Goal: Task Accomplishment & Management: Manage account settings

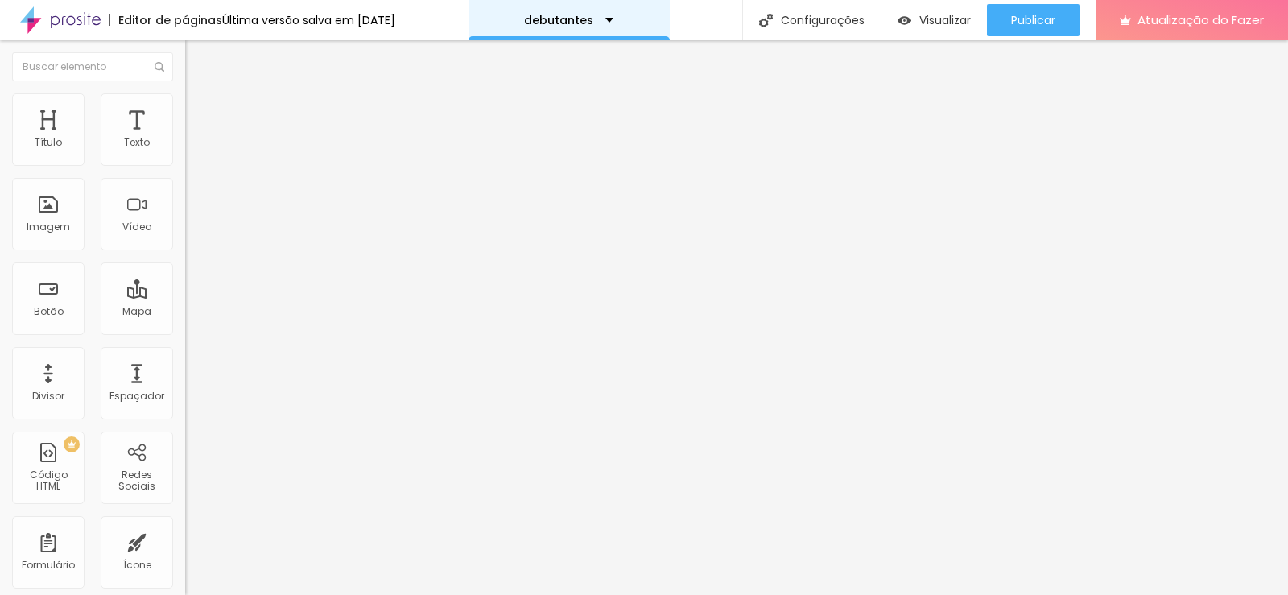
click at [607, 10] on div "debutantes" at bounding box center [569, 20] width 201 height 40
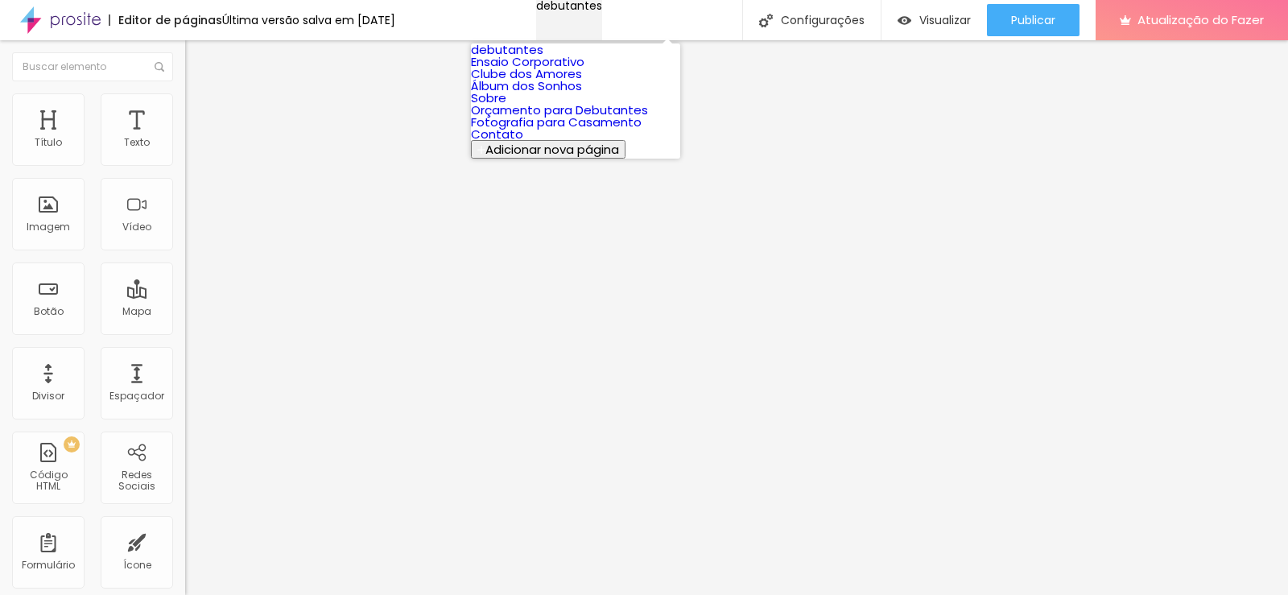
drag, startPoint x: 607, startPoint y: 10, endPoint x: 582, endPoint y: 20, distance: 27.1
click at [582, 14] on font "debutantes" at bounding box center [569, 6] width 66 height 16
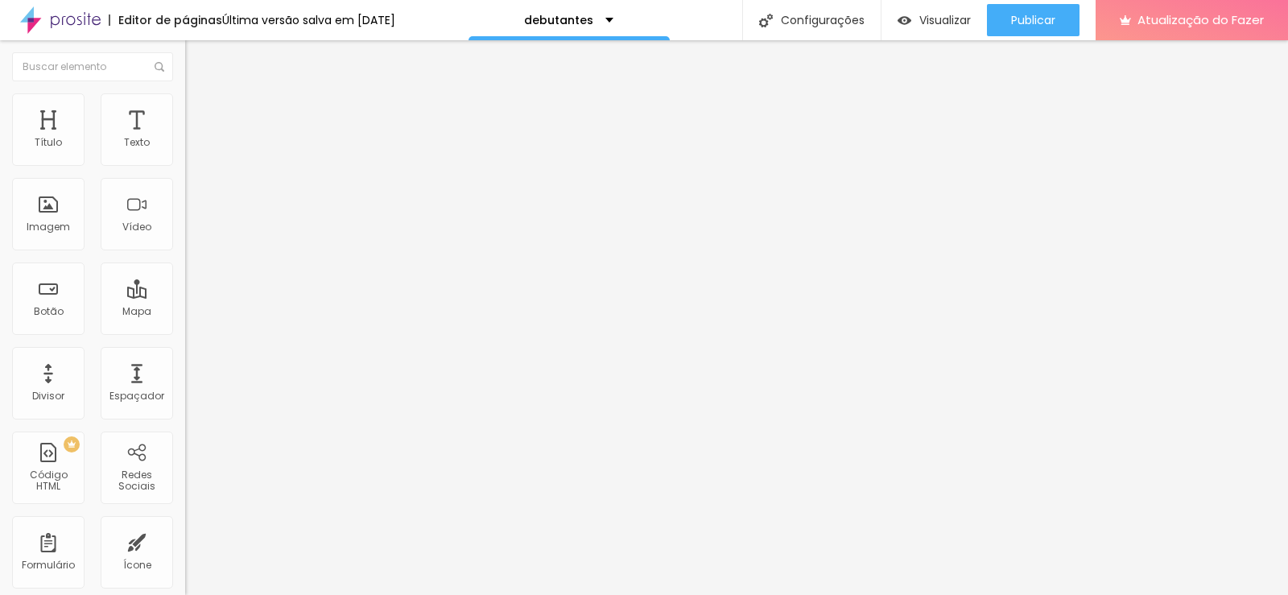
click at [200, 111] on font "Estilo" at bounding box center [212, 104] width 25 height 14
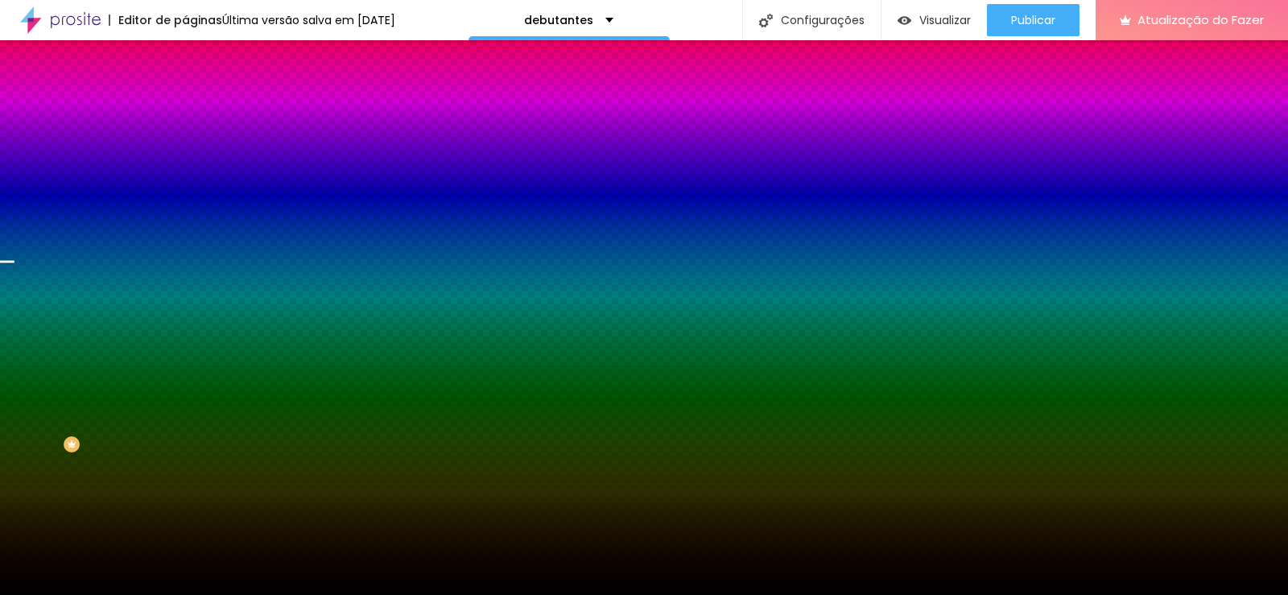
click at [195, 148] on font "Trocar imagem" at bounding box center [234, 141] width 78 height 14
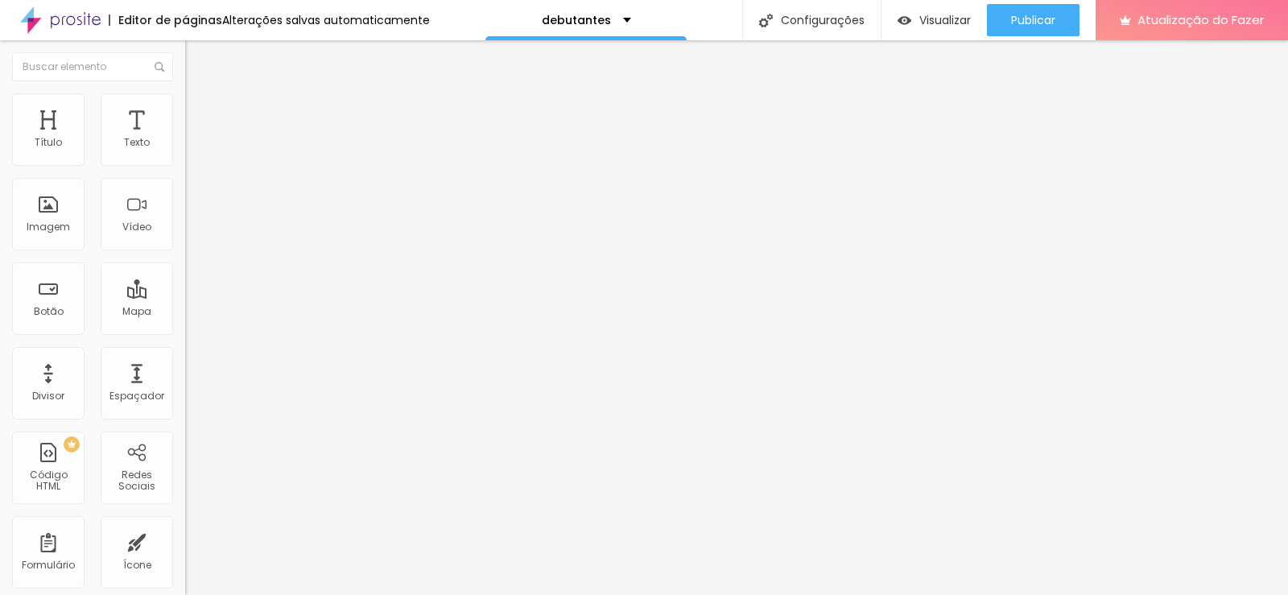
click at [185, 96] on img at bounding box center [192, 100] width 14 height 14
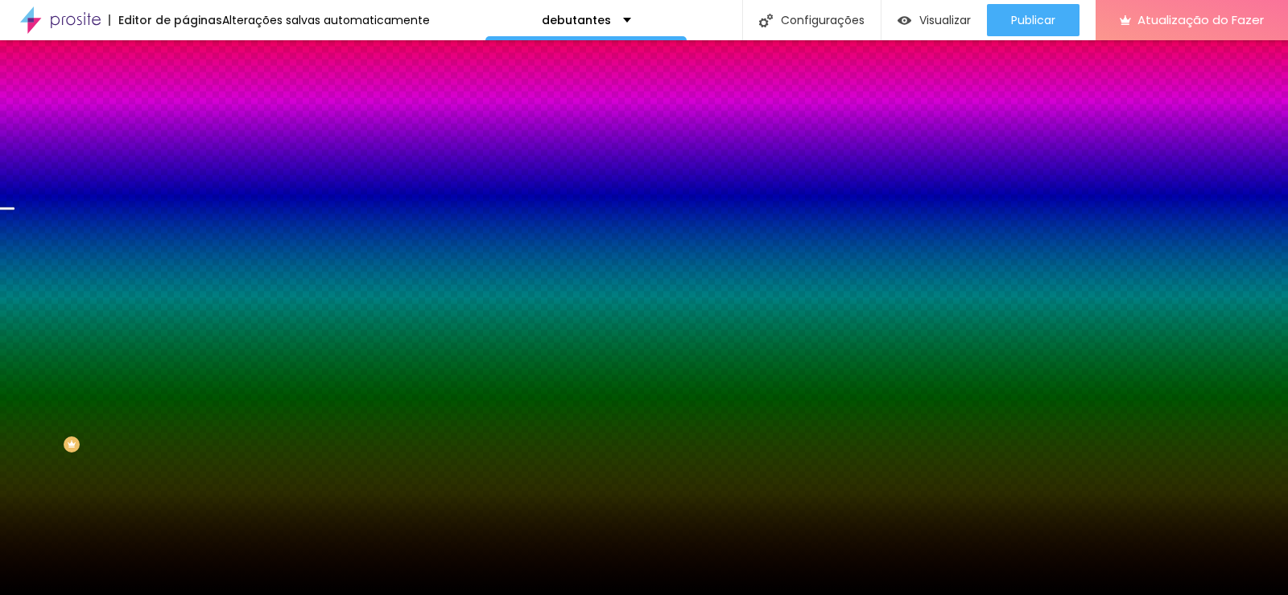
click at [195, 148] on font "Trocar imagem" at bounding box center [234, 141] width 78 height 14
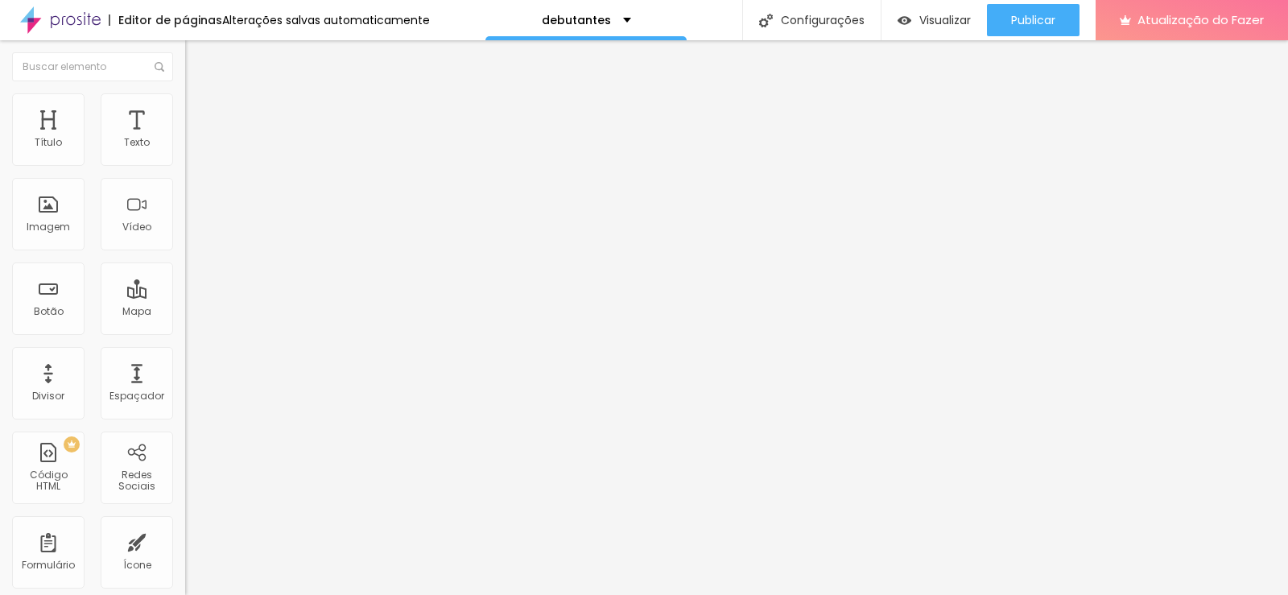
click at [185, 105] on li "Estilo" at bounding box center [277, 101] width 185 height 16
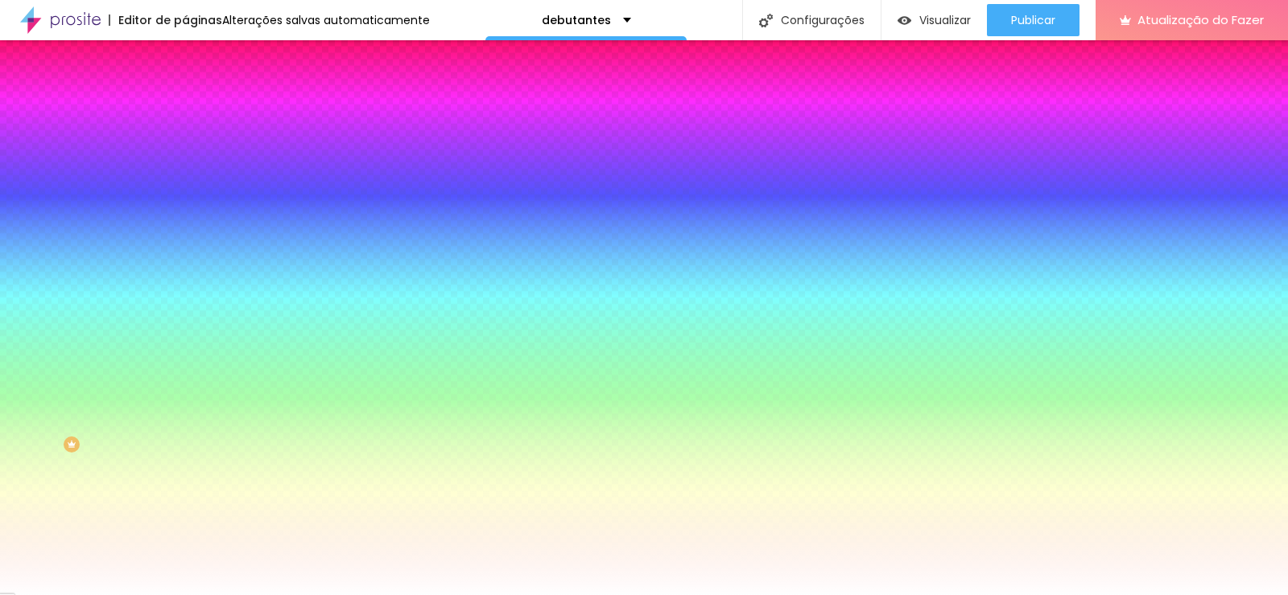
click at [195, 148] on font "Trocar imagem" at bounding box center [234, 141] width 78 height 14
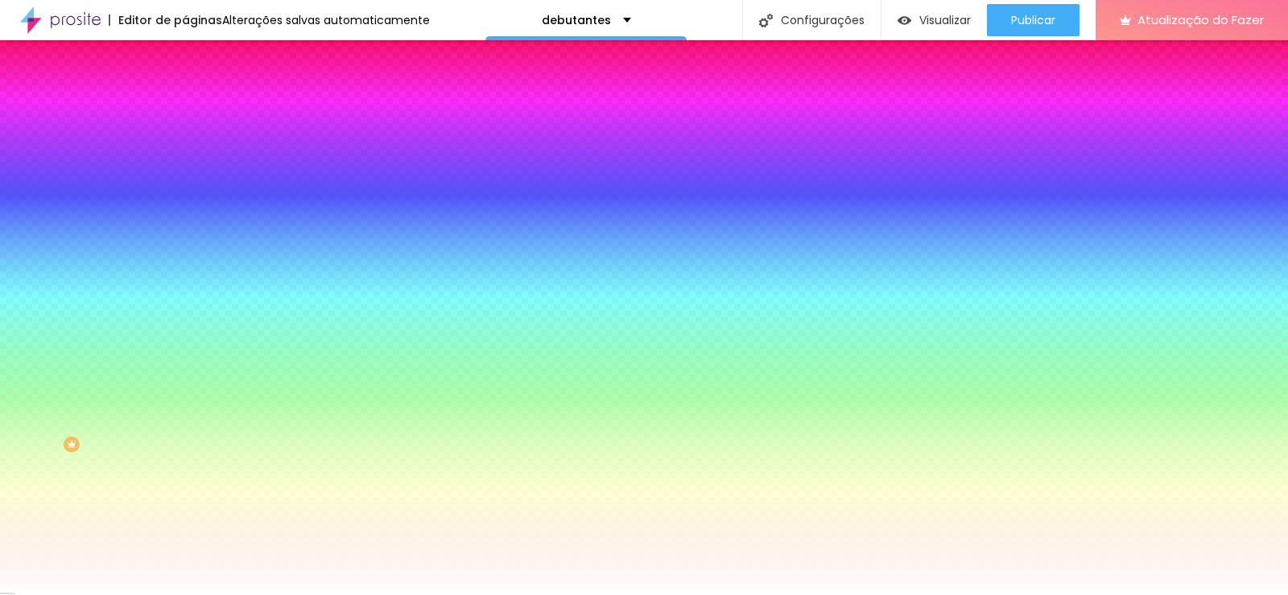
scroll to position [1413, 0]
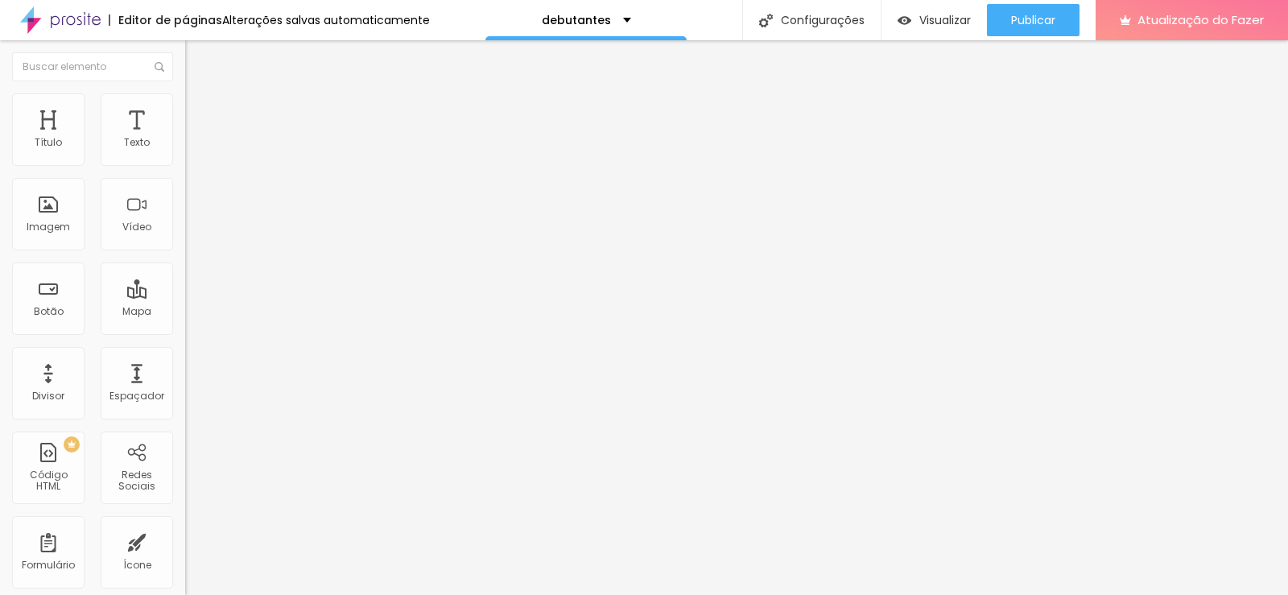
click at [200, 111] on font "Estilo" at bounding box center [212, 104] width 25 height 14
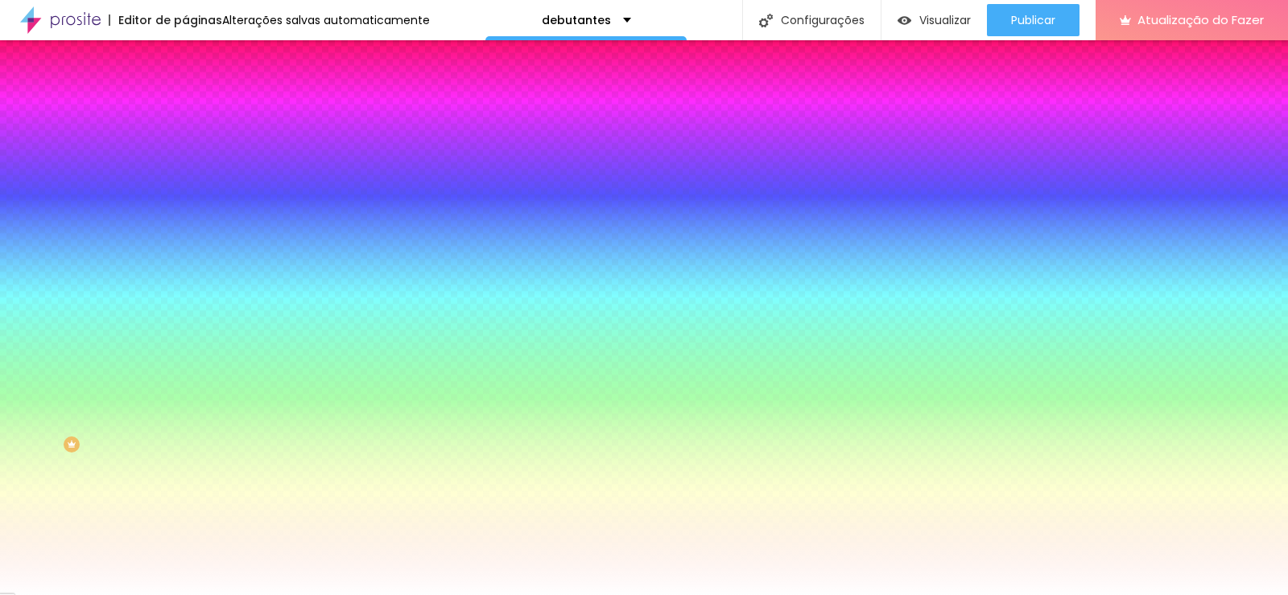
click at [195, 148] on font "Trocar imagem" at bounding box center [234, 141] width 78 height 14
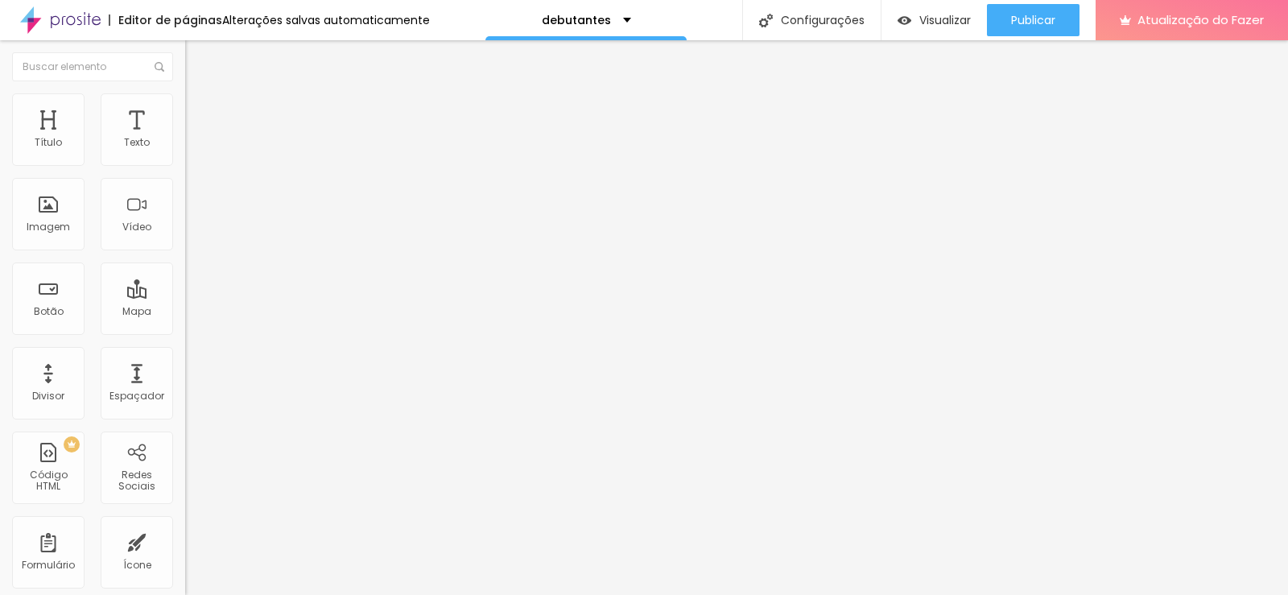
click at [185, 93] on img at bounding box center [192, 100] width 14 height 14
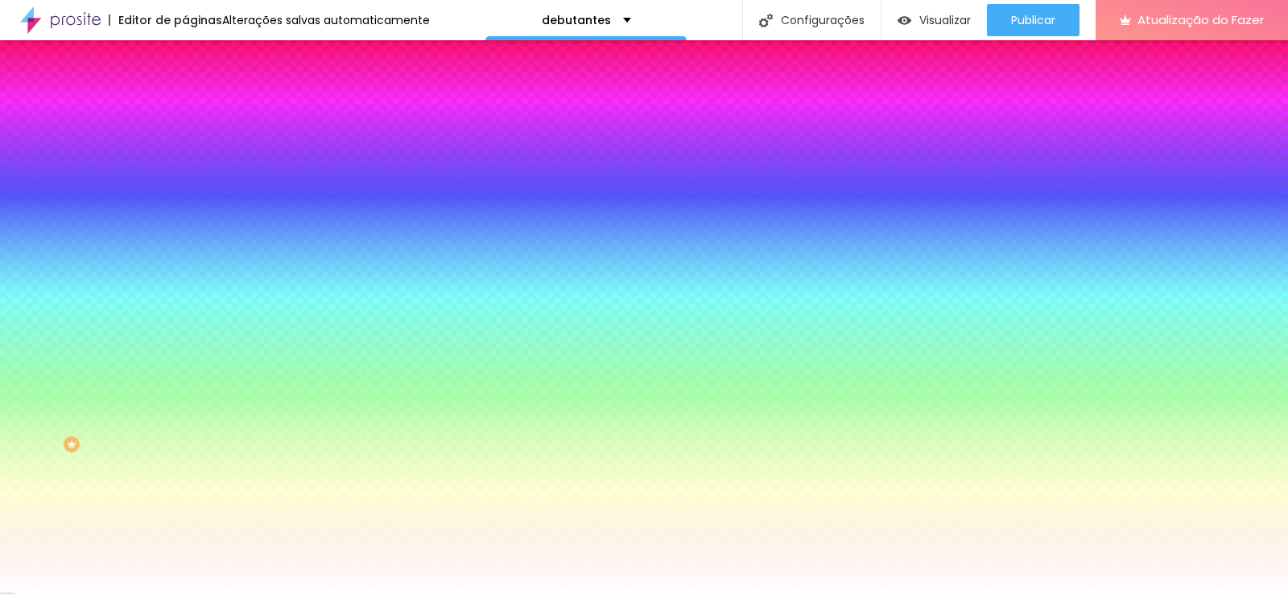
click at [195, 148] on font "Trocar imagem" at bounding box center [234, 141] width 78 height 14
click at [273, 148] on span at bounding box center [278, 141] width 10 height 14
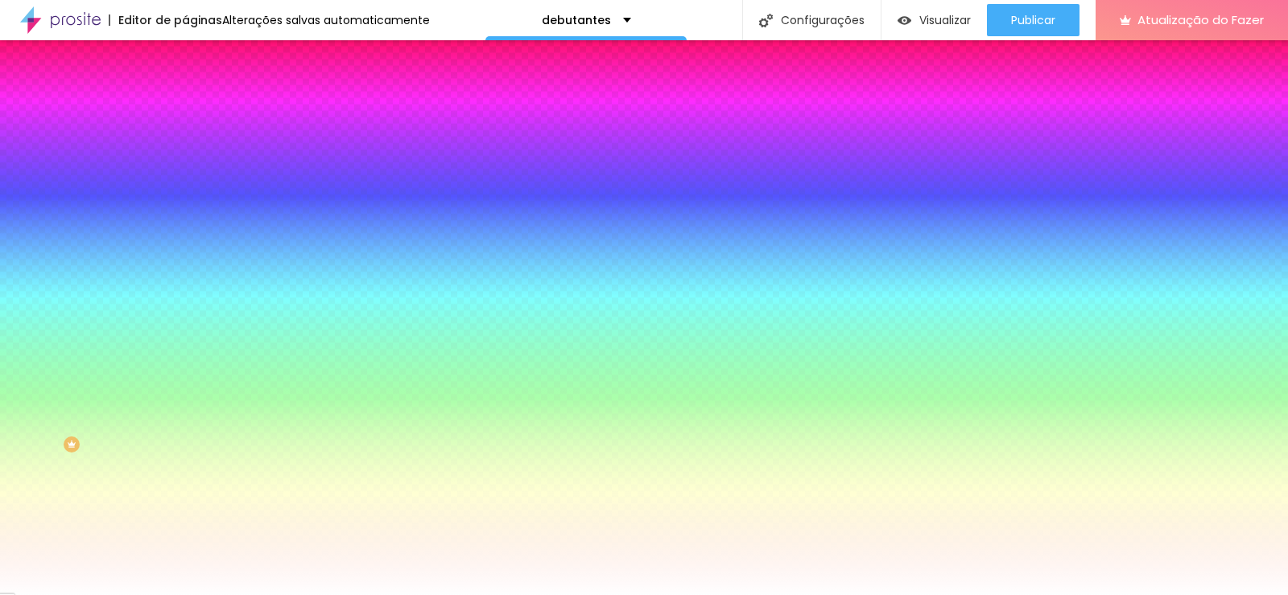
click at [195, 148] on font "Trocar imagem" at bounding box center [234, 141] width 78 height 14
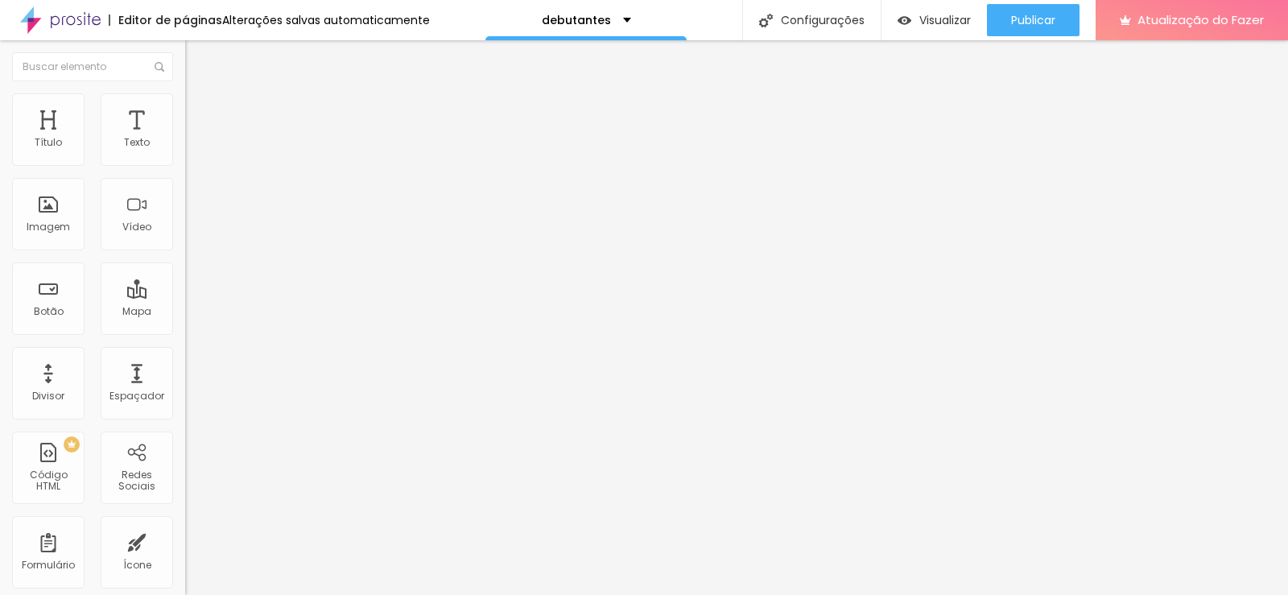
type input "68"
type input "66"
type input "64"
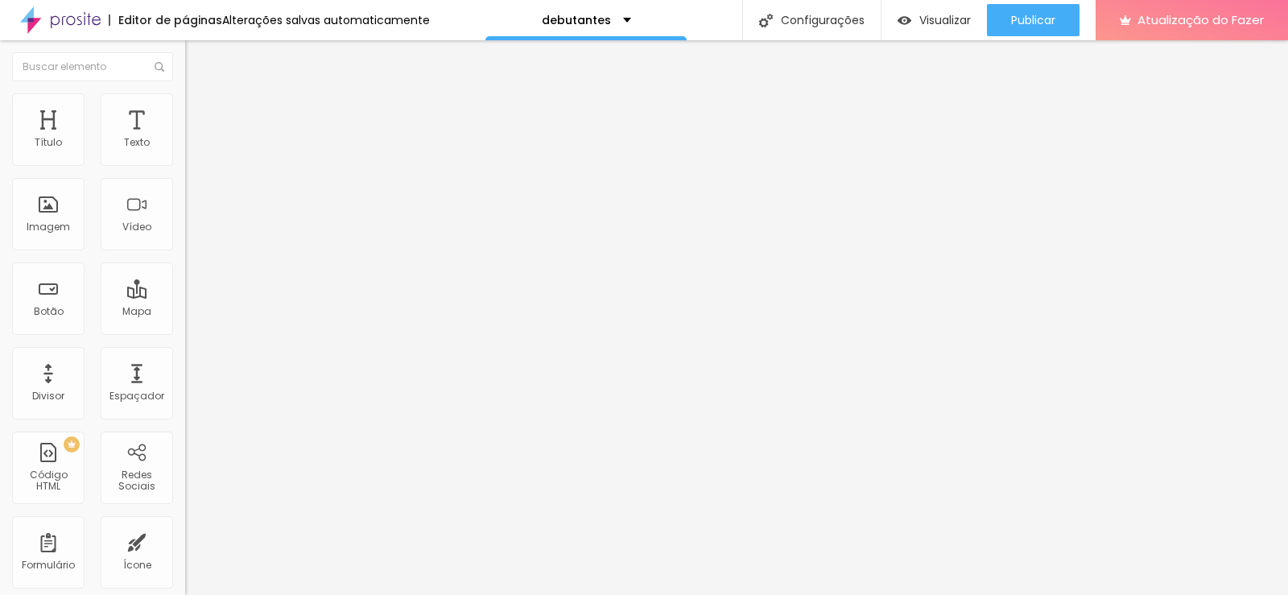
type input "64"
type input "61"
type input "60"
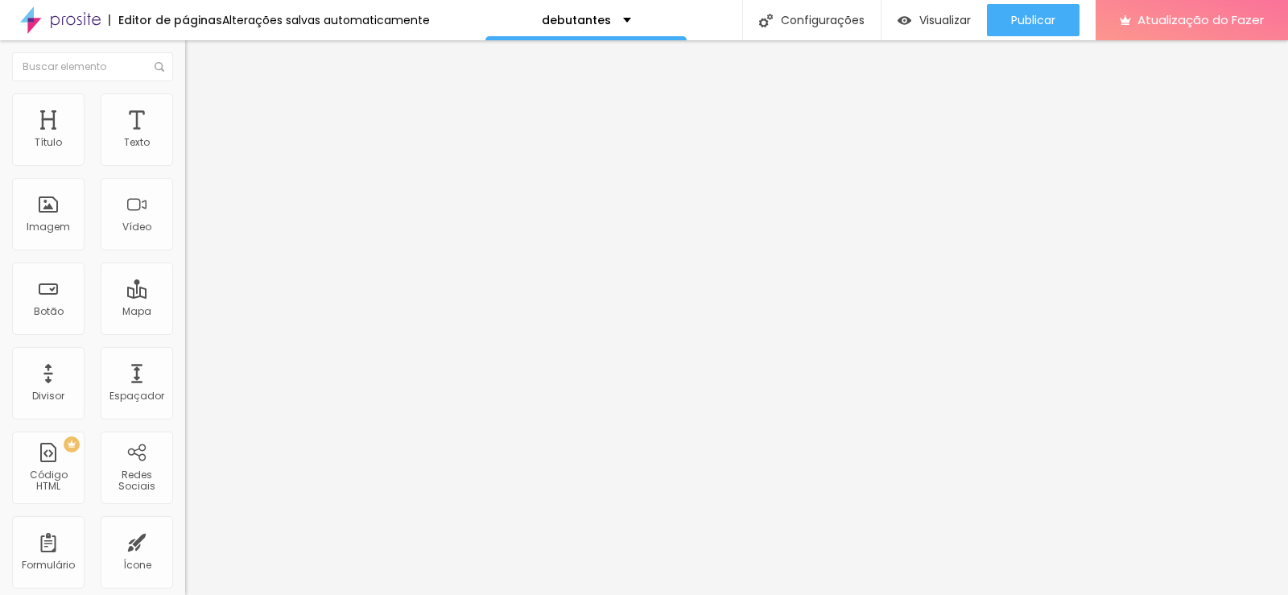
type input "59"
type input "56"
type input "55"
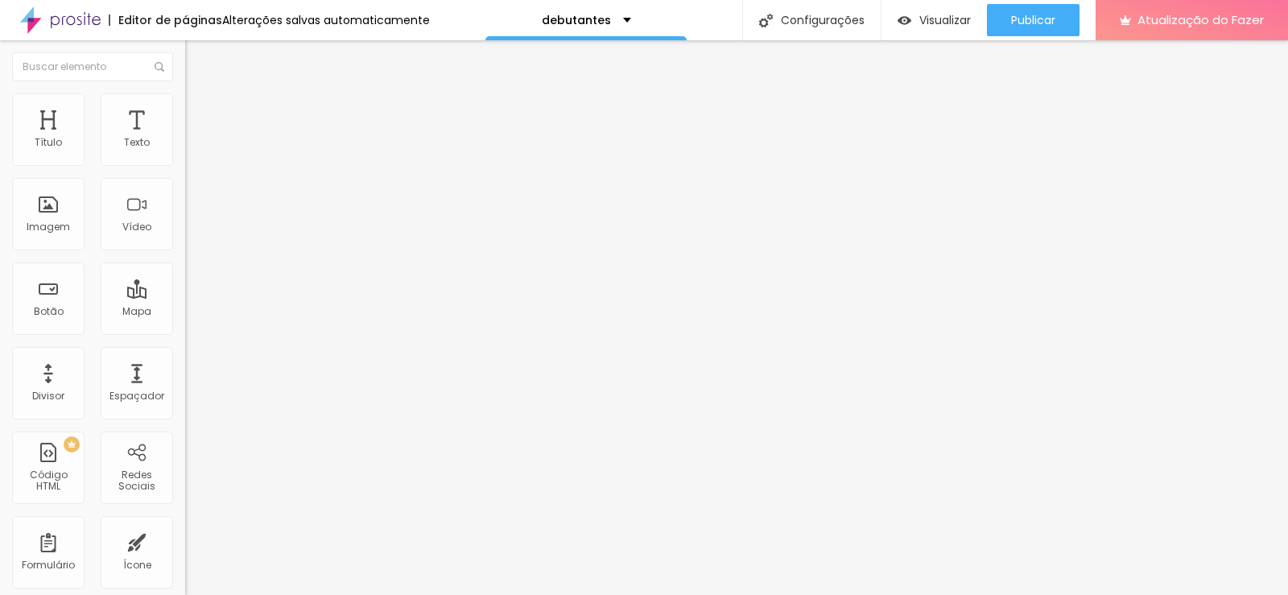
type input "55"
type input "54"
type input "52"
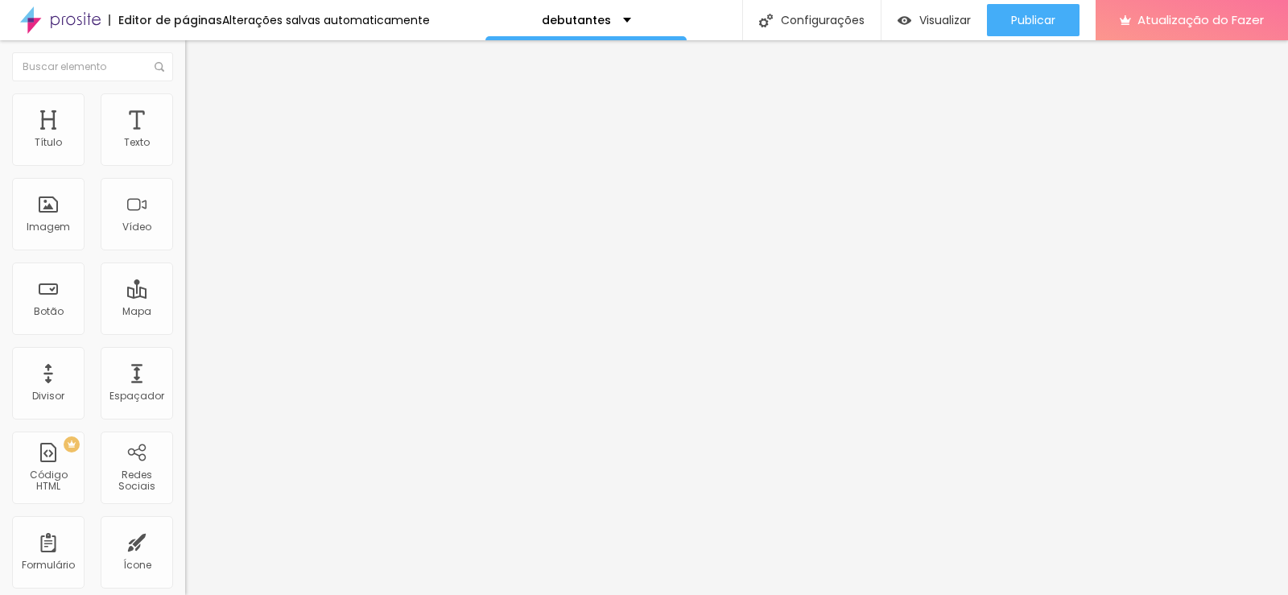
type input "54"
type input "55"
type input "56"
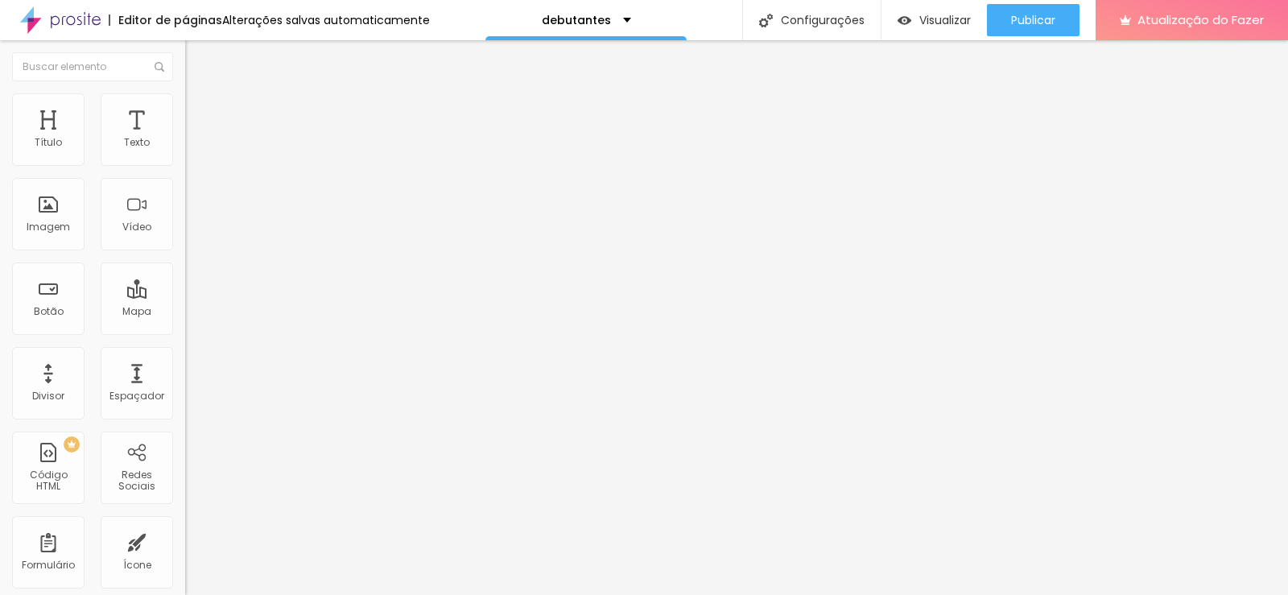
type input "56"
type input "57"
type input "58"
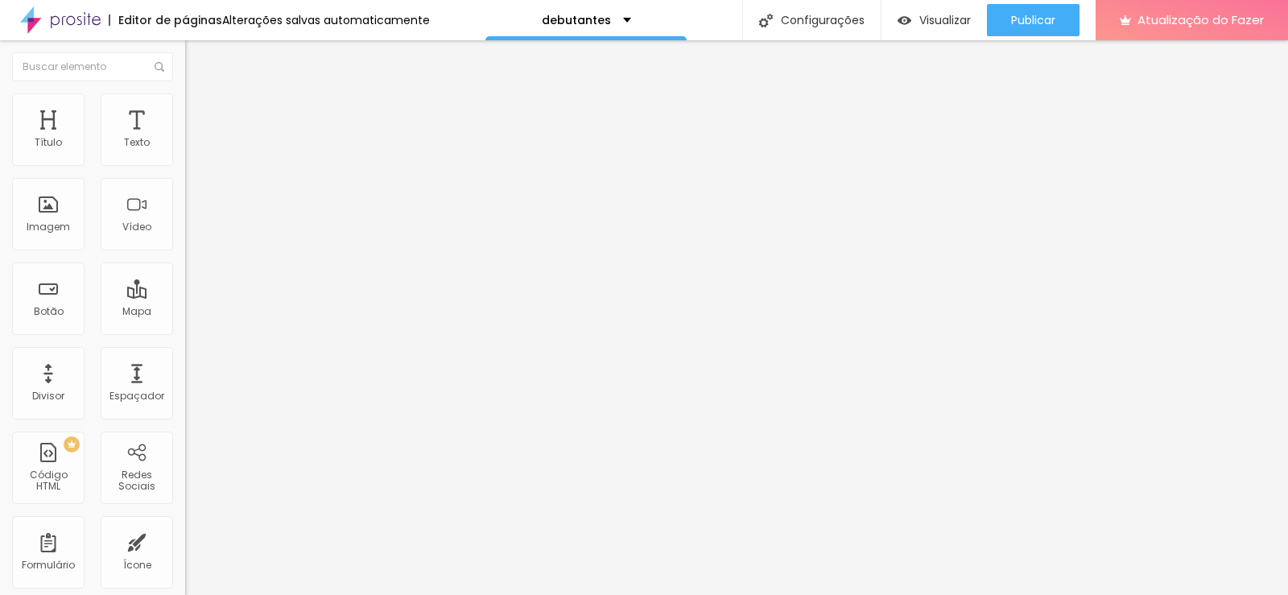
type input "59"
type input "60"
type input "61"
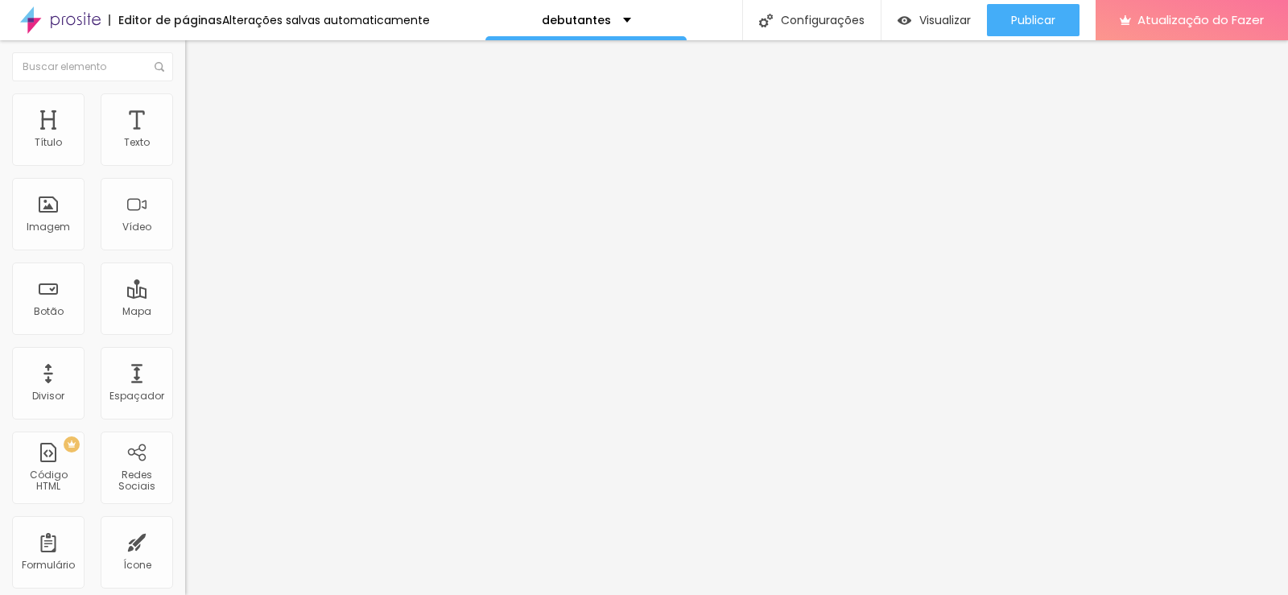
type input "61"
drag, startPoint x: 101, startPoint y: 340, endPoint x: 92, endPoint y: 336, distance: 9.4
type input "61"
click at [185, 380] on input "range" at bounding box center [237, 386] width 104 height 13
type input "19"
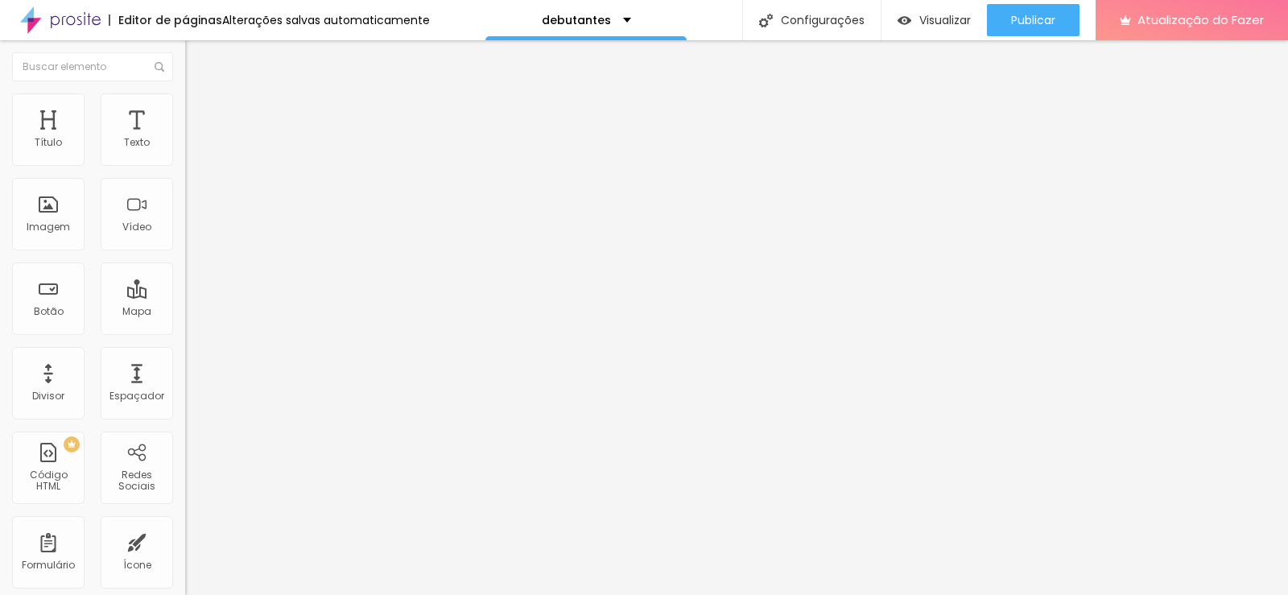
type input "19"
type input "18"
type input "19"
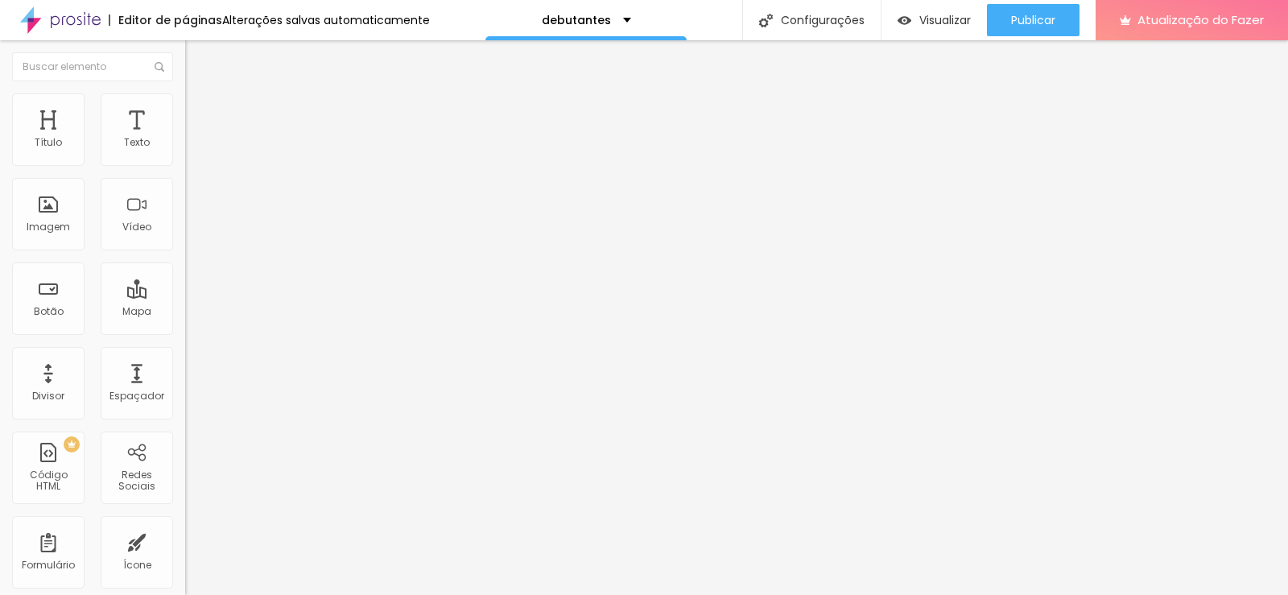
type input "20"
type input "21"
type input "20"
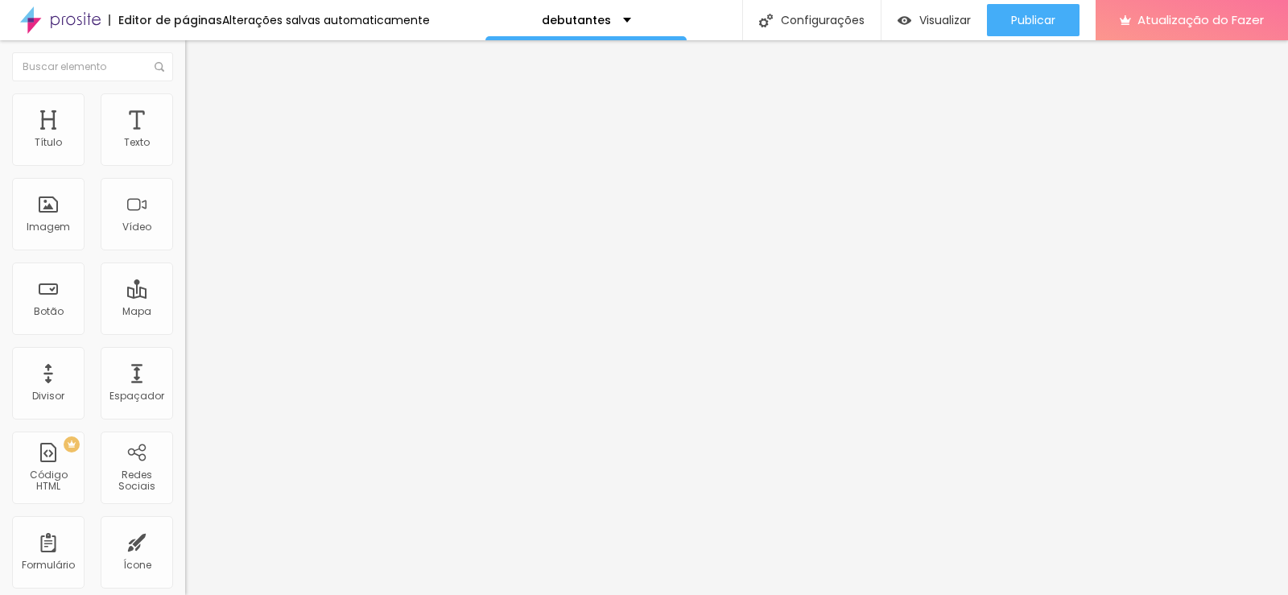
type input "20"
type input "19"
type input "18"
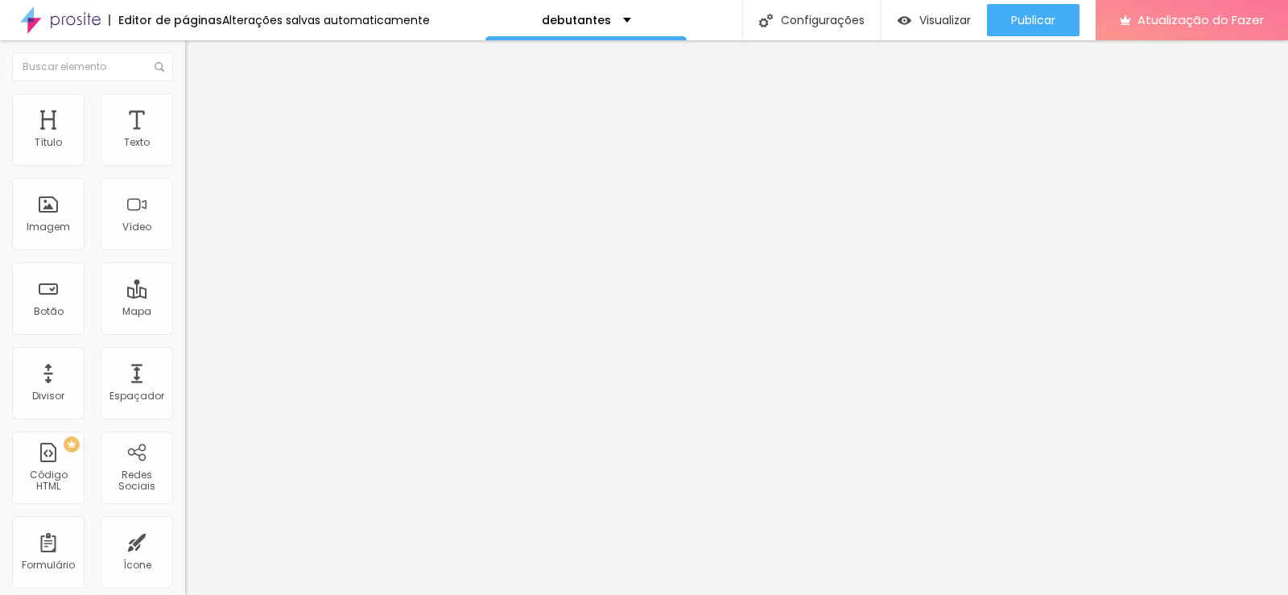
type input "19"
type input "20"
click at [185, 296] on input "range" at bounding box center [237, 302] width 104 height 13
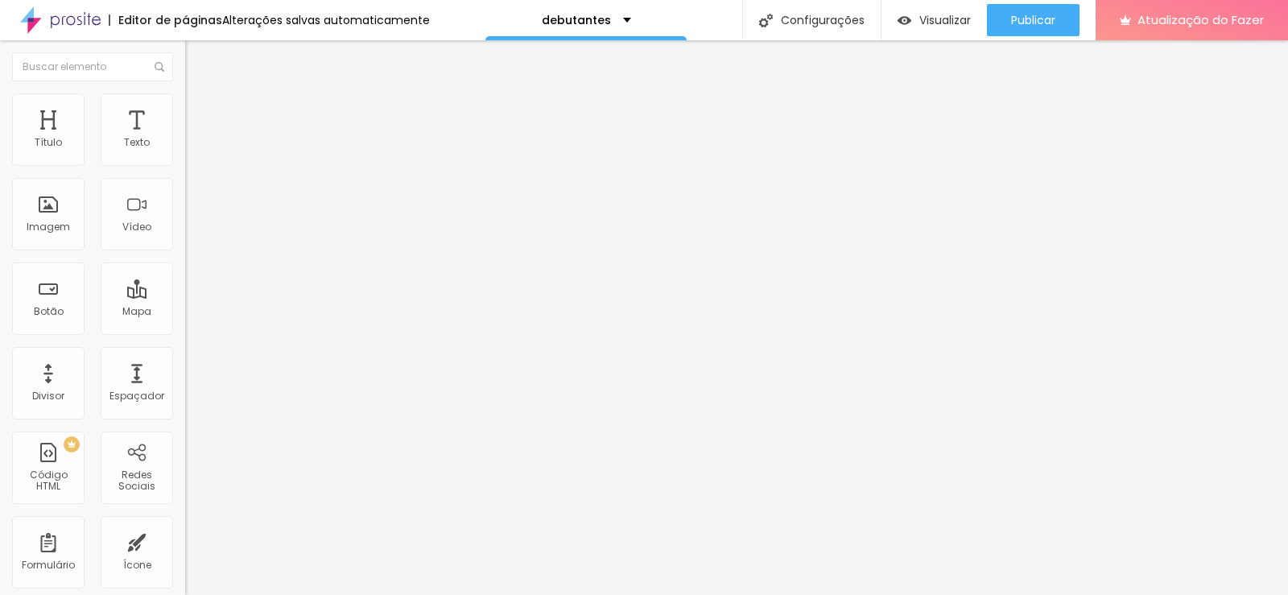
click at [200, 111] on font "Avançado" at bounding box center [226, 104] width 53 height 14
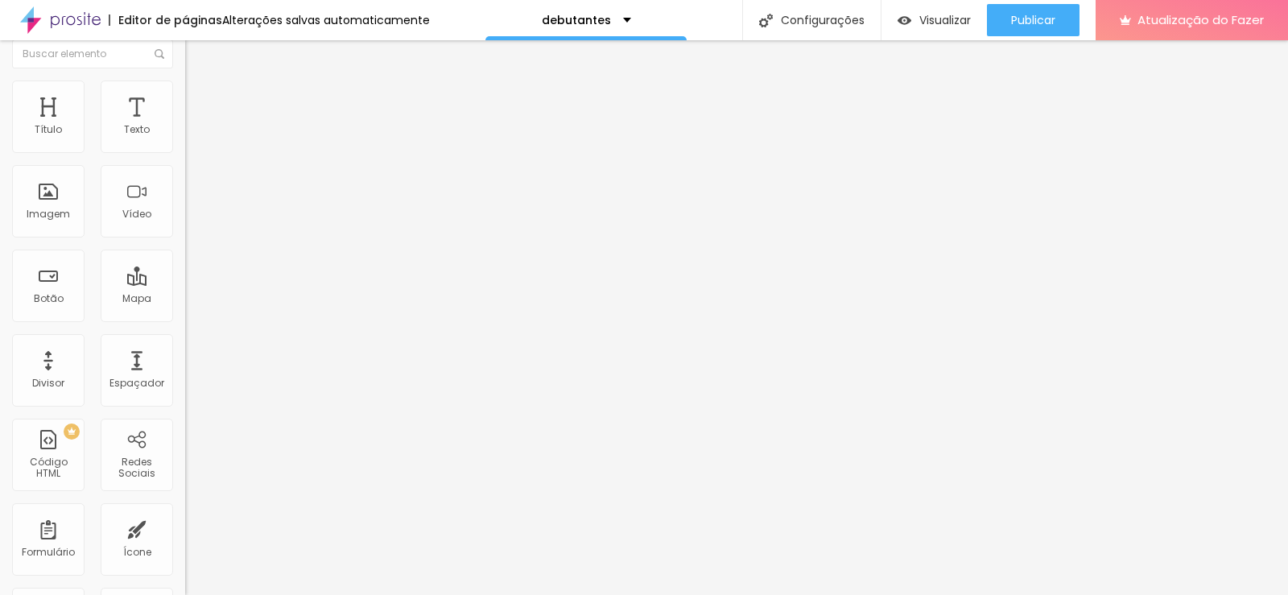
scroll to position [0, 0]
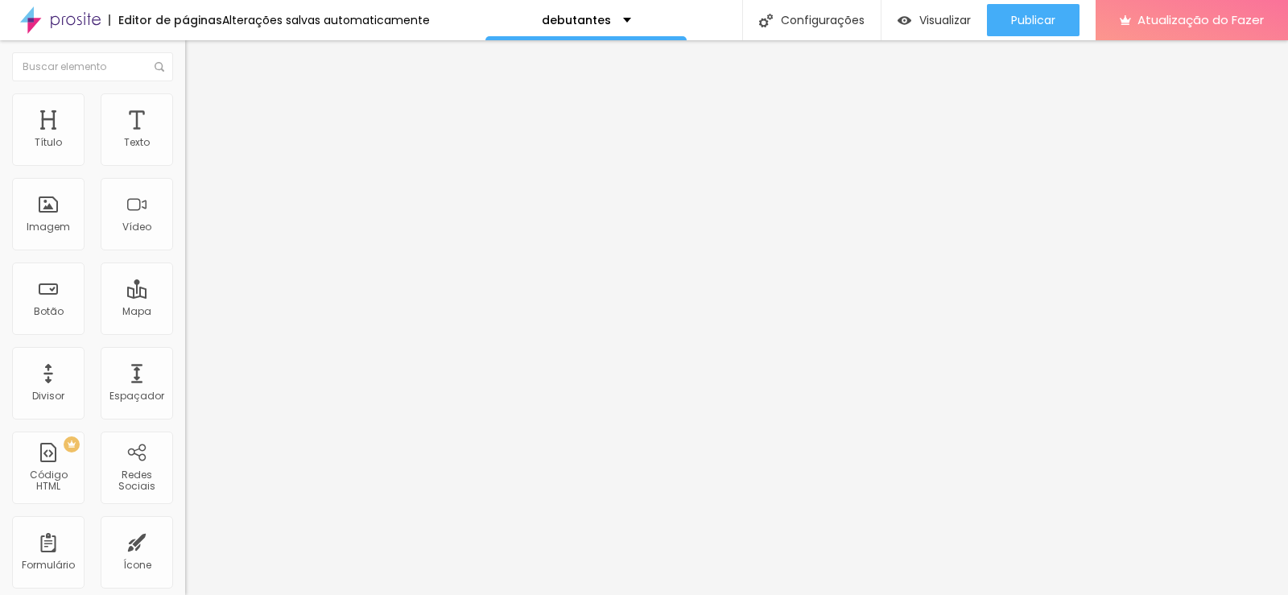
click at [185, 92] on img at bounding box center [192, 84] width 14 height 14
click at [197, 59] on img "button" at bounding box center [203, 58] width 13 height 13
click at [195, 138] on font "Trocar imagem" at bounding box center [234, 132] width 78 height 14
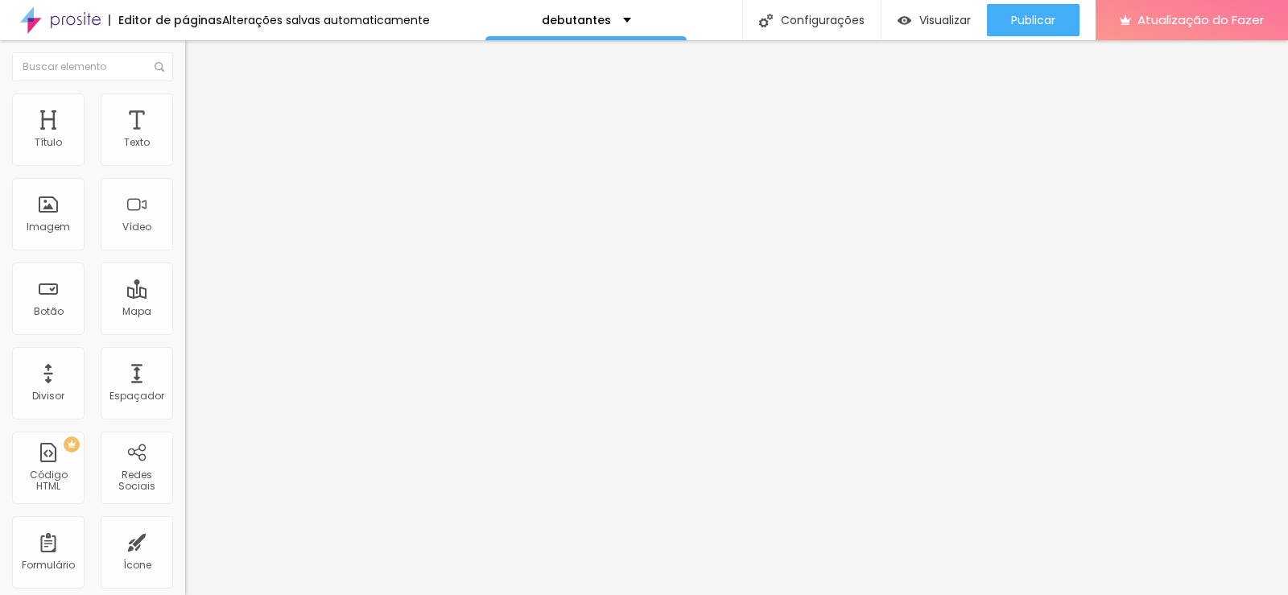
click at [185, 404] on div "Editar nulo Estilo Avançado 16 Tamanho do texto 0 Espaço entre letras 1.3 Altur…" at bounding box center [277, 317] width 185 height 555
click at [185, 365] on div "Editar nulo Estilo Avançado 16 Tamanho do texto 0 Espaço entre letras 1.3 Altur…" at bounding box center [277, 317] width 185 height 555
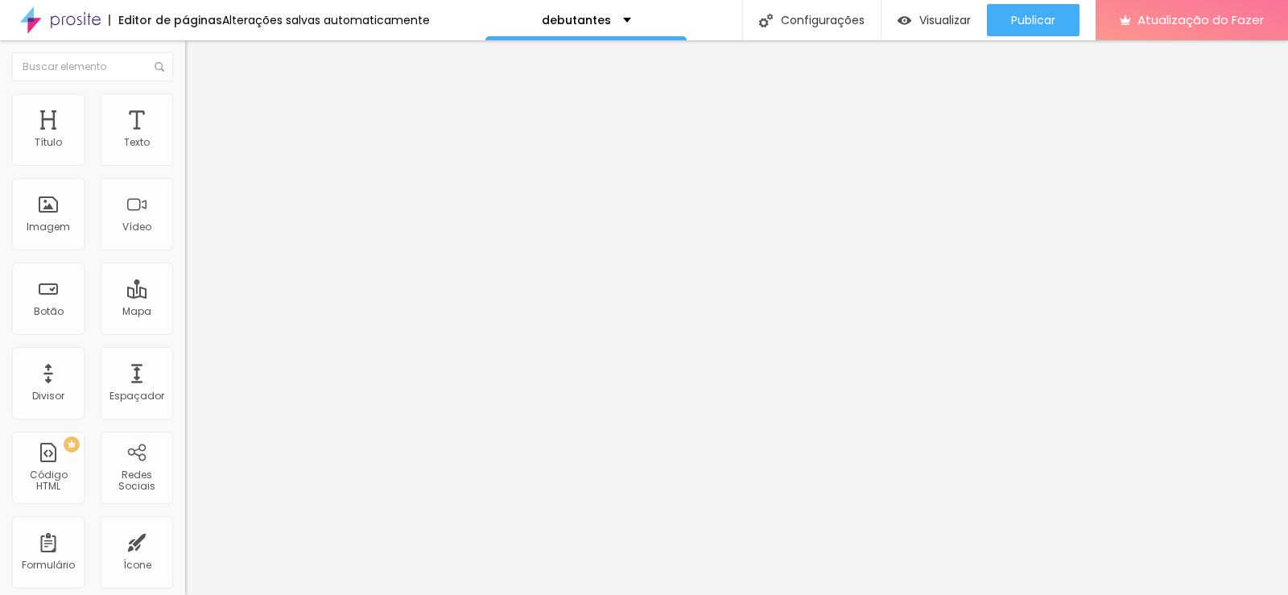
click at [281, 594] on div at bounding box center [644, 605] width 1288 height 0
click at [185, 332] on input "https://" at bounding box center [281, 324] width 193 height 16
paste input "https://api.whatsapp.com/send?phone=5521976417877&text=Ol%C3%A1%2C%20vim%20atra…"
drag, startPoint x: 109, startPoint y: 341, endPoint x: 0, endPoint y: 346, distance: 109.6
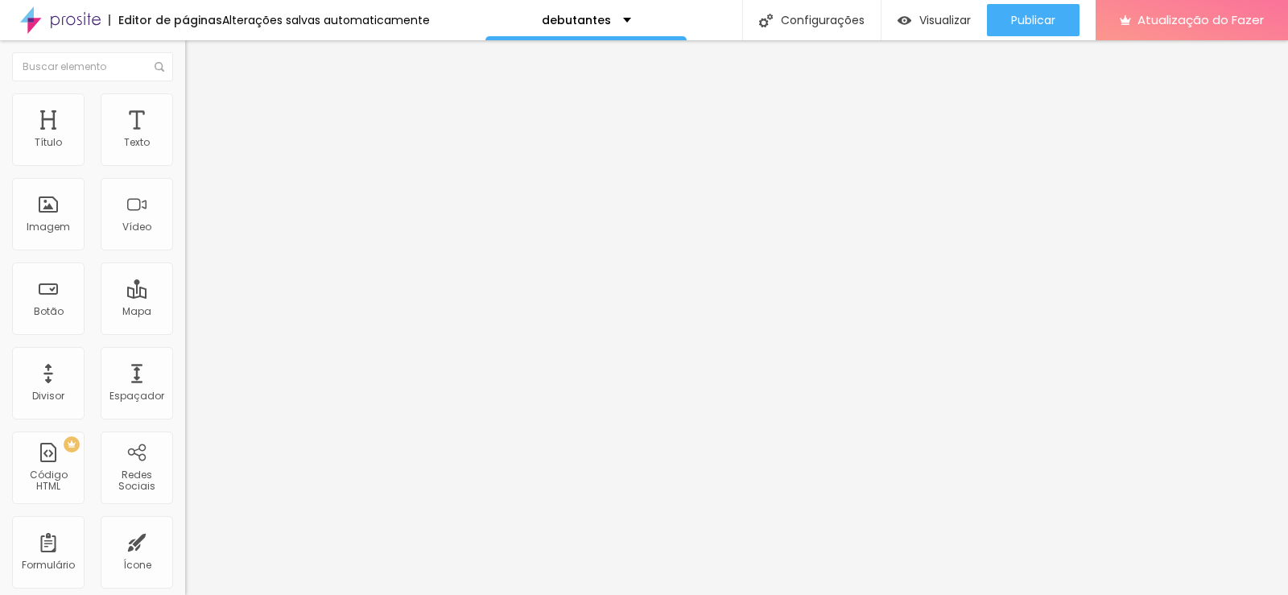
click at [185, 346] on div "Texto CONTRATAR AGORA Alinhamento Tamanho Normal Pequeno Normal Grande Link URL…" at bounding box center [277, 243] width 185 height 234
click at [185, 332] on input "https://https://api.whatsapp.com/send?phone=5521976417877&text=Ol%C3%A1%2C%20vi…" at bounding box center [281, 324] width 193 height 16
type input "https://api.whatsapp.com/send?phone=5521976417877&text=Ol%C3%A1%2C%20vim%20atra…"
click at [185, 306] on div "URL" at bounding box center [277, 311] width 185 height 10
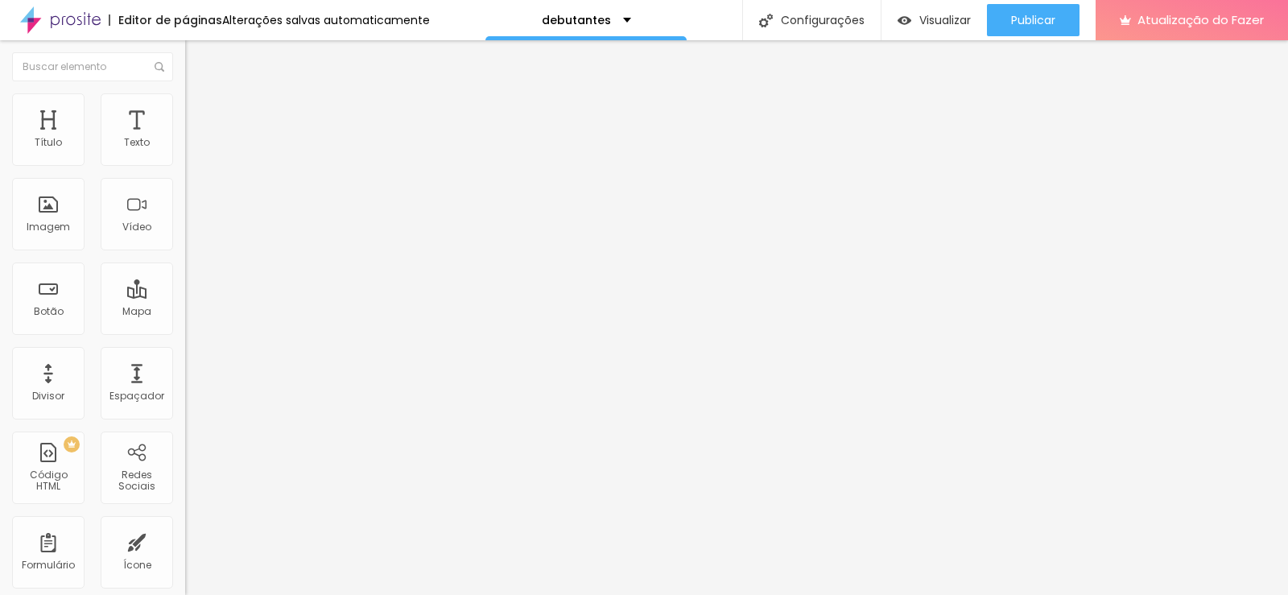
click at [185, 332] on input "https://" at bounding box center [281, 324] width 193 height 16
paste input "https://api.whatsapp.com/send?phone=5521976417877&text=Ol%C3%A1%2C%20vim%20atra…"
drag, startPoint x: 32, startPoint y: 338, endPoint x: 0, endPoint y: 340, distance: 32.2
click at [185, 340] on div "Texto CONTRATAR AGORA Alinhamento Tamanho Normal Pequeno Normal Grande Link URL…" at bounding box center [277, 243] width 185 height 234
click at [185, 332] on input "https://https://api.whatsapp.com/send?phone=5521976417877&text=Ol%C3%A1%2C%20vi…" at bounding box center [281, 324] width 193 height 16
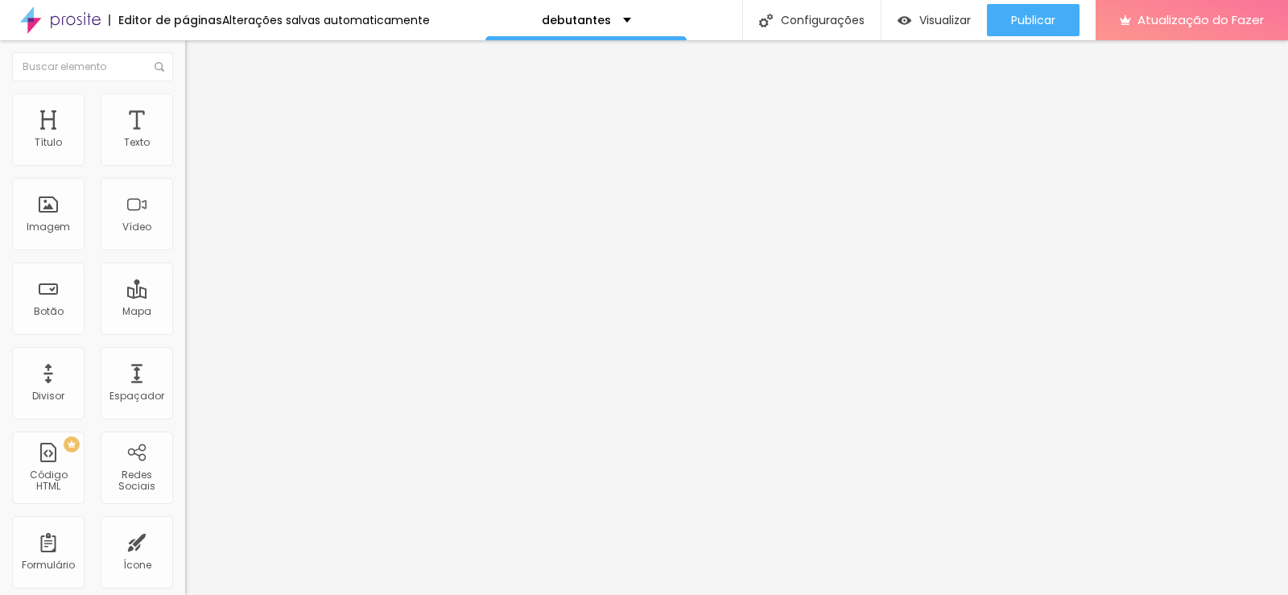
type input "https://api.whatsapp.com/send?phone=5521976417877&text=Ol%C3%A1%2C%20vim%20atra…"
click at [185, 332] on input "https://" at bounding box center [281, 324] width 193 height 16
type input "[URL][DOMAIN_NAME]"
click at [185, 332] on input "https://api.whatsapp.com/send?phone=5521976417877&text=Ol%C3%A1%2C%20vim%20atra…" at bounding box center [281, 324] width 193 height 16
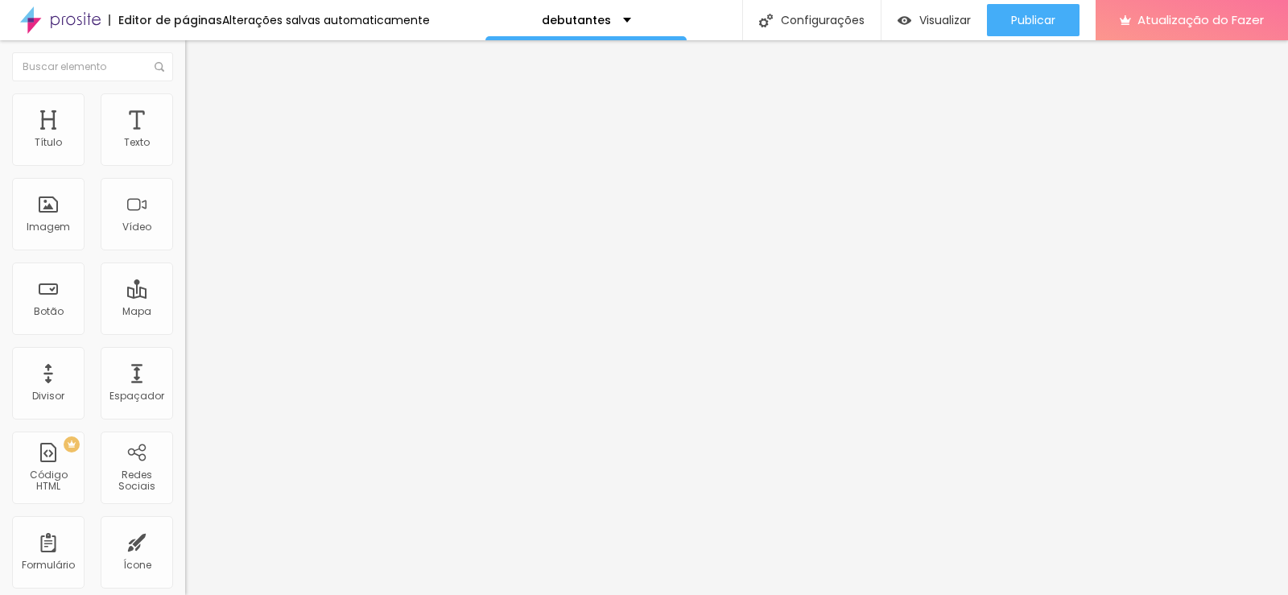
click at [185, 332] on input "https://api.whatsapp.com/send?phone=5521976417877&text=Ol%C3%A1%2C%20vim%20atra…" at bounding box center [281, 324] width 193 height 16
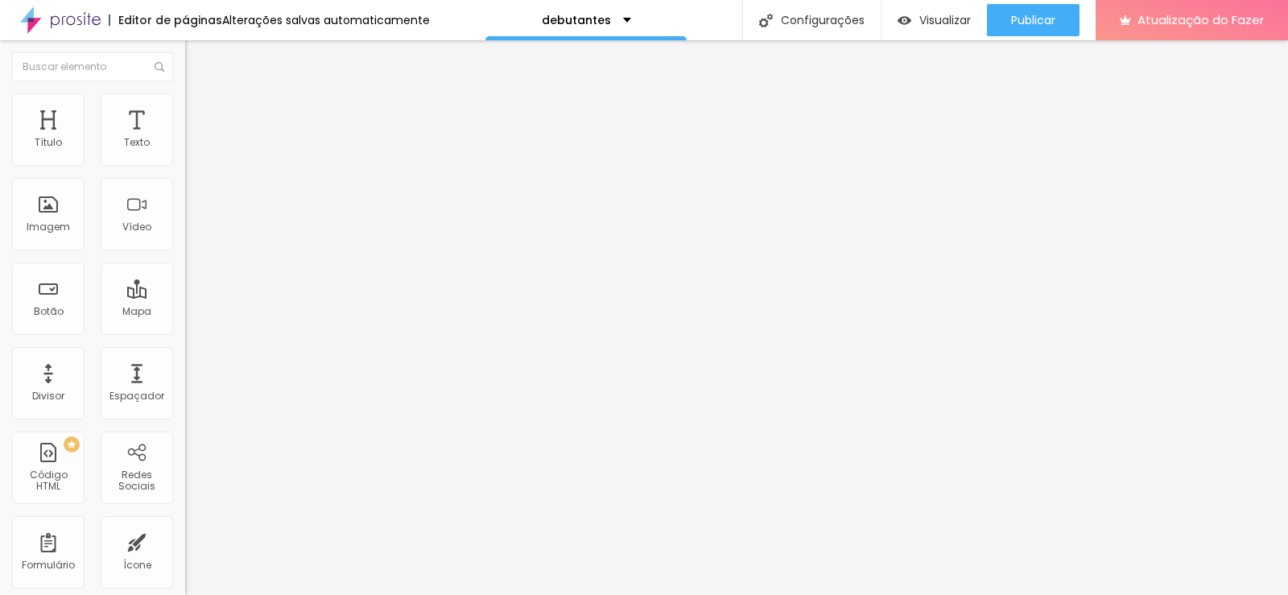
click at [185, 332] on input "https://api.whatsapp.com/send?phone=5521976417877&text=Ol%C3%A1%2C%20vim%20atra…" at bounding box center [281, 324] width 193 height 16
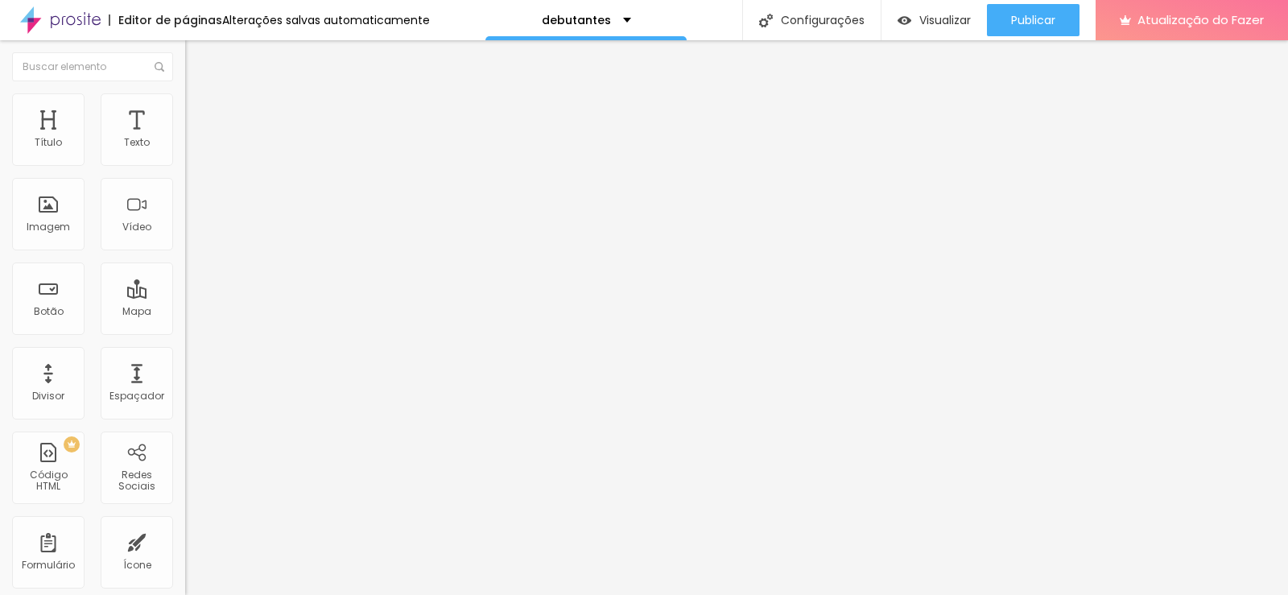
drag, startPoint x: 143, startPoint y: 339, endPoint x: 120, endPoint y: 370, distance: 39.1
click at [185, 360] on div "URL Abrir em uma nova aba" at bounding box center [277, 333] width 185 height 54
click at [185, 329] on input "text" at bounding box center [281, 324] width 193 height 16
type input "[URL][DOMAIN_NAME]"
click at [185, 332] on input "https://api.whatsapp.com/send?phone=5521976417877&text=Ol%C3%A1%2C%20vim%20atra…" at bounding box center [281, 324] width 193 height 16
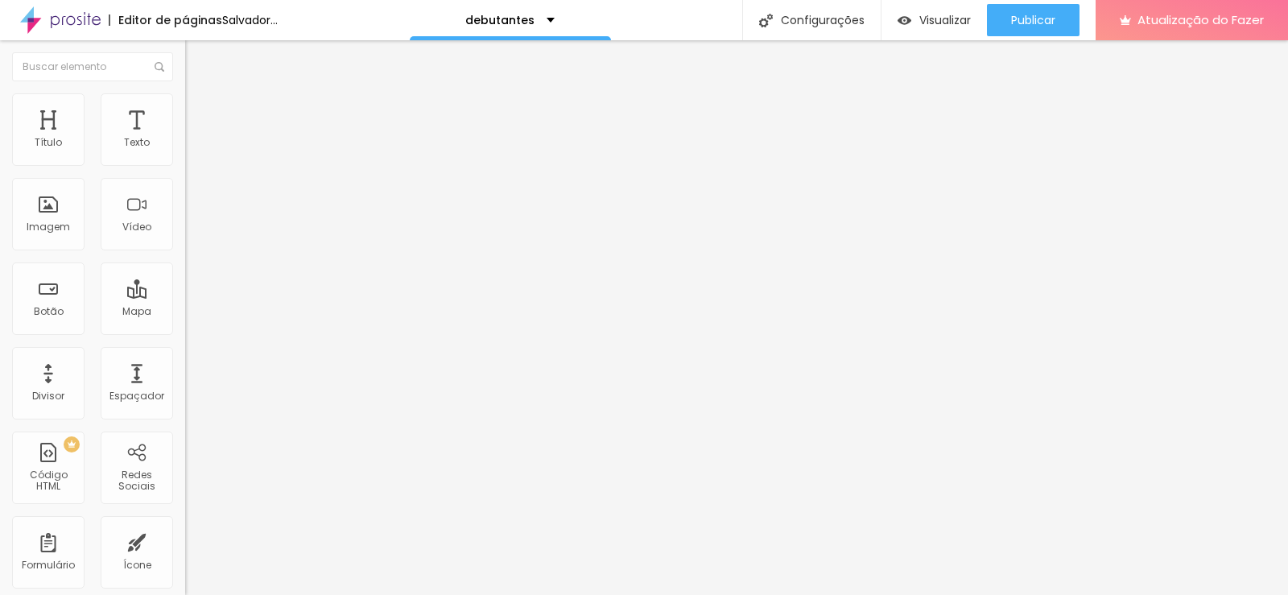
click at [185, 332] on input "https://api.whatsapp.com/send?phone=5521976417877&text=Ol%C3%A1%2C%20vim%20atra…" at bounding box center [281, 324] width 193 height 16
click at [185, 422] on div "Editar nulo Conteúdo Estilo Avançado Texto CONTRATAR AGORA Alinhamento Tamanho …" at bounding box center [277, 317] width 185 height 555
click at [185, 325] on input "text" at bounding box center [281, 324] width 193 height 16
type input "[URL][DOMAIN_NAME]"
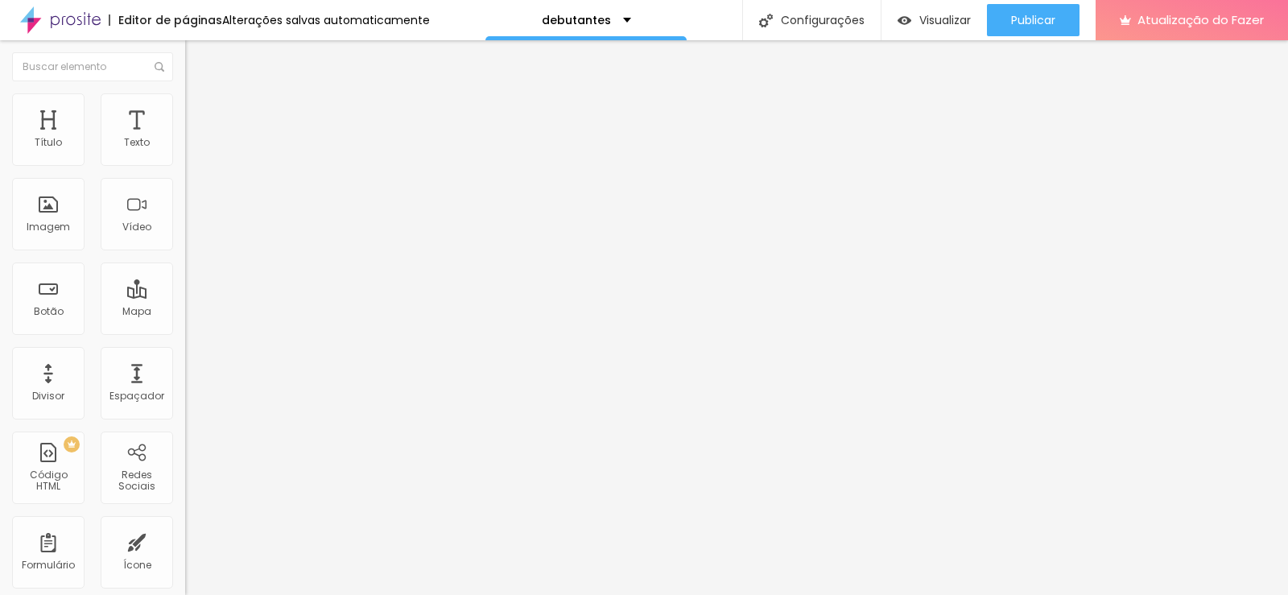
click at [185, 437] on div "Editar nulo Conteúdo Estilo Avançado Texto CONTRATAR AGORA Alinhamento Tamanho …" at bounding box center [277, 317] width 185 height 555
click at [185, 109] on li "Avançado" at bounding box center [277, 117] width 185 height 16
click at [185, 93] on li "Conteúdo" at bounding box center [277, 85] width 185 height 16
click at [185, 55] on button "Editar nulo" at bounding box center [277, 58] width 185 height 37
click at [185, 66] on button "Editar nulo" at bounding box center [277, 58] width 185 height 37
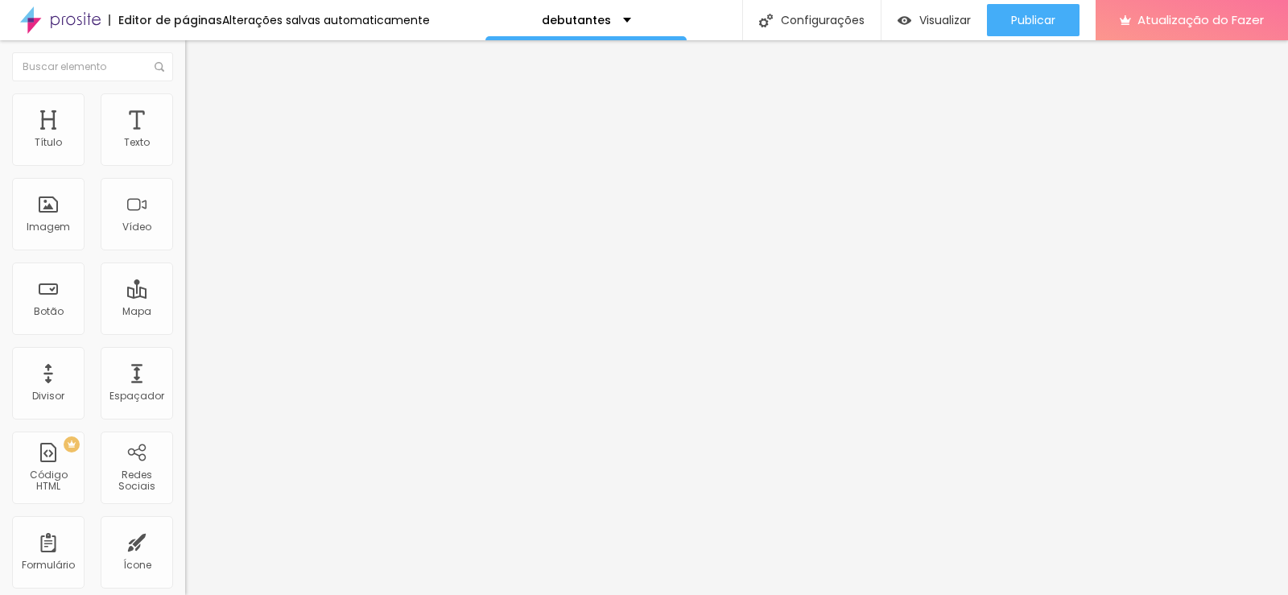
click at [197, 64] on div "Editar nulo" at bounding box center [239, 58] width 84 height 13
click at [121, 112] on div "Texto" at bounding box center [137, 129] width 72 height 72
click at [133, 142] on font "Texto" at bounding box center [137, 142] width 26 height 14
drag, startPoint x: 130, startPoint y: 136, endPoint x: 125, endPoint y: 183, distance: 47.0
click at [130, 136] on font "Texto" at bounding box center [137, 142] width 26 height 14
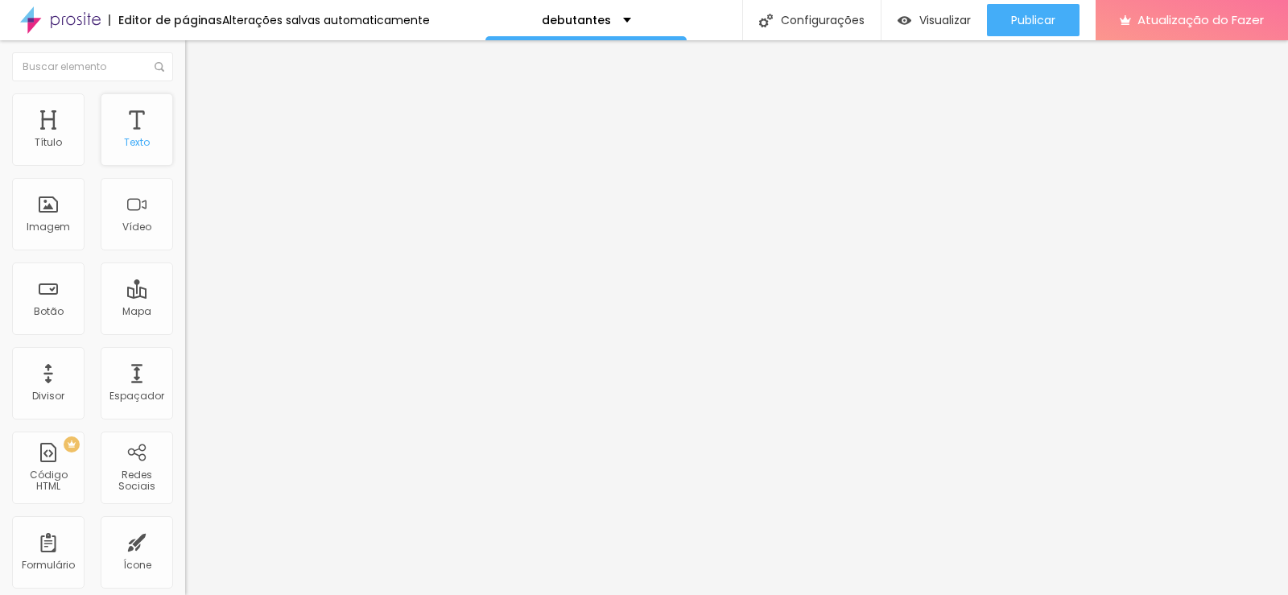
click at [127, 136] on font "Texto" at bounding box center [137, 142] width 26 height 14
click at [185, 98] on img at bounding box center [192, 100] width 14 height 14
click at [200, 95] on font "Estilo" at bounding box center [212, 88] width 25 height 14
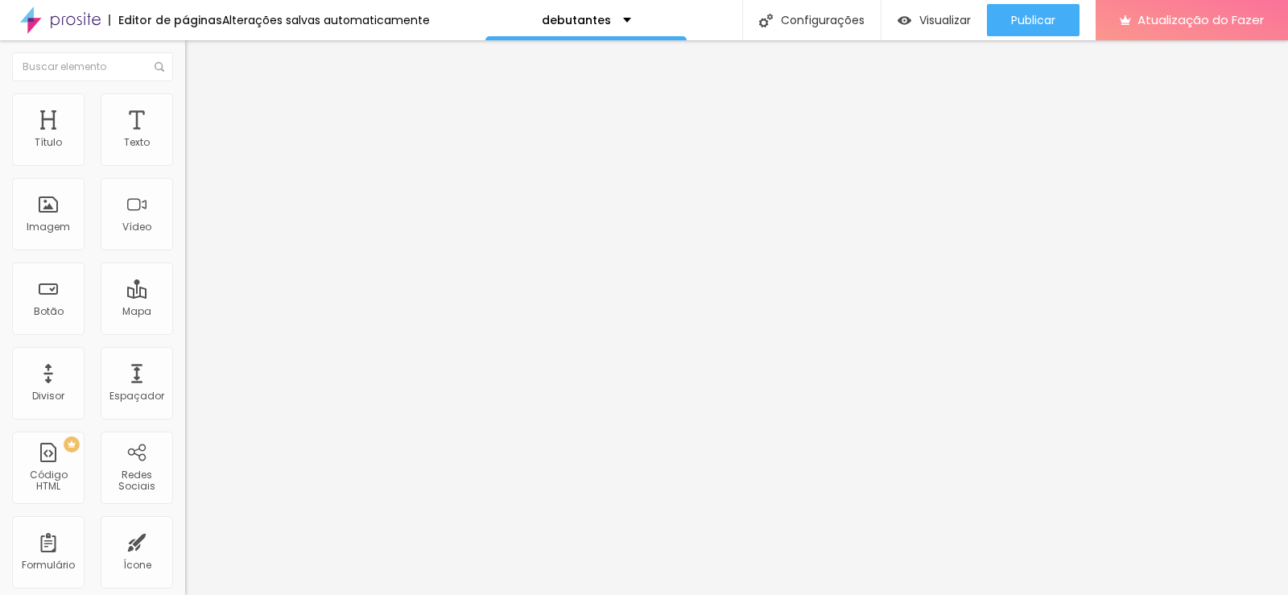
click at [185, 46] on button "Editar nulo" at bounding box center [277, 58] width 185 height 37
click at [185, 103] on li "Estilo" at bounding box center [277, 101] width 185 height 16
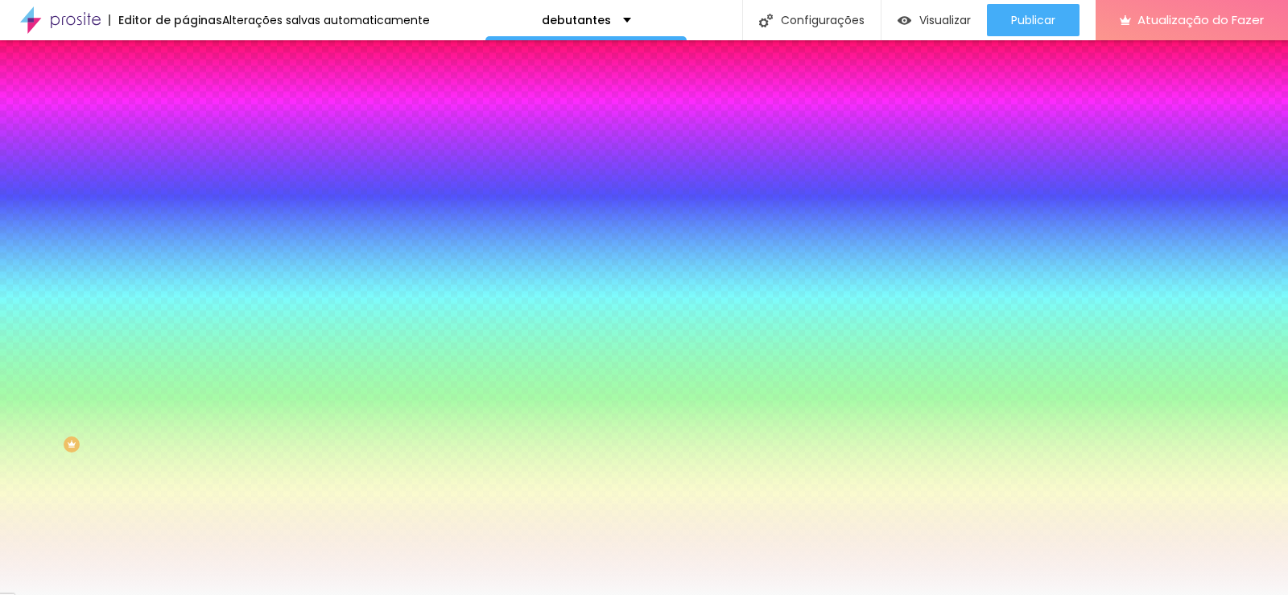
click at [195, 148] on font "Adicionar imagem" at bounding box center [242, 141] width 94 height 14
click at [185, 219] on div at bounding box center [277, 219] width 185 height 0
click at [185, 235] on input "#F9F9F9" at bounding box center [281, 227] width 193 height 16
click at [185, 219] on div at bounding box center [277, 219] width 185 height 0
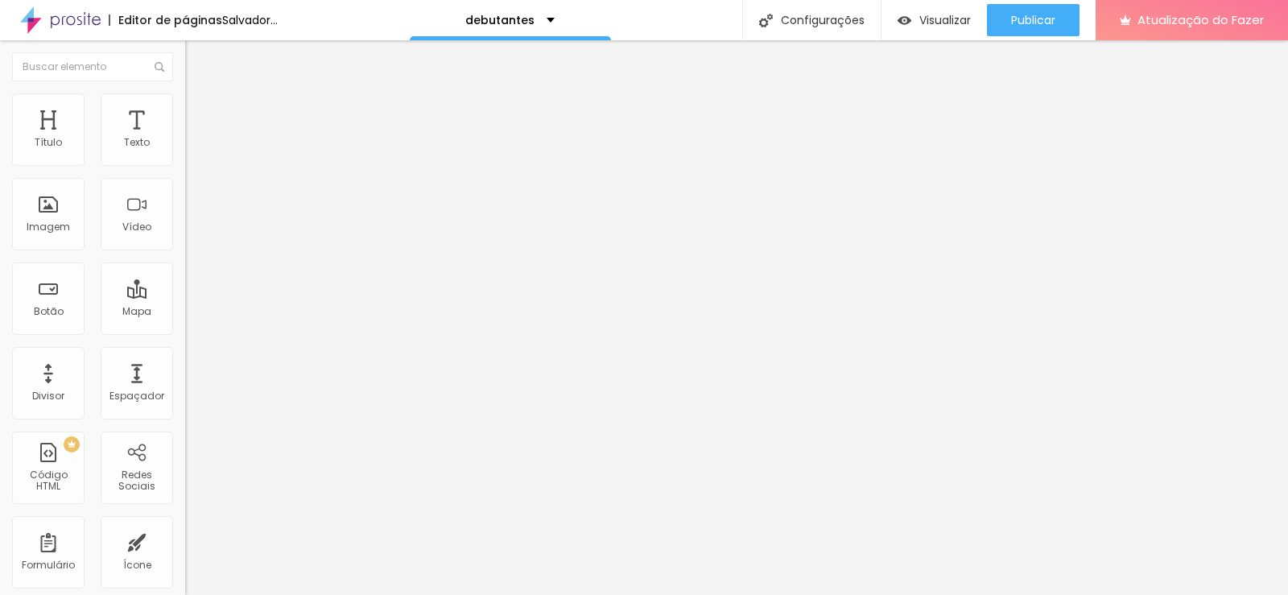
click at [195, 138] on font "Trocar imagem" at bounding box center [234, 132] width 78 height 14
click at [185, 252] on font "1:1 Quadrado" at bounding box center [217, 245] width 64 height 14
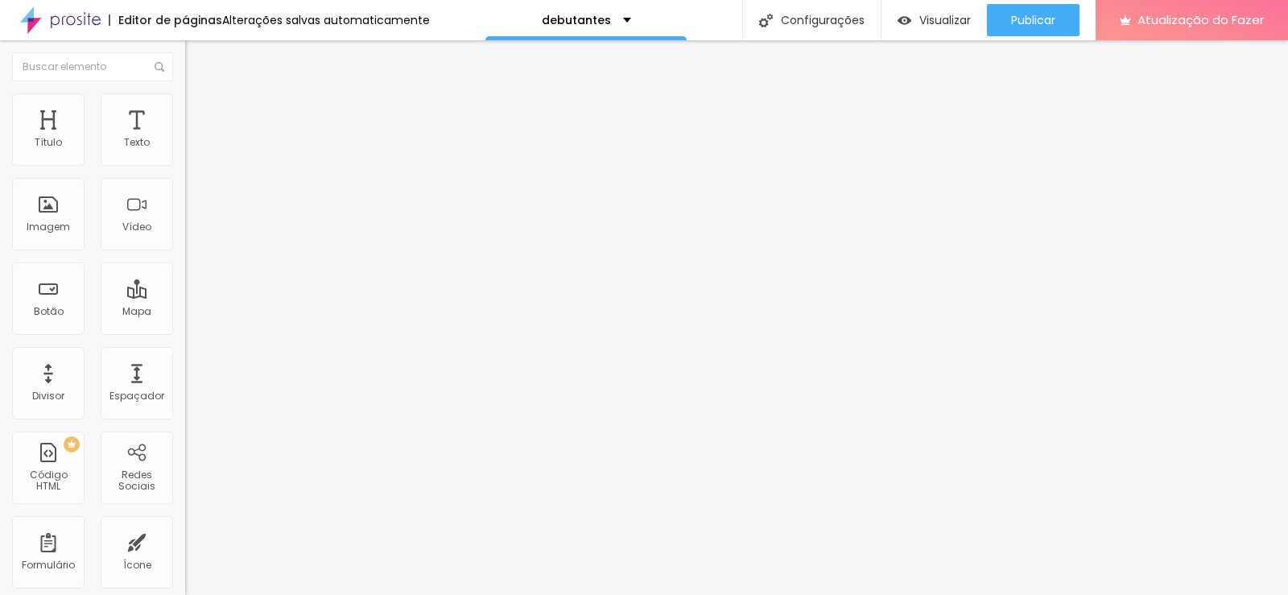
click at [185, 271] on span "Padrão" at bounding box center [203, 265] width 36 height 14
click at [185, 287] on span "Quadrado" at bounding box center [211, 280] width 52 height 14
click at [185, 296] on span "Original" at bounding box center [204, 290] width 39 height 14
click at [185, 281] on span "Quadrado" at bounding box center [211, 274] width 52 height 14
click at [185, 97] on img at bounding box center [192, 100] width 14 height 14
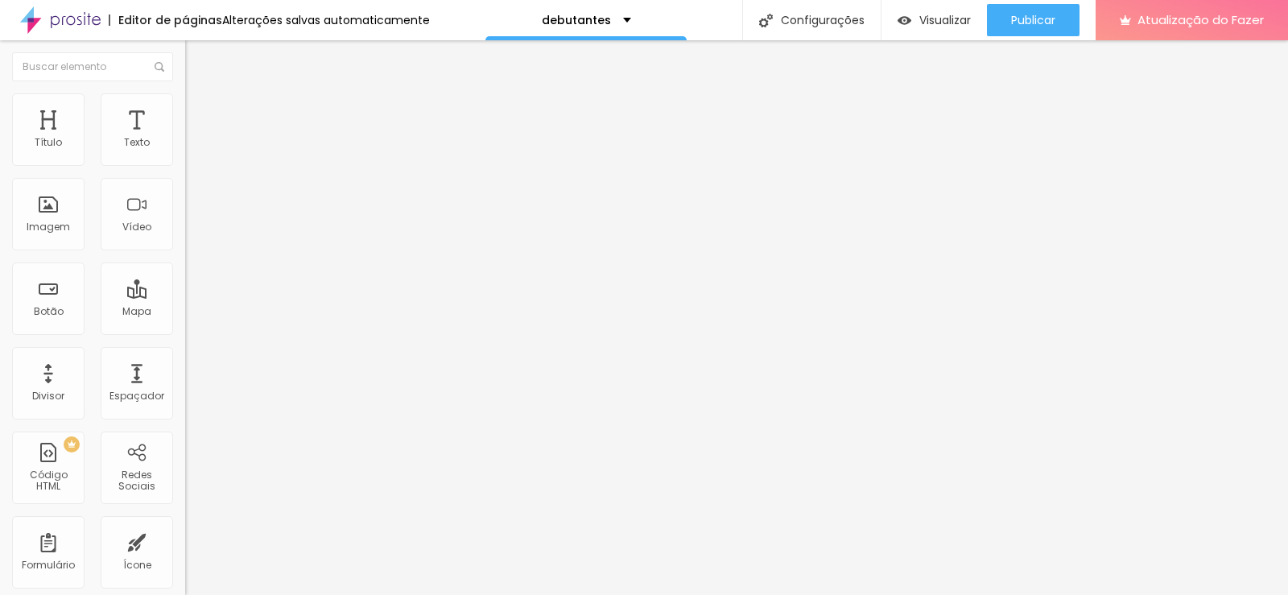
type input "95"
type input "90"
type input "95"
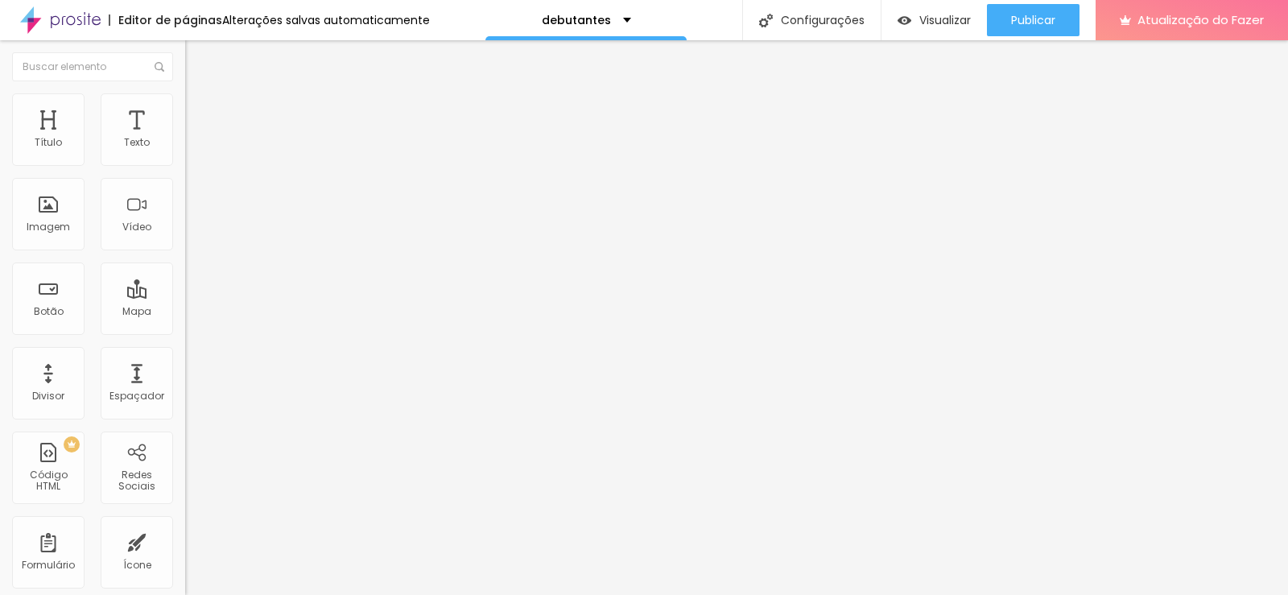
type input "95"
type input "100"
click at [185, 165] on input "range" at bounding box center [237, 158] width 104 height 13
click at [185, 109] on li "Avançado" at bounding box center [277, 117] width 185 height 16
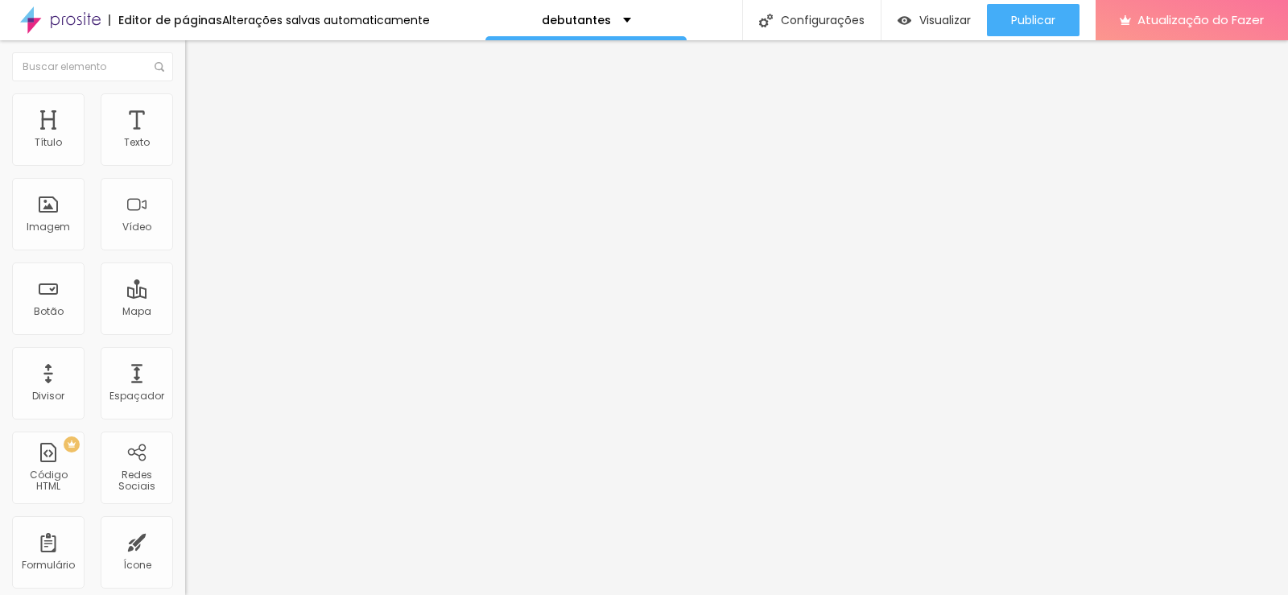
type input "18"
type input "45"
type input "51"
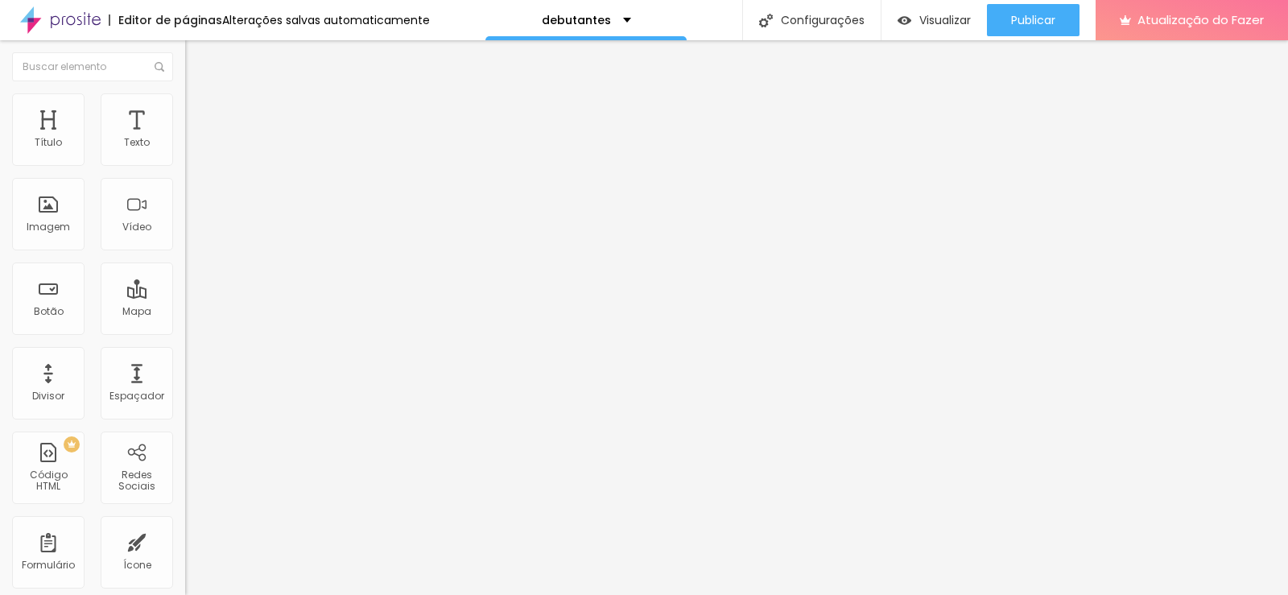
type input "51"
type input "54"
type input "56"
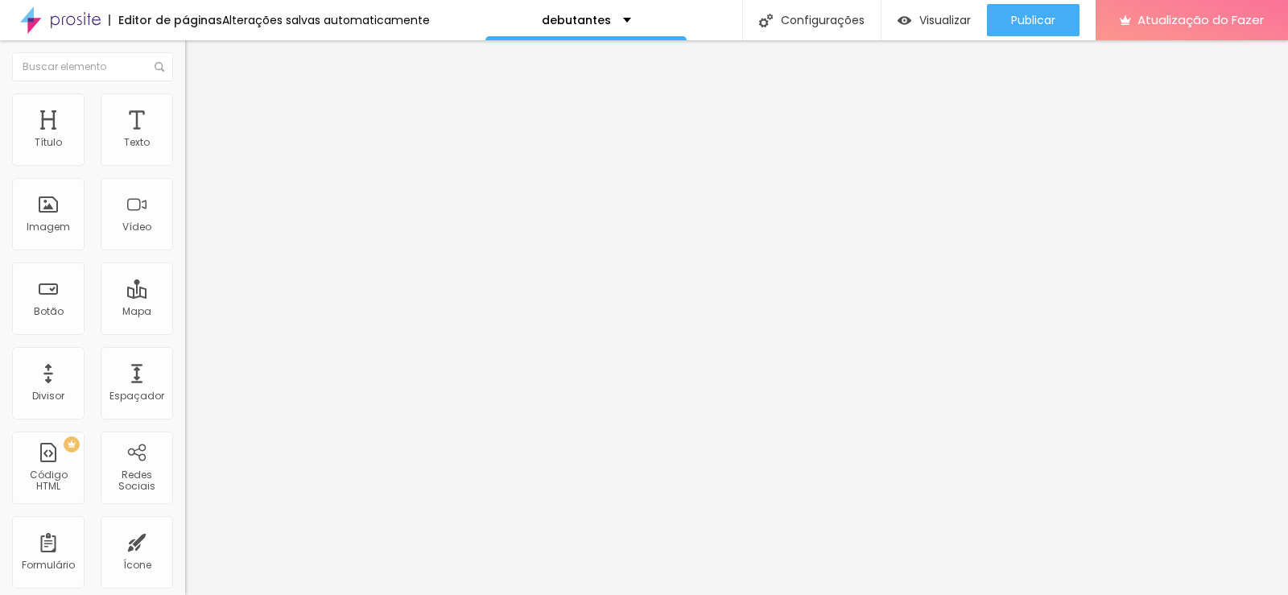
type input "59"
type input "58"
type input "57"
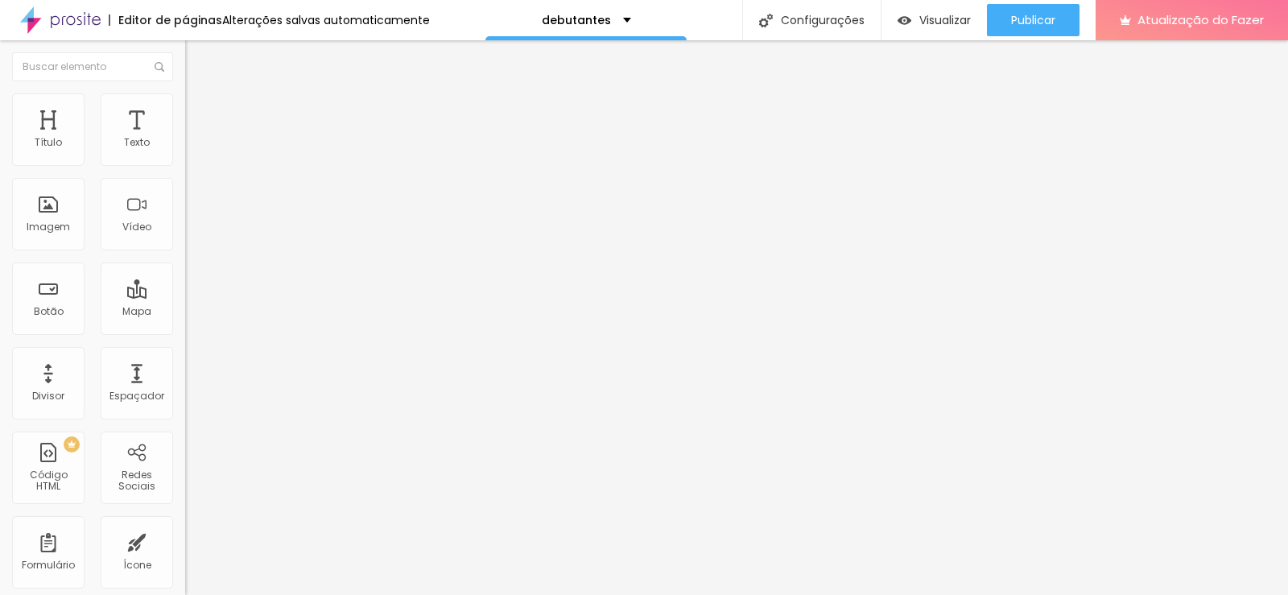
type input "57"
type input "50"
type input "45"
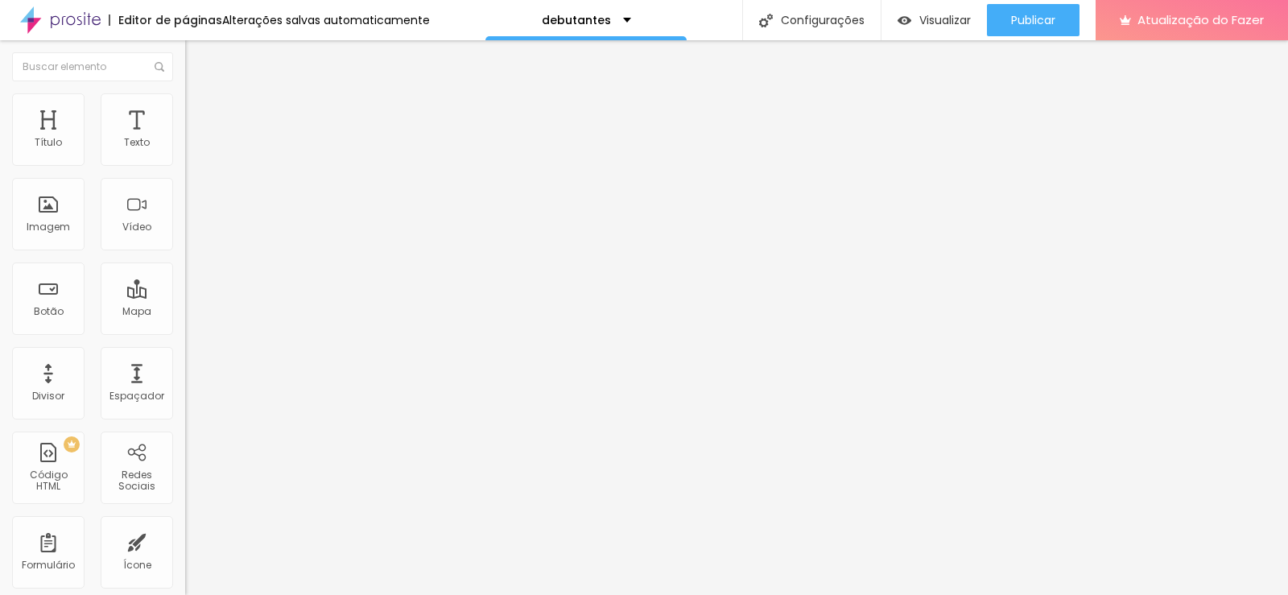
type input "40"
type input "39"
type input "35"
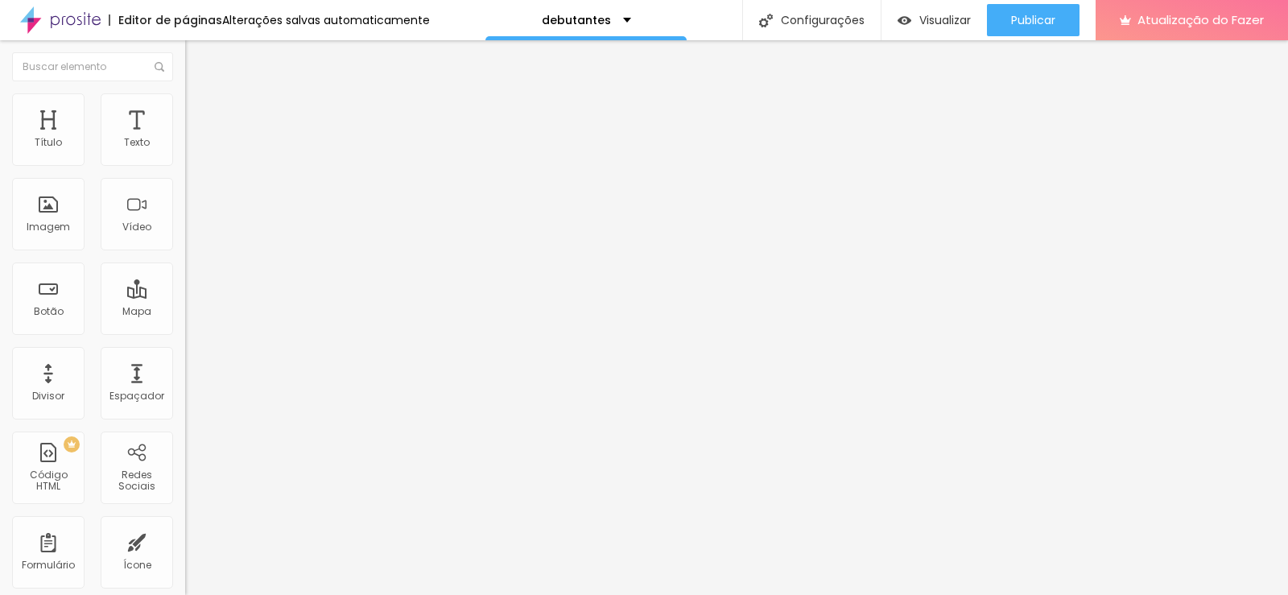
type input "35"
type input "33"
type input "29"
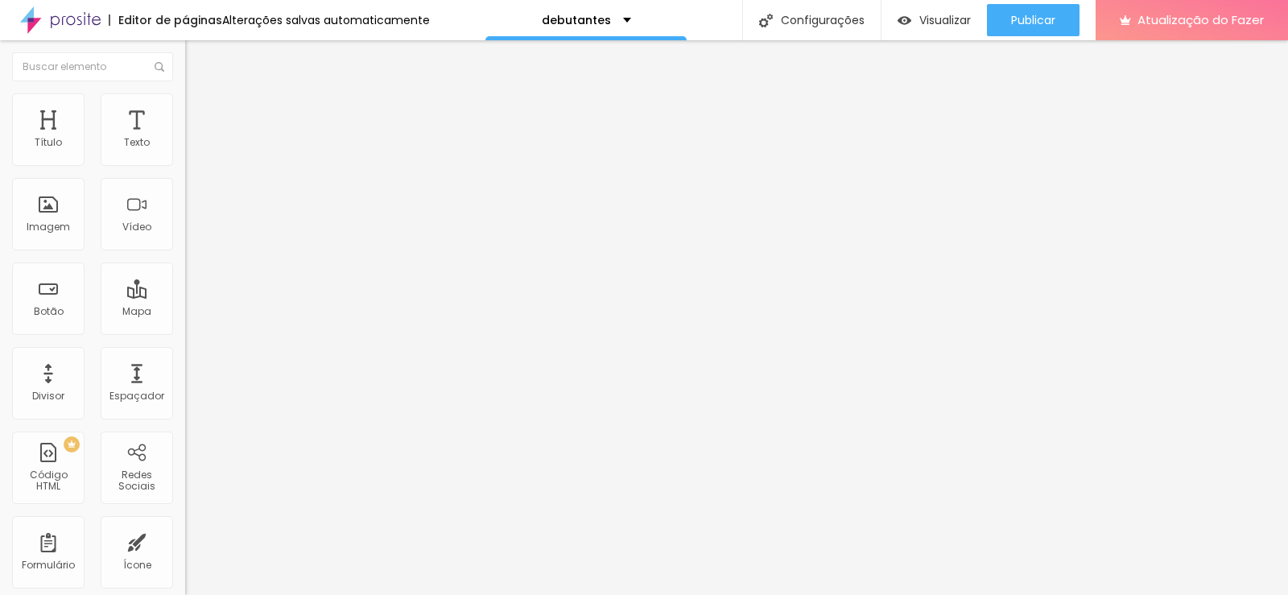
type input "25"
type input "22"
type input "19"
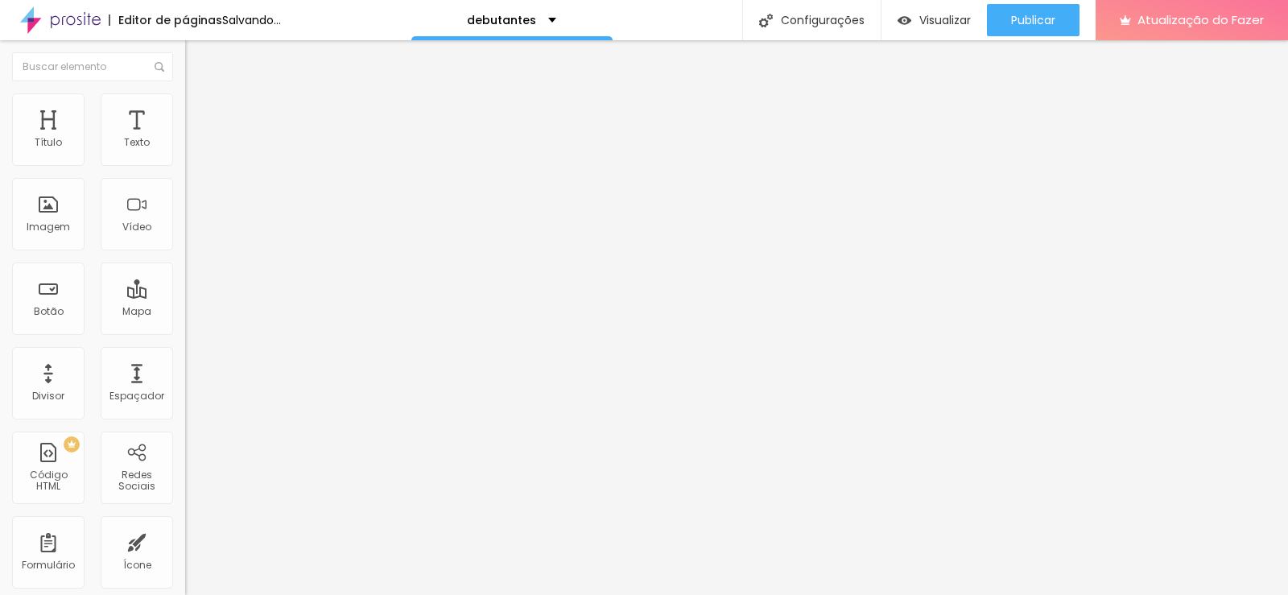
type input "19"
type input "14"
type input "10"
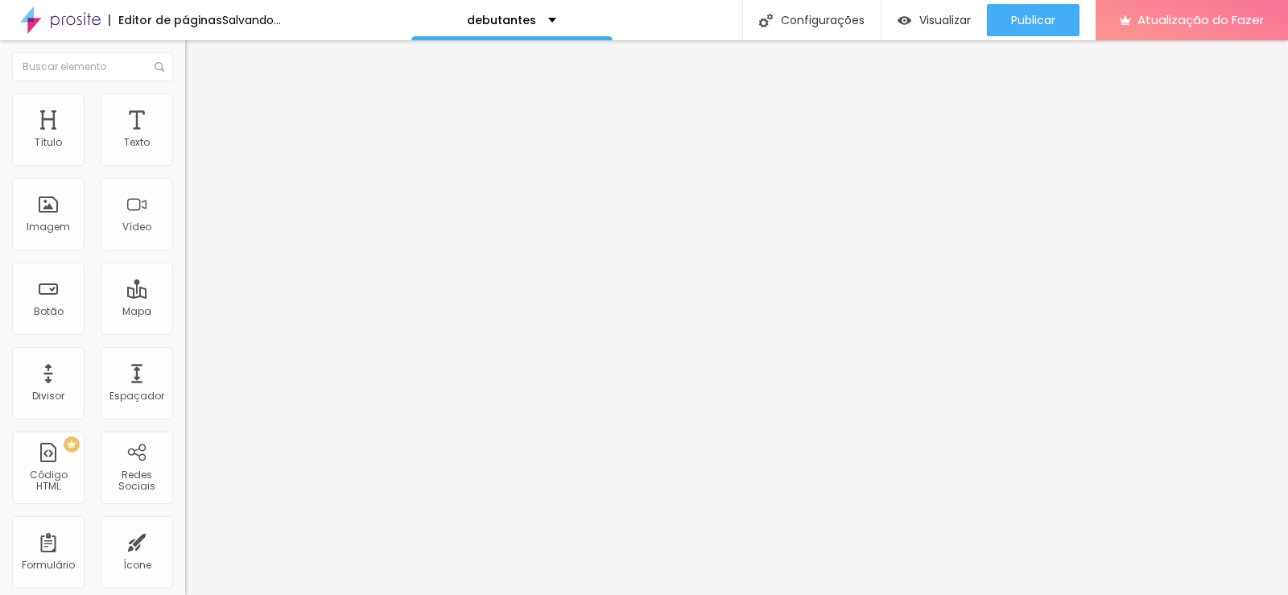
type input "7"
type input "4"
type input "0"
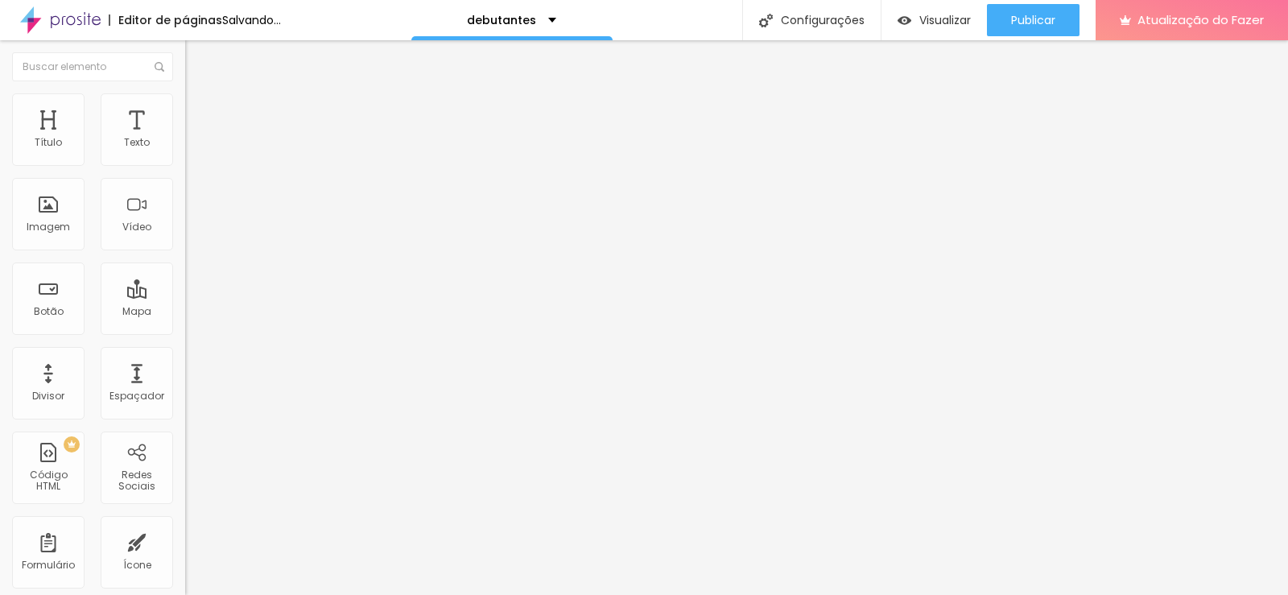
type input "0"
drag, startPoint x: 38, startPoint y: 156, endPoint x: 30, endPoint y: 153, distance: 8.7
click at [185, 312] on input "range" at bounding box center [237, 318] width 104 height 13
click at [185, 93] on li "Conteúdo" at bounding box center [277, 85] width 185 height 16
click at [195, 138] on font "Trocar imagem" at bounding box center [234, 132] width 78 height 14
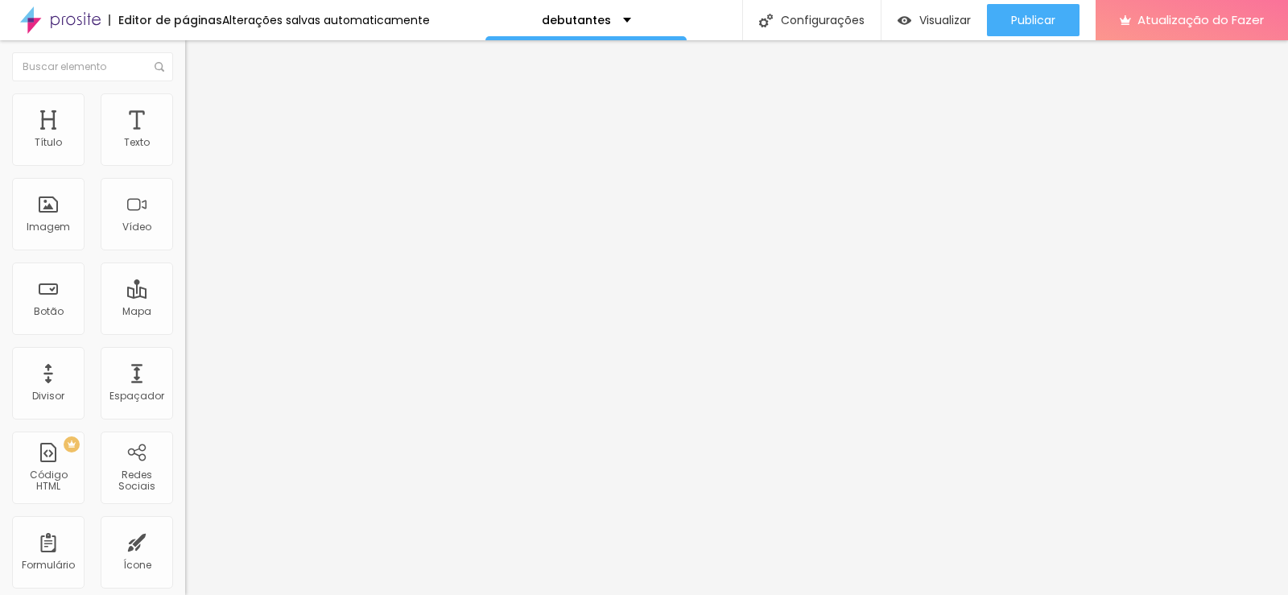
click at [197, 57] on img "button" at bounding box center [203, 58] width 13 height 13
click at [312, 19] on font "Alterações salvas automaticamente" at bounding box center [326, 20] width 208 height 16
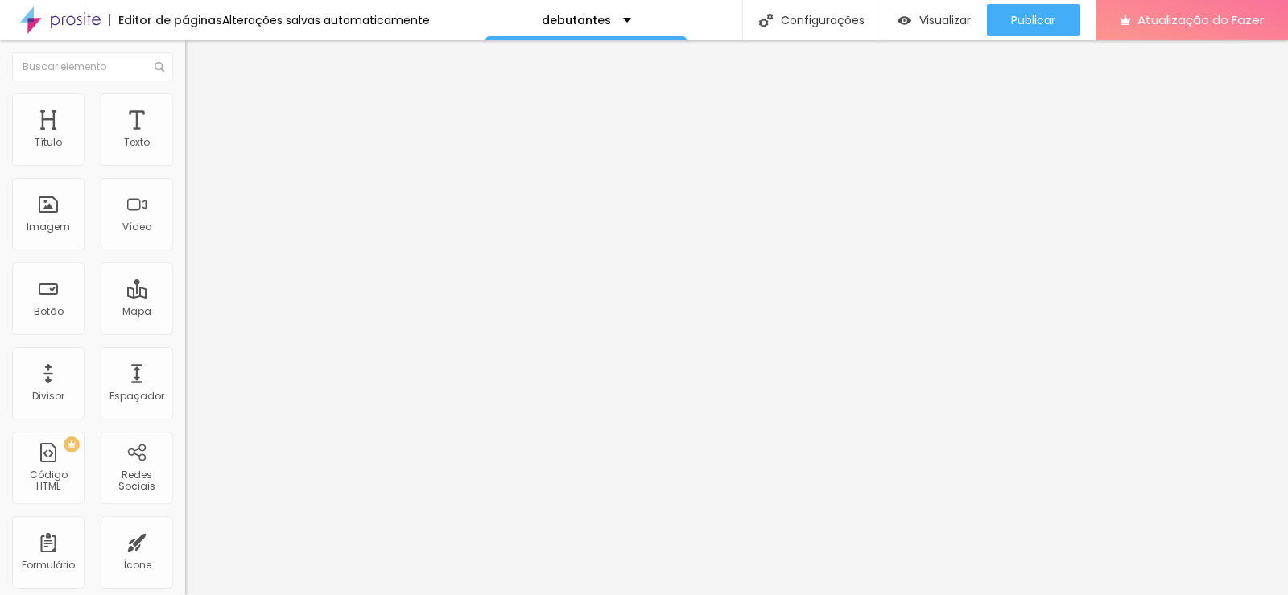
click at [377, 22] on div "Alterações salvas automaticamente" at bounding box center [326, 19] width 208 height 11
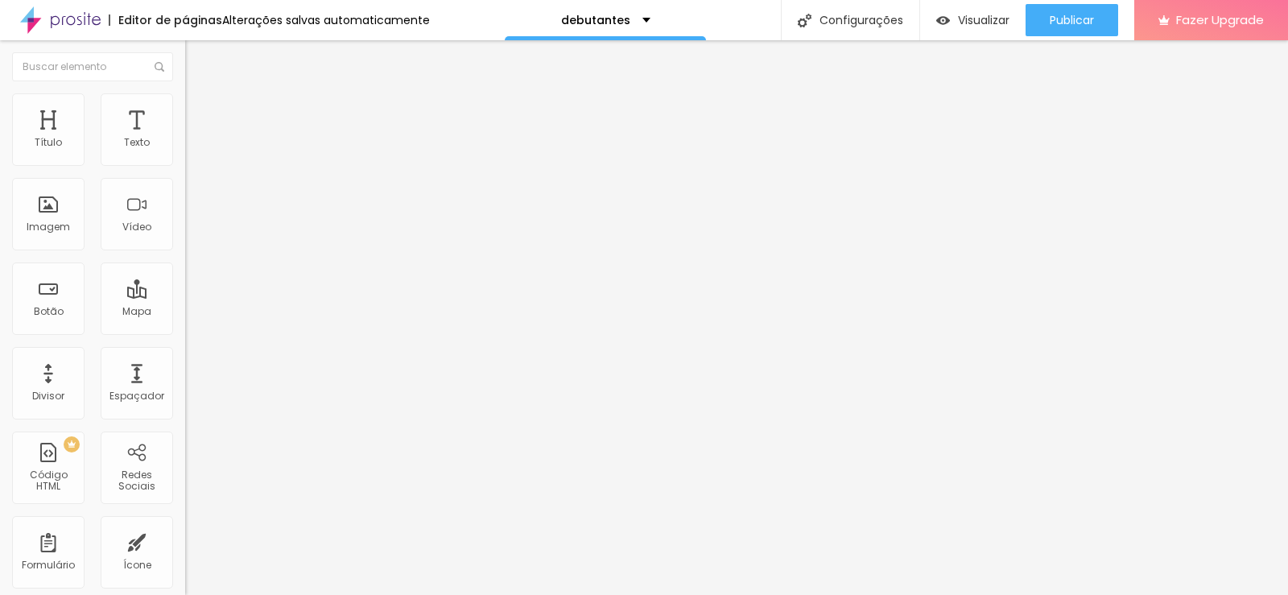
click at [185, 302] on div "Editar Seção Conteúdo Estilo Avançado Modo Encaixotado Encaixotado Completo" at bounding box center [277, 317] width 185 height 555
click at [185, 93] on img at bounding box center [192, 100] width 14 height 14
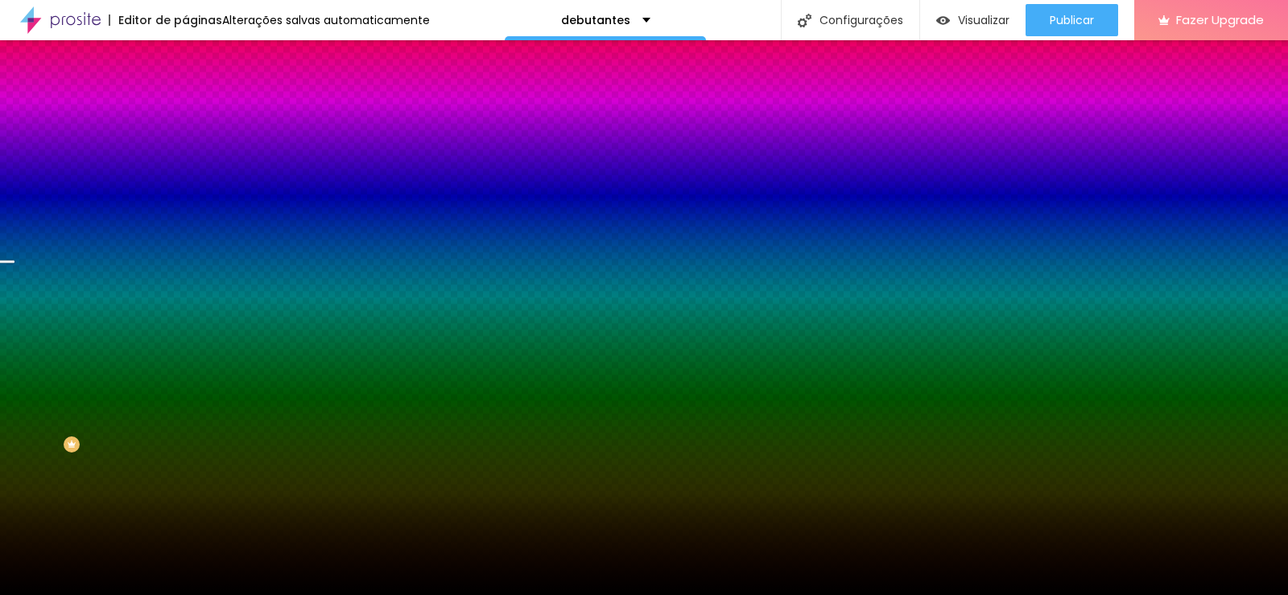
click at [185, 148] on span "Trocar imagem" at bounding box center [229, 141] width 88 height 14
drag, startPoint x: 832, startPoint y: 89, endPoint x: 829, endPoint y: 105, distance: 17.1
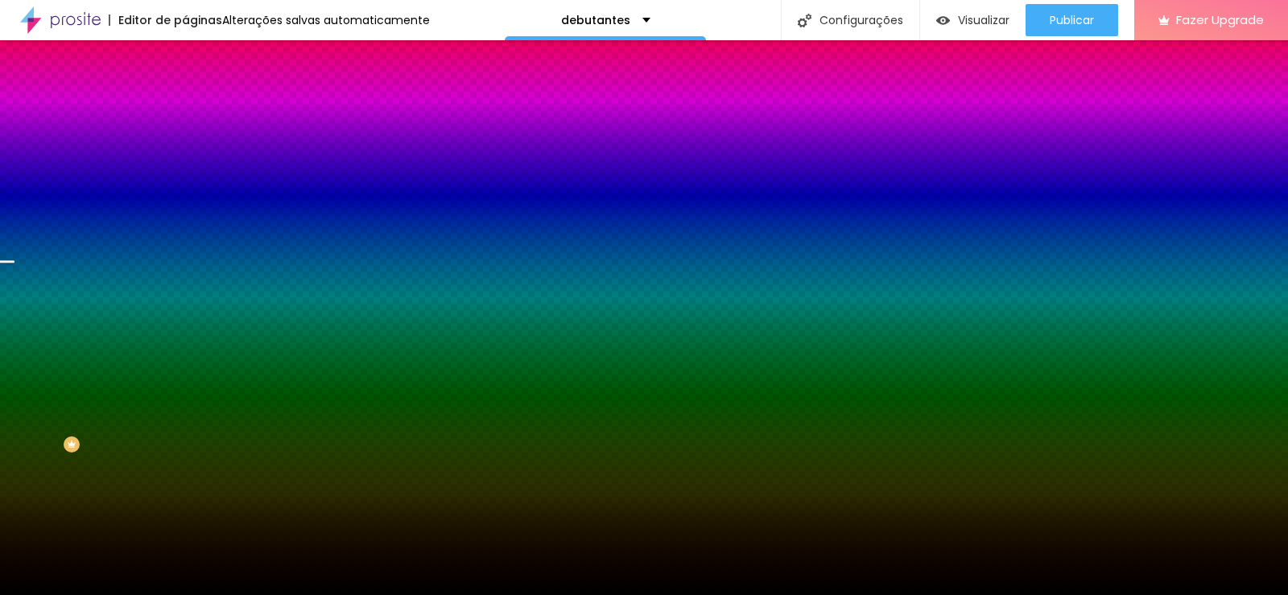
click at [185, 148] on span "Trocar imagem" at bounding box center [229, 141] width 88 height 14
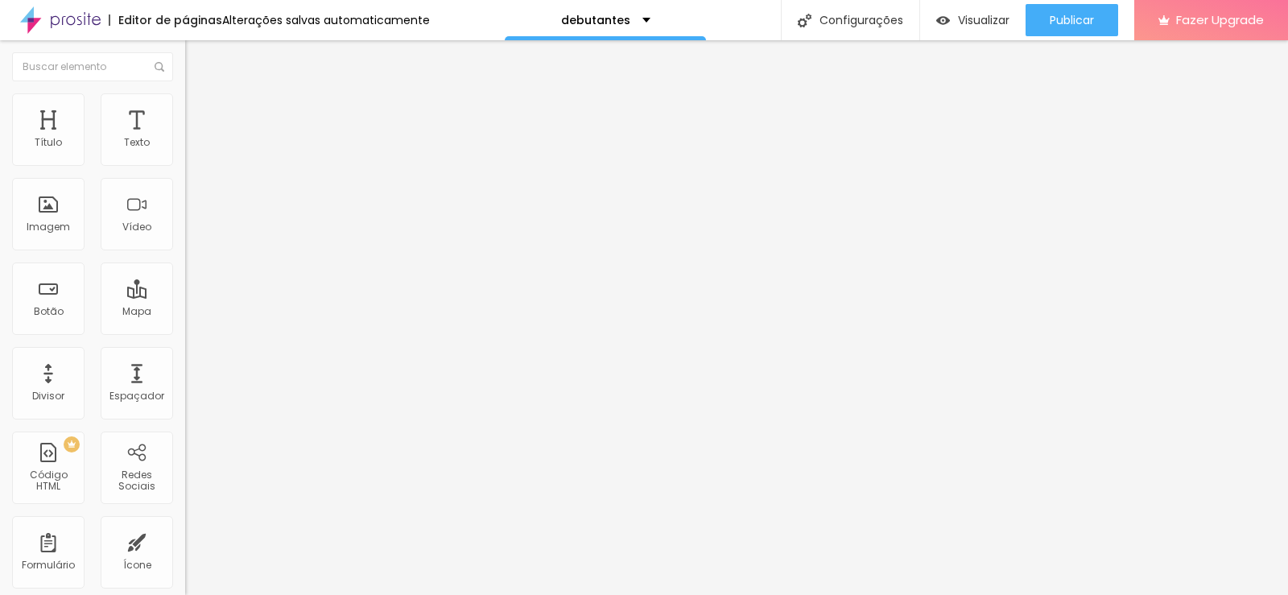
click at [185, 204] on img at bounding box center [190, 197] width 11 height 11
click at [185, 138] on span "Trocar imagem" at bounding box center [229, 132] width 88 height 14
click at [185, 98] on img at bounding box center [192, 100] width 14 height 14
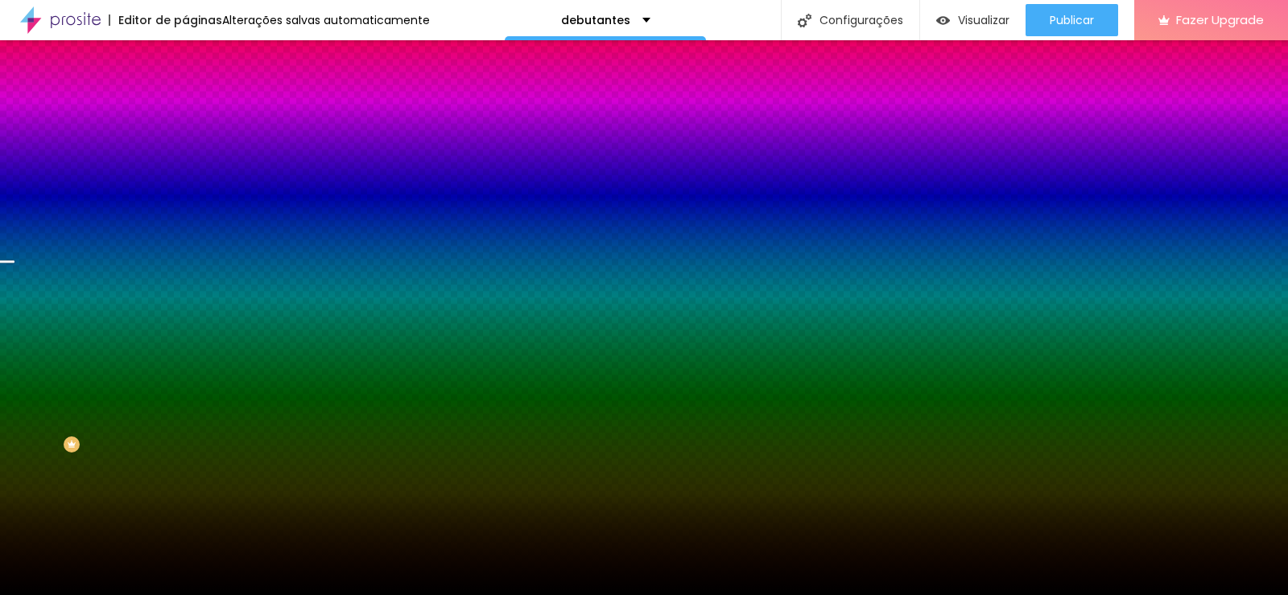
click at [185, 148] on span "Trocar imagem" at bounding box center [229, 141] width 88 height 14
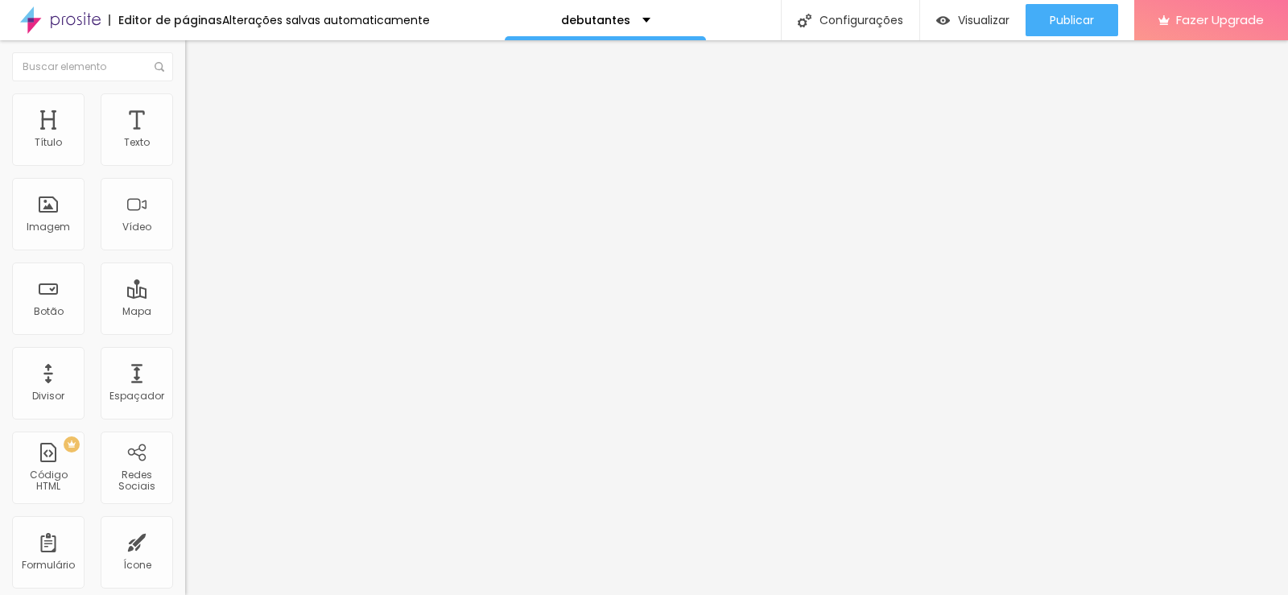
click at [185, 138] on span "Trocar imagem" at bounding box center [229, 132] width 88 height 14
drag, startPoint x: 96, startPoint y: 89, endPoint x: 96, endPoint y: 98, distance: 9.7
click at [185, 93] on li "Estilo" at bounding box center [277, 101] width 185 height 16
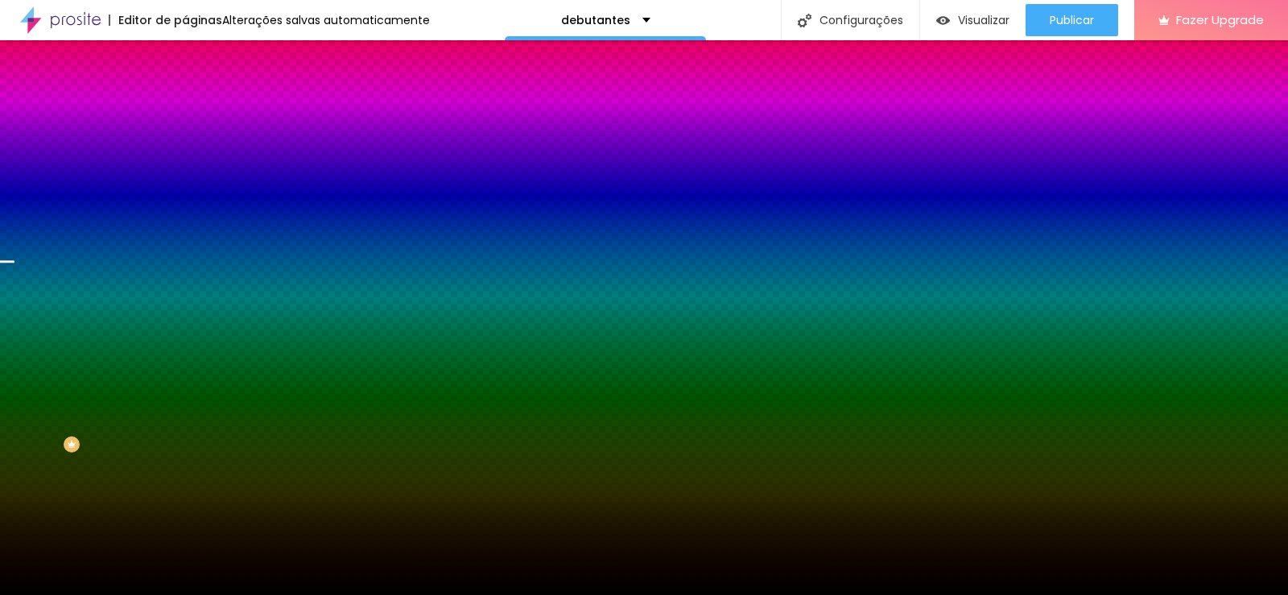
click at [185, 148] on span "Trocar imagem" at bounding box center [229, 141] width 88 height 14
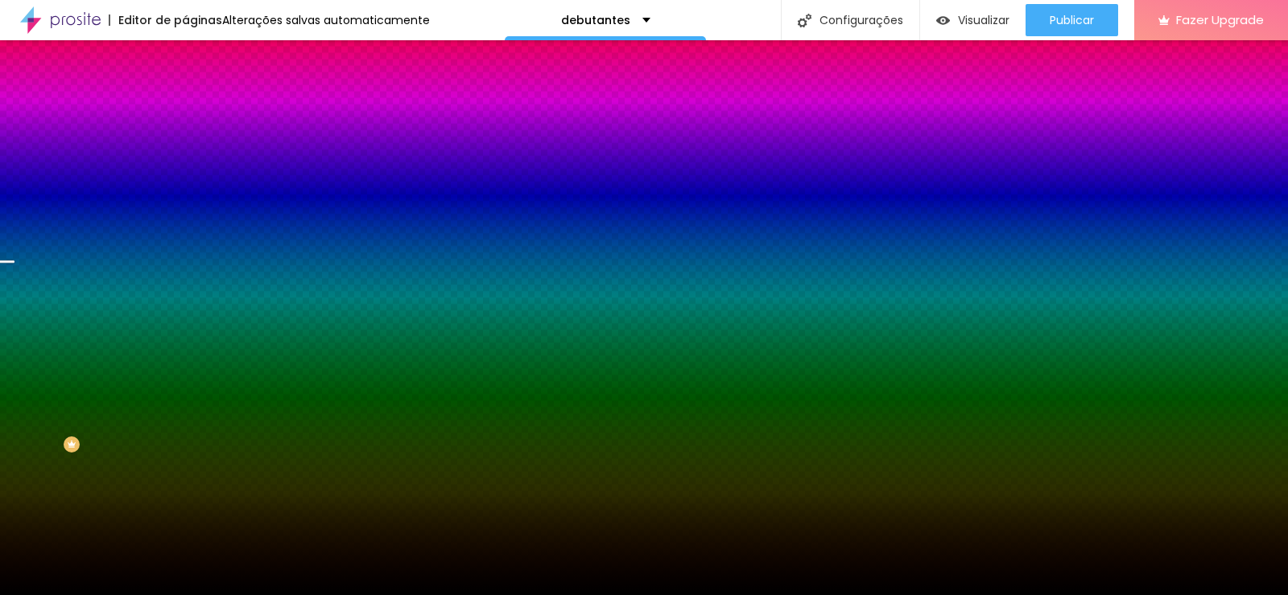
click at [185, 148] on span "Trocar imagem" at bounding box center [229, 141] width 88 height 14
click at [333, 594] on div at bounding box center [644, 605] width 1288 height 0
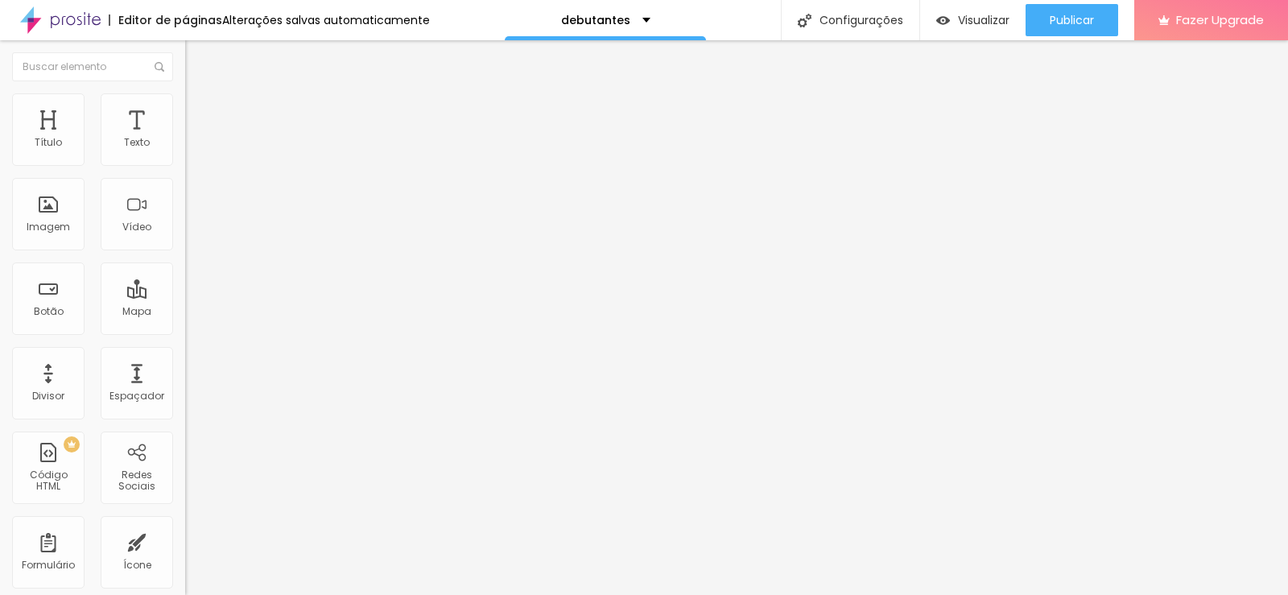
click at [185, 138] on span "Trocar imagem" at bounding box center [229, 132] width 88 height 14
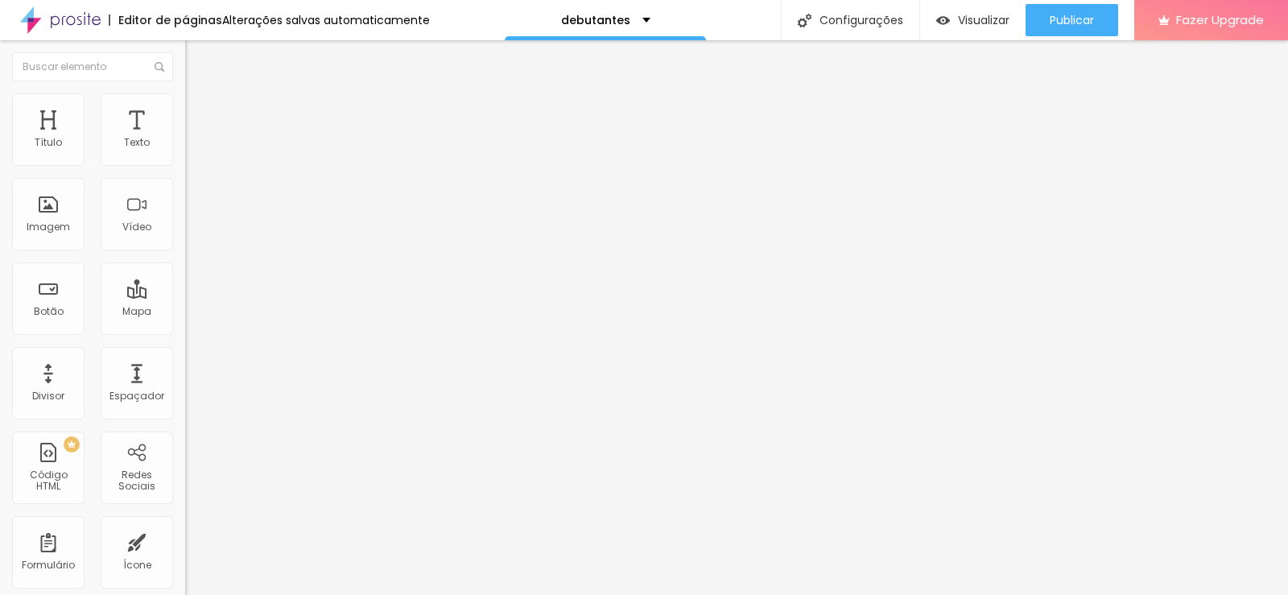
click at [185, 138] on span "Trocar imagem" at bounding box center [229, 132] width 88 height 14
drag, startPoint x: 321, startPoint y: 233, endPoint x: 489, endPoint y: 294, distance: 178.3
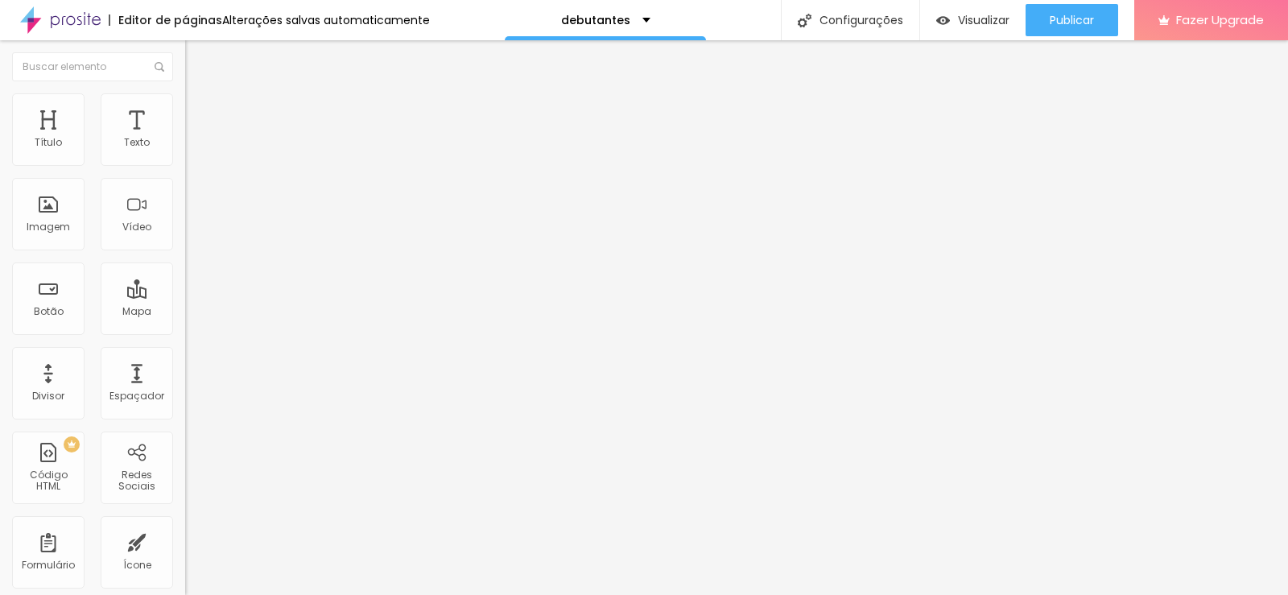
click at [185, 138] on span "Trocar imagem" at bounding box center [229, 132] width 88 height 14
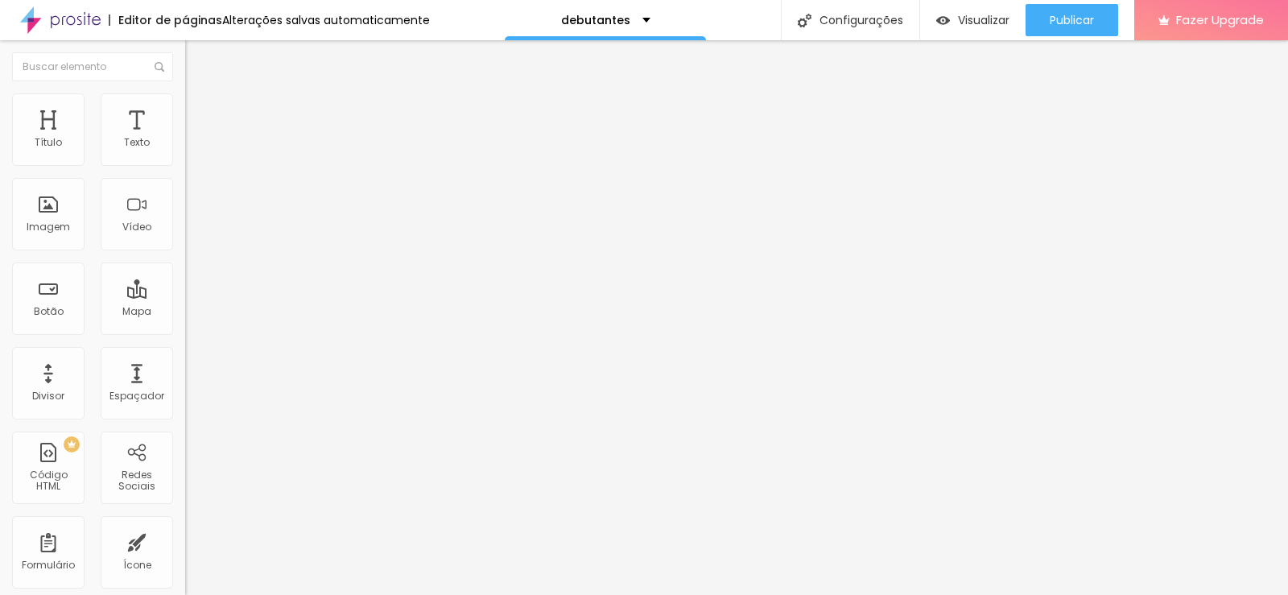
click at [185, 138] on span "Trocar imagem" at bounding box center [229, 132] width 88 height 14
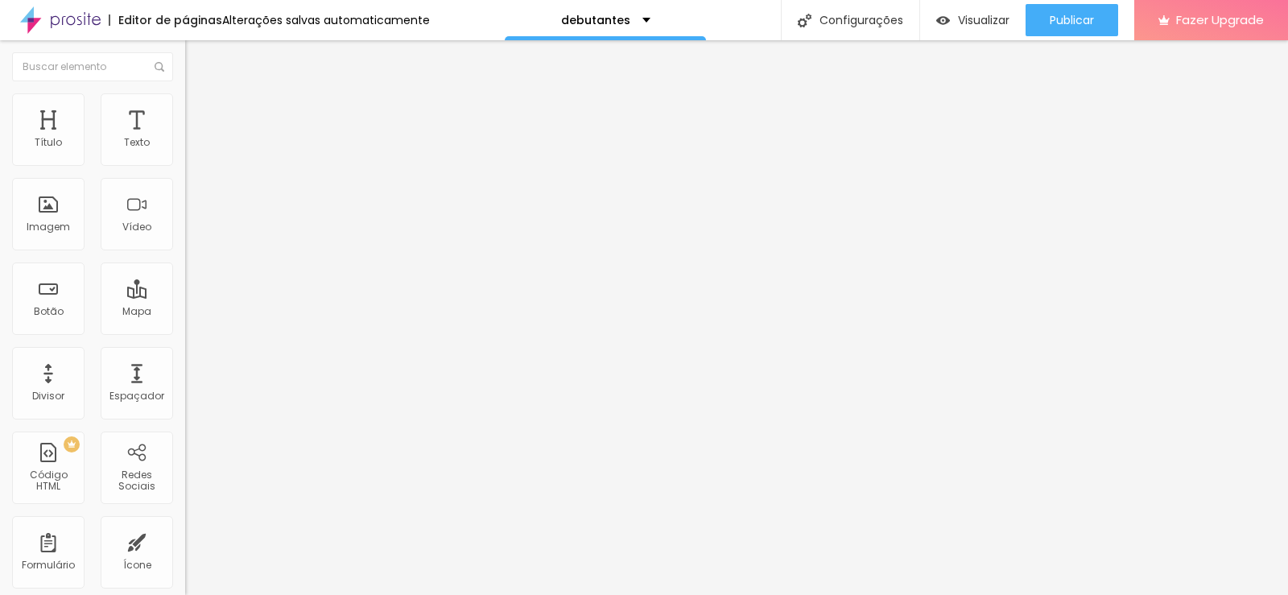
click at [185, 138] on span "Trocar imagem" at bounding box center [229, 132] width 88 height 14
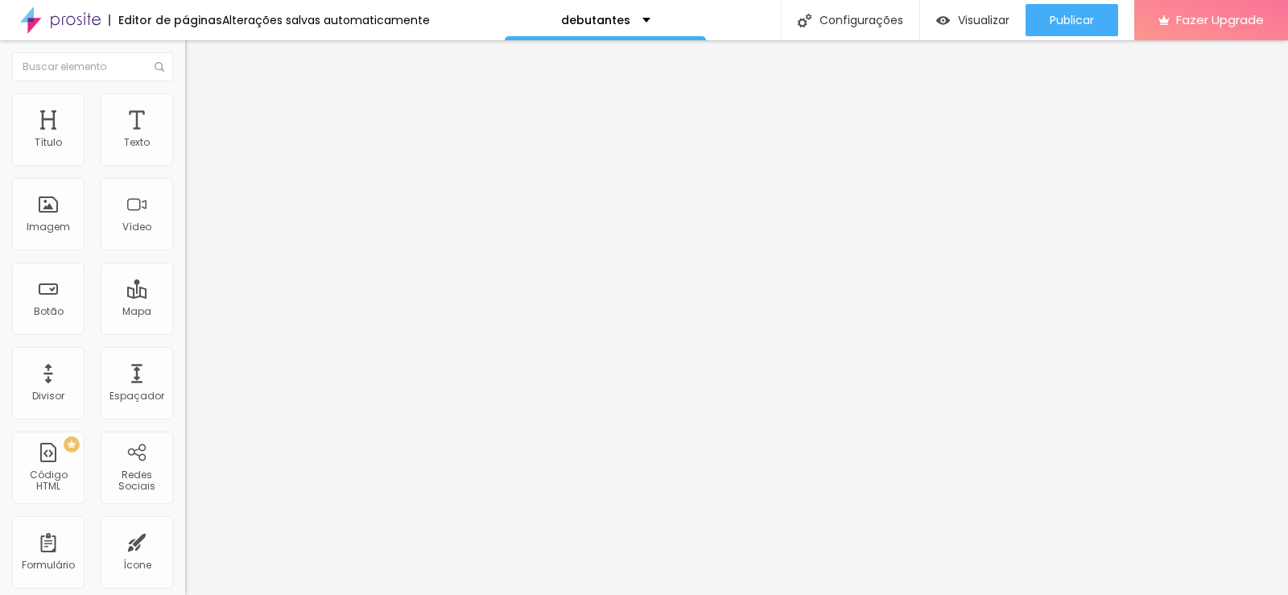
drag, startPoint x: 179, startPoint y: 327, endPoint x: 413, endPoint y: 374, distance: 238.9
click at [185, 93] on img at bounding box center [192, 100] width 14 height 14
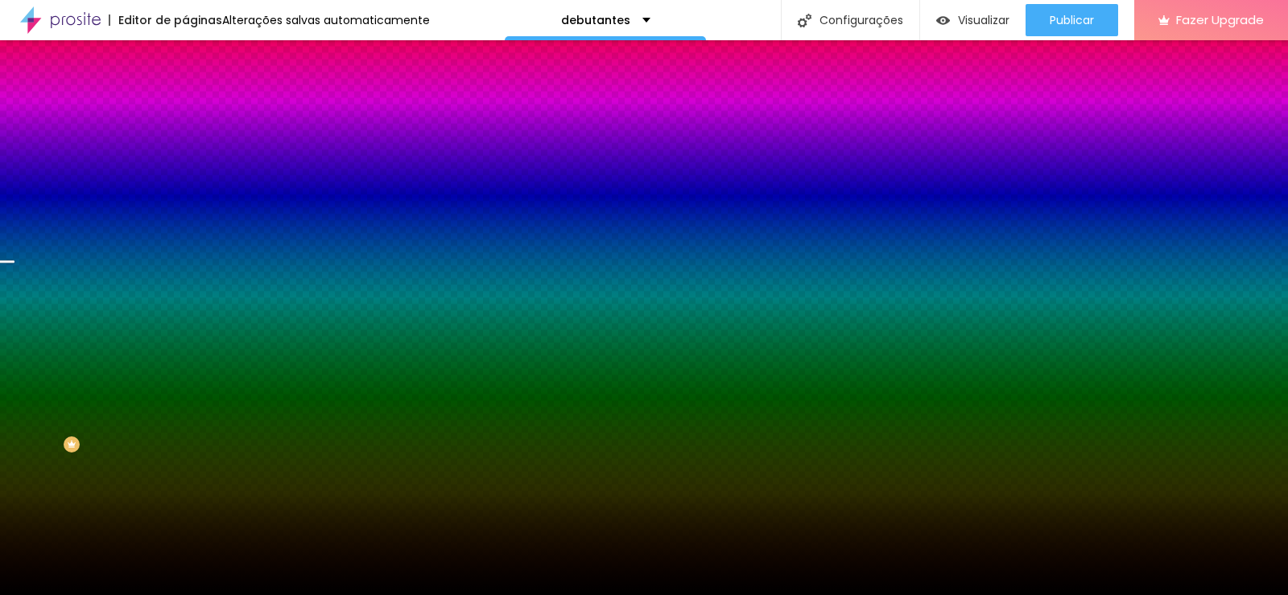
click at [185, 147] on div "Trocar imagem" at bounding box center [277, 140] width 185 height 11
click at [185, 148] on span "Trocar imagem" at bounding box center [229, 141] width 88 height 14
drag, startPoint x: 588, startPoint y: 329, endPoint x: 807, endPoint y: 402, distance: 230.1
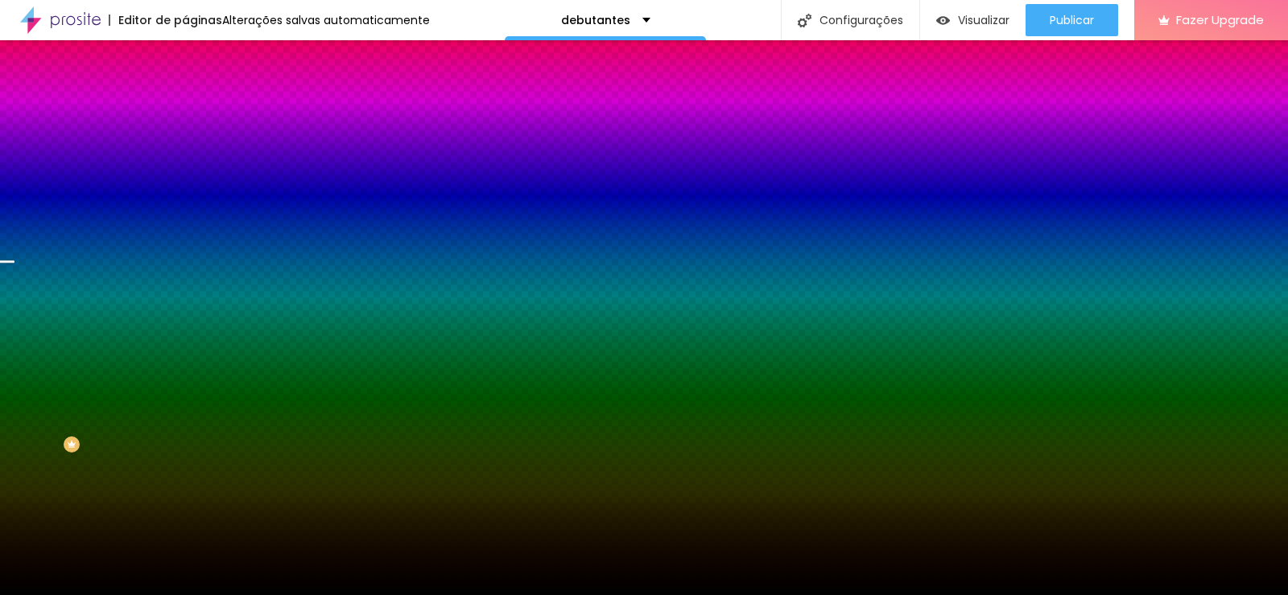
click at [185, 148] on span "Trocar imagem" at bounding box center [229, 141] width 88 height 14
drag, startPoint x: 235, startPoint y: 345, endPoint x: 268, endPoint y: 349, distance: 33.2
drag, startPoint x: 279, startPoint y: 351, endPoint x: 298, endPoint y: 354, distance: 18.8
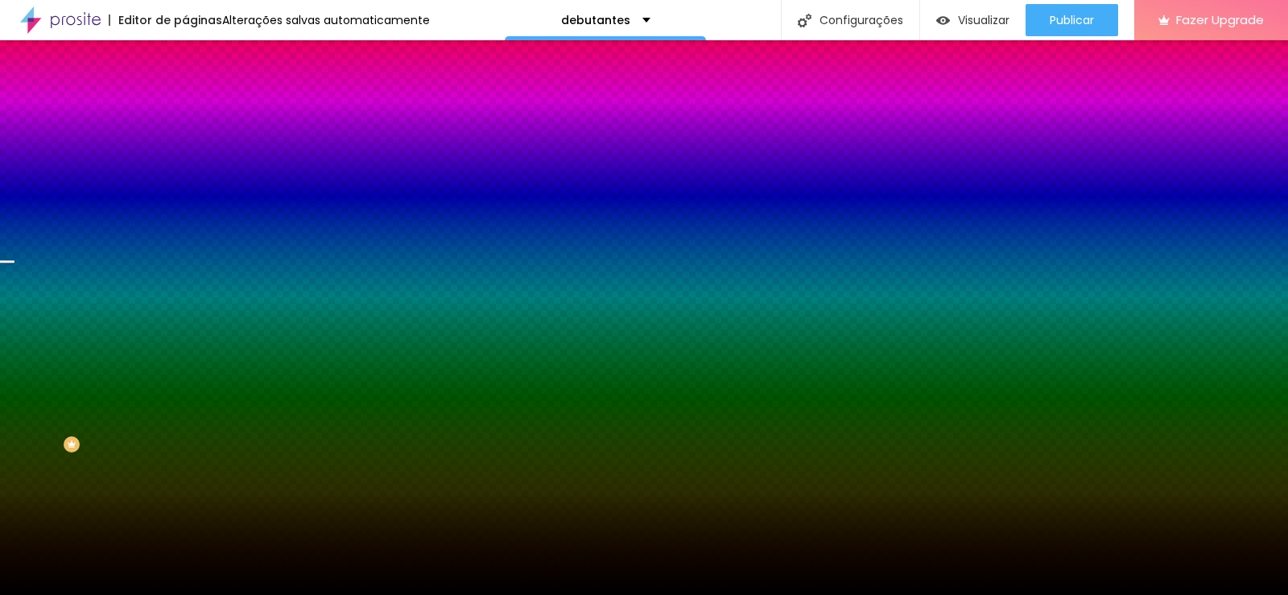
click at [185, 148] on span "Trocar imagem" at bounding box center [229, 141] width 88 height 14
click at [185, 167] on span "Parallax" at bounding box center [204, 161] width 39 height 14
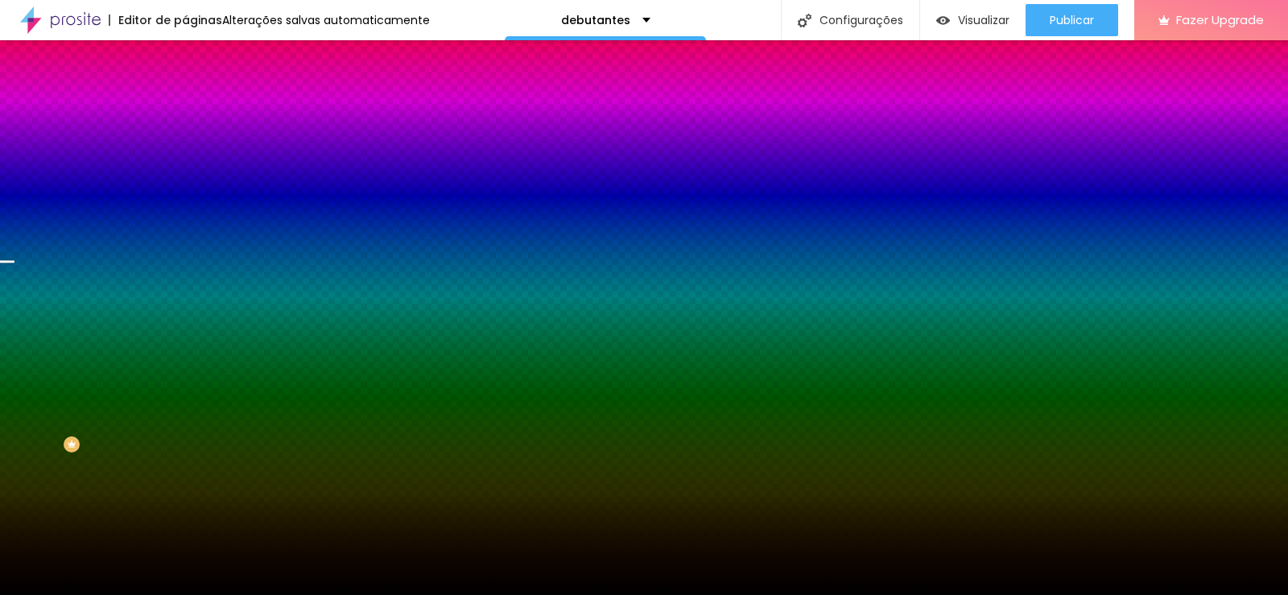
click at [185, 177] on span "Nenhum" at bounding box center [206, 170] width 42 height 14
click at [185, 192] on span "Parallax" at bounding box center [204, 186] width 39 height 14
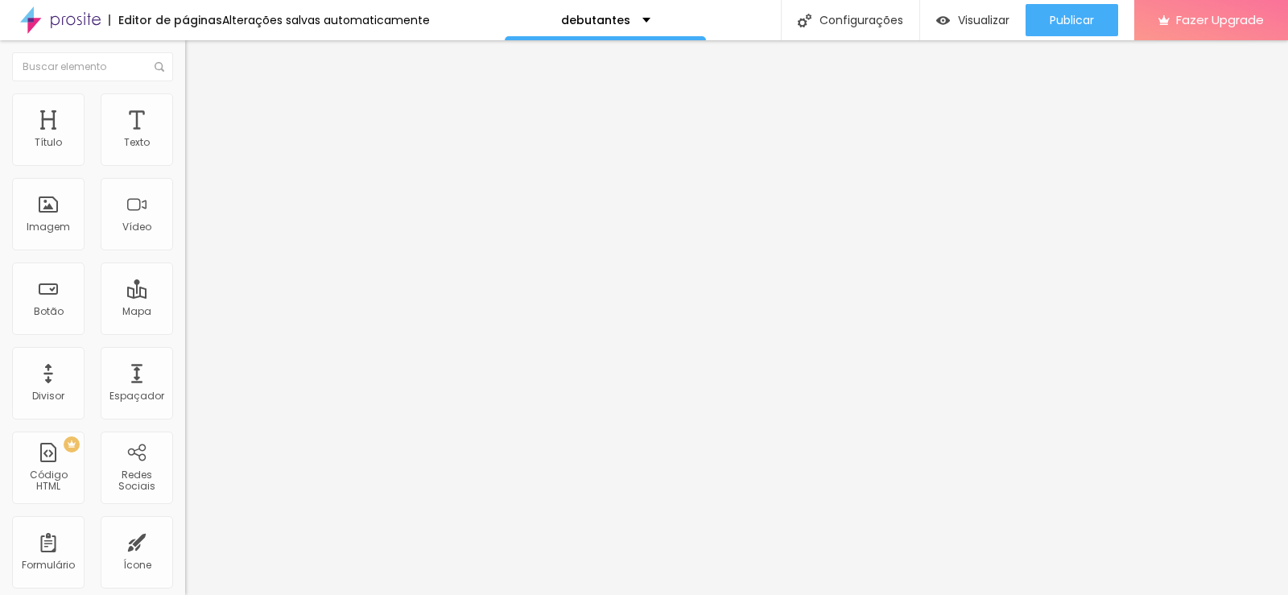
click at [185, 215] on div "Editar Seção Conteúdo Estilo Avançado Modo Encaixotado Encaixotado Completo" at bounding box center [277, 317] width 185 height 555
click at [185, 101] on img at bounding box center [192, 100] width 14 height 14
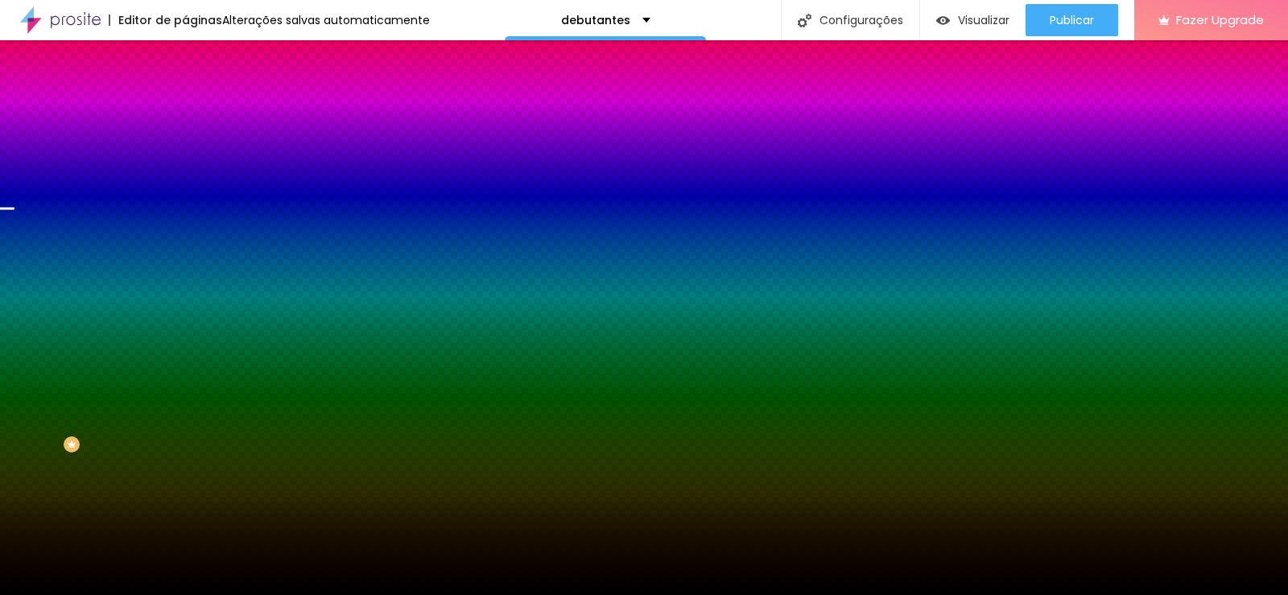
click at [185, 148] on span "Trocar imagem" at bounding box center [229, 141] width 88 height 14
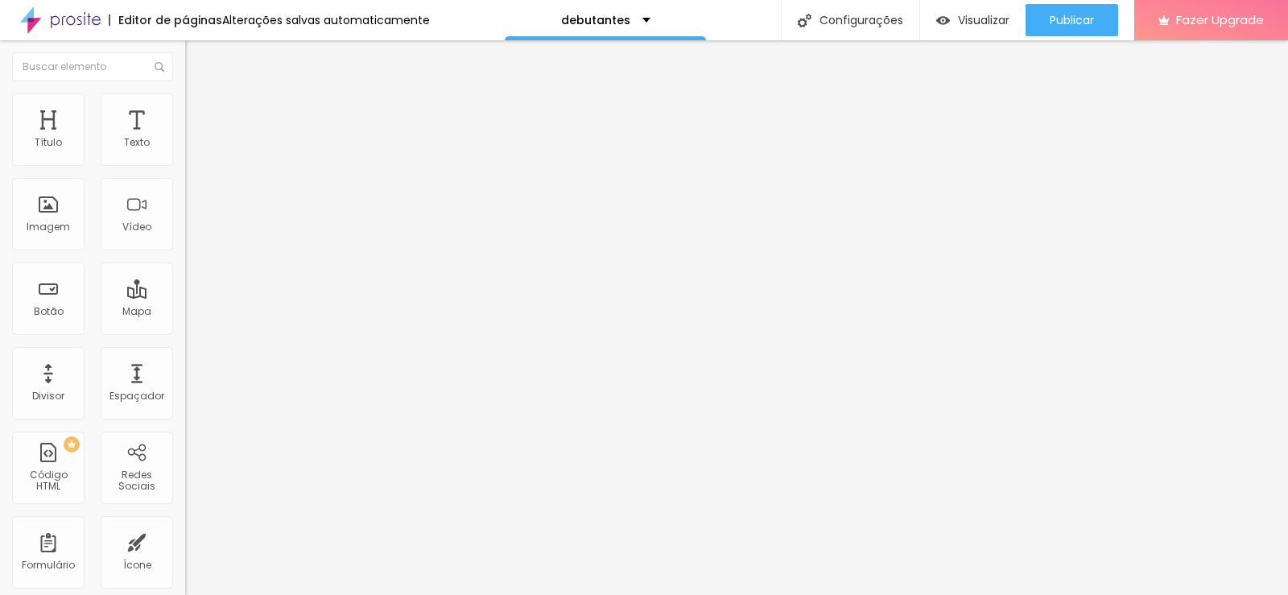
click at [185, 109] on li "Avançado" at bounding box center [277, 117] width 185 height 16
type input "0"
type input "5"
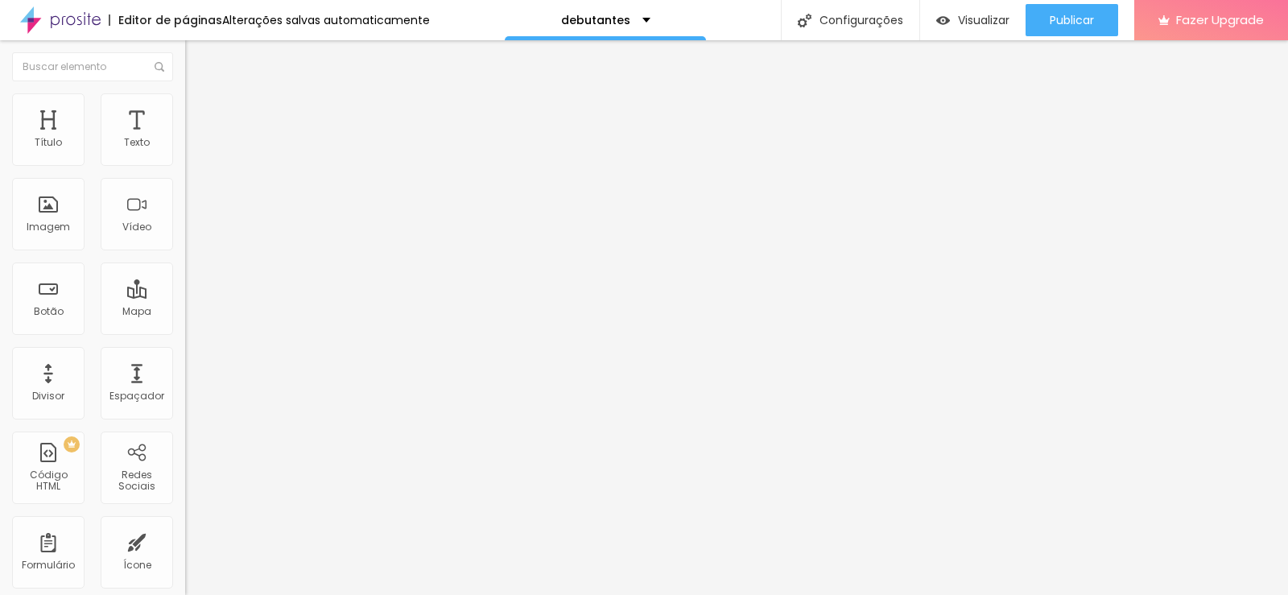
type input "10"
type input "15"
type input "20"
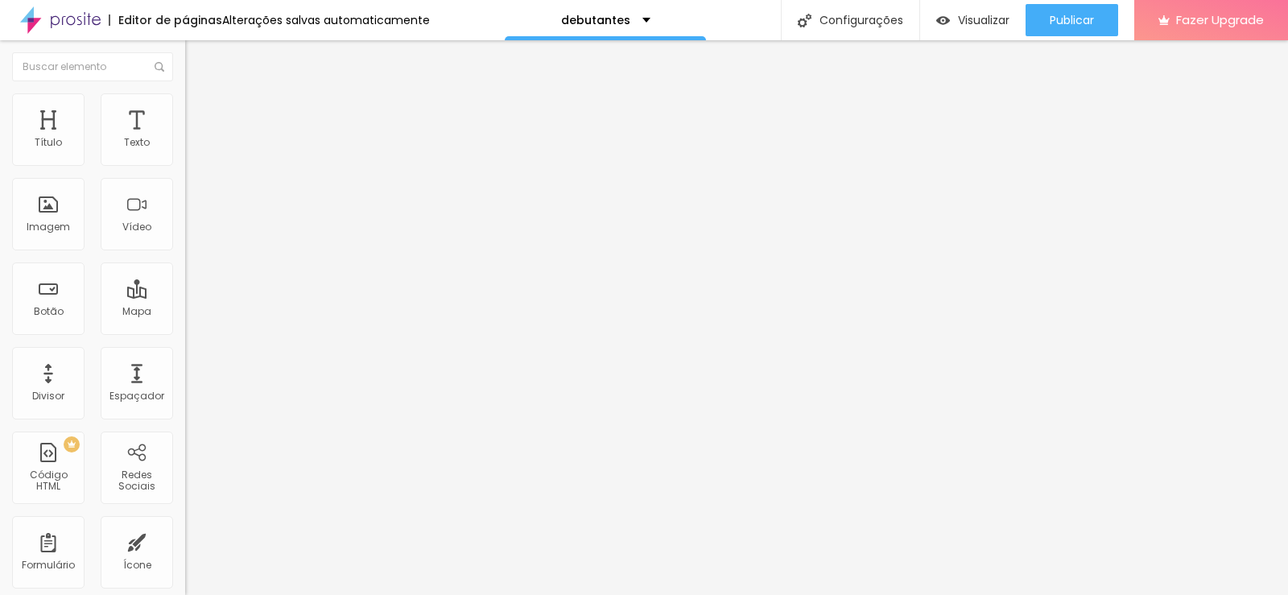
type input "20"
type input "25"
type input "30"
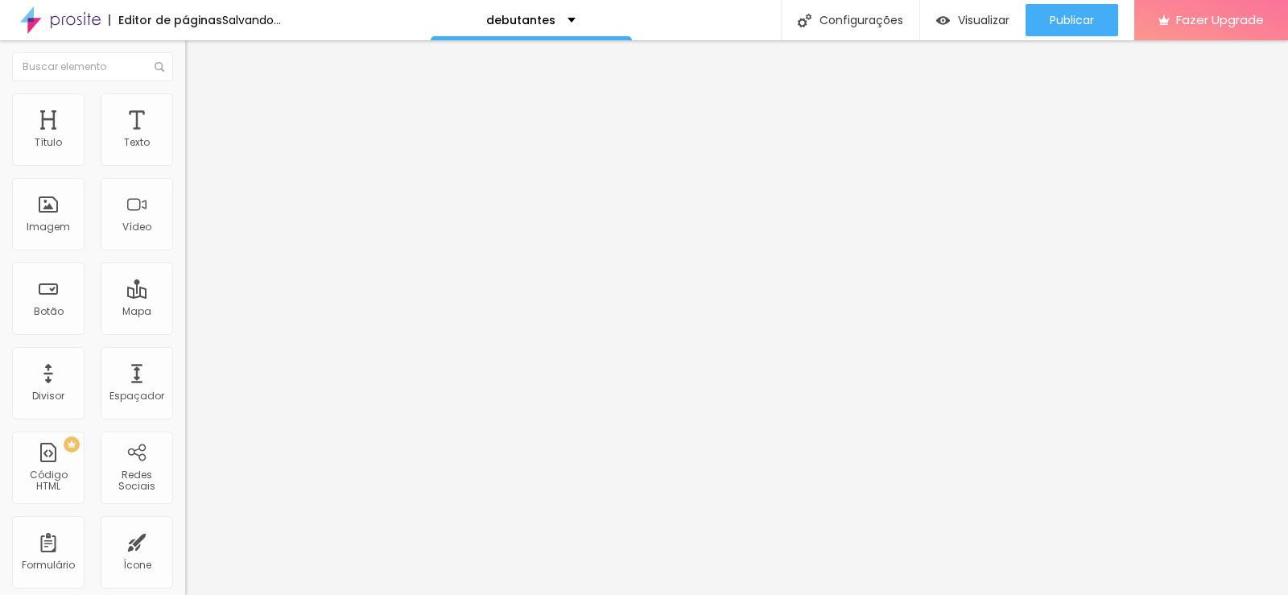
drag, startPoint x: 48, startPoint y: 158, endPoint x: 209, endPoint y: 158, distance: 161.0
type input "30"
click at [209, 312] on input "range" at bounding box center [237, 318] width 104 height 13
type input "87"
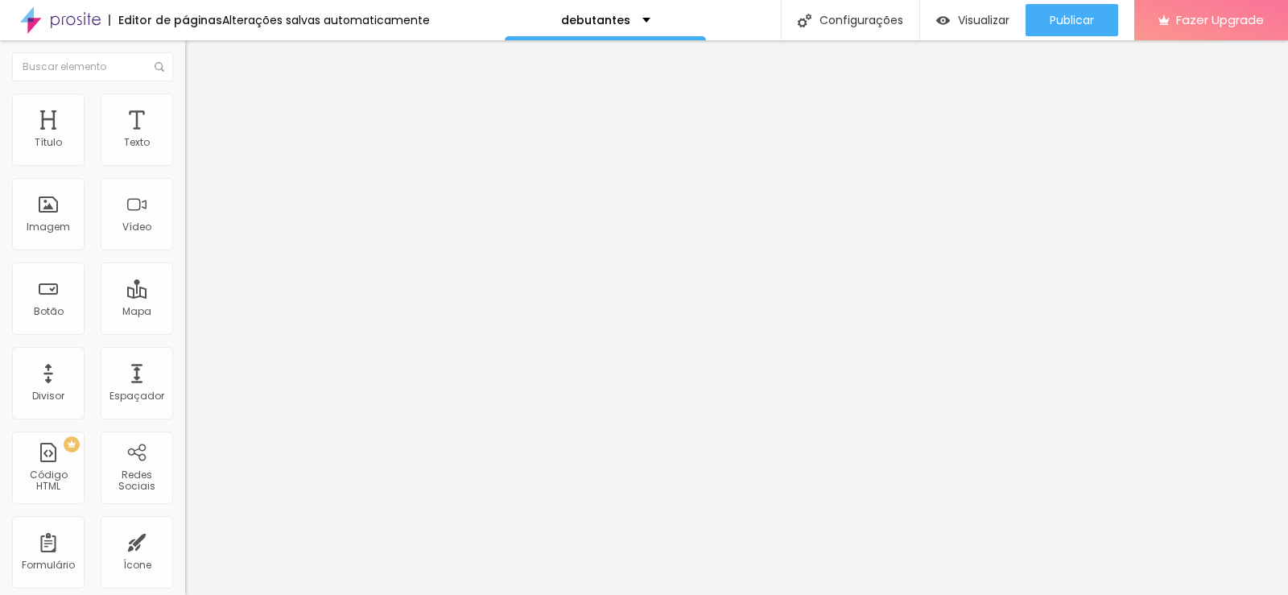
type input "273"
type input "304"
type input "329"
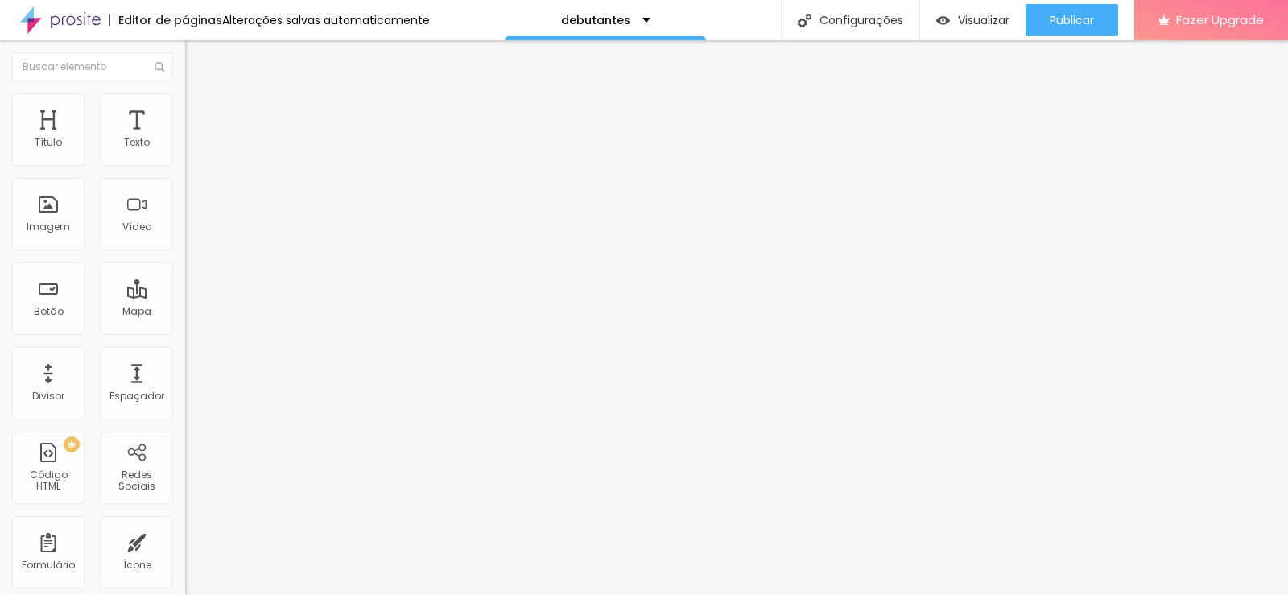
type input "329"
type input "342"
type input "367"
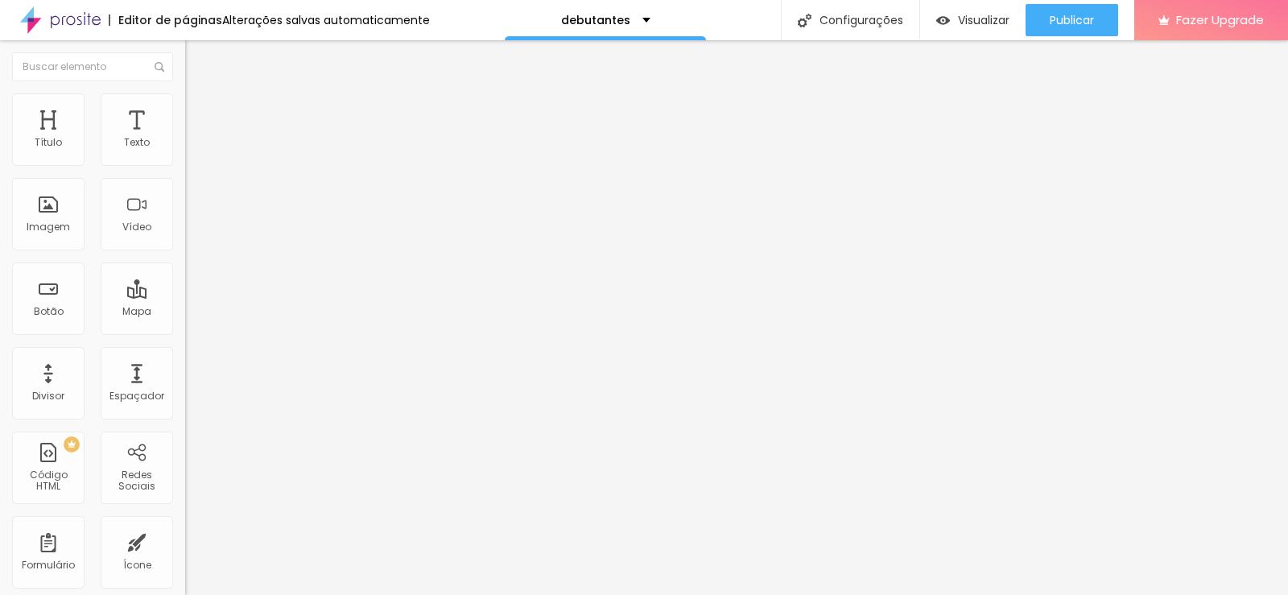
type input "391"
type input "410"
type input "422"
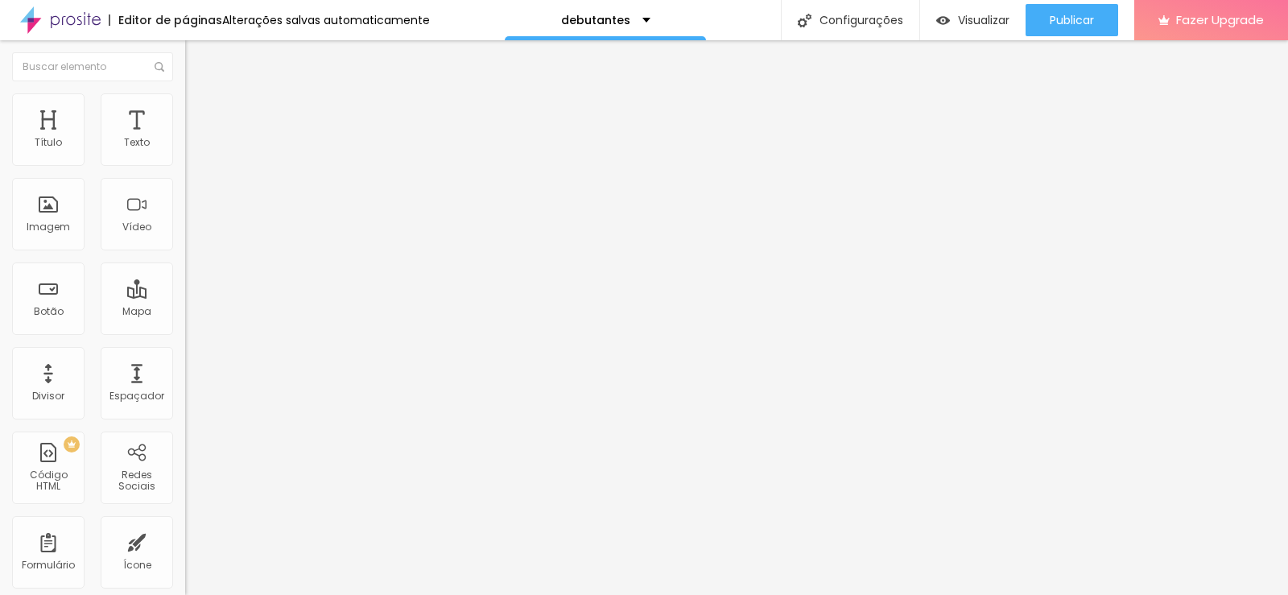
type input "422"
type input "429"
type input "385"
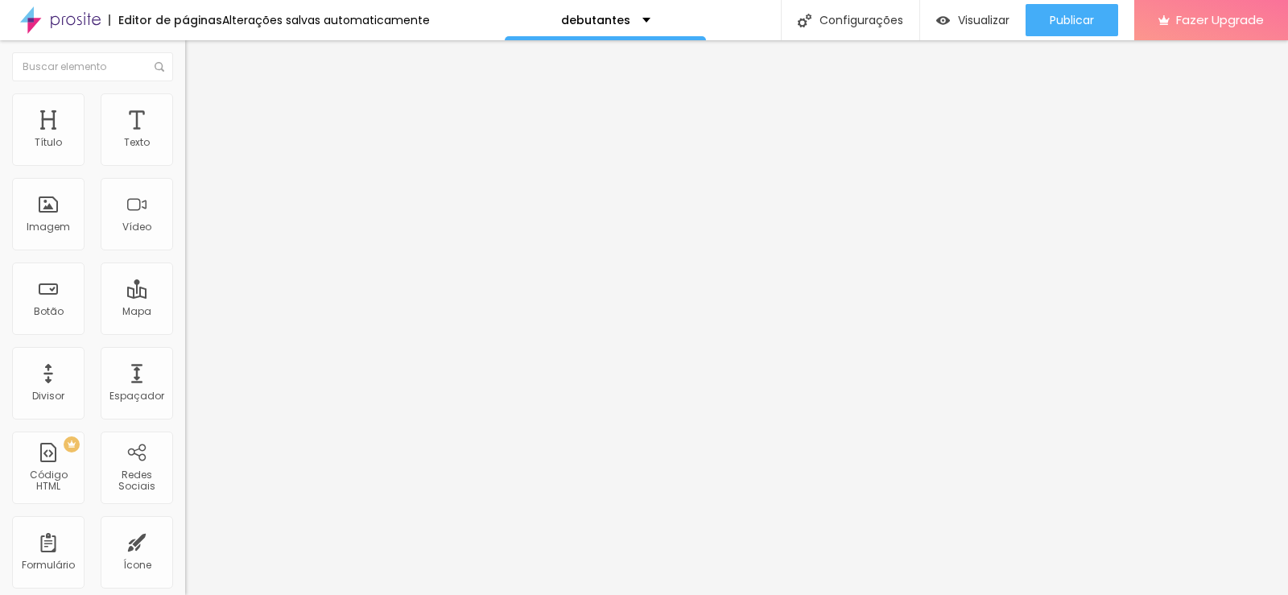
type input "367"
type input "354"
type input "348"
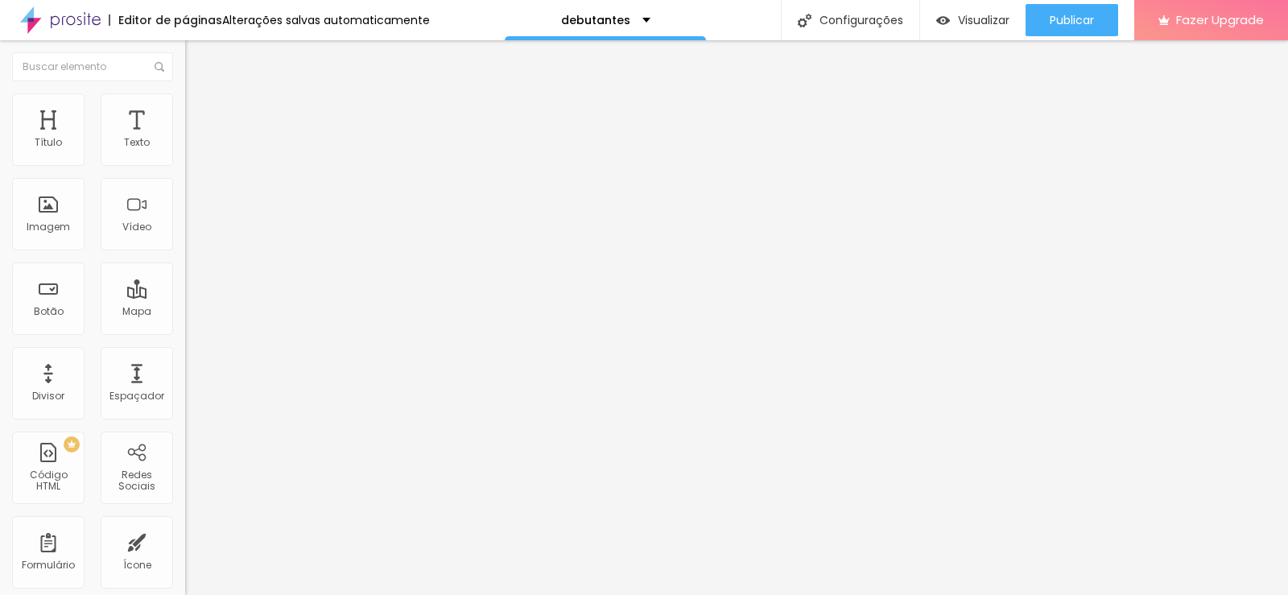
type input "348"
type input "335"
type input "329"
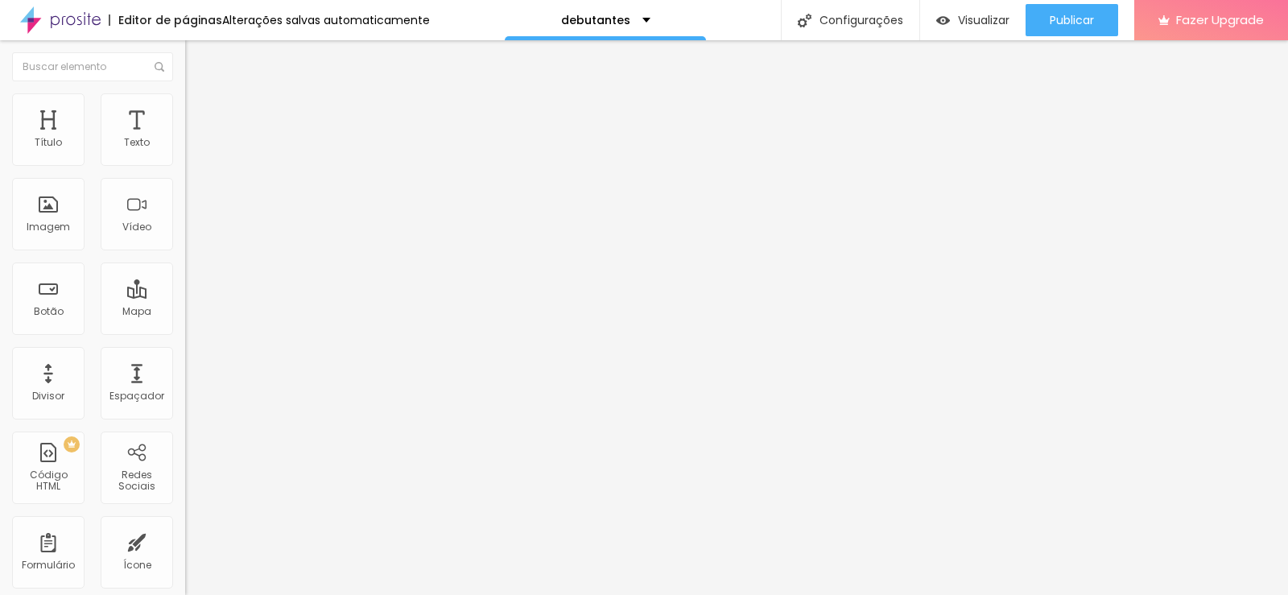
type input "311"
type input "304"
type input "298"
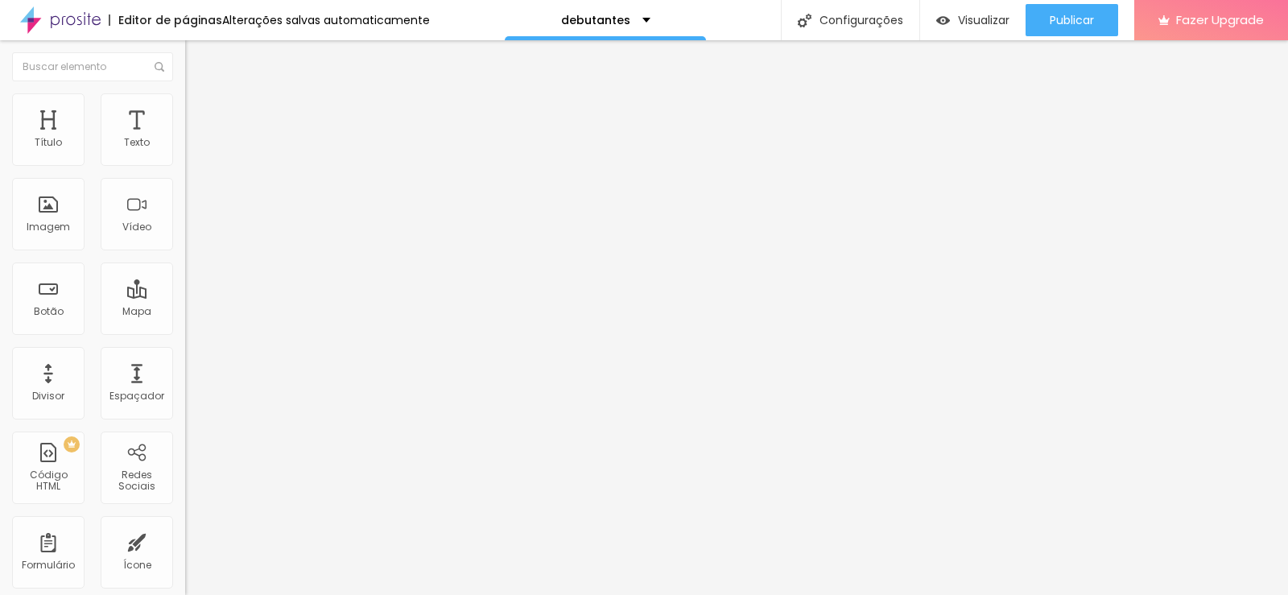
type input "298"
type input "286"
type input "280"
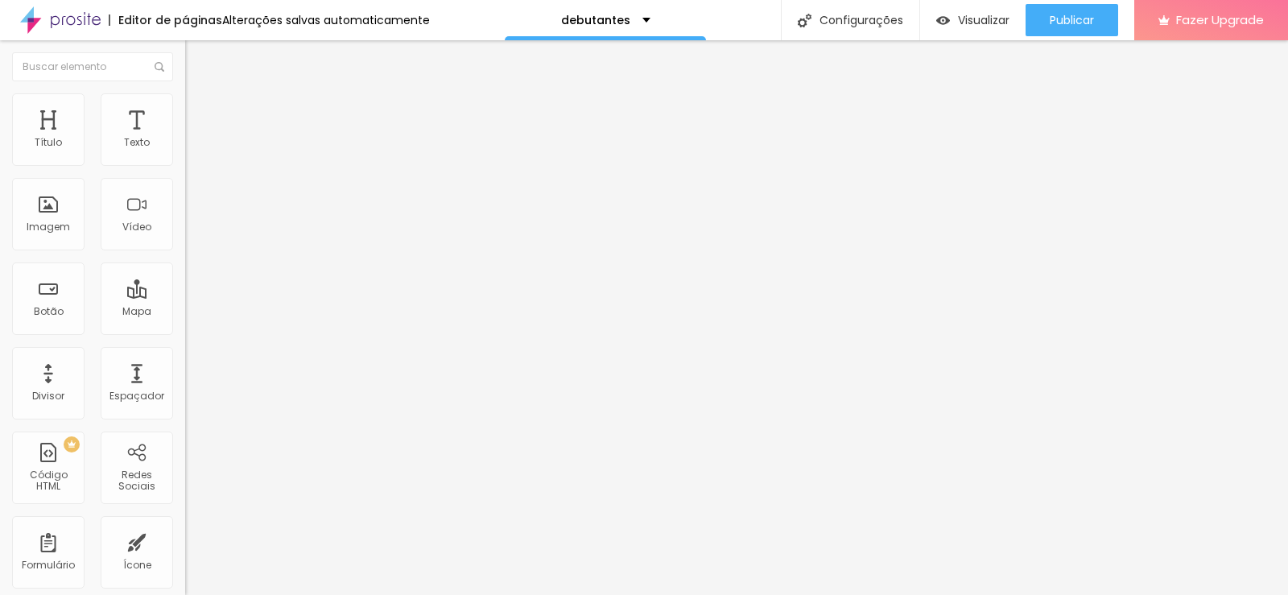
type input "261"
type input "255"
type input "242"
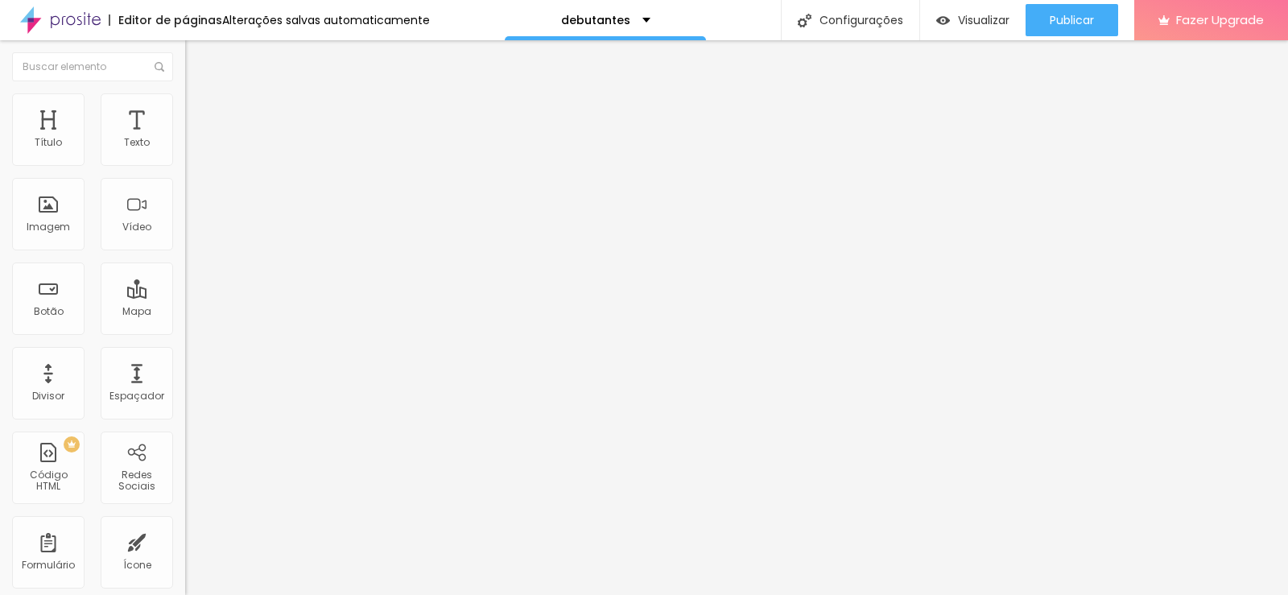
type input "242"
type input "224"
type input "211"
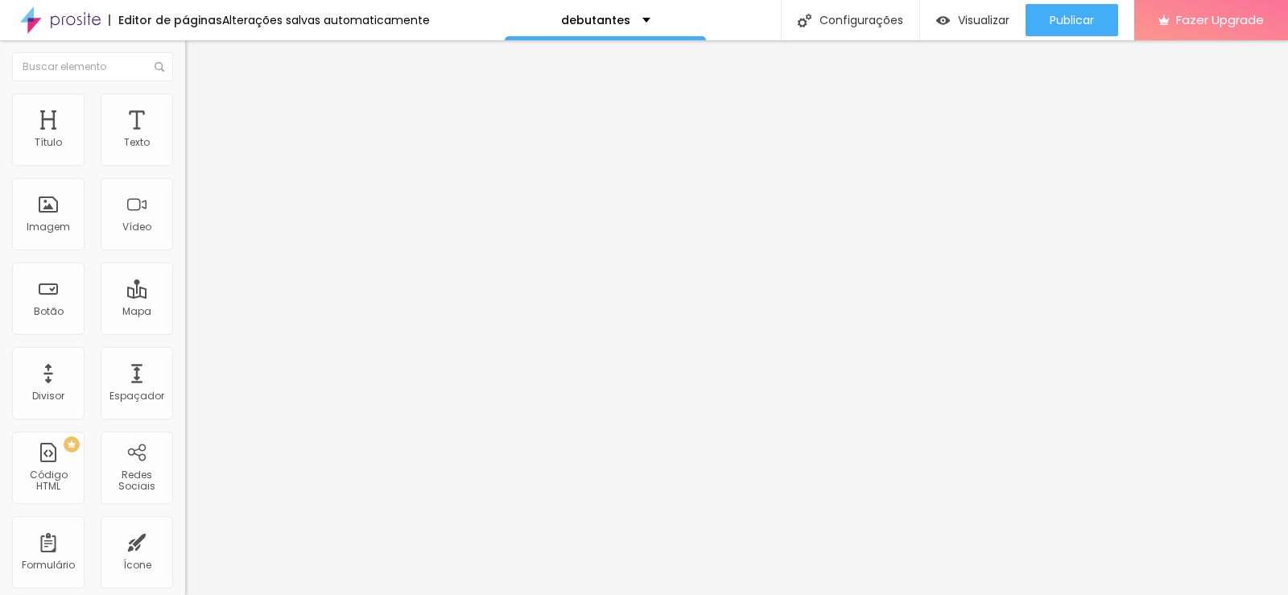
type input "205"
type input "199"
type input "193"
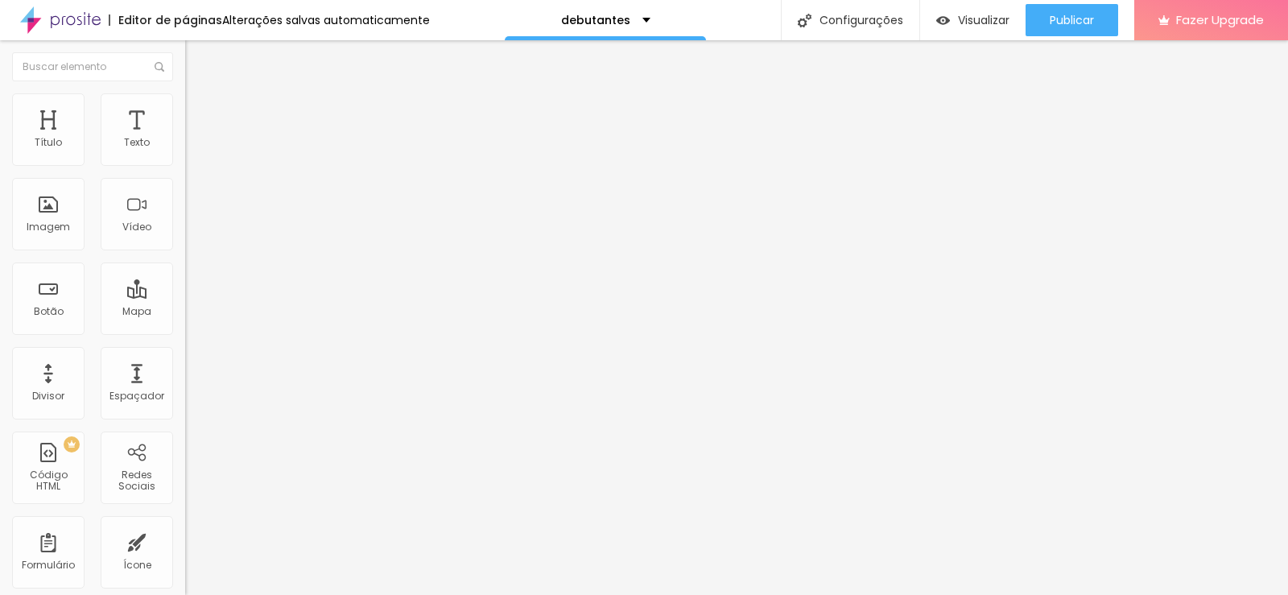
type input "193"
type input "180"
type input "174"
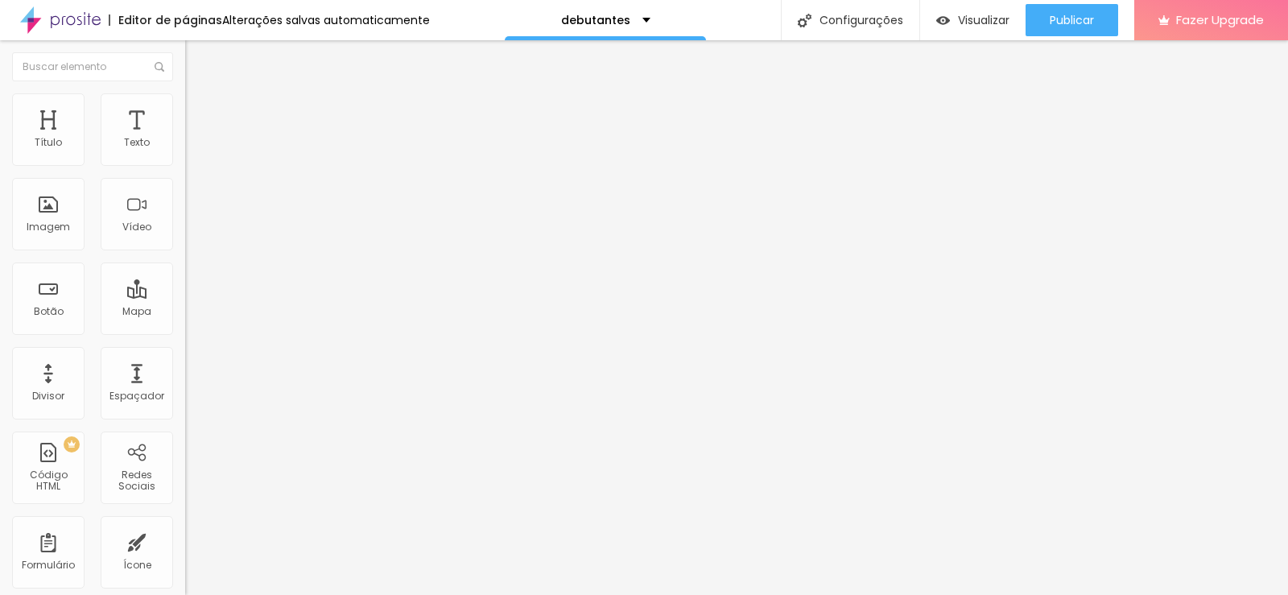
type input "162"
type input "155"
type input "149"
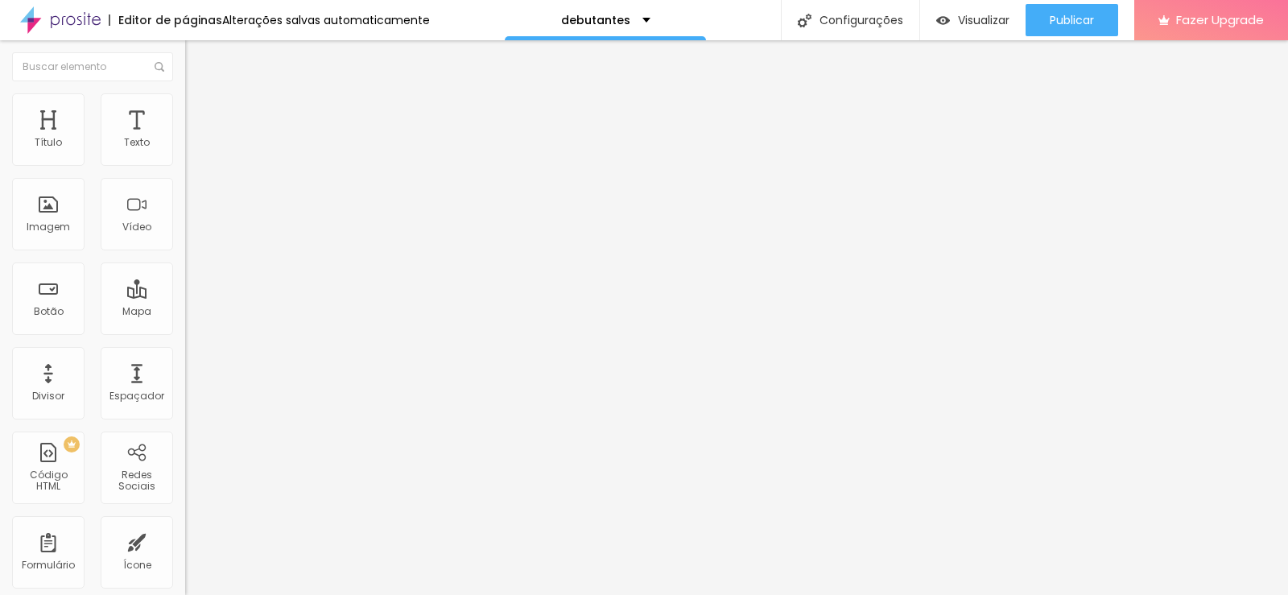
type input "149"
type input "137"
drag, startPoint x: 47, startPoint y: 192, endPoint x: 53, endPoint y: 180, distance: 13.0
type input "137"
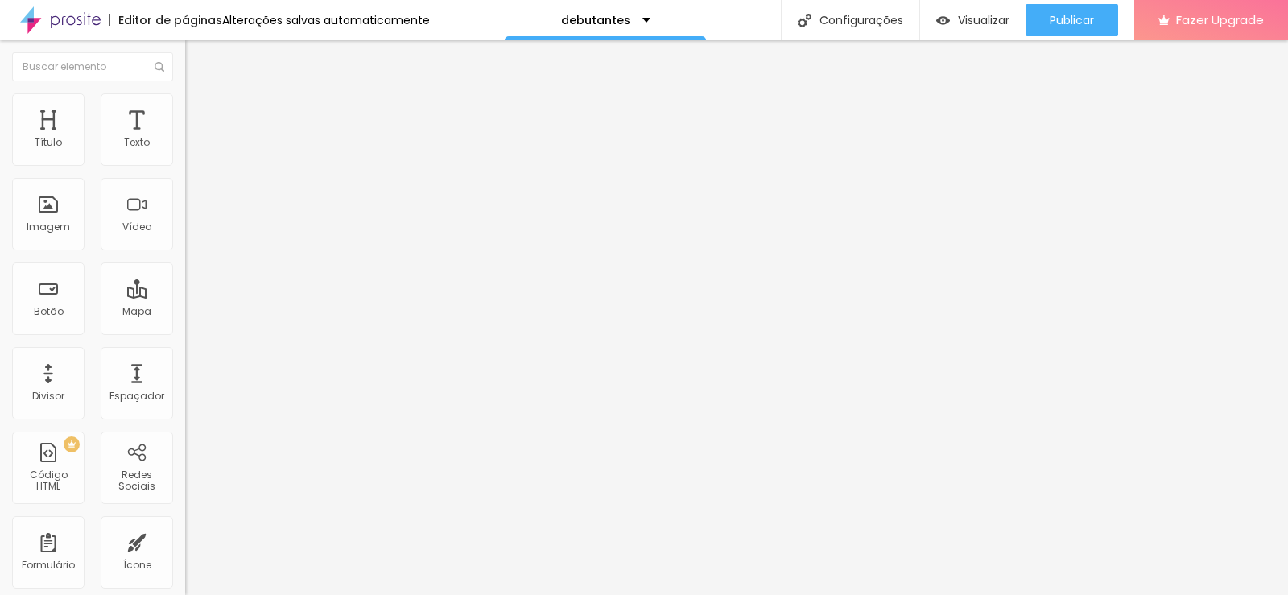
click at [185, 540] on input "range" at bounding box center [237, 546] width 104 height 13
type input "25"
type input "20"
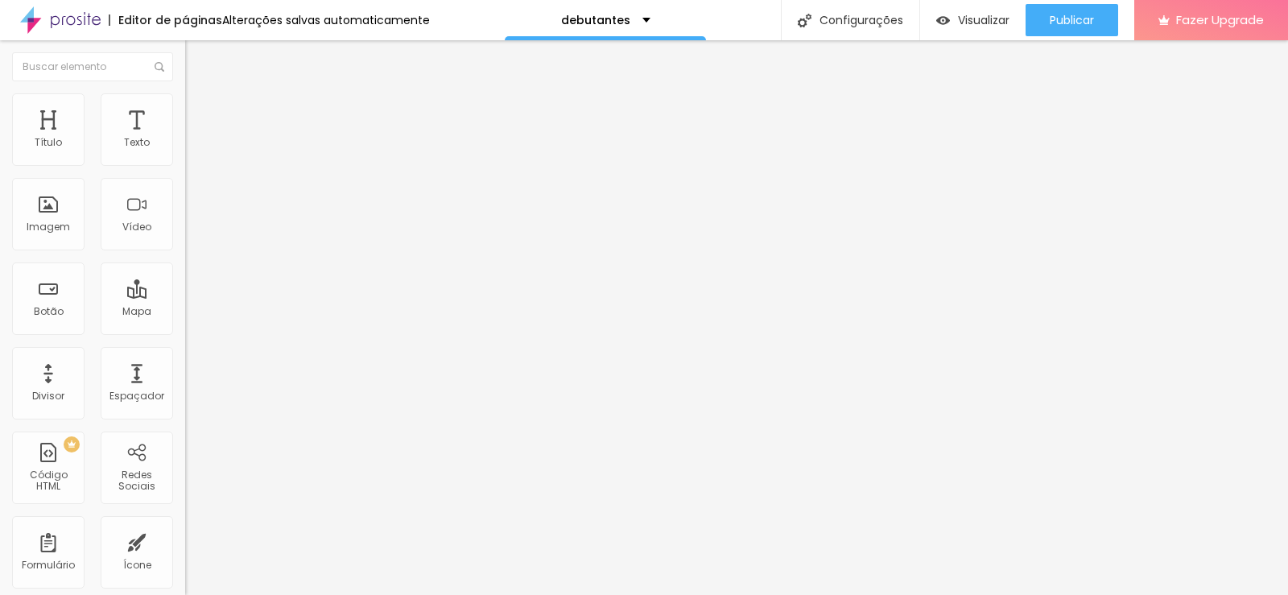
type input "15"
type input "10"
type input "5"
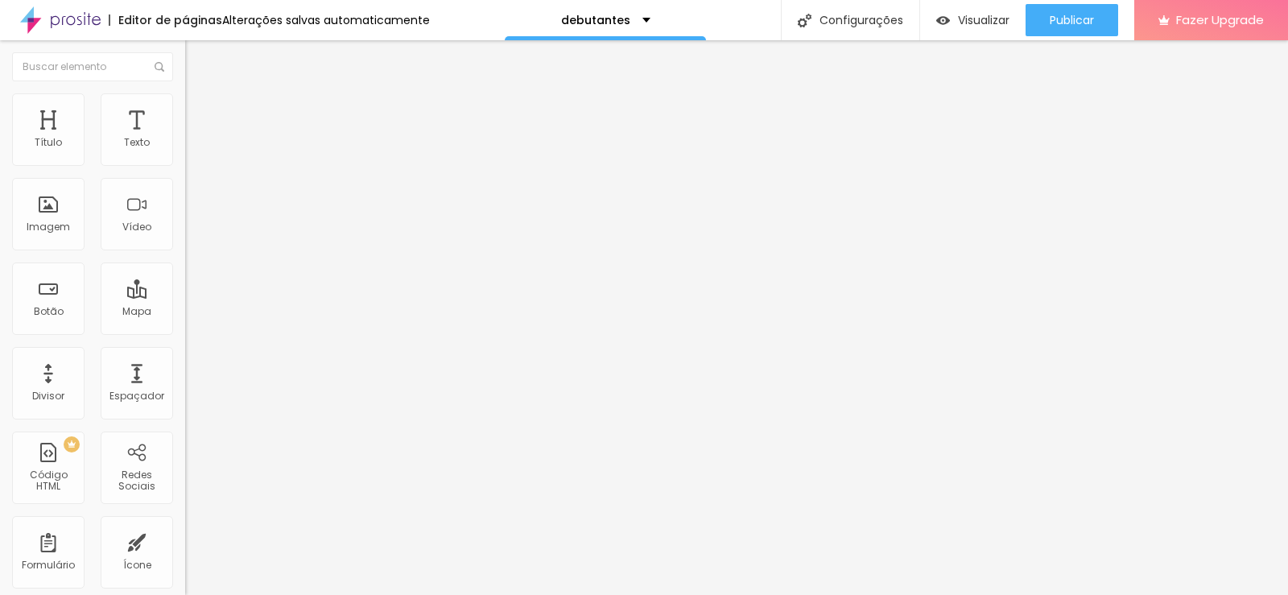
type input "5"
type input "0"
type input "5"
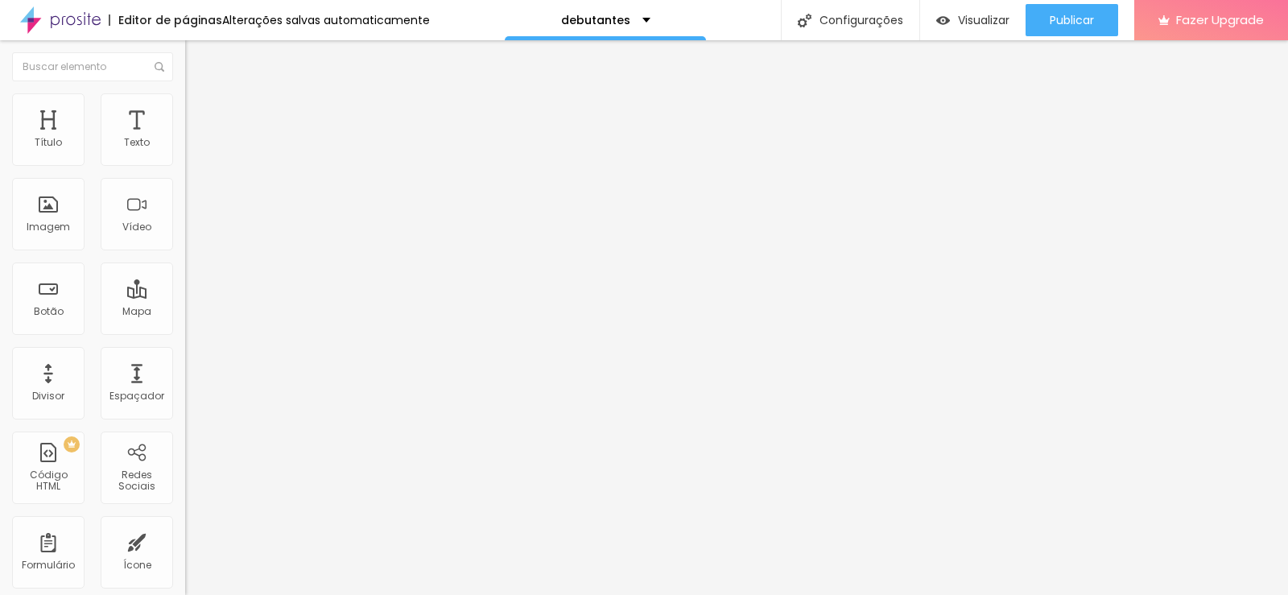
type input "10"
type input "30"
type input "25"
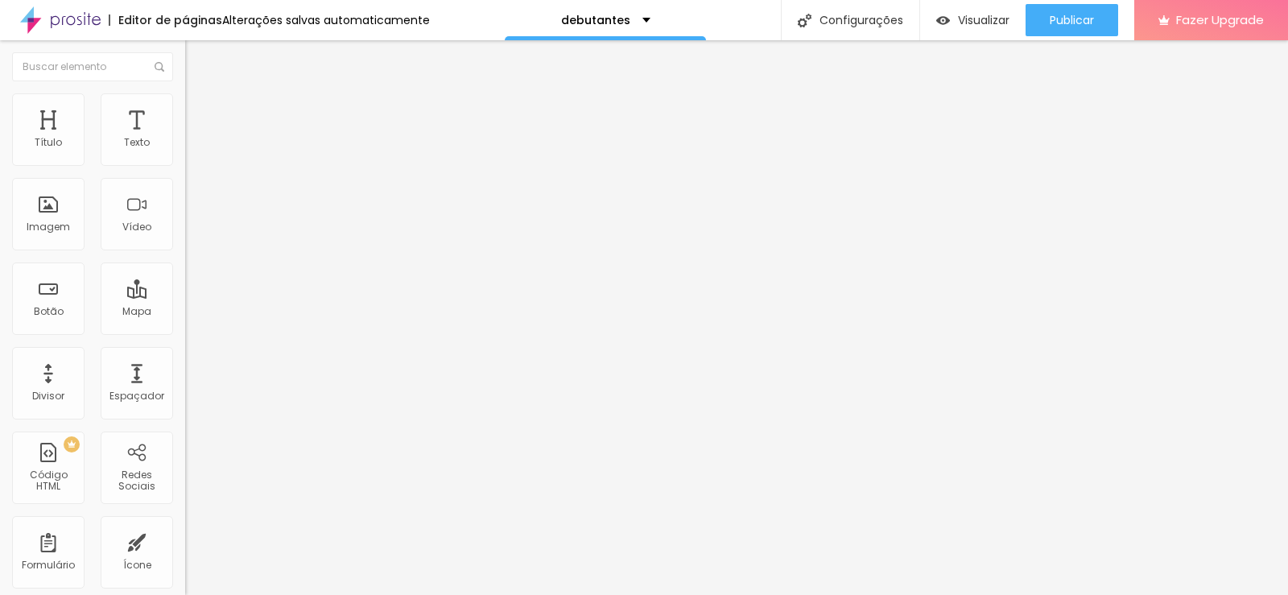
type input "25"
type input "0"
type input "5"
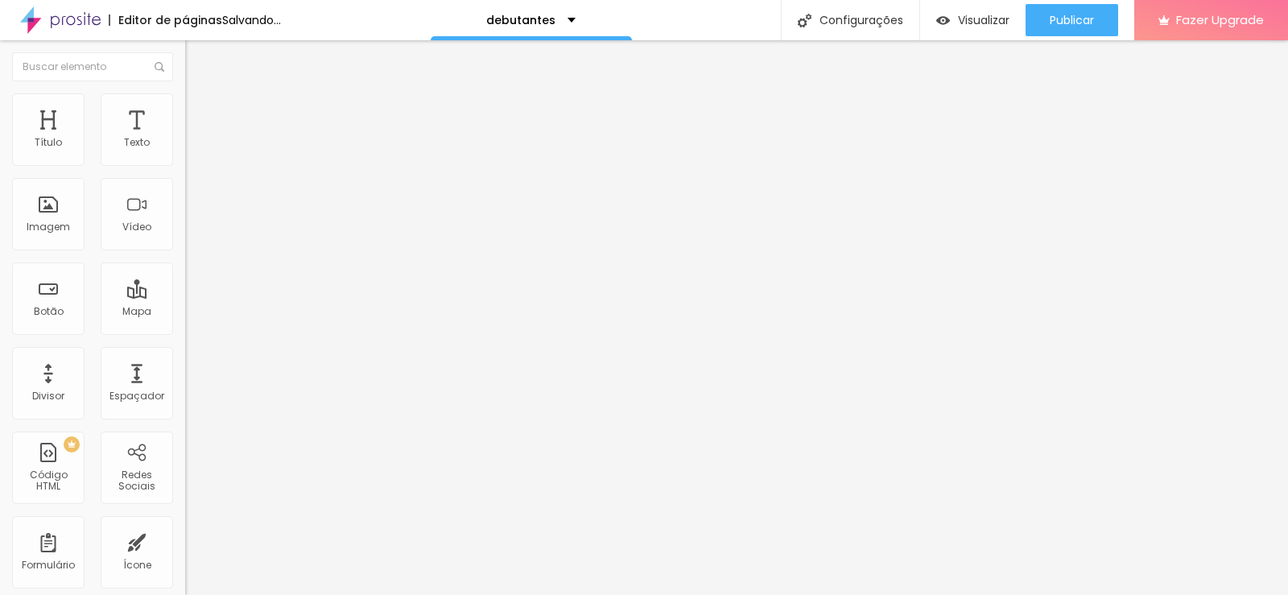
type input "15"
type input "30"
type input "25"
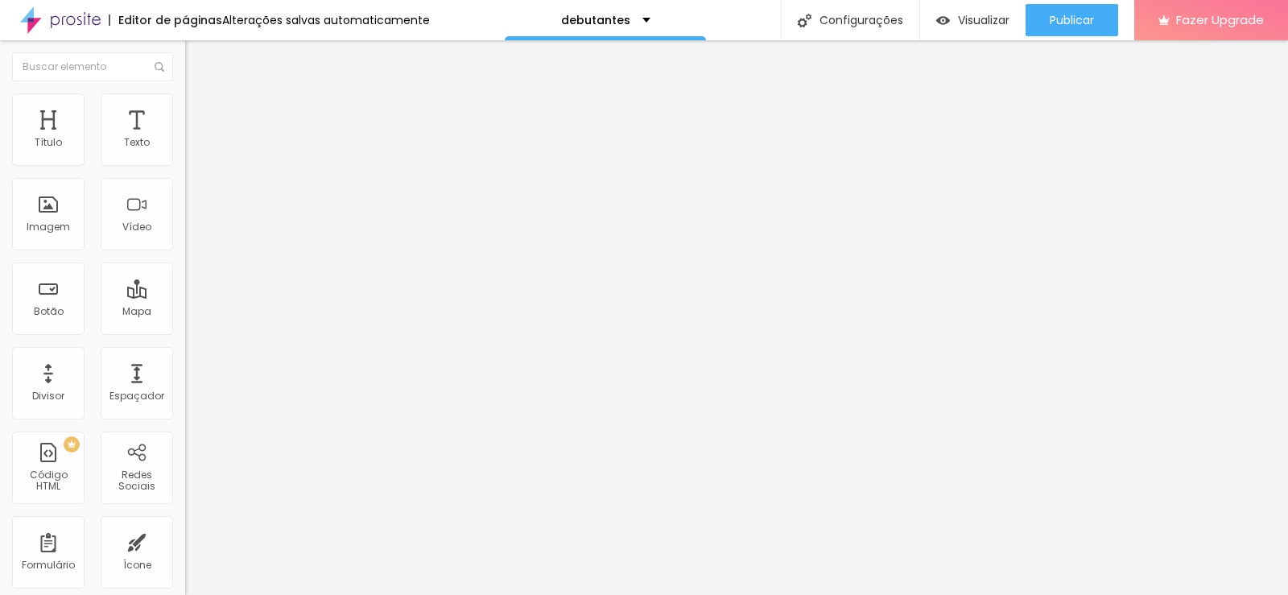
type input "25"
type input "20"
type input "15"
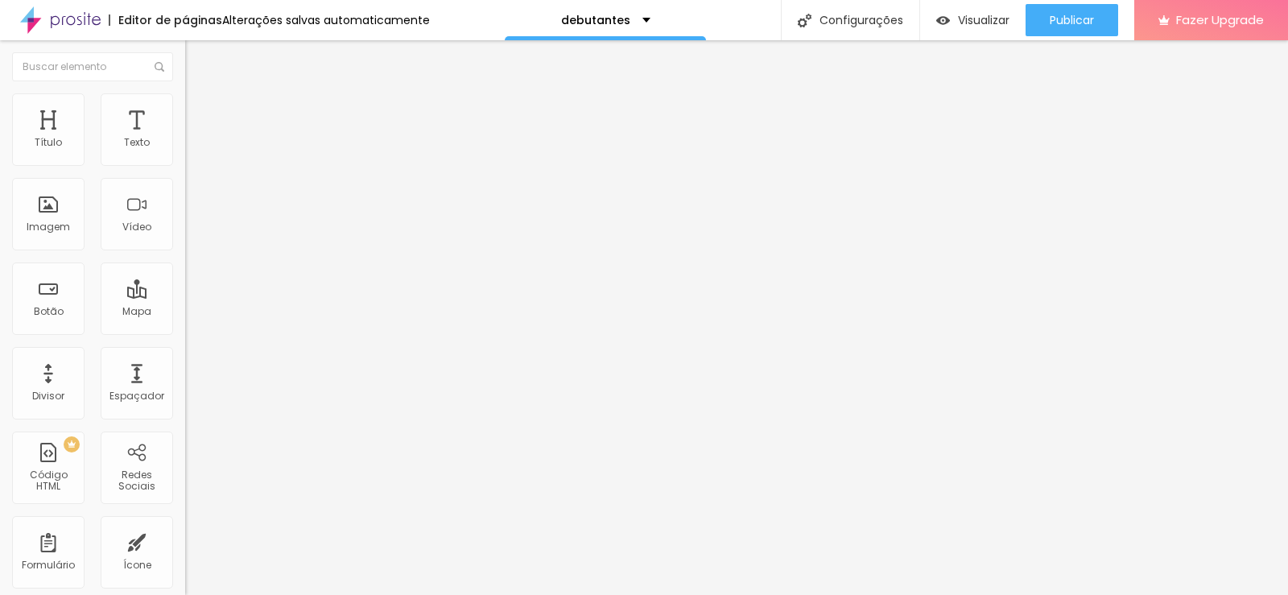
type input "10"
type input "5"
type input "10"
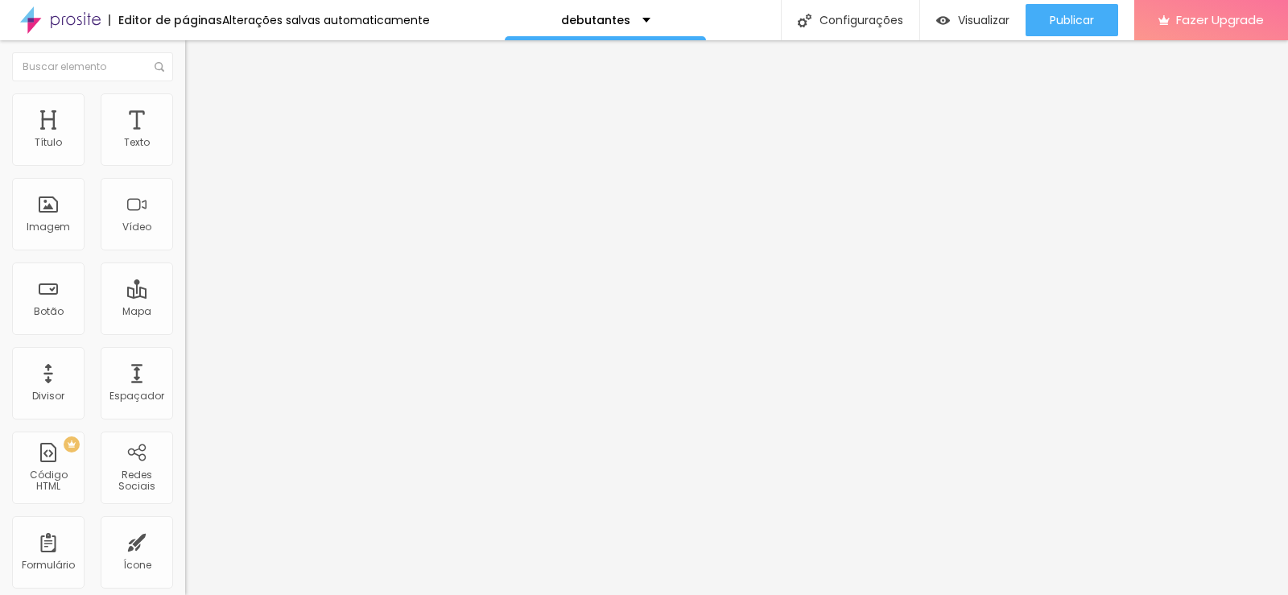
type input "10"
type input "15"
type input "20"
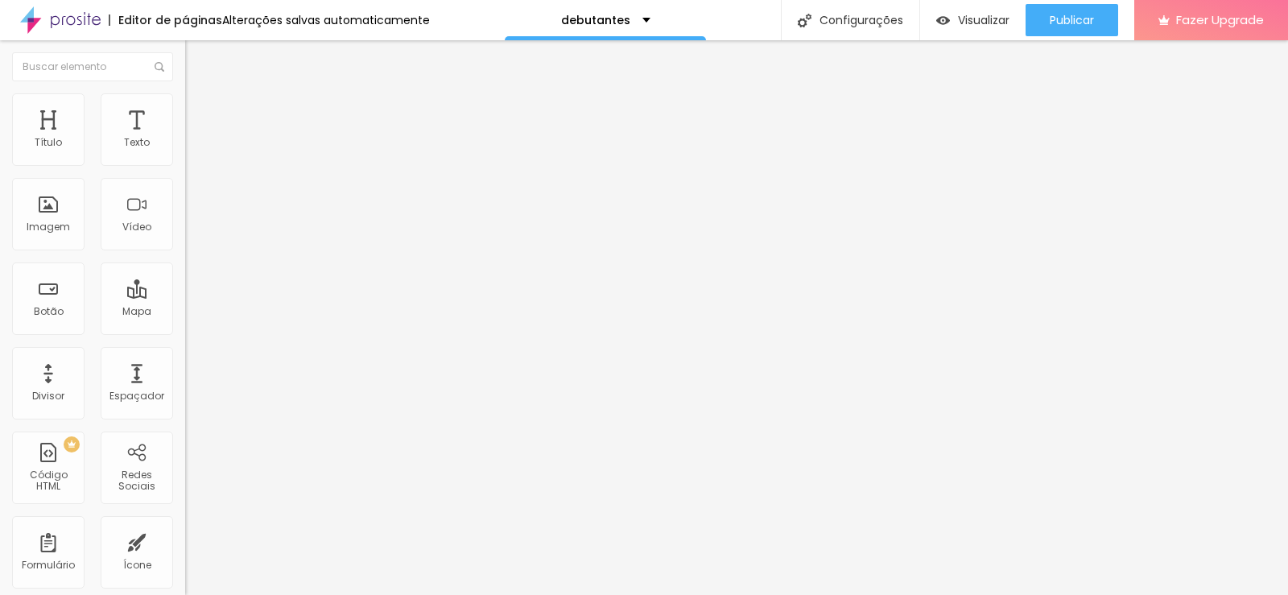
type input "25"
type input "30"
drag, startPoint x: 116, startPoint y: 159, endPoint x: 172, endPoint y: 147, distance: 57.8
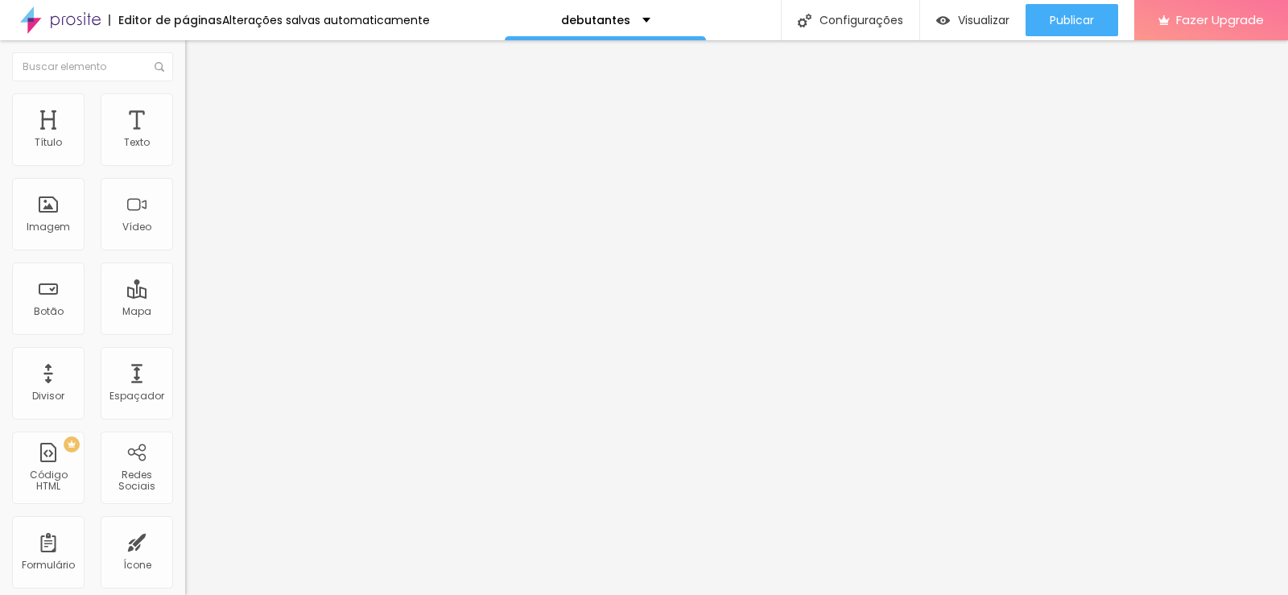
click at [185, 312] on input "range" at bounding box center [237, 318] width 104 height 13
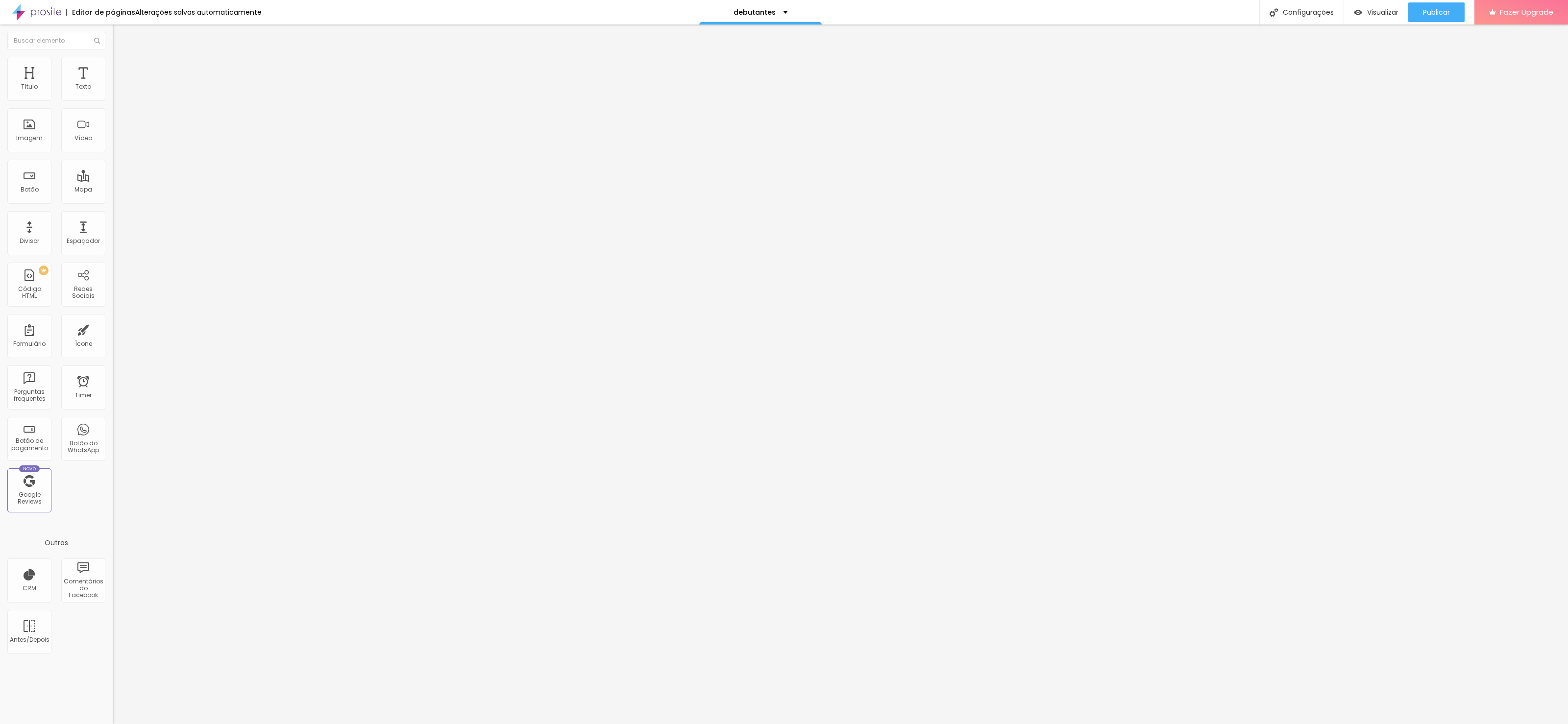
type input "25"
type input "20"
type input "15"
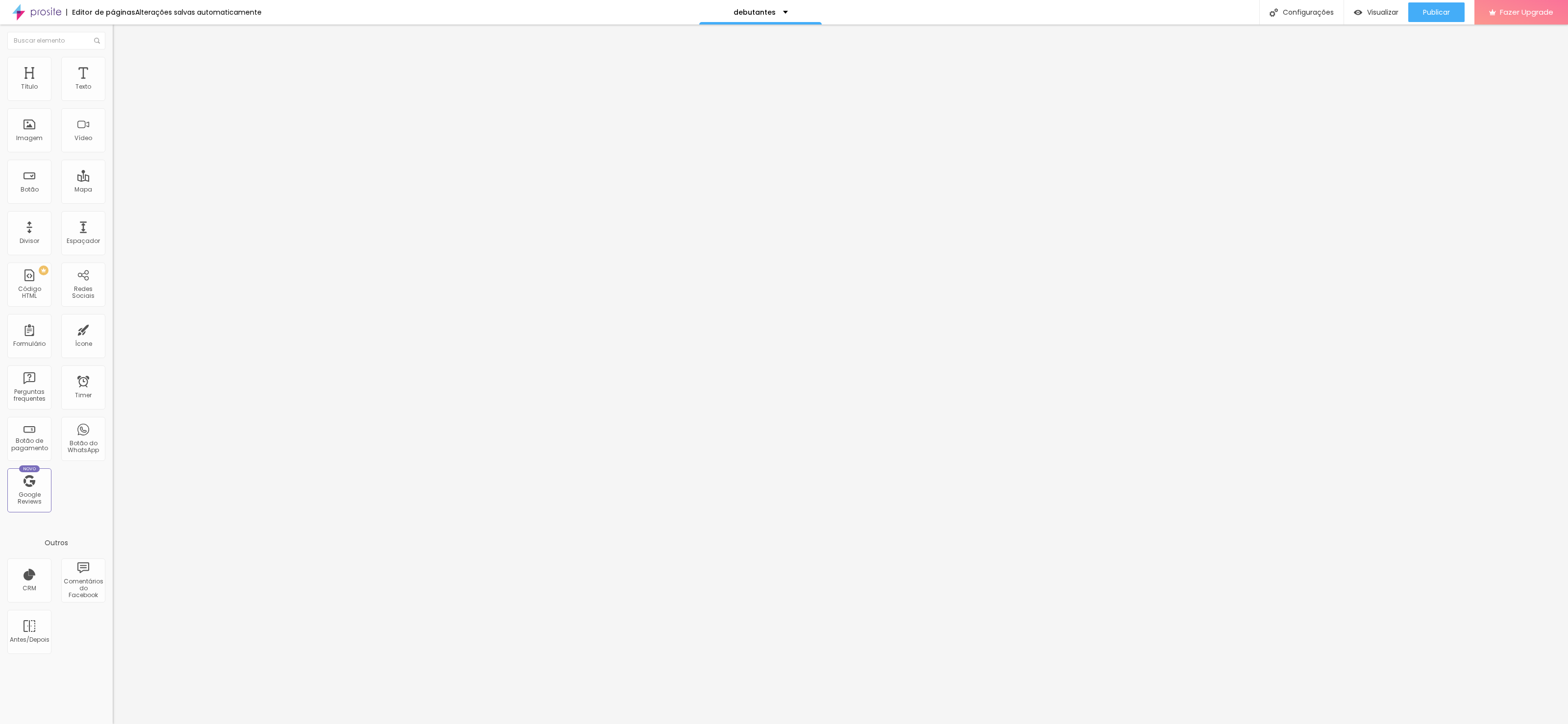
type input "15"
type input "10"
type input "5"
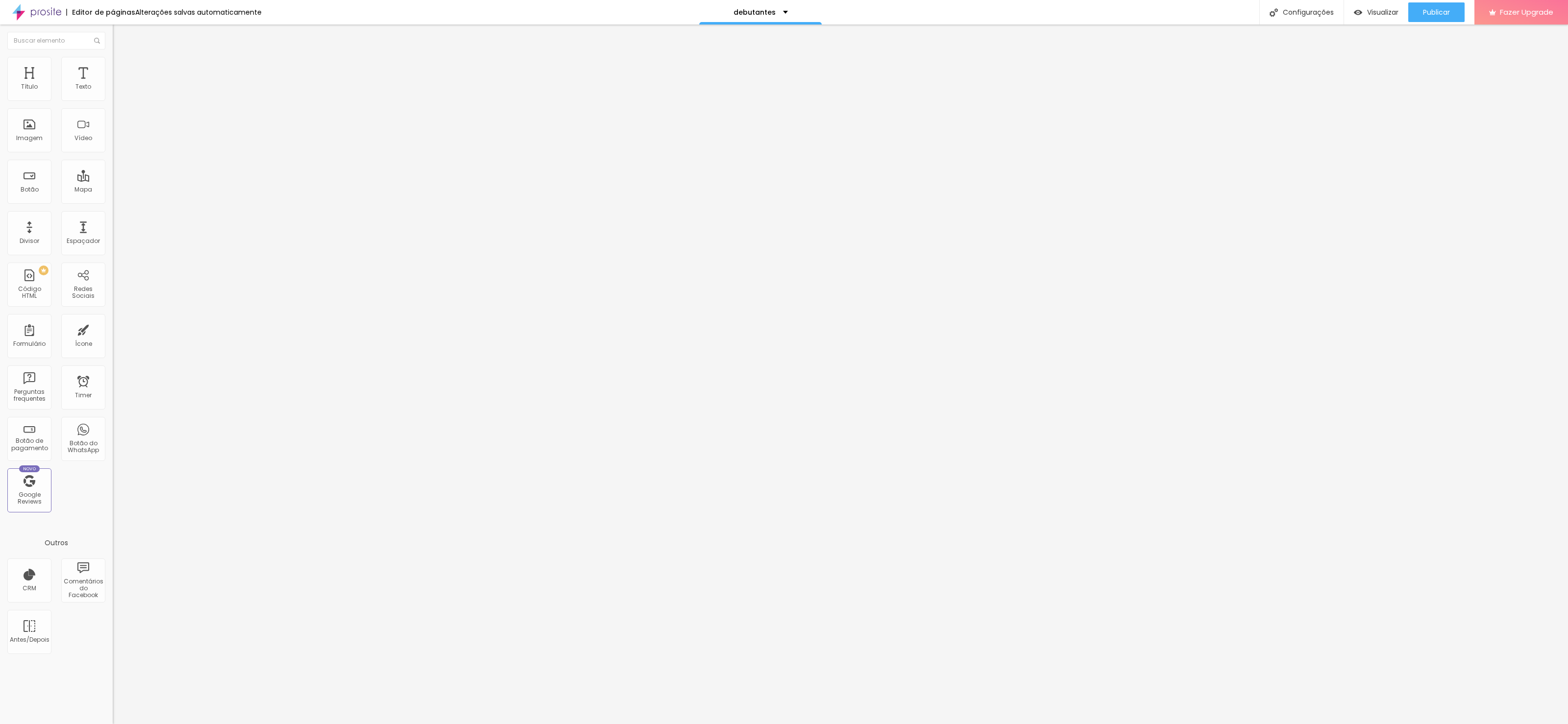
type input "0"
type input "5"
type input "20"
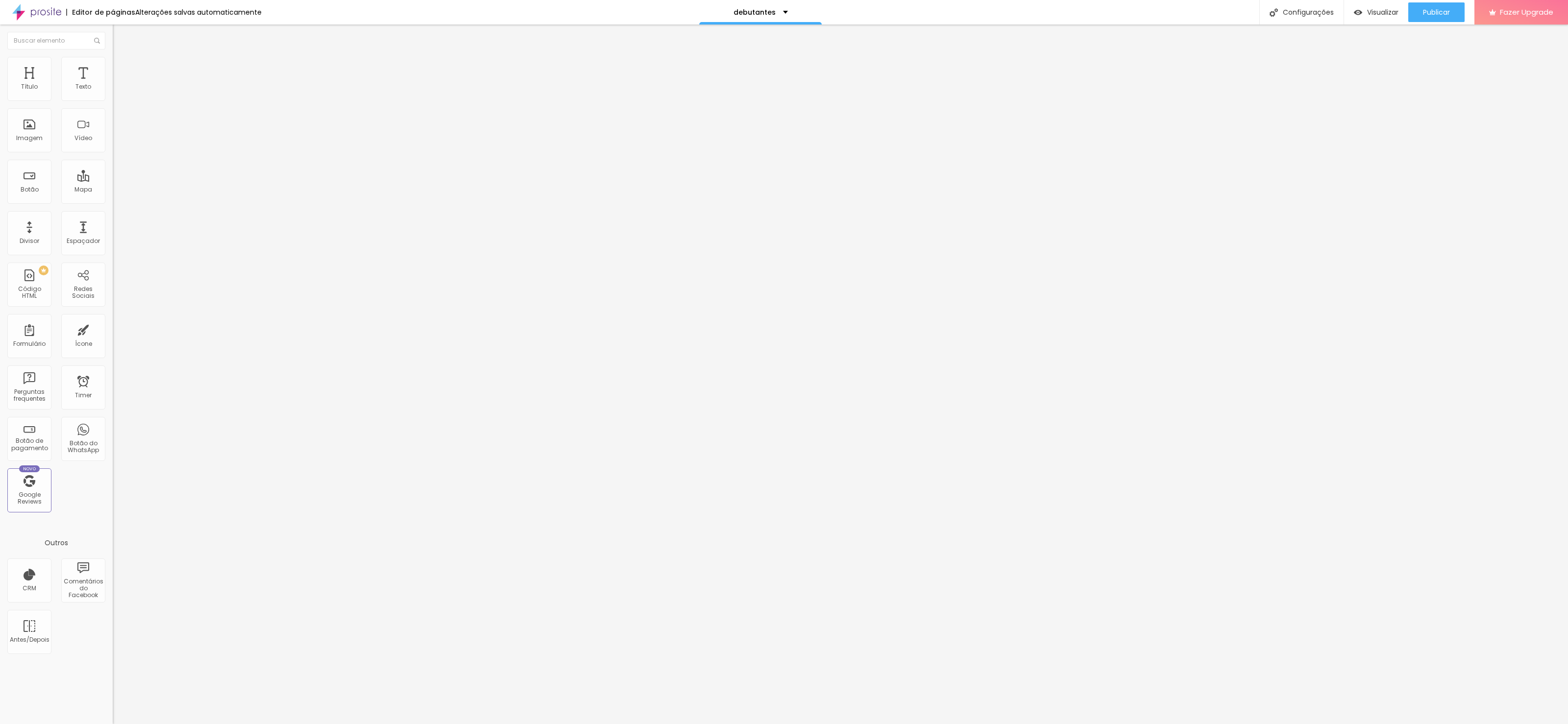
type input "20"
type input "25"
type input "30"
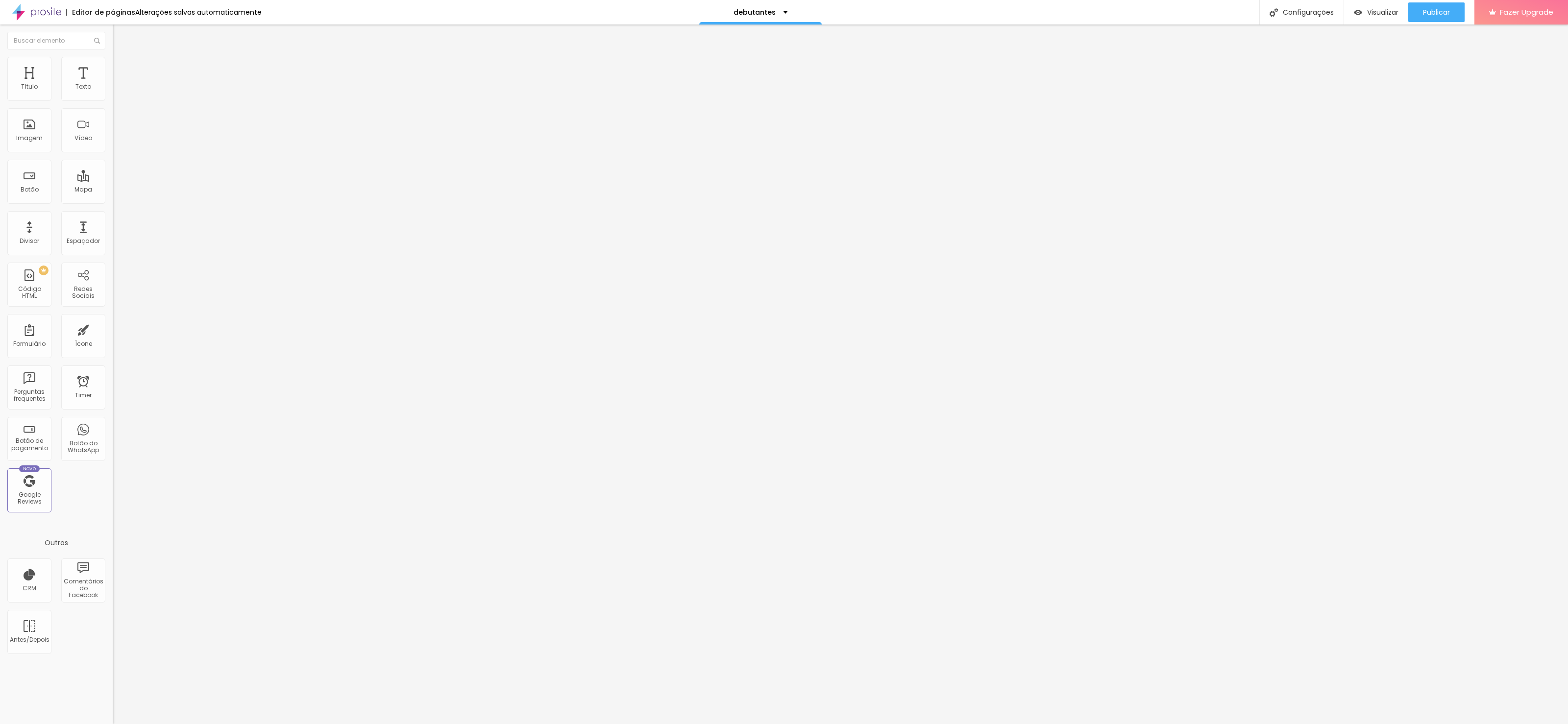
type input "25"
type input "10"
type input "0"
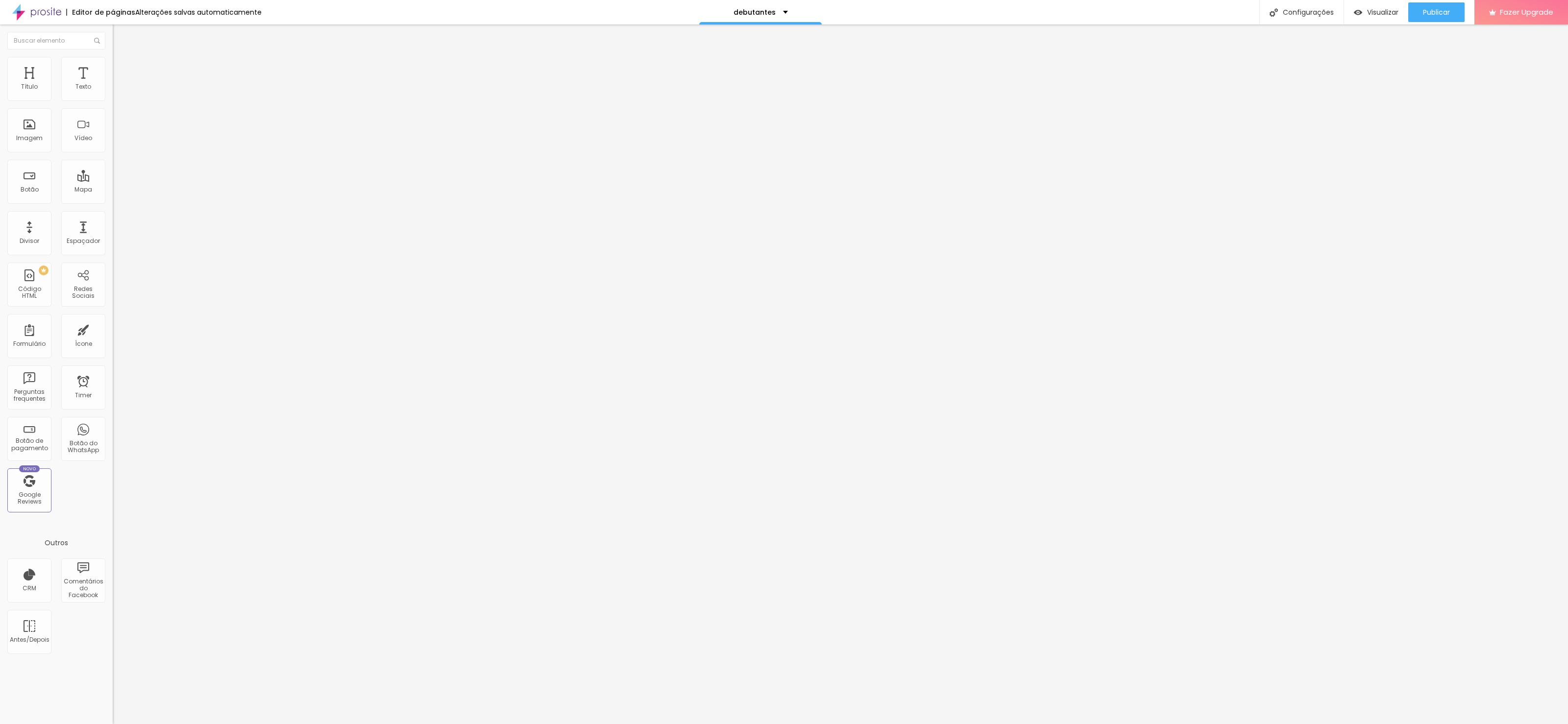
type input "0"
type input "5"
type input "10"
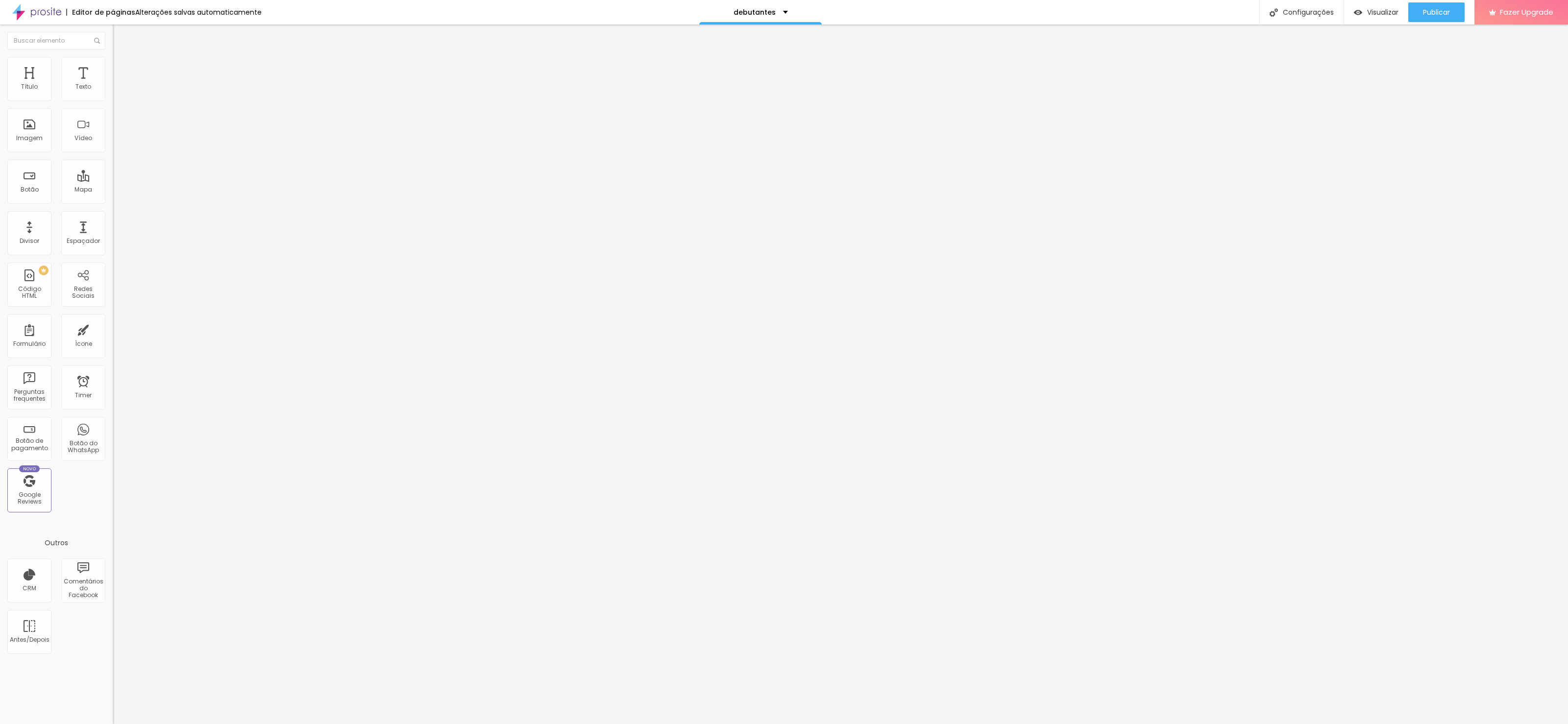
type input "15"
type input "20"
type input "25"
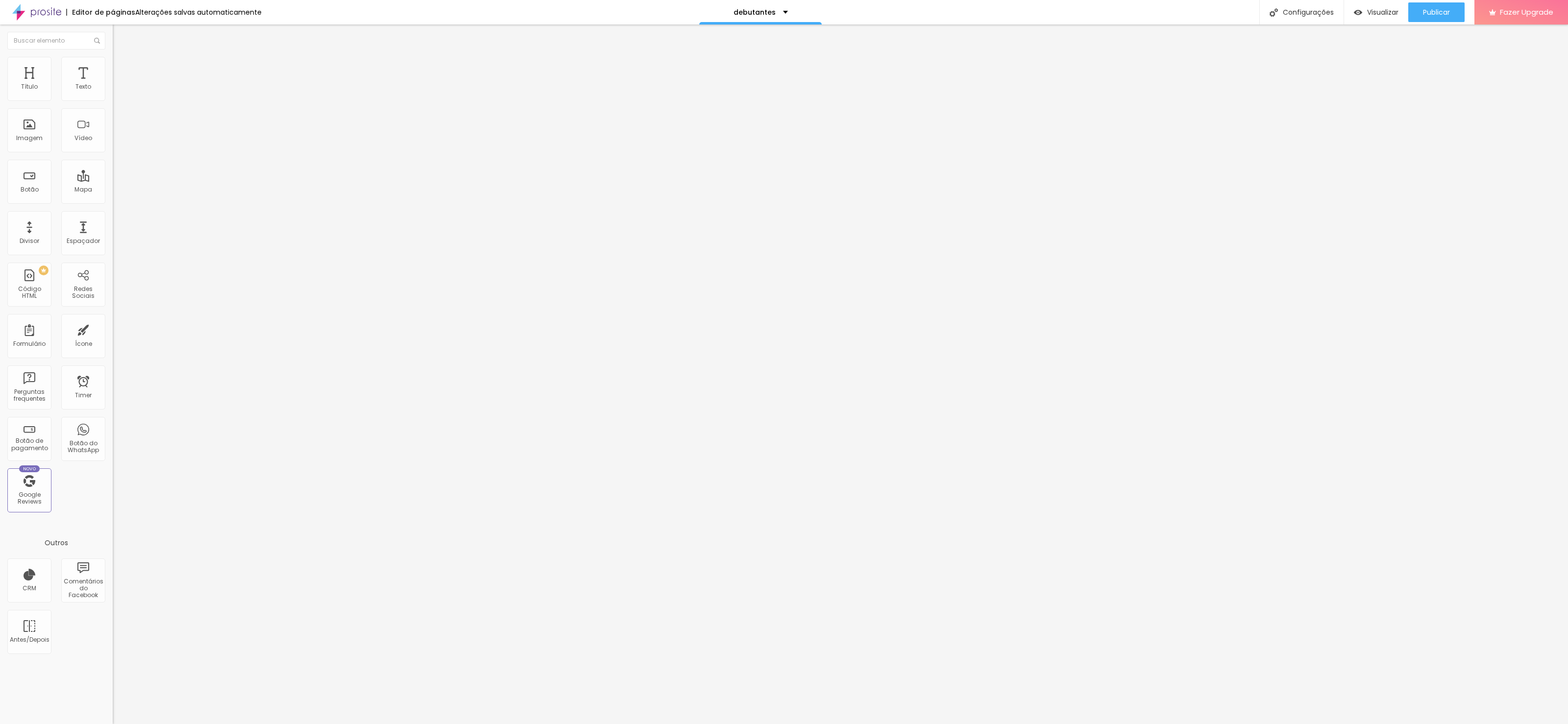
type input "25"
type input "20"
type input "15"
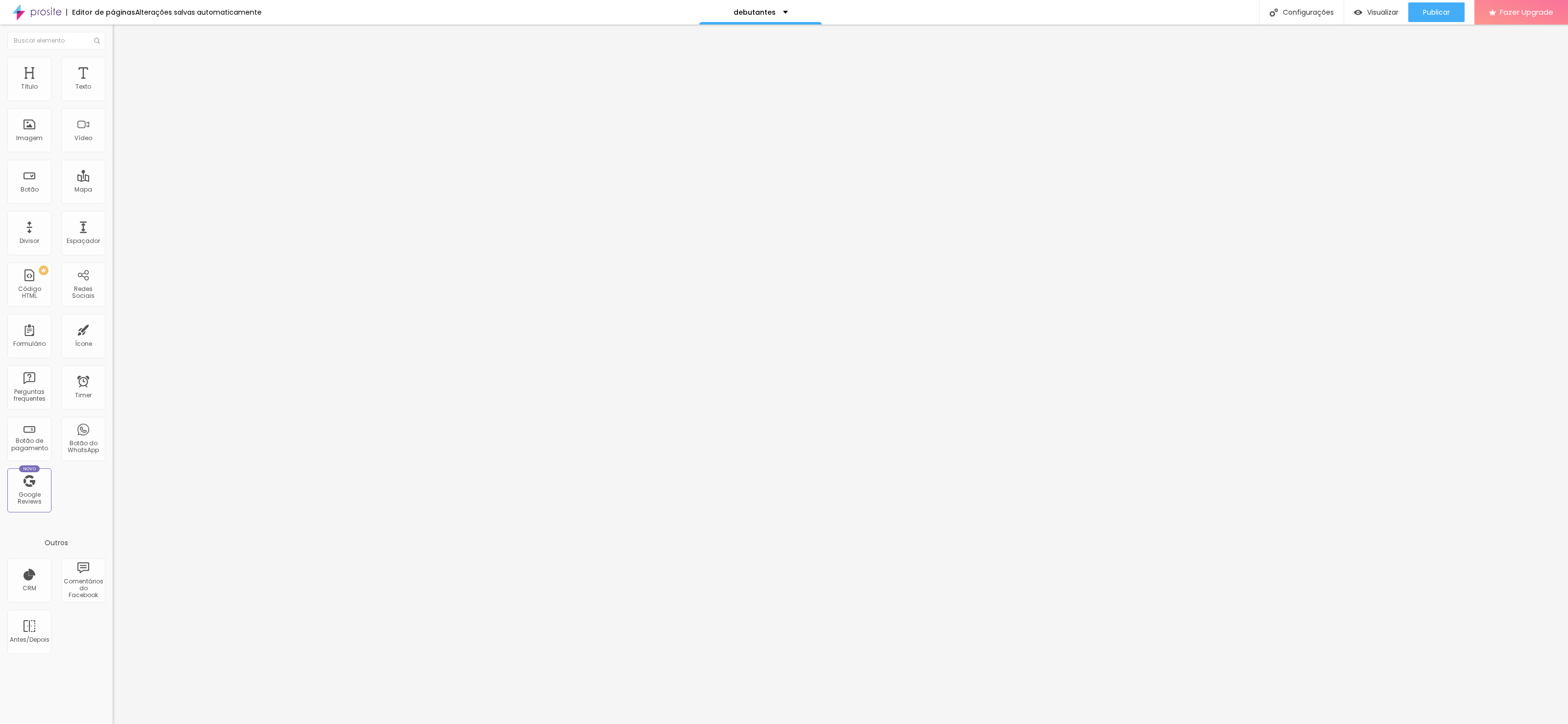
type input "20"
type input "25"
type input "30"
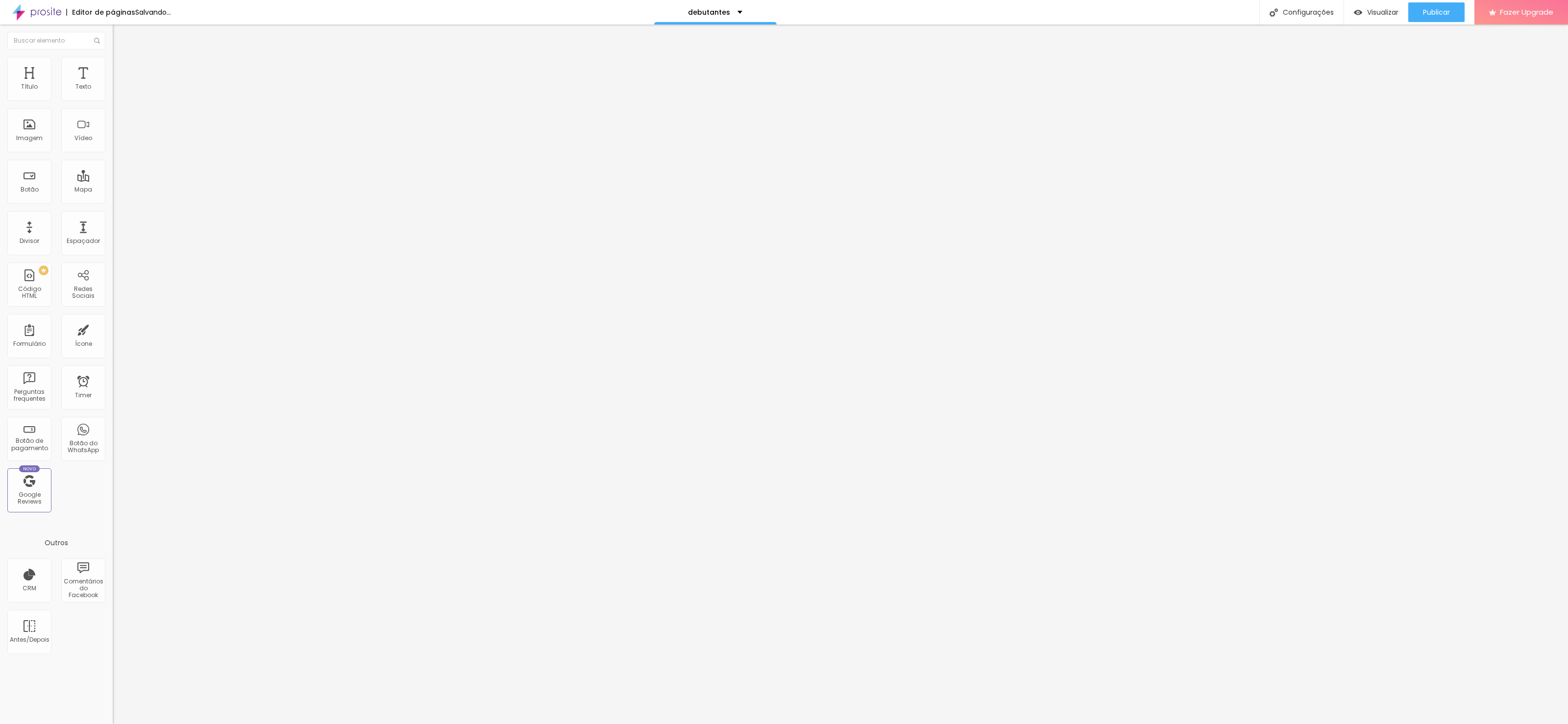
type input "30"
drag, startPoint x: 80, startPoint y: 98, endPoint x: 127, endPoint y: 90, distance: 47.7
click at [127, 190] on input "range" at bounding box center [144, 193] width 63 height 8
type input "270"
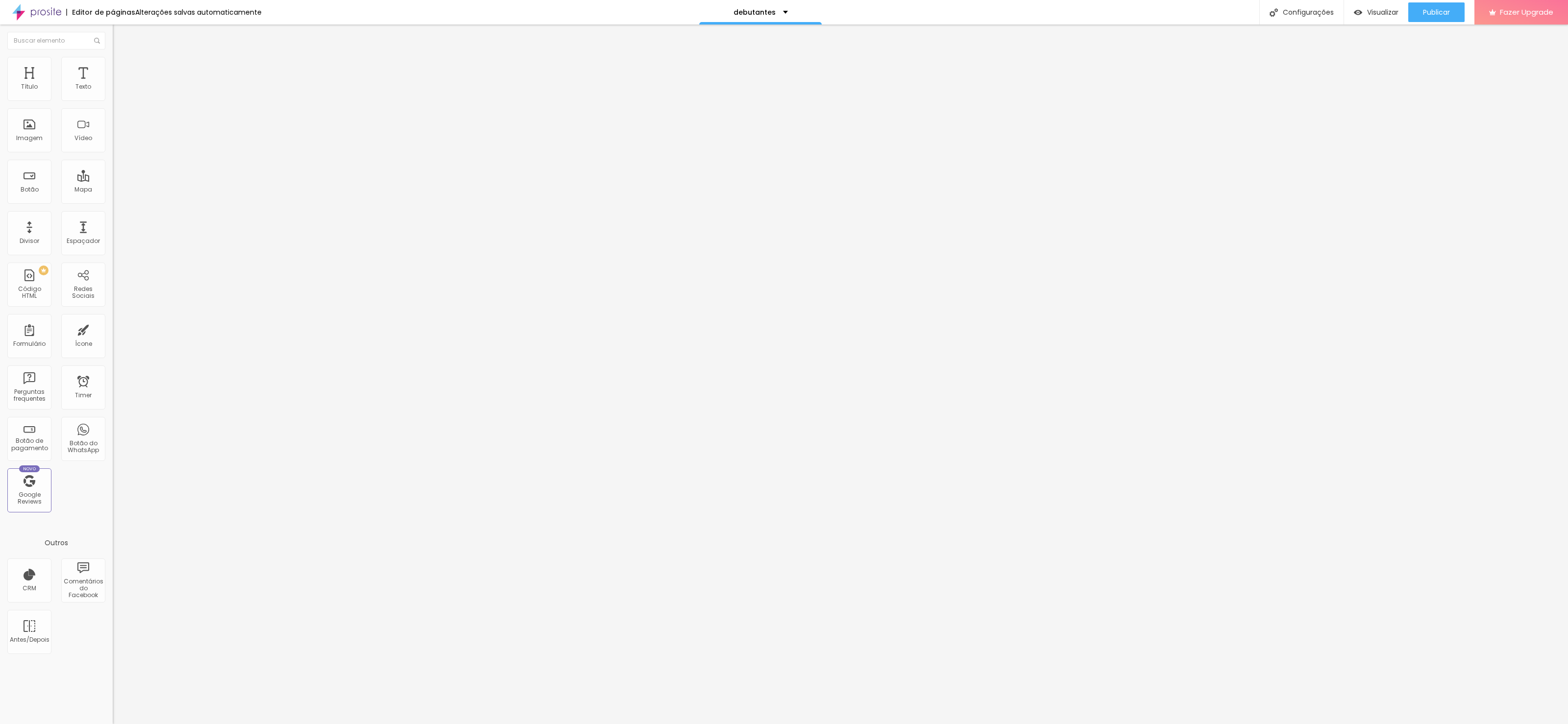
type input "292"
type input "366"
type input "461"
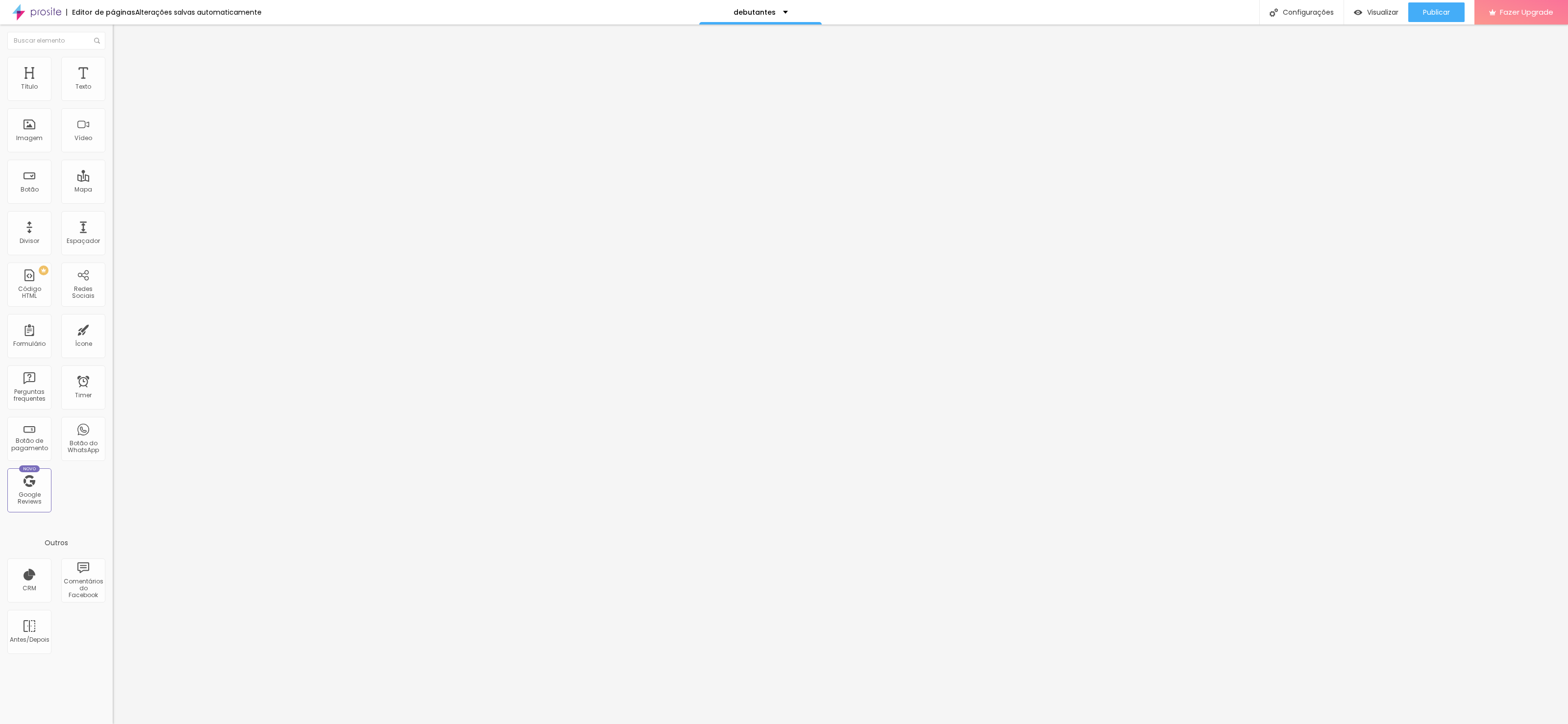
type input "461"
type input "471"
type input "492"
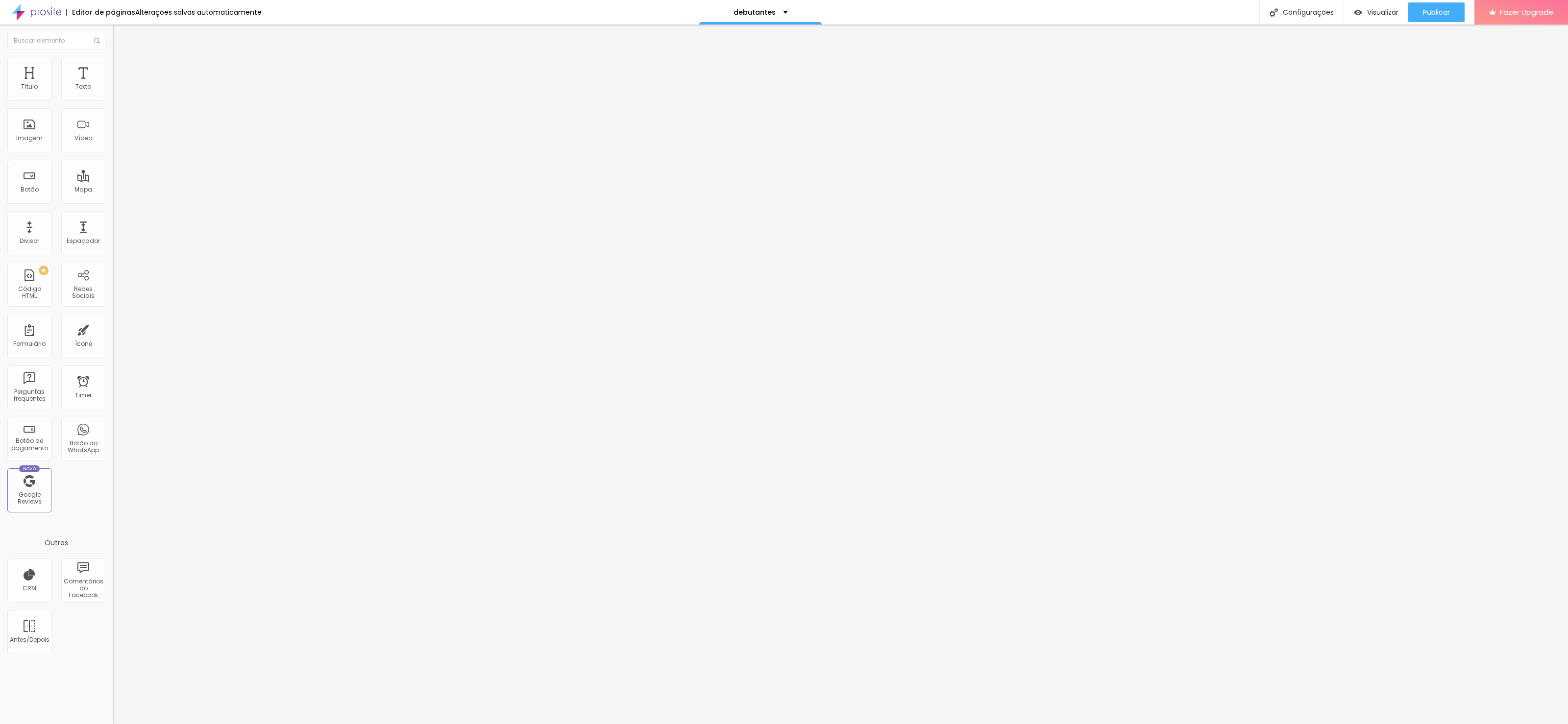
type input "500"
type input "355"
type input "324"
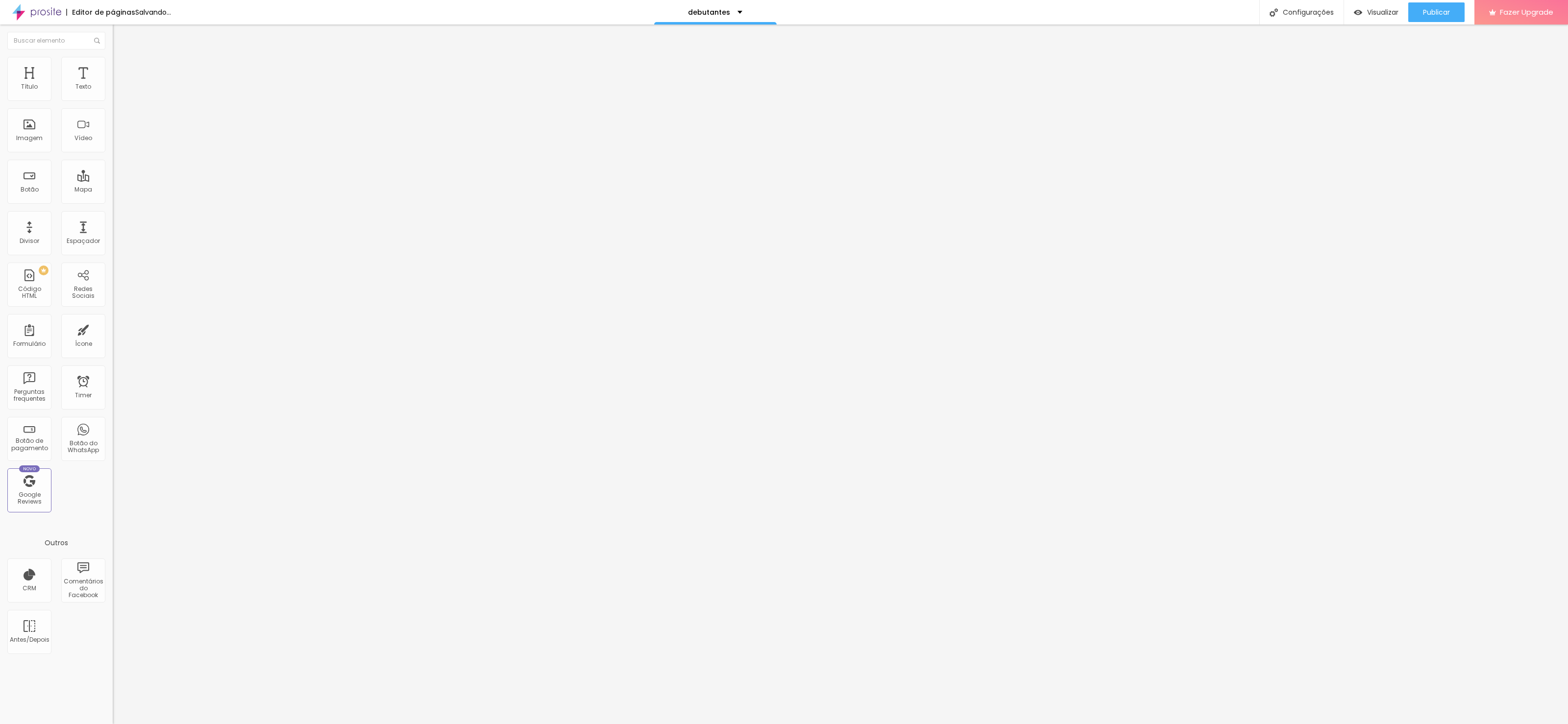
type input "324"
type input "313"
drag, startPoint x: 47, startPoint y: 122, endPoint x: 48, endPoint y: 117, distance: 5.1
click at [113, 329] on input "range" at bounding box center [144, 332] width 63 height 8
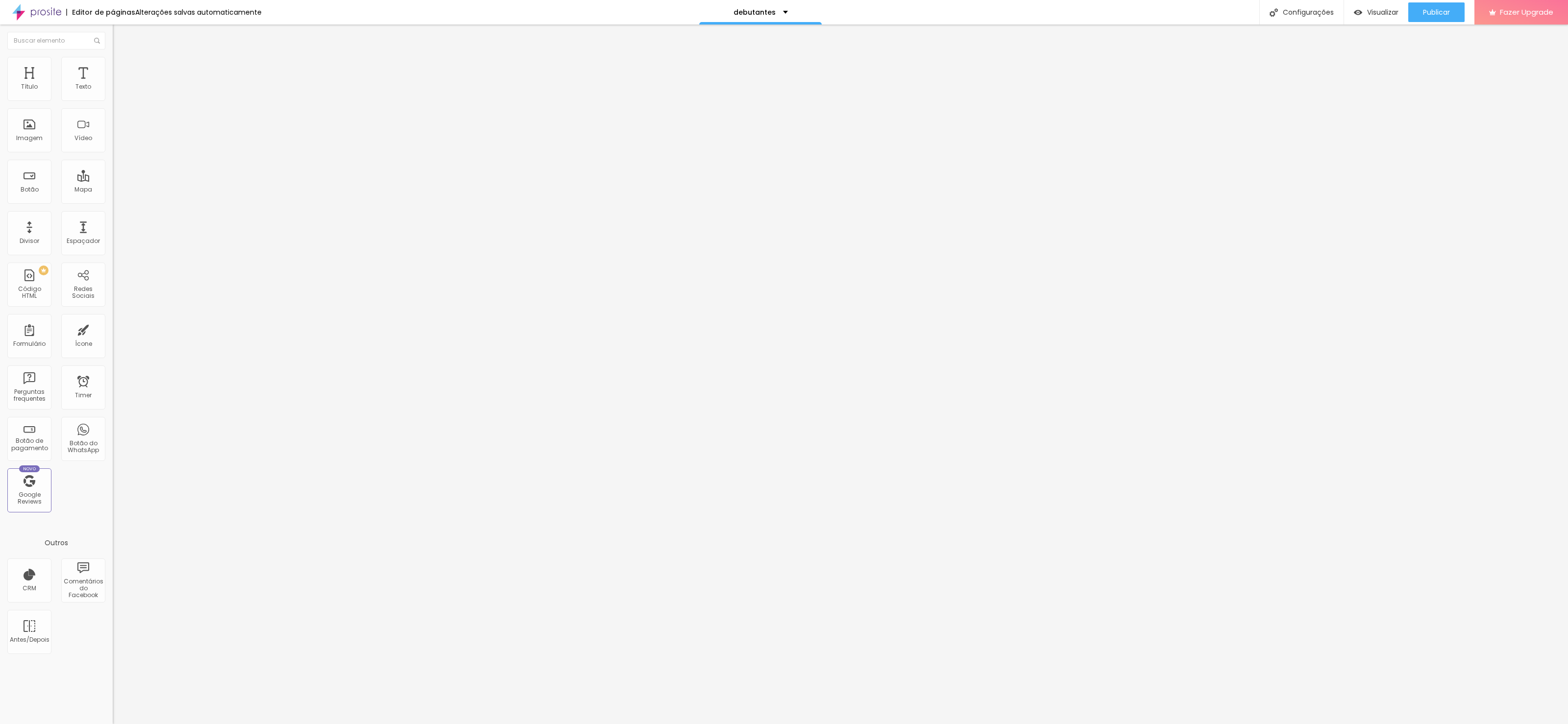
click at [113, 63] on img at bounding box center [117, 61] width 9 height 9
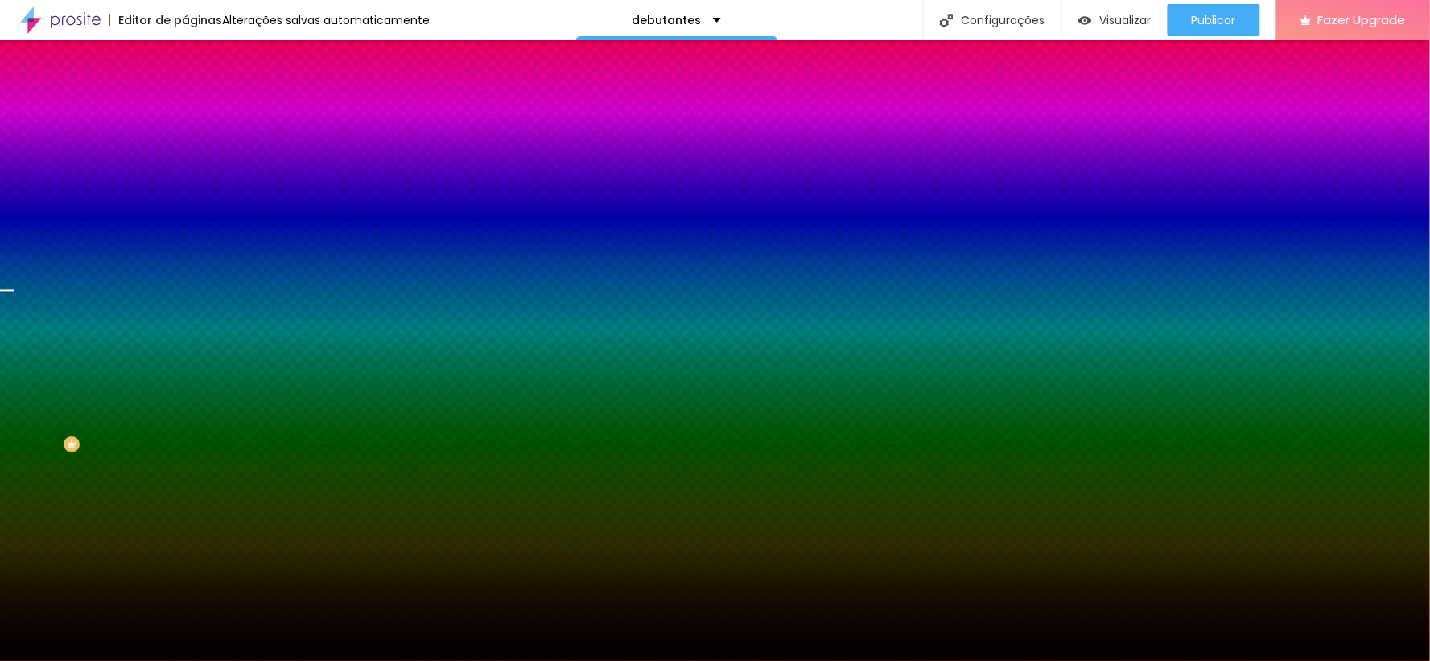
click at [185, 109] on li "Avançado" at bounding box center [277, 117] width 185 height 16
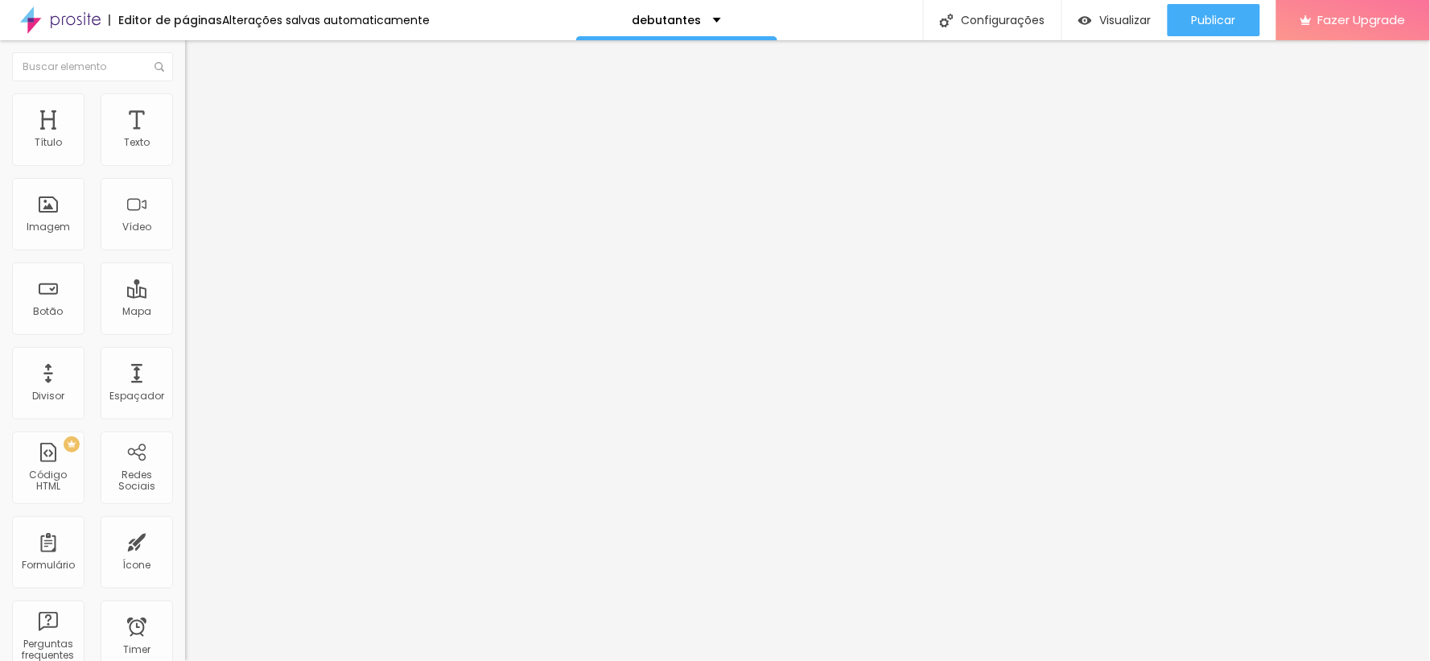
drag, startPoint x: 121, startPoint y: 163, endPoint x: 89, endPoint y: 156, distance: 32.8
click at [185, 312] on div at bounding box center [277, 319] width 185 height 14
drag, startPoint x: 133, startPoint y: 153, endPoint x: 115, endPoint y: 156, distance: 18.0
click at [185, 312] on div at bounding box center [277, 319] width 185 height 14
drag, startPoint x: 125, startPoint y: 156, endPoint x: 163, endPoint y: 150, distance: 38.4
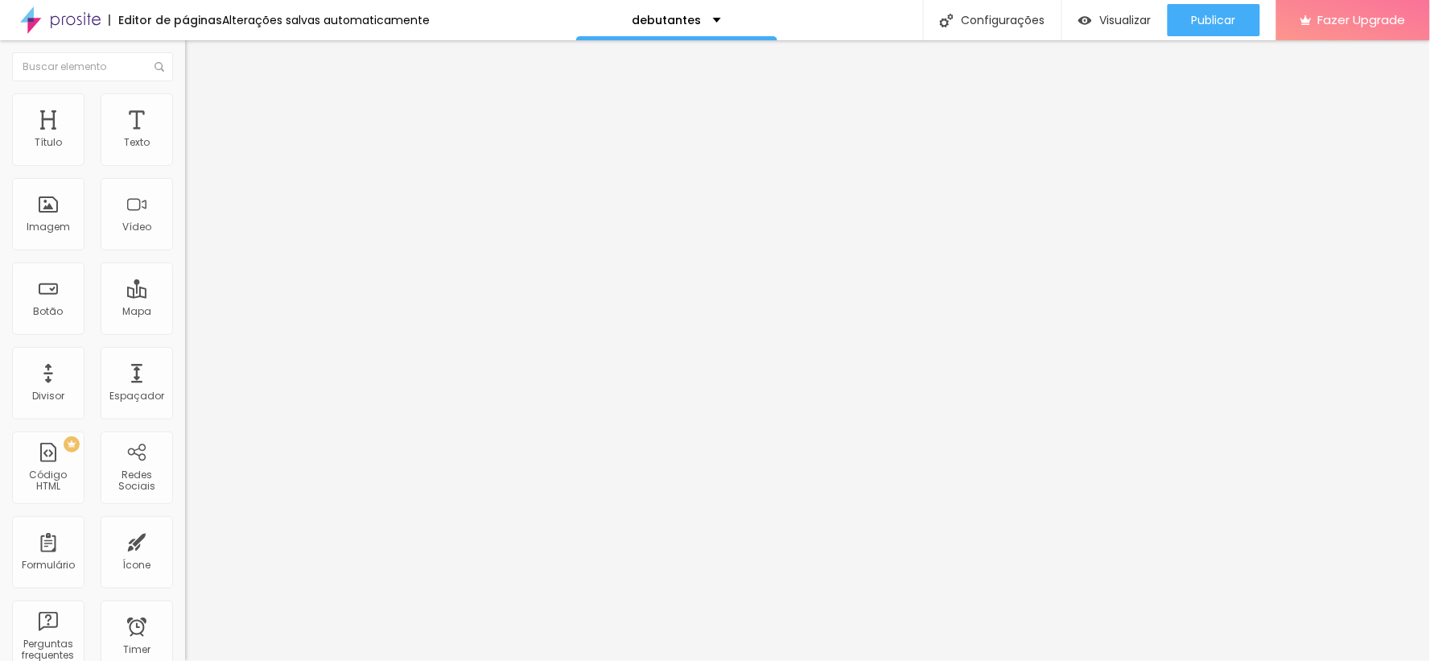
click at [185, 312] on input "range" at bounding box center [237, 318] width 104 height 13
drag, startPoint x: 85, startPoint y: 188, endPoint x: 60, endPoint y: 180, distance: 26.2
click at [185, 540] on input "range" at bounding box center [237, 546] width 104 height 13
drag, startPoint x: 110, startPoint y: 157, endPoint x: 99, endPoint y: 159, distance: 11.4
click at [185, 296] on input "range" at bounding box center [237, 302] width 104 height 13
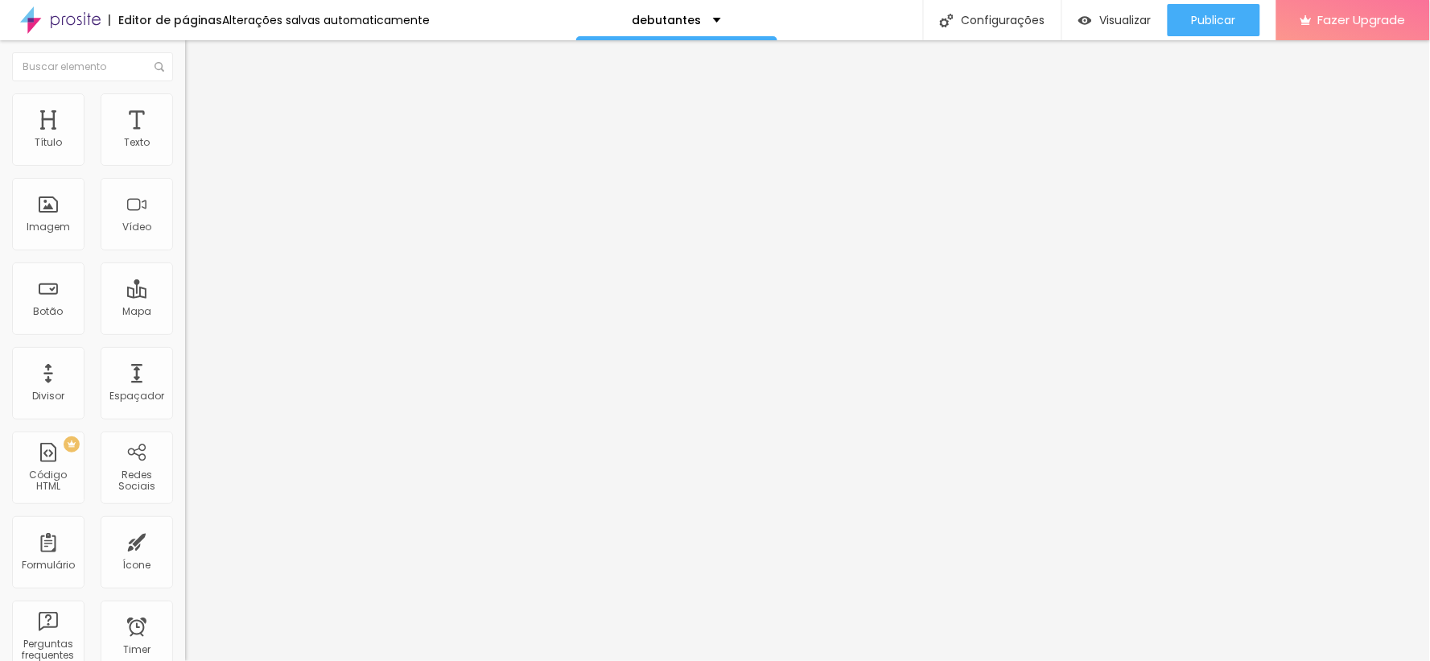
click at [185, 425] on div "Editar Texto Estilo Avançado 23 Tamanho do texto 0 Espaço entre letras 1.3 Altu…" at bounding box center [277, 350] width 185 height 621
click at [821, 16] on div "Editor de páginas Alterações salvas automaticamente debutantes Configurações Co…" at bounding box center [715, 20] width 1430 height 40
drag, startPoint x: 114, startPoint y: 339, endPoint x: 101, endPoint y: 334, distance: 14.5
click at [185, 380] on input "range" at bounding box center [237, 386] width 104 height 13
click at [116, 397] on div "Espaçador" at bounding box center [136, 395] width 55 height 11
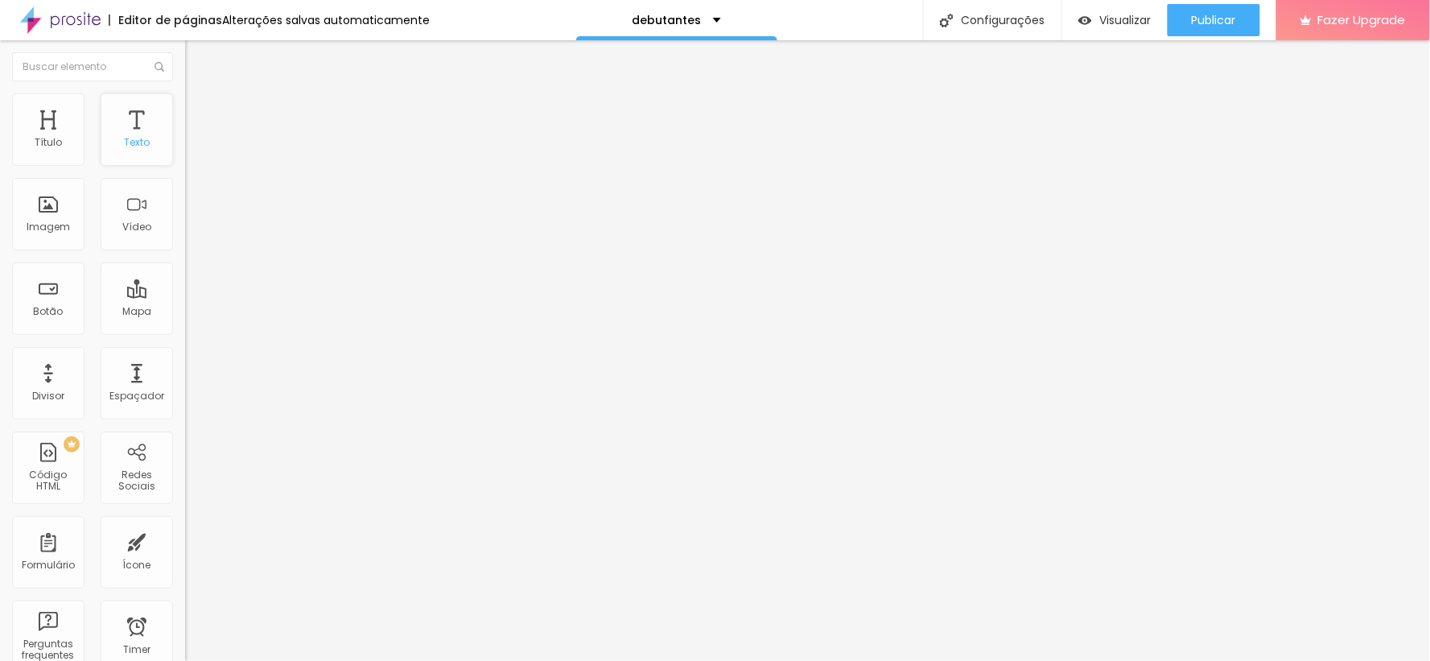
click at [124, 137] on div "Texto" at bounding box center [137, 142] width 26 height 11
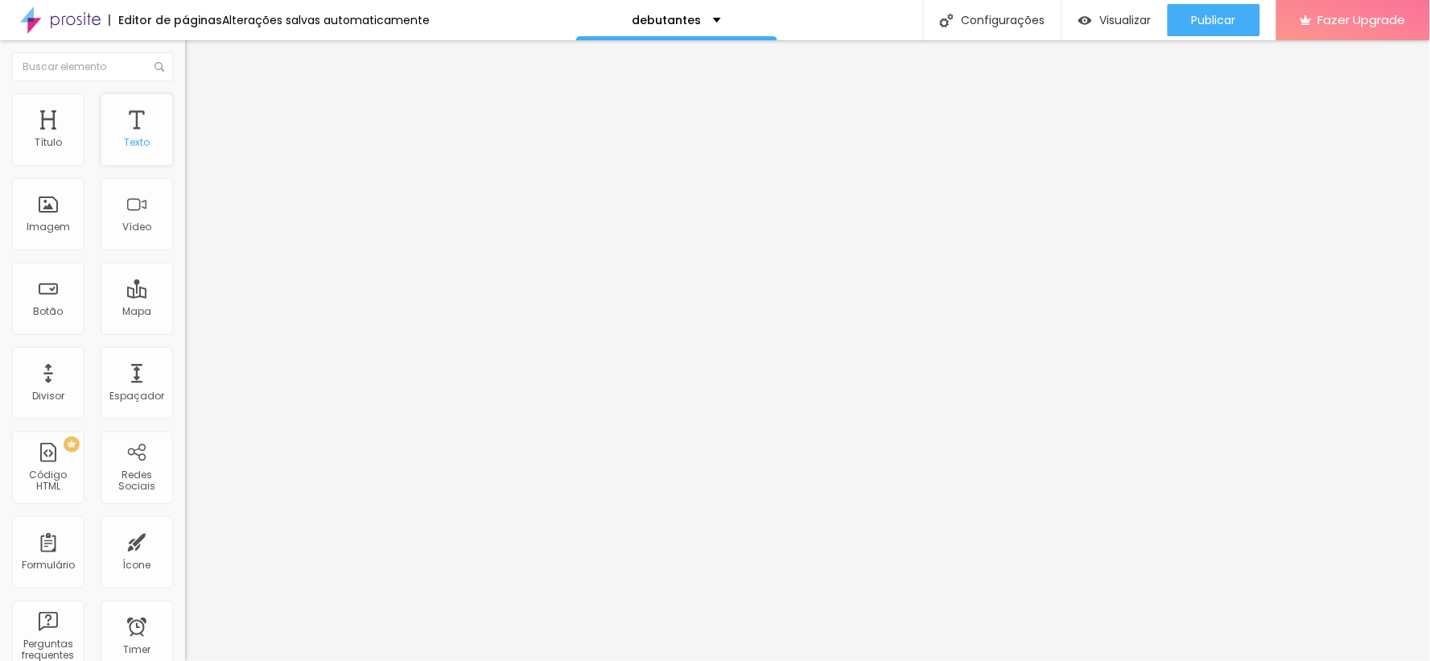
click at [124, 138] on div "Texto" at bounding box center [137, 142] width 26 height 11
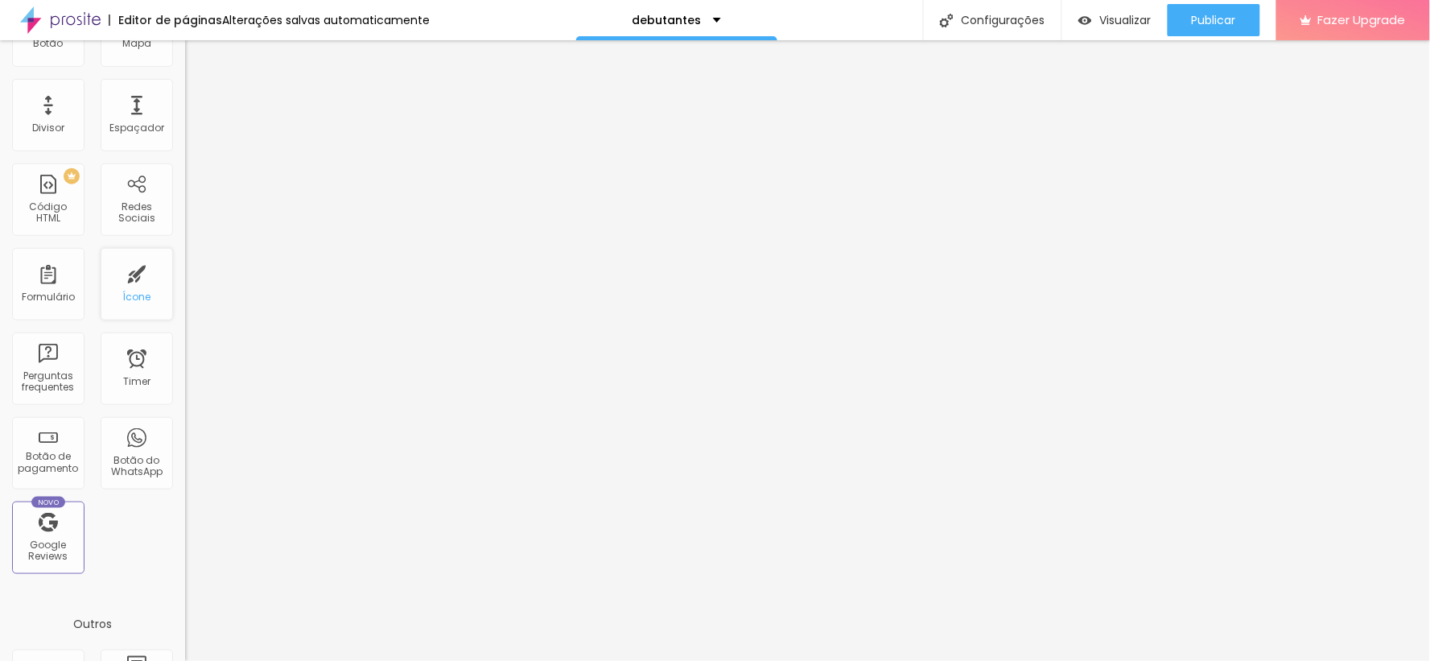
click at [125, 267] on div "Ícone" at bounding box center [137, 284] width 72 height 72
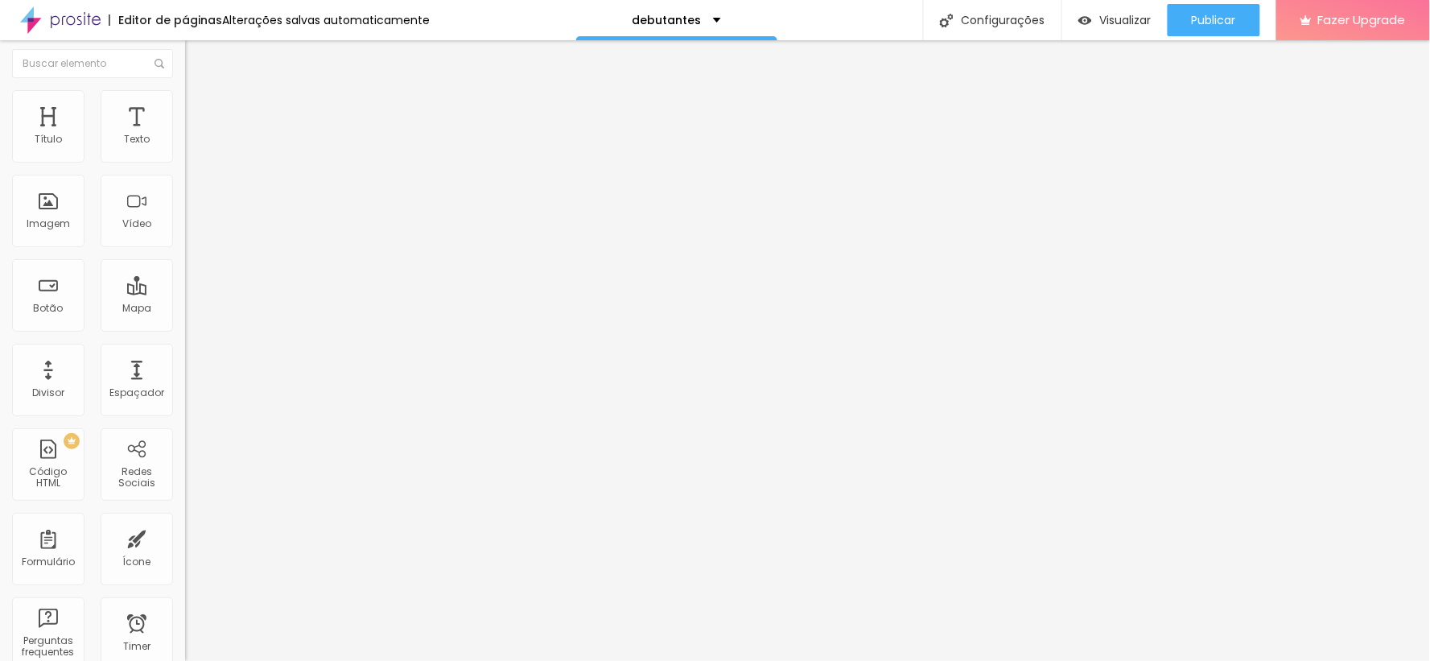
scroll to position [0, 0]
click at [126, 384] on div "Espaçador" at bounding box center [137, 383] width 72 height 72
click at [185, 380] on input "range" at bounding box center [237, 386] width 104 height 13
click at [185, 138] on span "Trocar imagem" at bounding box center [229, 132] width 88 height 14
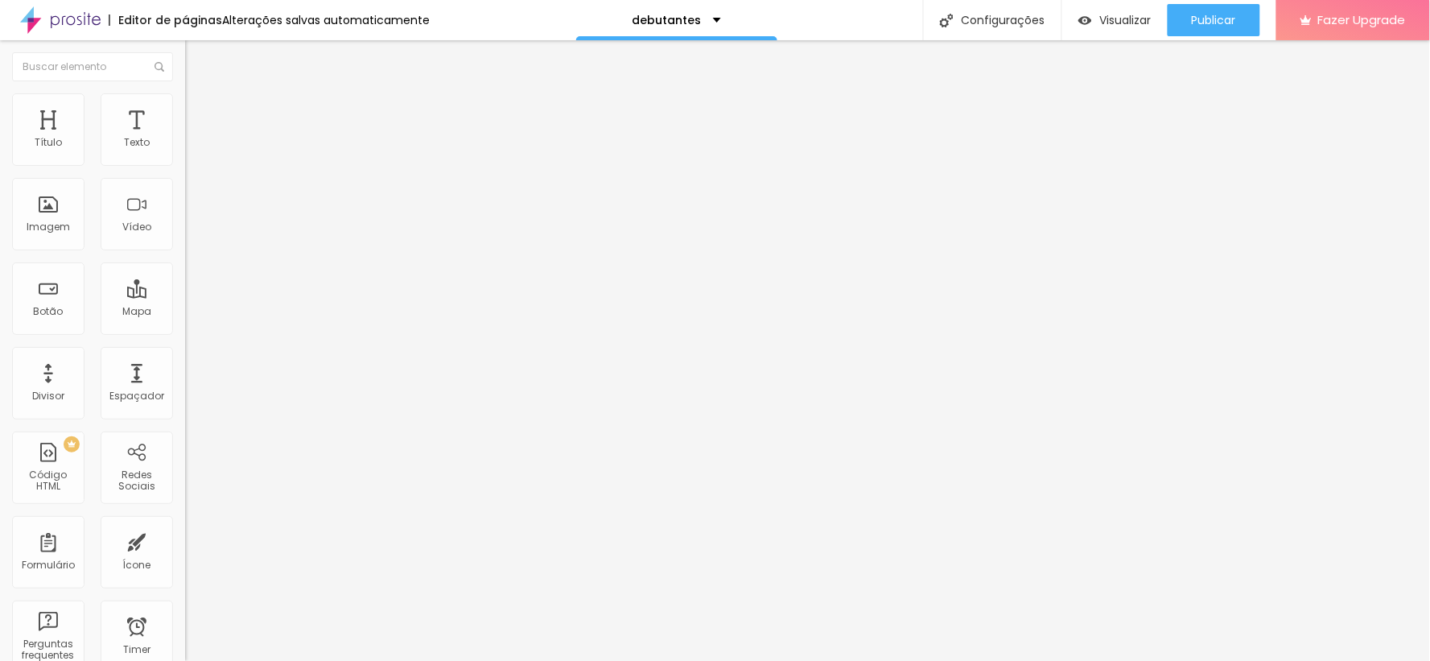
click at [185, 138] on span "Trocar imagem" at bounding box center [229, 132] width 88 height 14
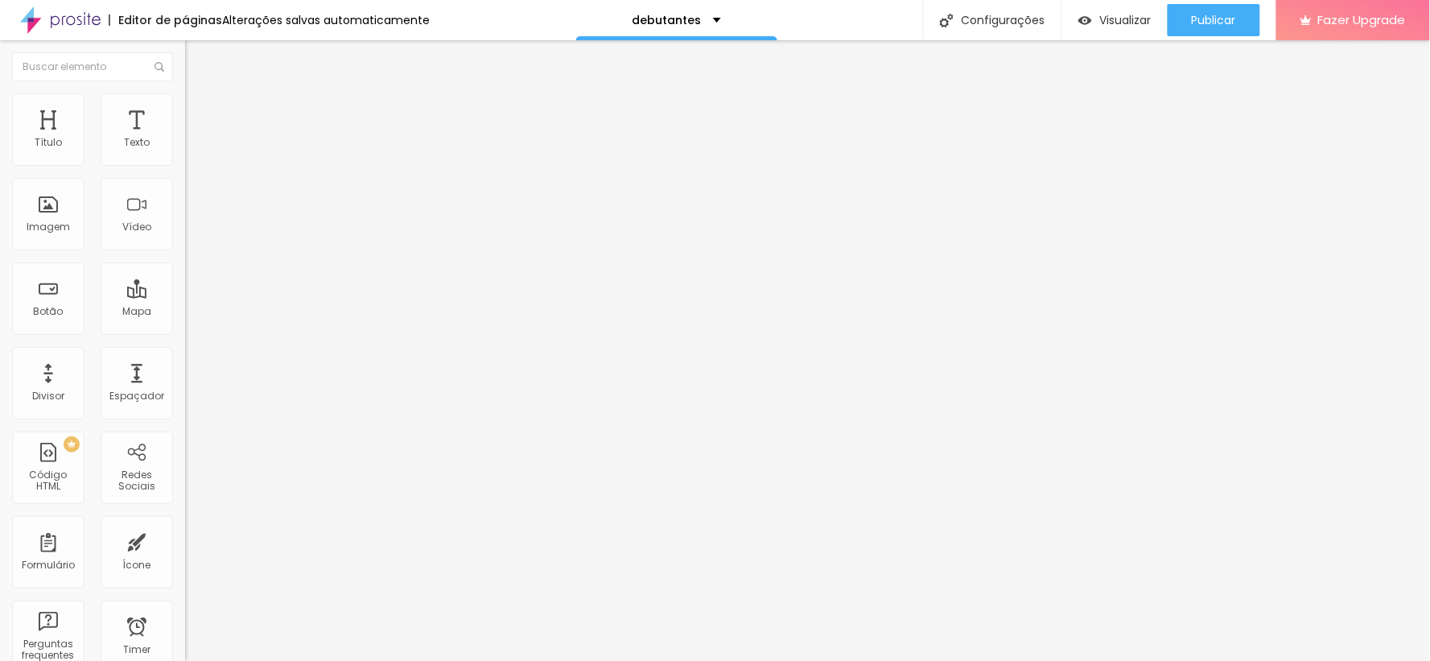
drag, startPoint x: 867, startPoint y: 362, endPoint x: 1043, endPoint y: 419, distance: 185.1
click at [185, 138] on span "Trocar imagem" at bounding box center [229, 132] width 88 height 14
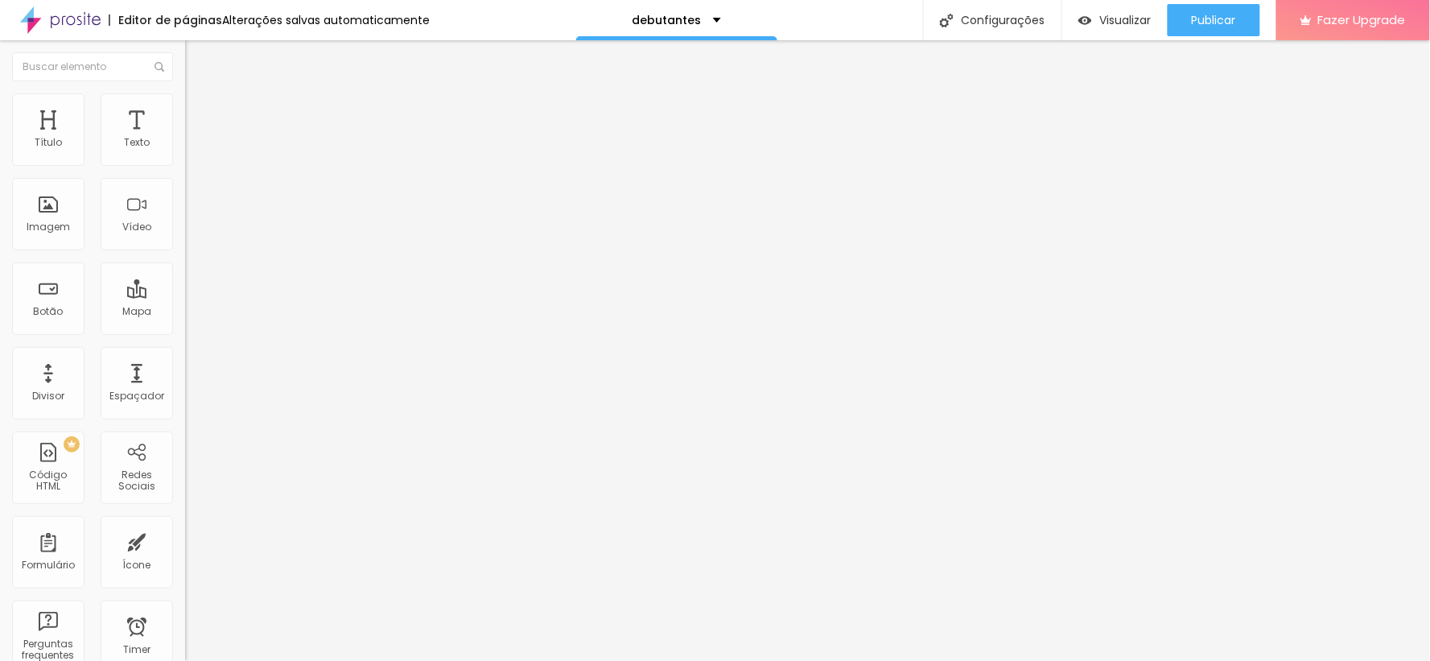
click at [185, 137] on div "Trocar imagem" at bounding box center [277, 131] width 185 height 11
click at [185, 138] on span "Trocar imagem" at bounding box center [229, 132] width 88 height 14
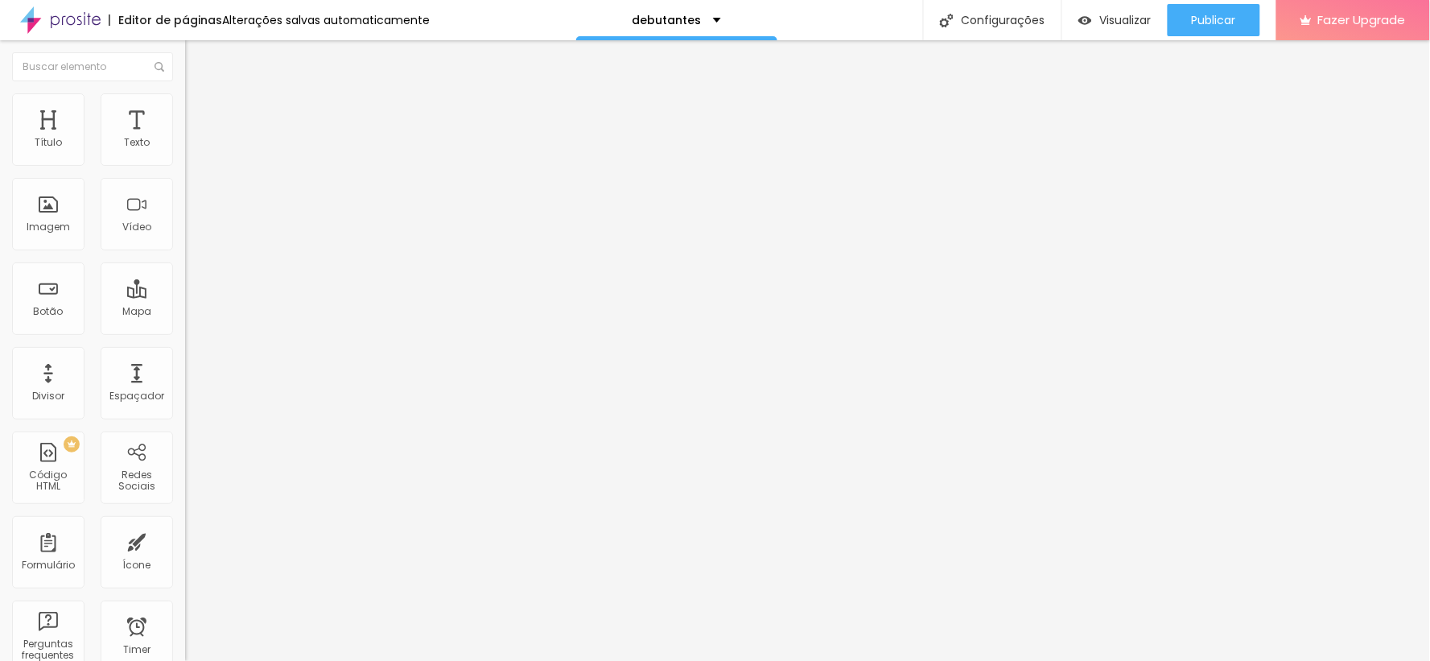
drag, startPoint x: 895, startPoint y: 391, endPoint x: 1100, endPoint y: 469, distance: 218.6
click at [185, 138] on span "Trocar imagem" at bounding box center [229, 132] width 88 height 14
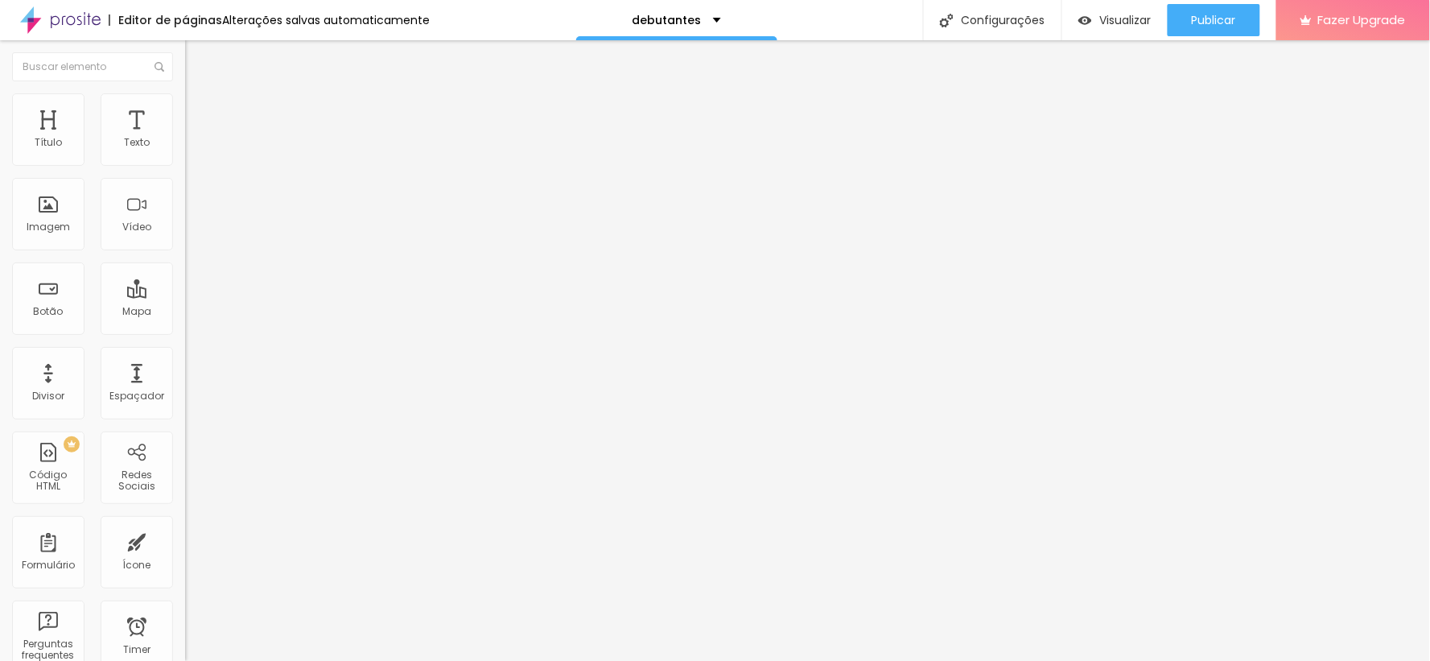
click at [185, 138] on span "Trocar imagem" at bounding box center [229, 132] width 88 height 14
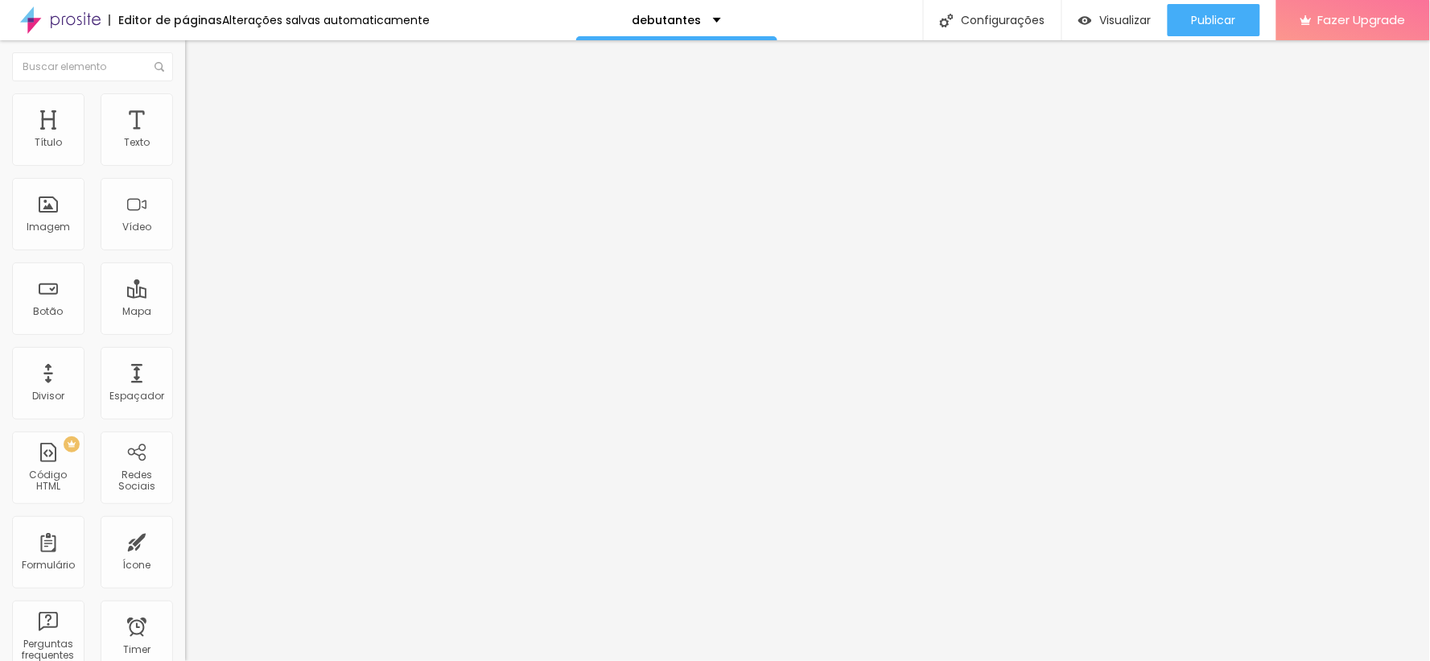
click at [185, 138] on span "Trocar imagem" at bounding box center [229, 132] width 88 height 14
click at [185, 93] on li "Avançado" at bounding box center [277, 101] width 185 height 16
click at [185, 101] on img at bounding box center [192, 100] width 14 height 14
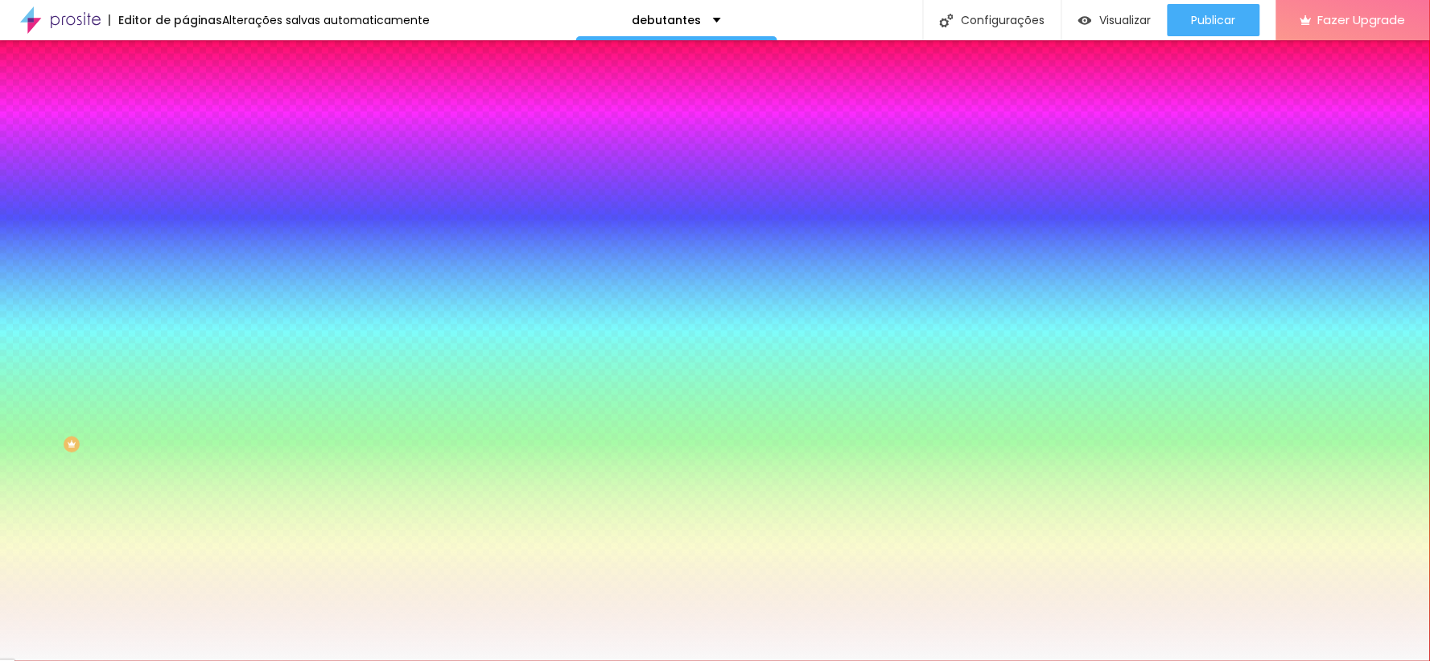
click at [185, 235] on input "#F9F9F9" at bounding box center [281, 227] width 193 height 16
click at [185, 219] on div at bounding box center [277, 219] width 185 height 0
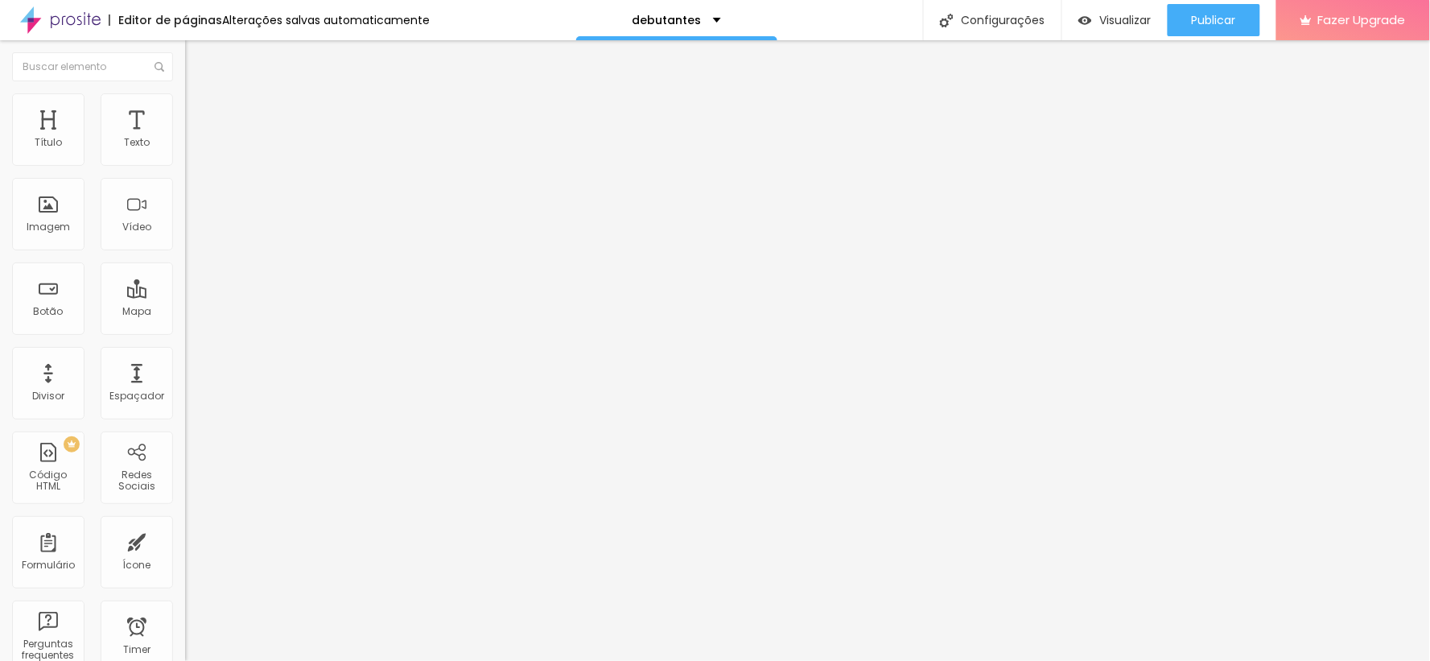
click at [185, 101] on li "Estilo" at bounding box center [277, 101] width 185 height 16
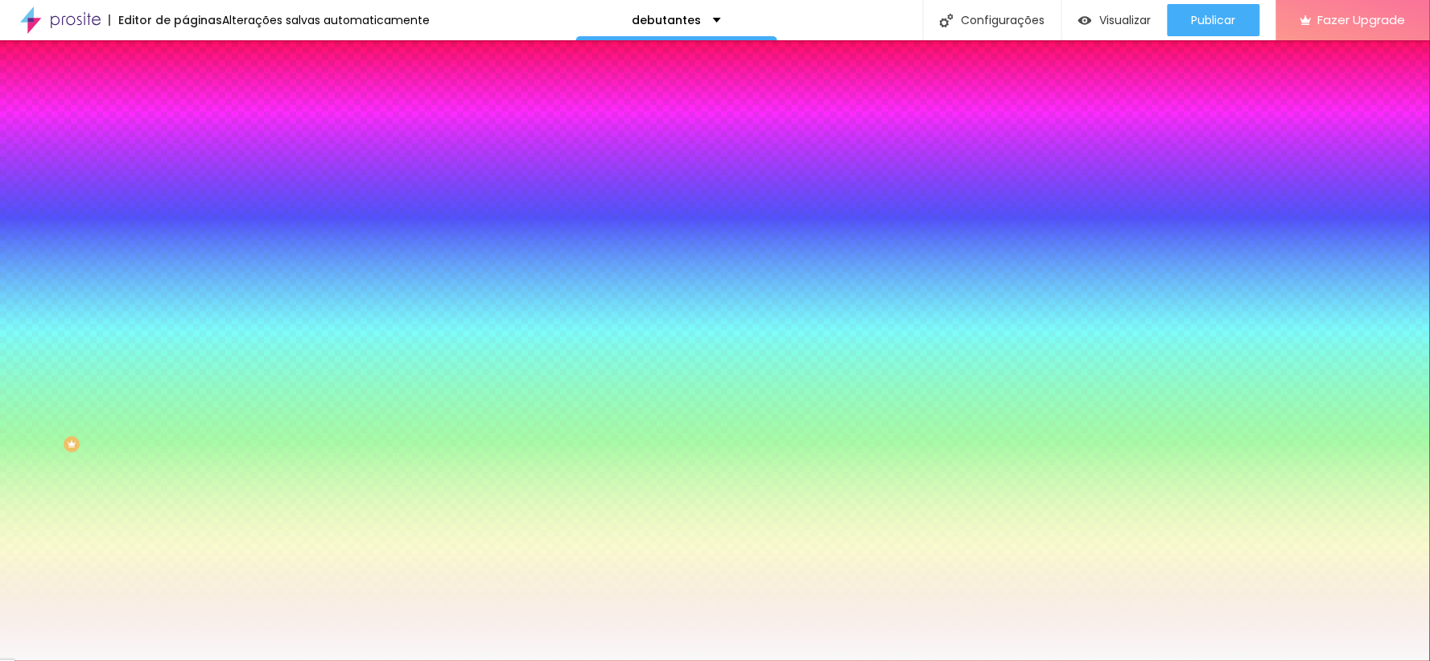
click at [185, 219] on div at bounding box center [277, 219] width 185 height 0
click at [185, 235] on input "#F9F9F9" at bounding box center [281, 227] width 193 height 16
paste input "9C715"
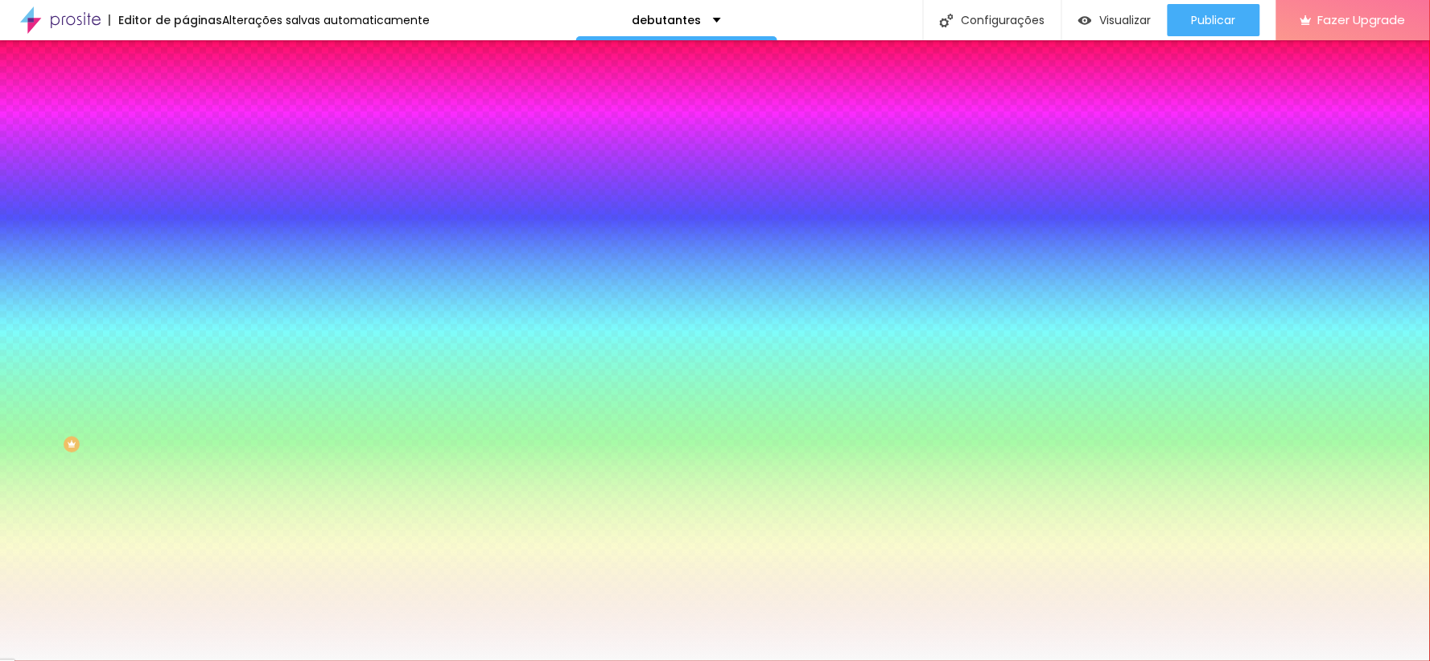
click at [185, 219] on div at bounding box center [277, 219] width 185 height 0
click at [192, 214] on icon "button" at bounding box center [197, 208] width 11 height 11
click at [185, 235] on input "#9C715" at bounding box center [281, 227] width 193 height 16
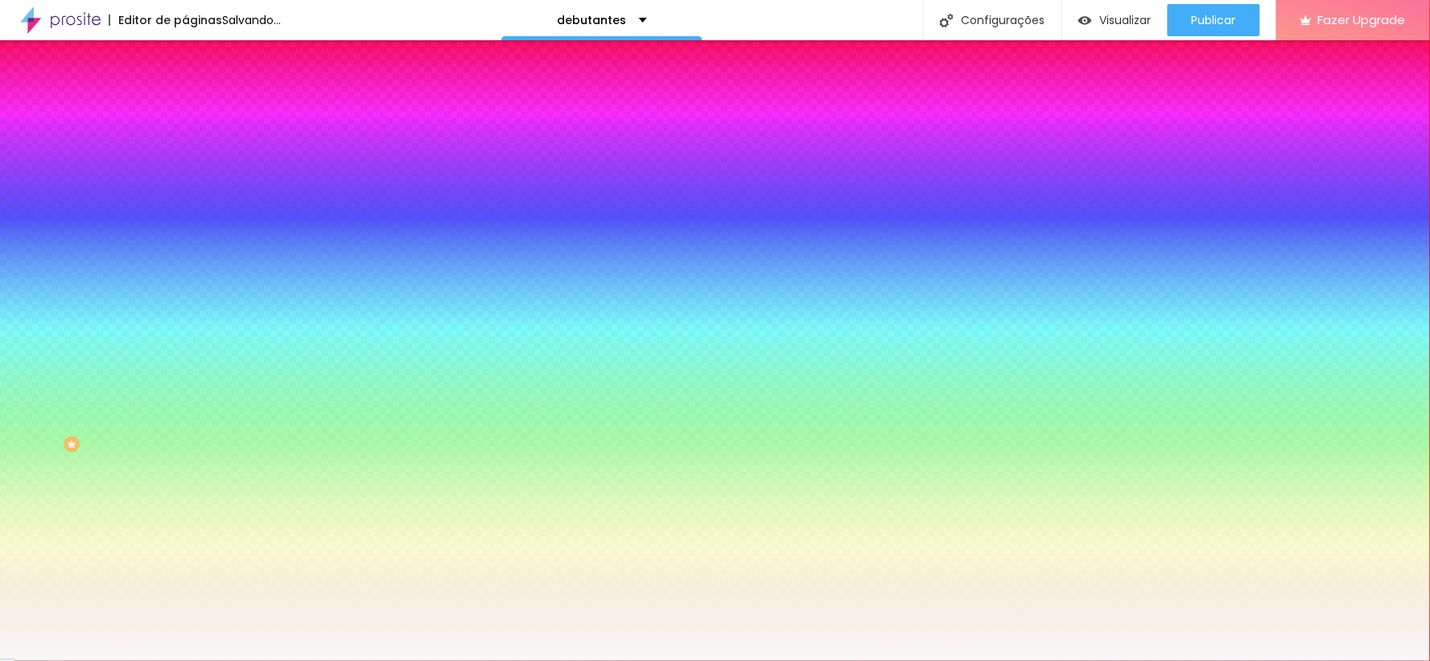
paste input
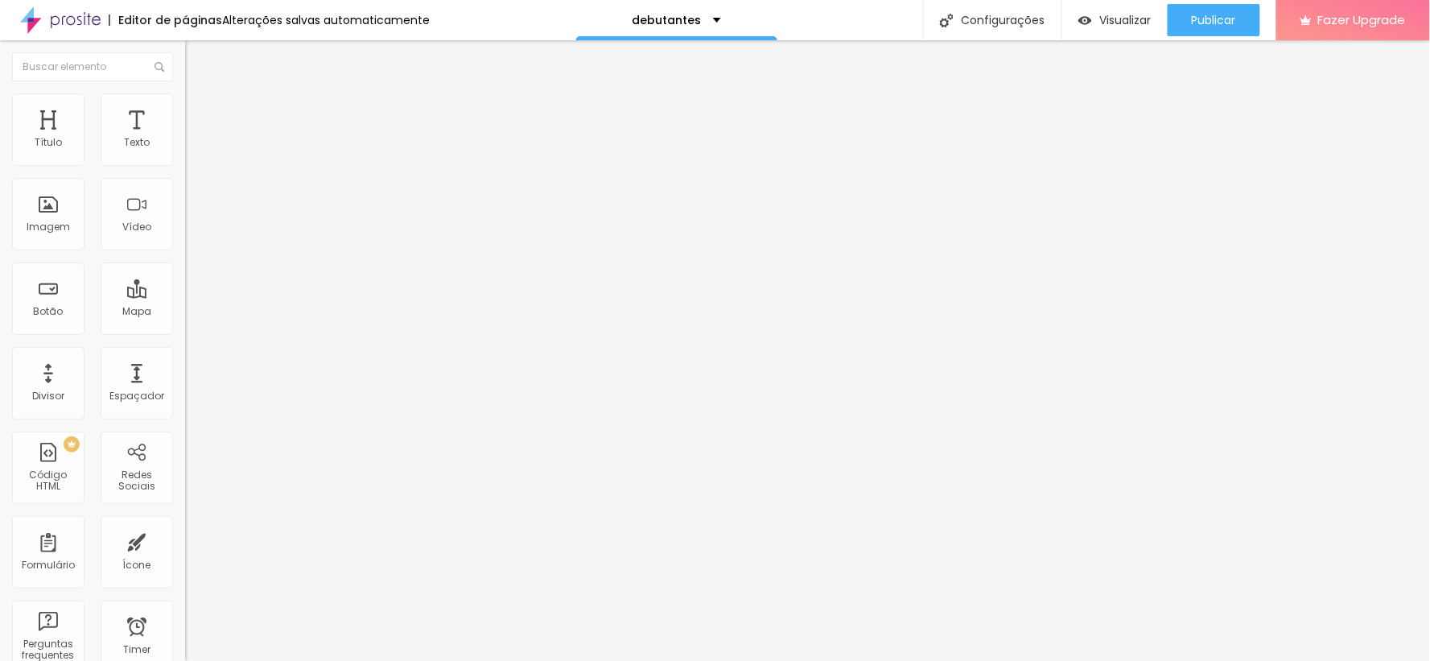
click at [185, 101] on img at bounding box center [192, 100] width 14 height 14
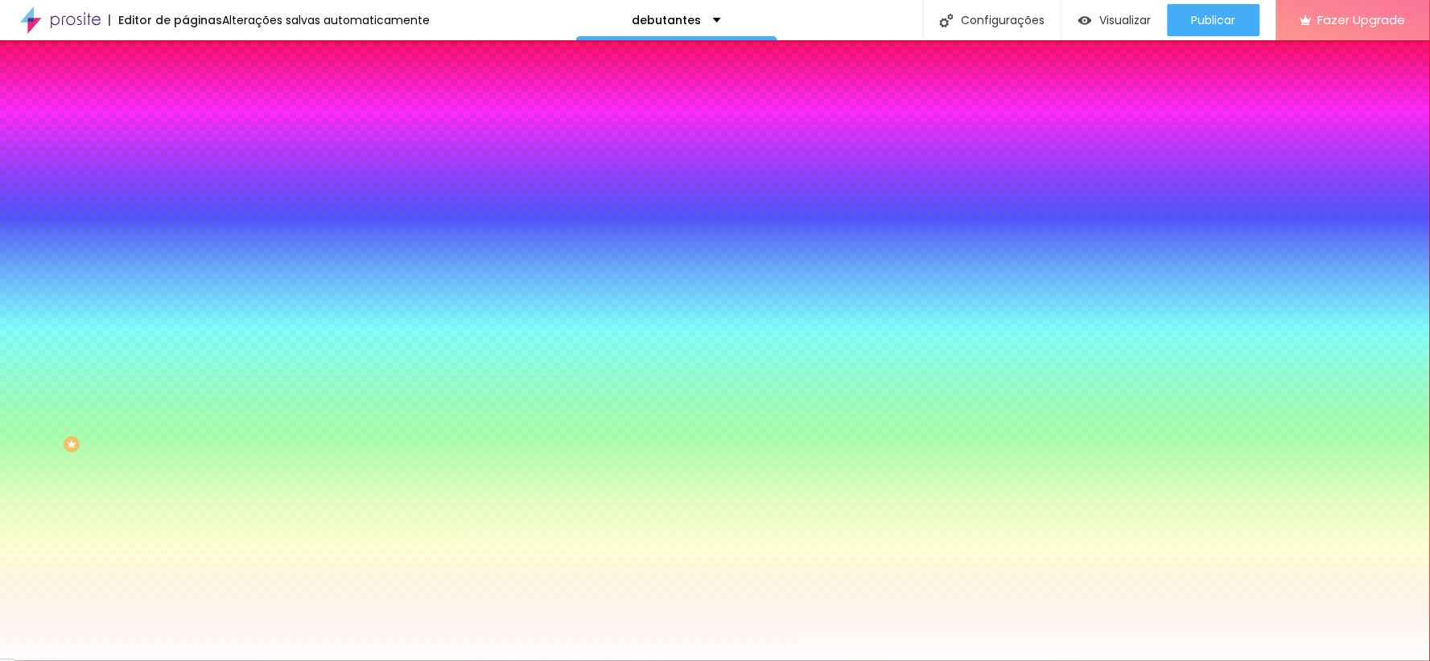
click at [185, 148] on span "Trocar imagem" at bounding box center [229, 141] width 88 height 14
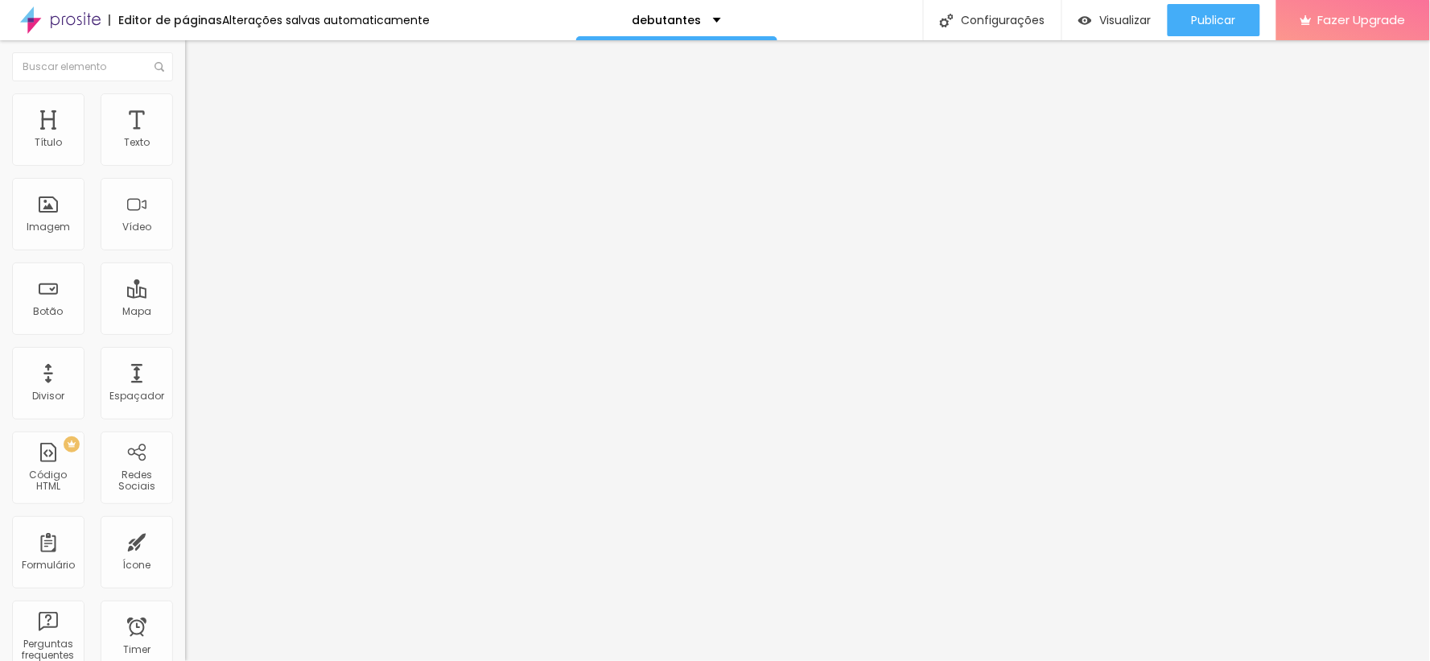
click at [200, 111] on span "Estilo" at bounding box center [212, 104] width 25 height 14
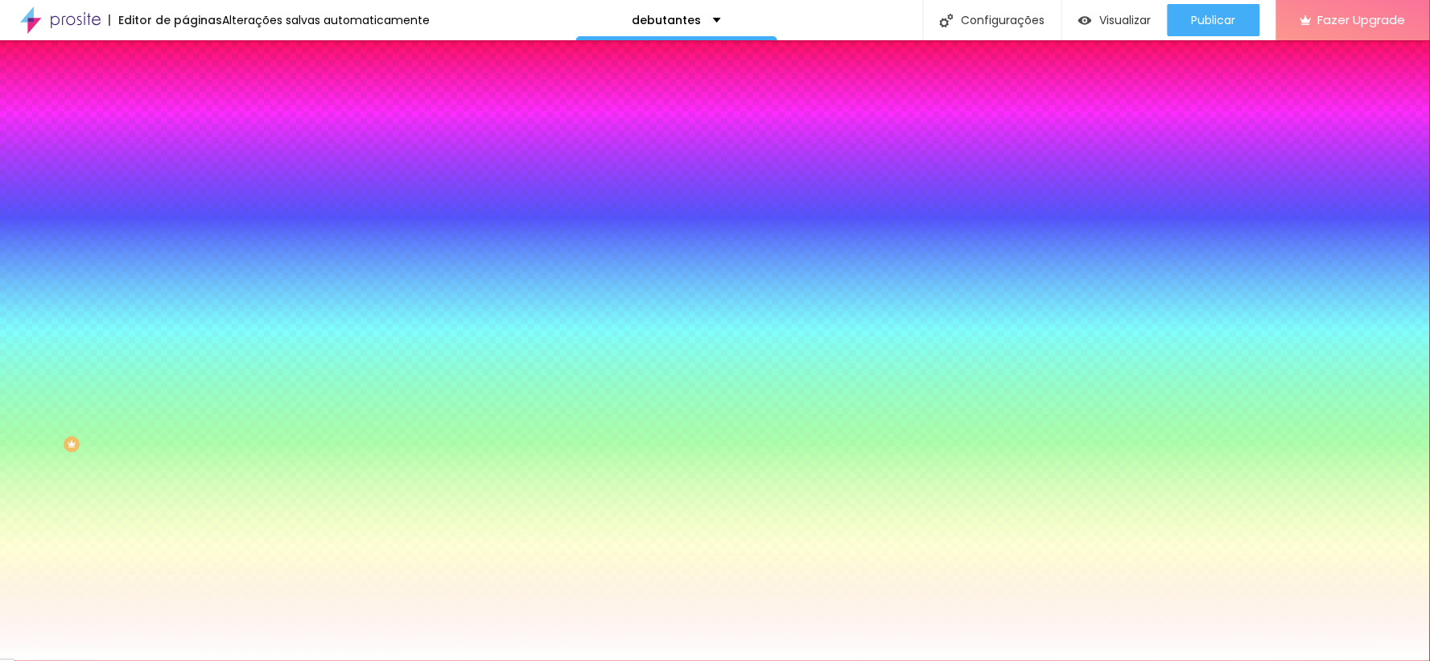
click at [185, 148] on span "Trocar imagem" at bounding box center [229, 141] width 88 height 14
drag, startPoint x: 707, startPoint y: 320, endPoint x: 915, endPoint y: 396, distance: 221.8
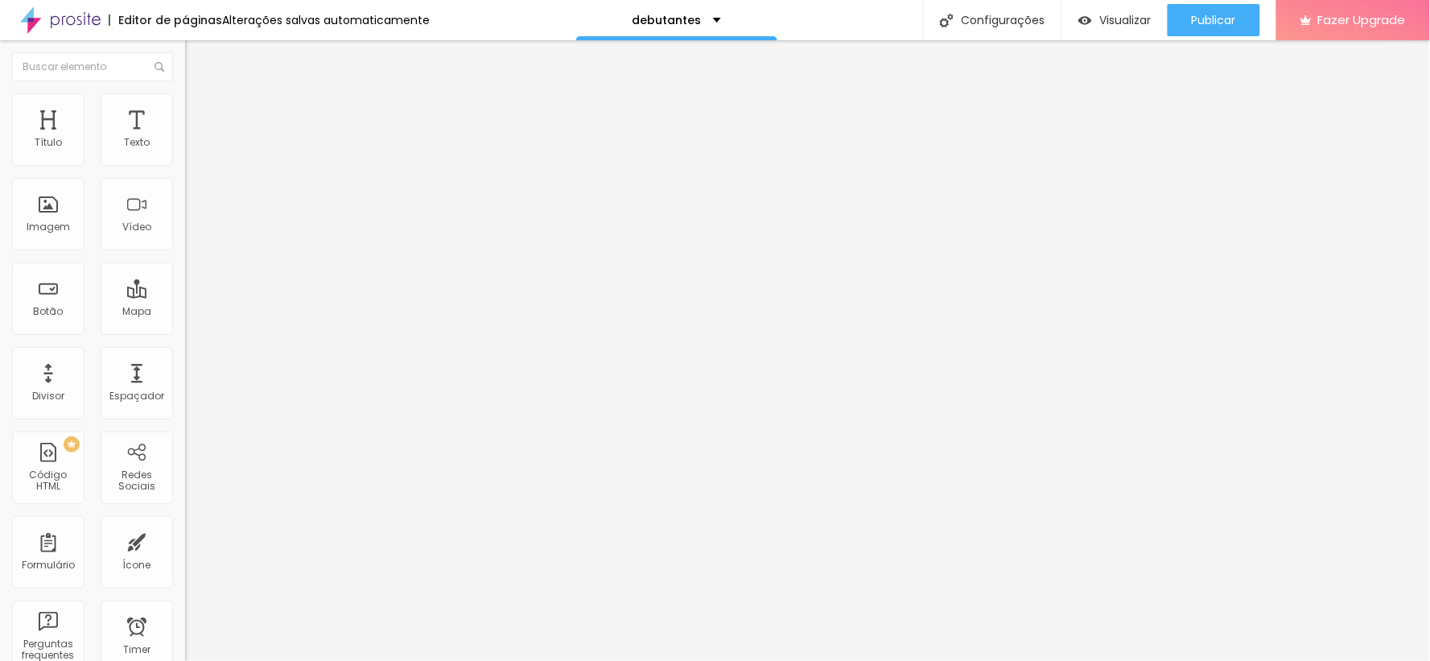
click at [185, 97] on img at bounding box center [192, 100] width 14 height 14
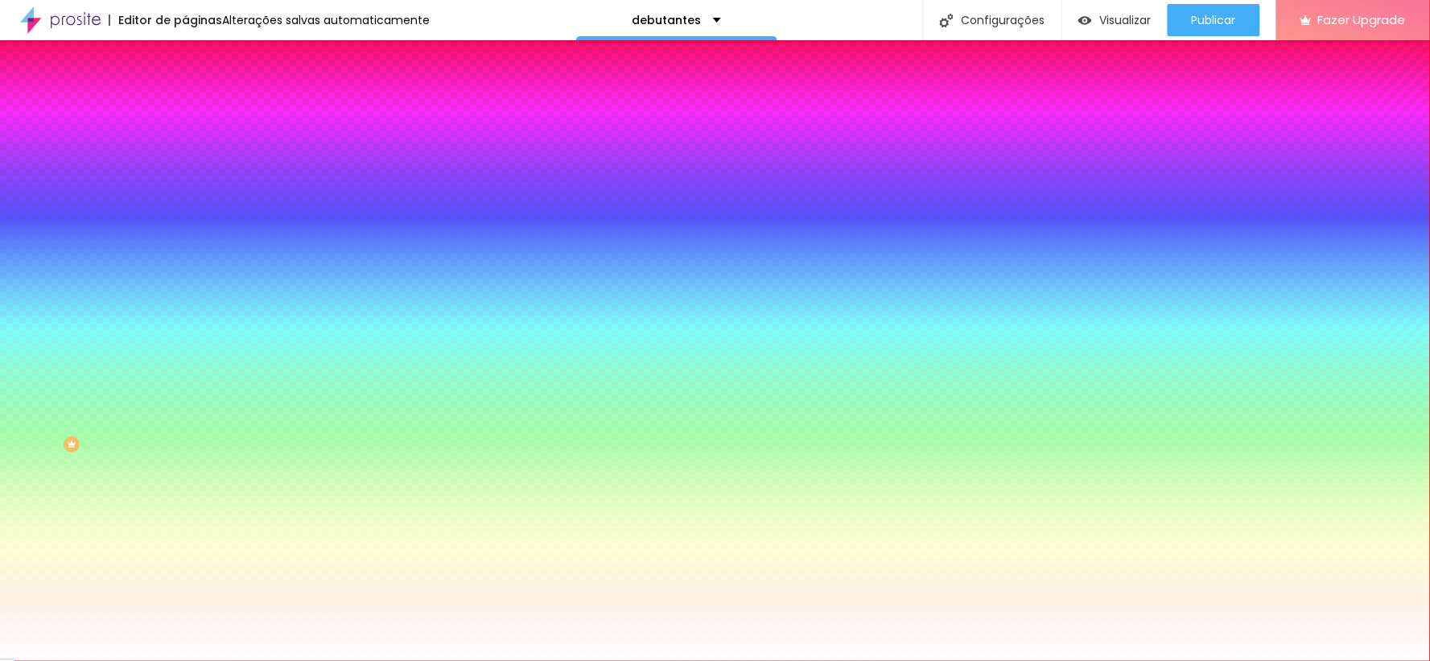
drag, startPoint x: 130, startPoint y: 209, endPoint x: 110, endPoint y: 188, distance: 29.6
click at [185, 147] on div "Trocar imagem" at bounding box center [277, 140] width 185 height 11
click at [185, 167] on span "Parallax" at bounding box center [204, 161] width 39 height 14
click at [185, 109] on li "Avançado" at bounding box center [277, 117] width 185 height 16
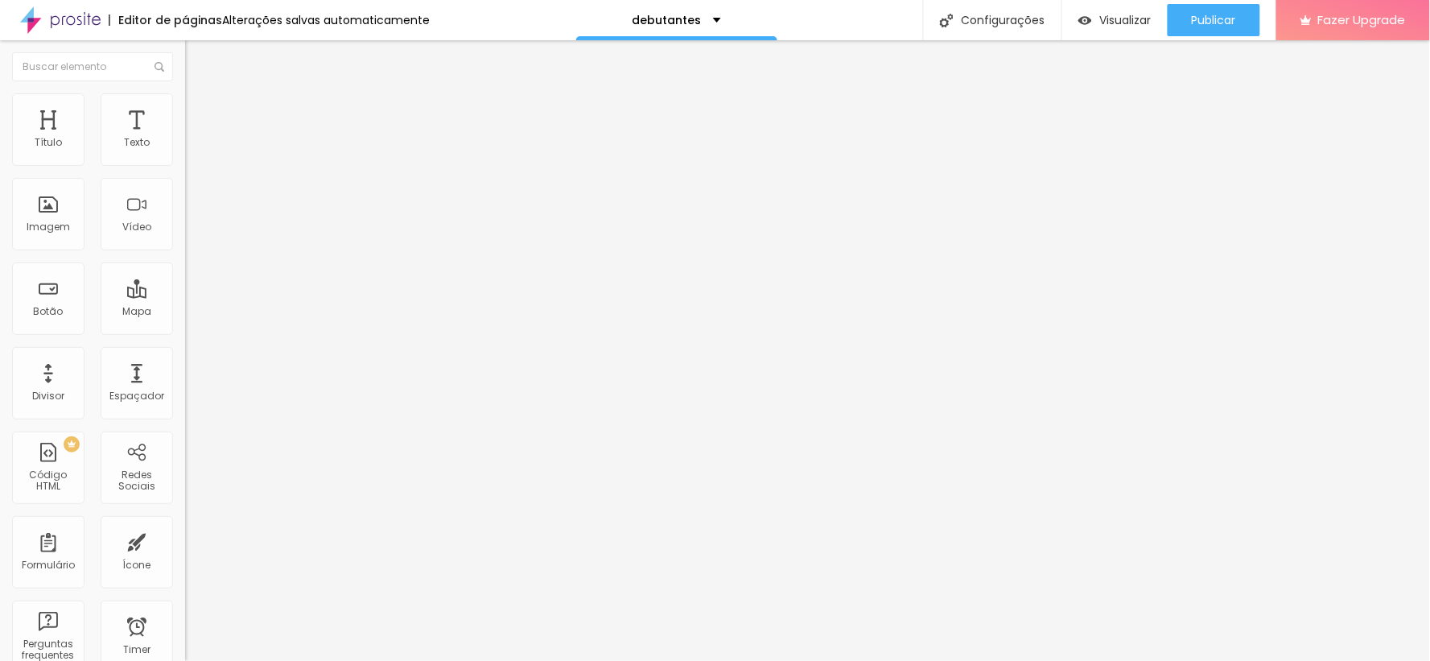
drag, startPoint x: 100, startPoint y: 155, endPoint x: 117, endPoint y: 156, distance: 17.0
click at [185, 312] on input "range" at bounding box center [237, 318] width 104 height 13
click at [185, 93] on li "Estilo" at bounding box center [277, 101] width 185 height 16
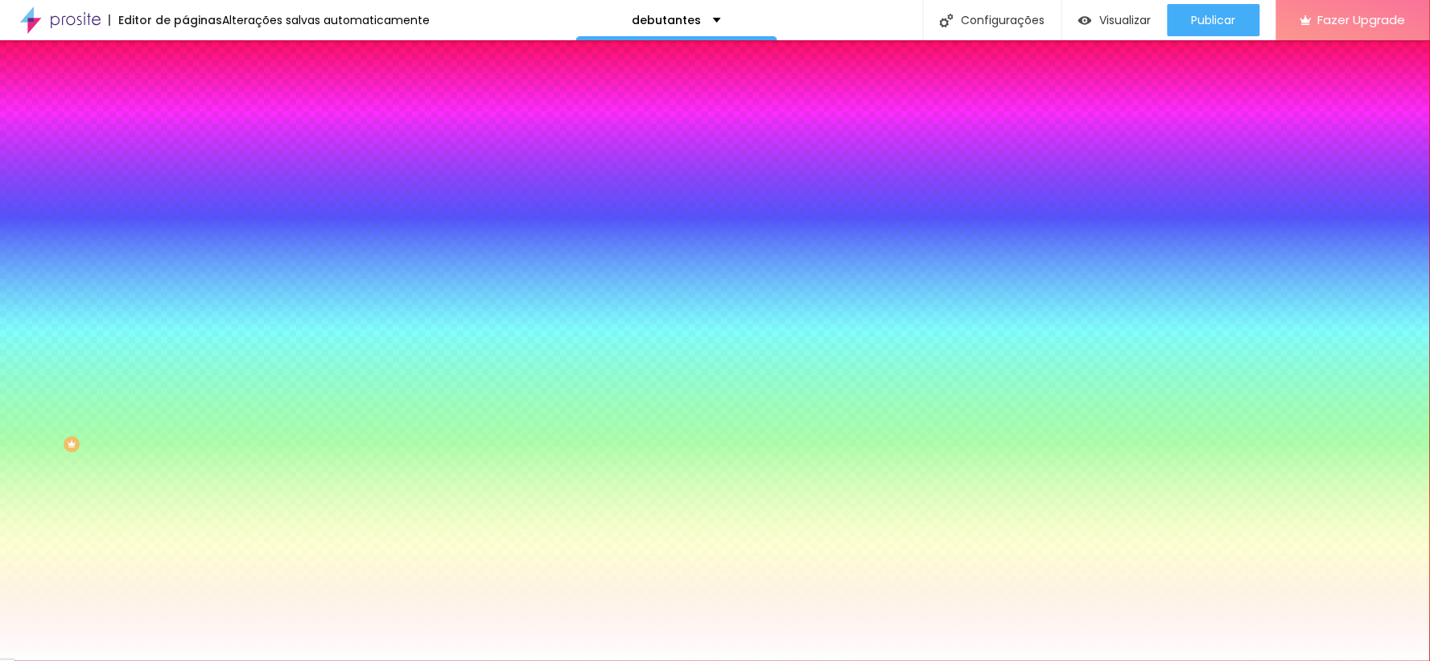
click at [185, 92] on img at bounding box center [192, 84] width 14 height 14
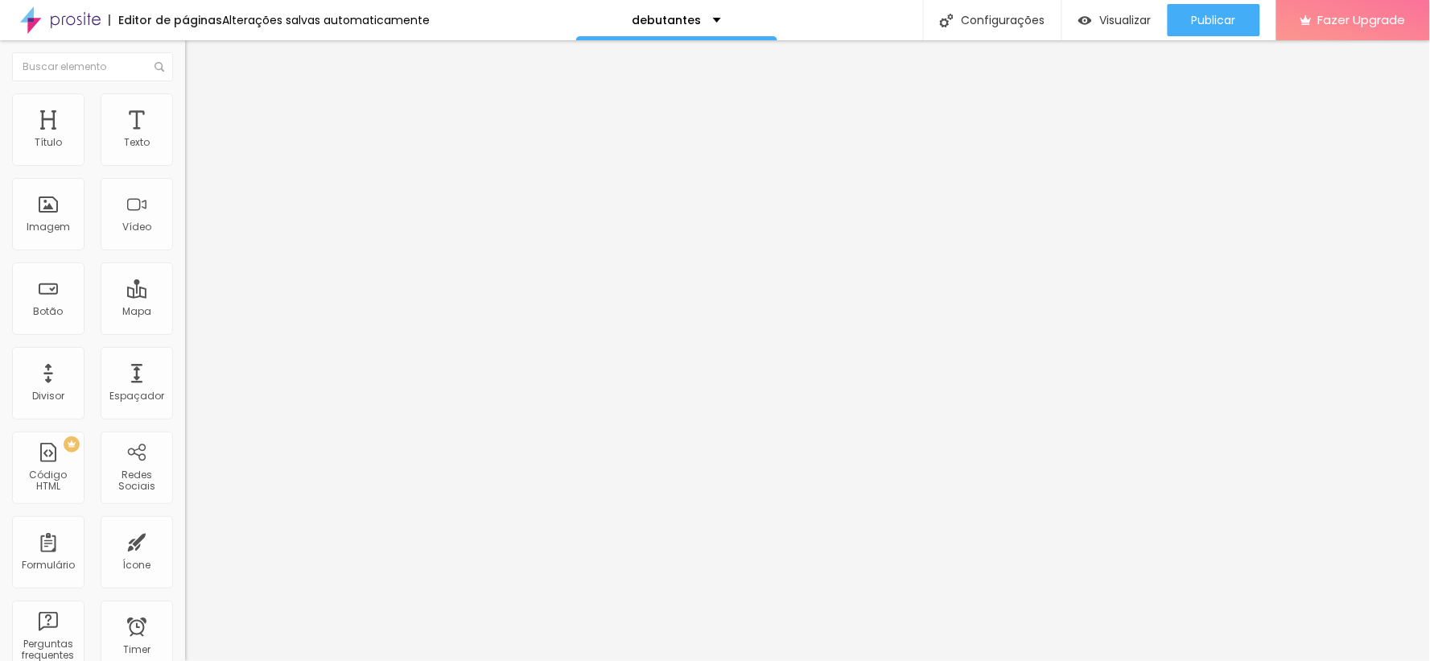
click at [185, 101] on li "Estilo" at bounding box center [277, 101] width 185 height 16
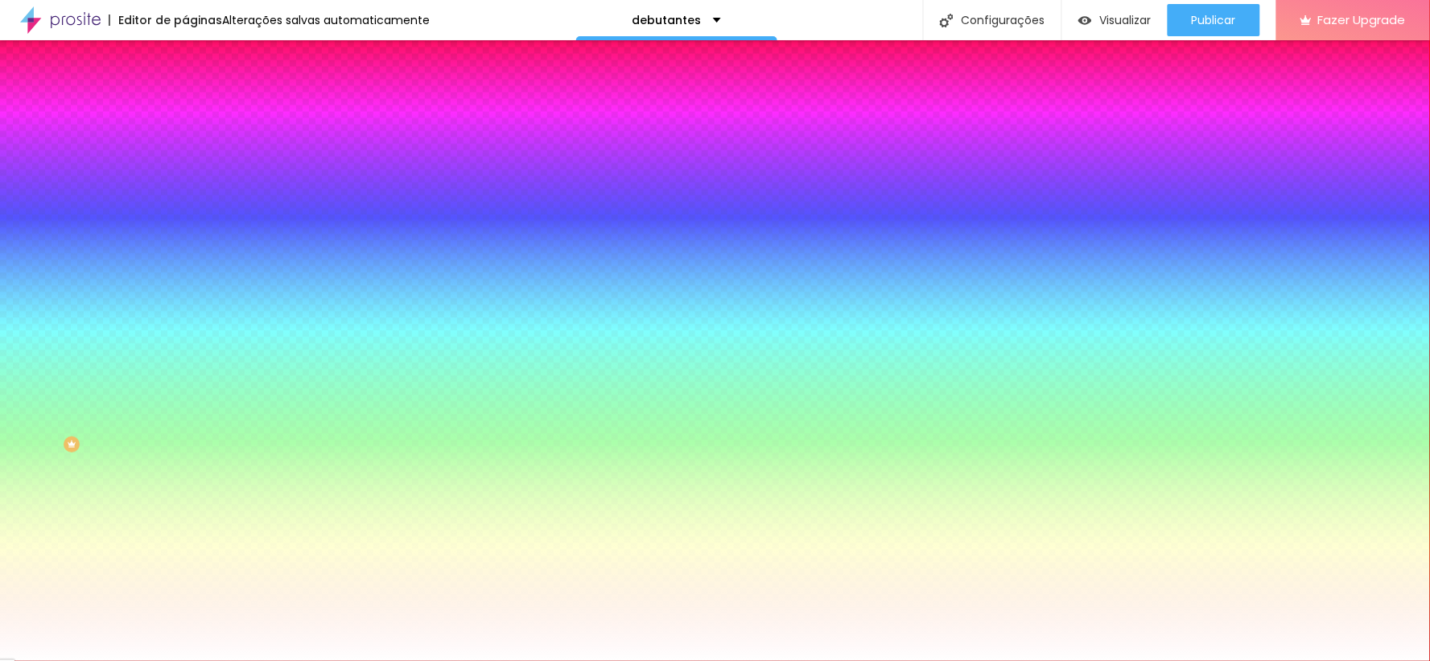
click at [185, 148] on span "Trocar imagem" at bounding box center [229, 141] width 88 height 14
drag, startPoint x: 525, startPoint y: 315, endPoint x: 578, endPoint y: 334, distance: 56.5
drag, startPoint x: 578, startPoint y: 334, endPoint x: 731, endPoint y: 371, distance: 157.4
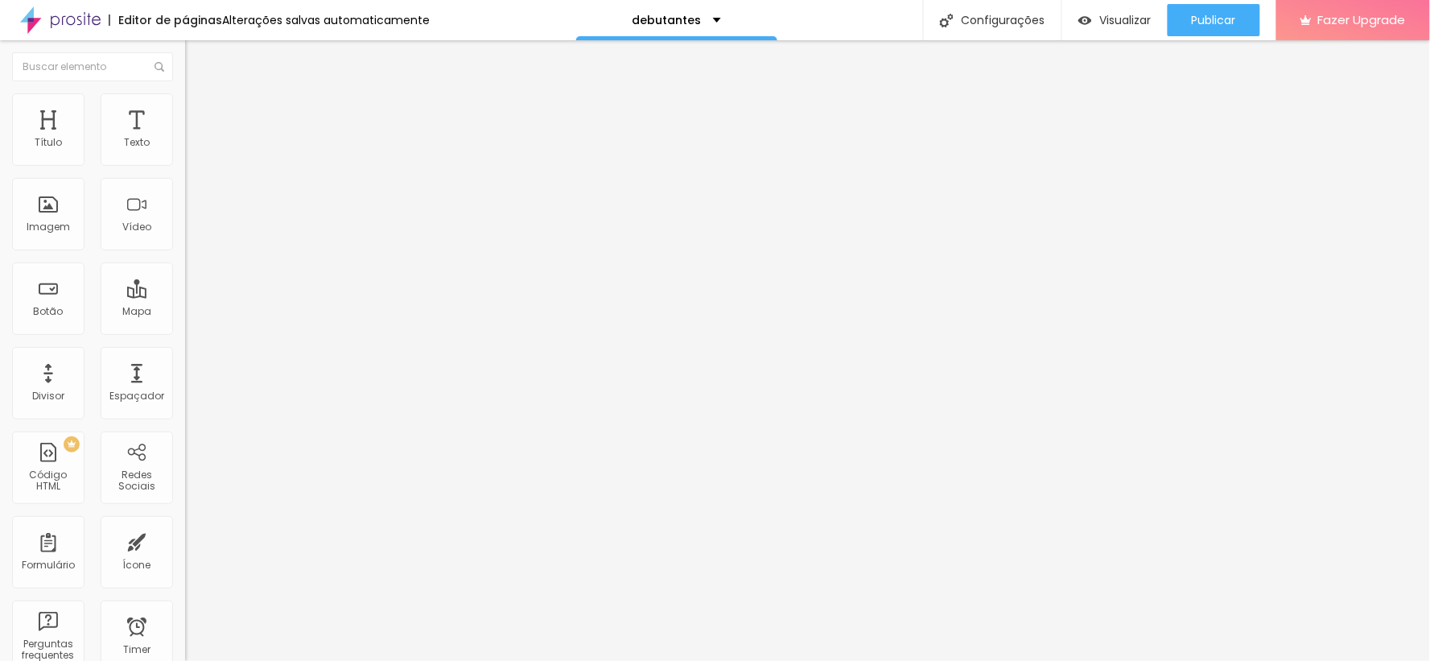
click at [200, 111] on span "Estilo" at bounding box center [212, 104] width 25 height 14
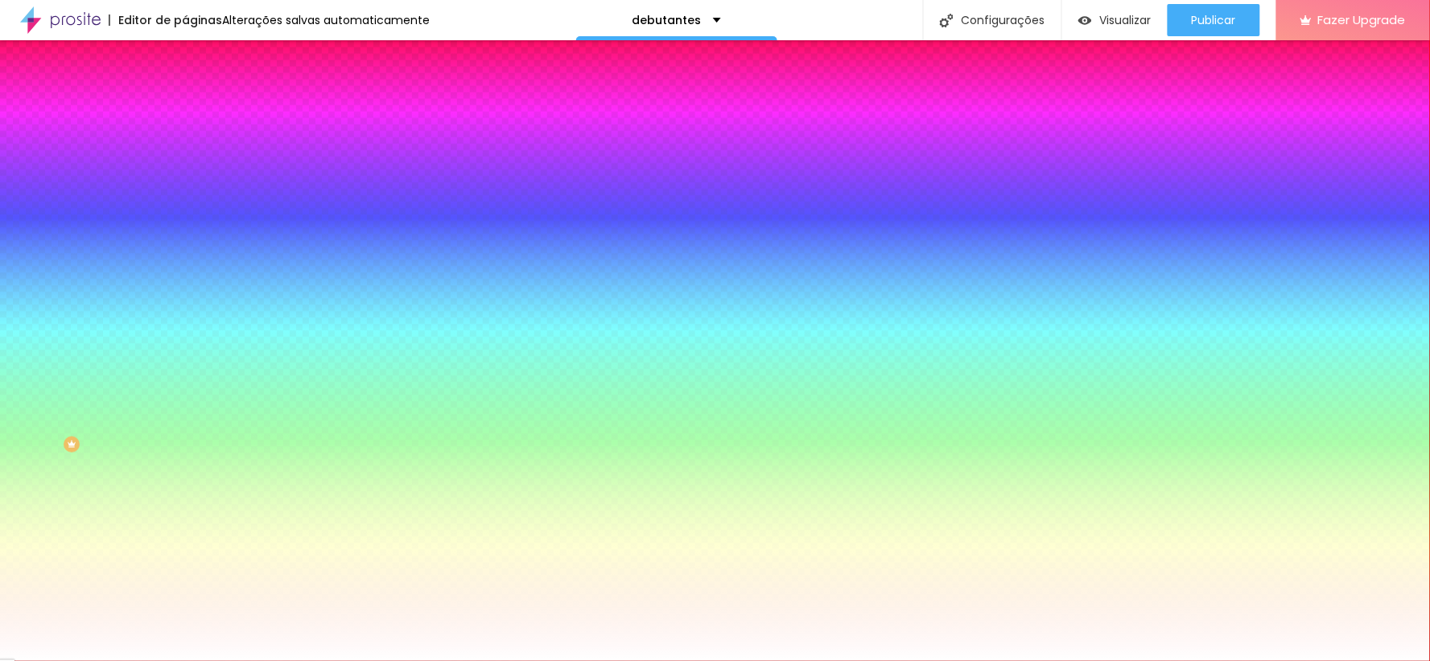
click at [185, 147] on div "Trocar imagem" at bounding box center [277, 140] width 185 height 11
click at [185, 148] on span "Trocar imagem" at bounding box center [229, 141] width 88 height 14
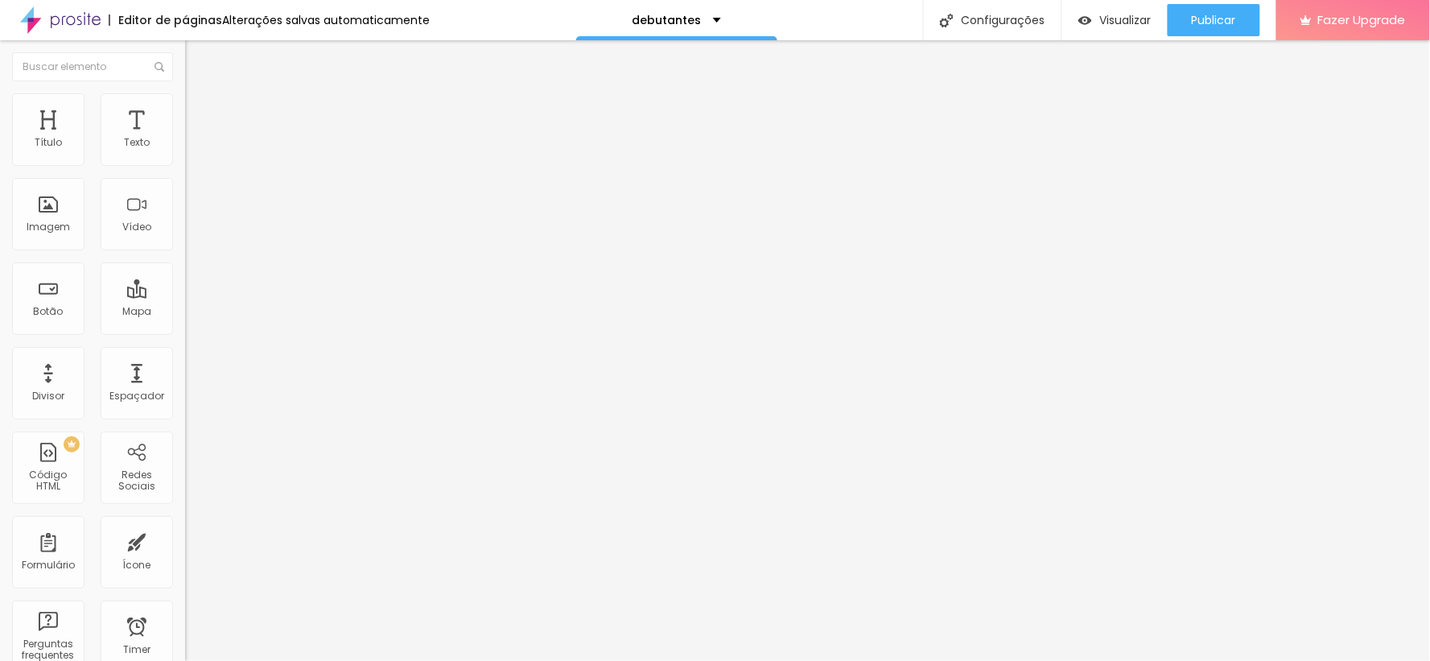
click at [185, 332] on input "https://" at bounding box center [281, 324] width 193 height 16
click at [185, 93] on li "Estilo" at bounding box center [277, 101] width 185 height 16
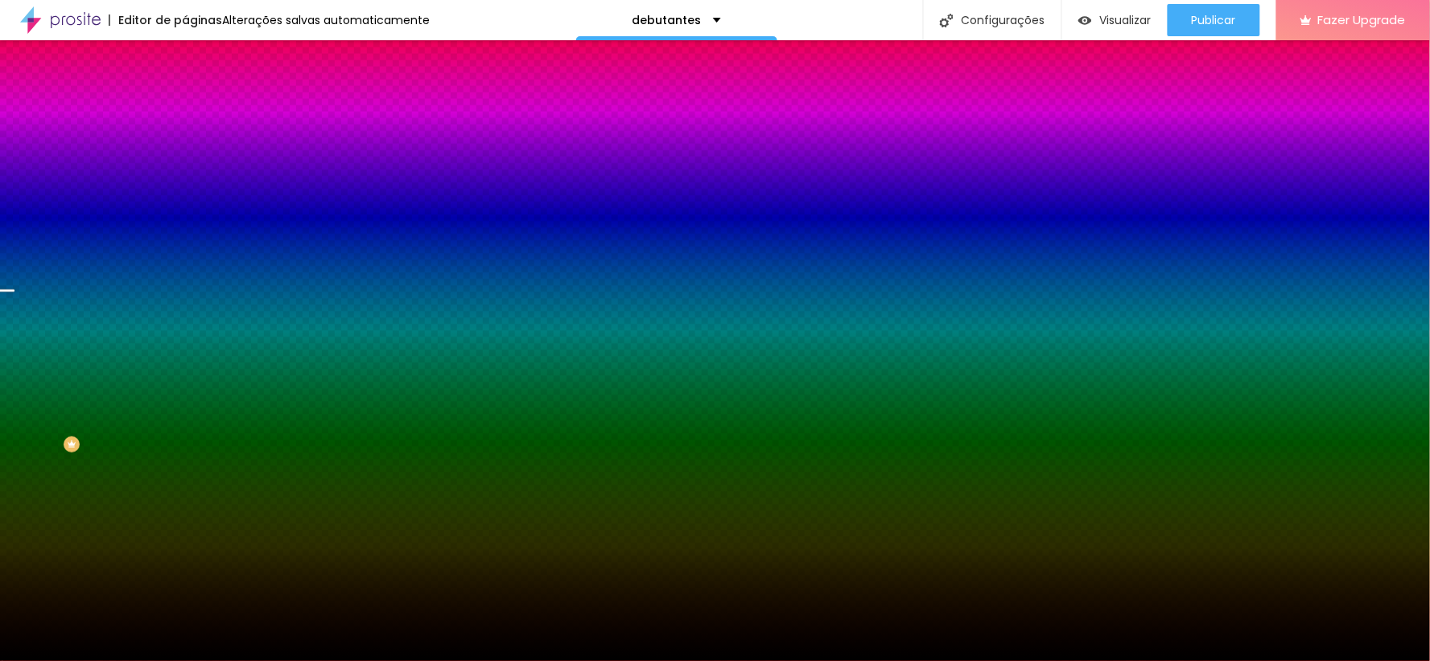
click at [185, 148] on span "Trocar imagem" at bounding box center [229, 141] width 88 height 14
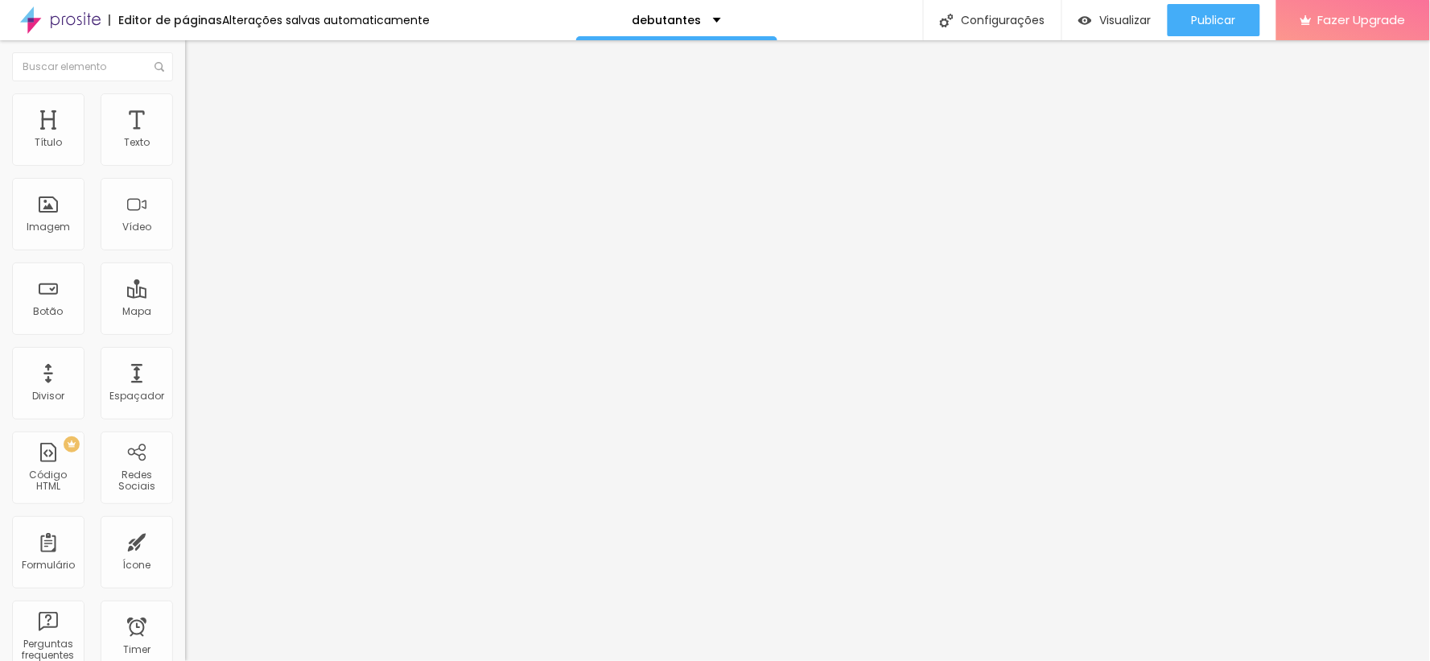
click at [200, 108] on span "Estilo" at bounding box center [212, 104] width 25 height 14
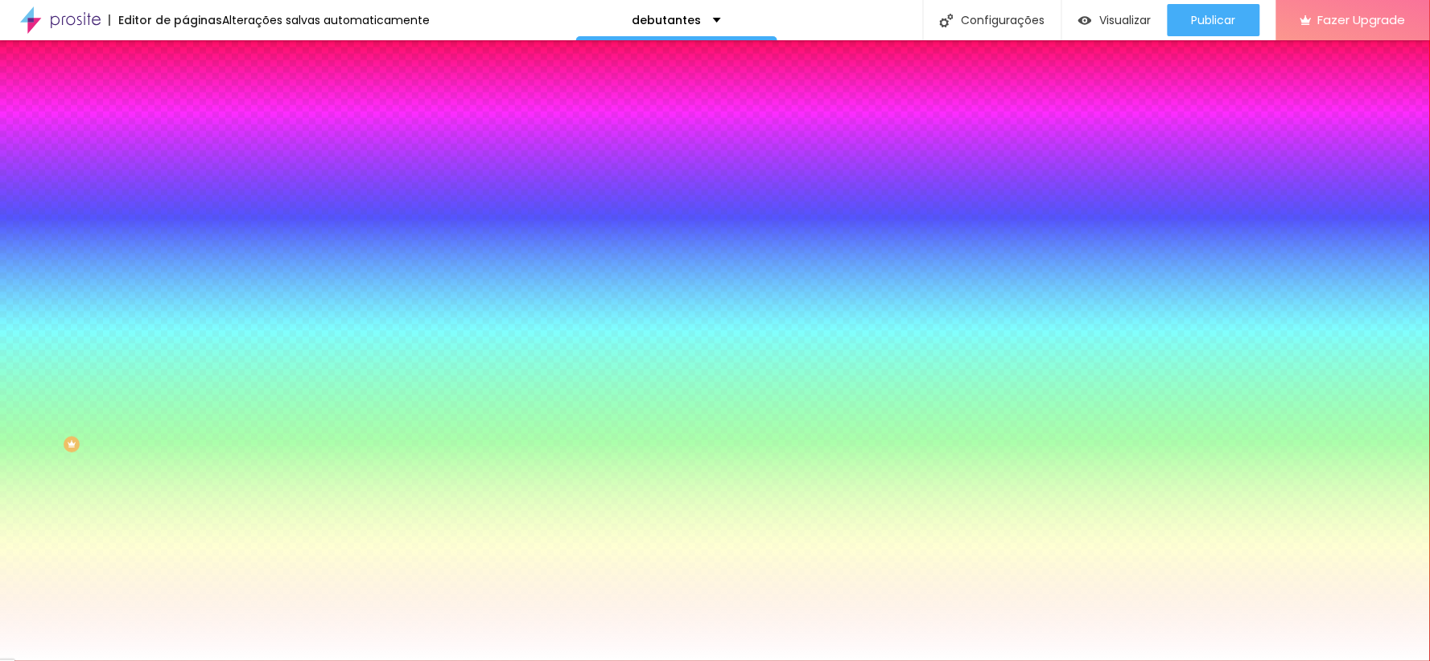
click at [185, 148] on span "Trocar imagem" at bounding box center [229, 141] width 88 height 14
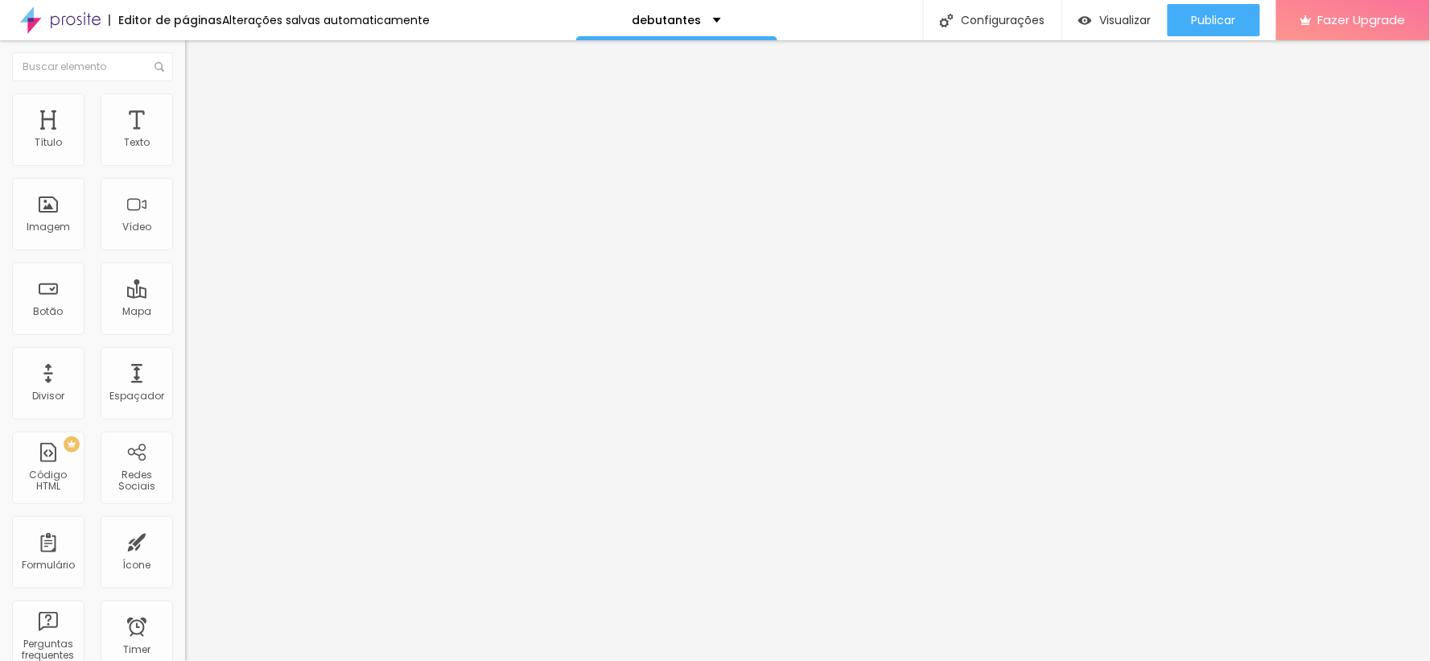
click at [200, 111] on span "Estilo" at bounding box center [212, 104] width 25 height 14
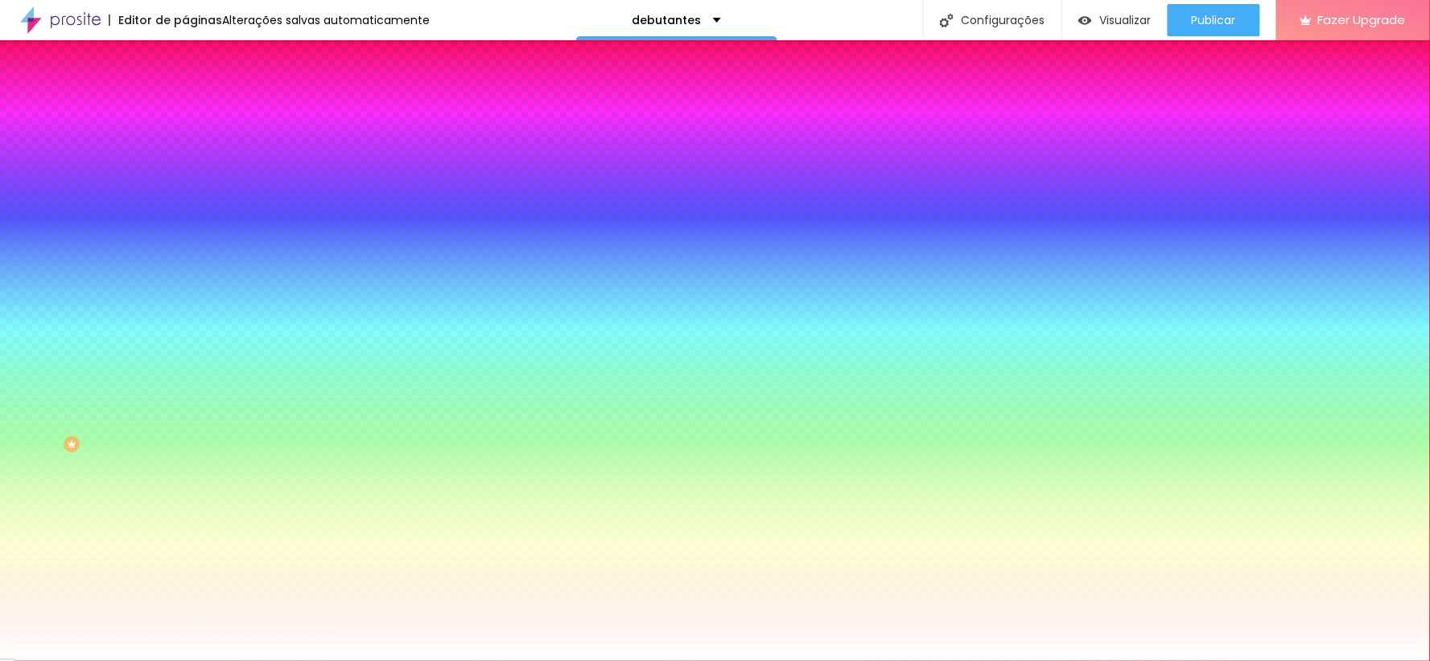
click at [185, 148] on span "Trocar imagem" at bounding box center [229, 141] width 88 height 14
drag, startPoint x: 448, startPoint y: 324, endPoint x: 495, endPoint y: 330, distance: 47.0
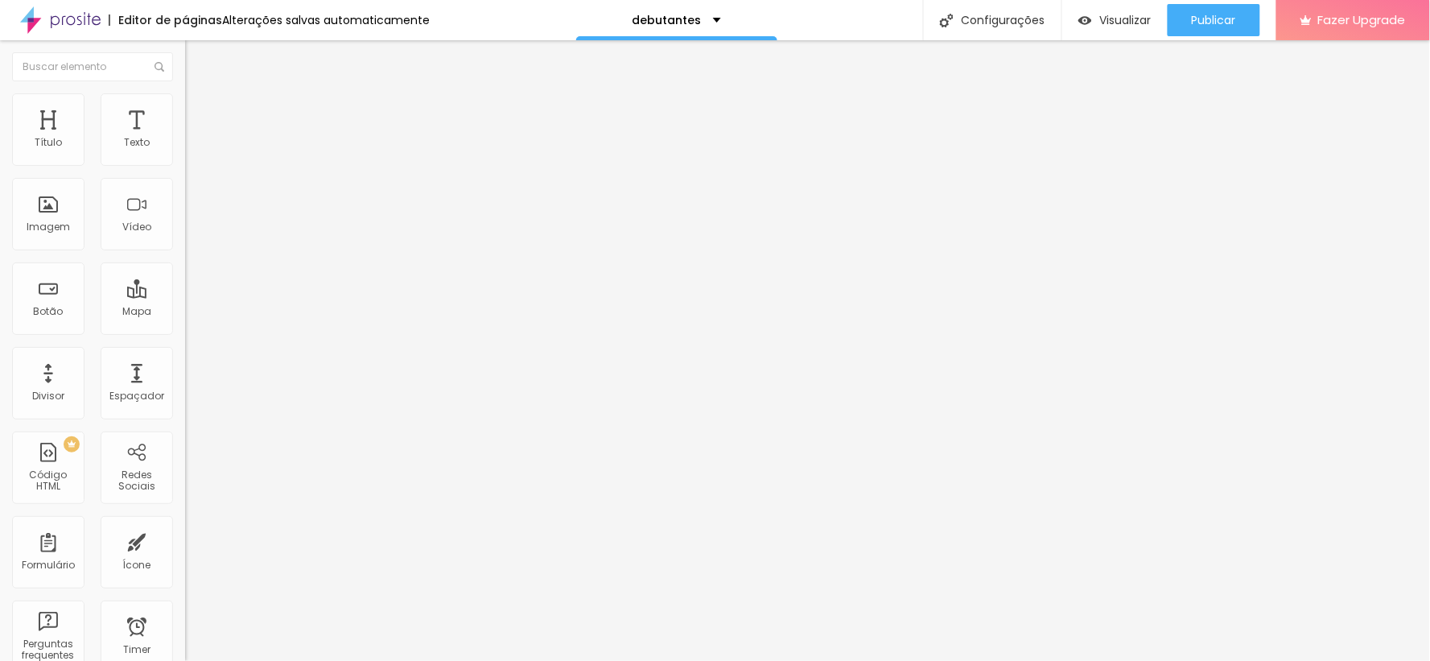
click at [200, 108] on span "Estilo" at bounding box center [212, 104] width 25 height 14
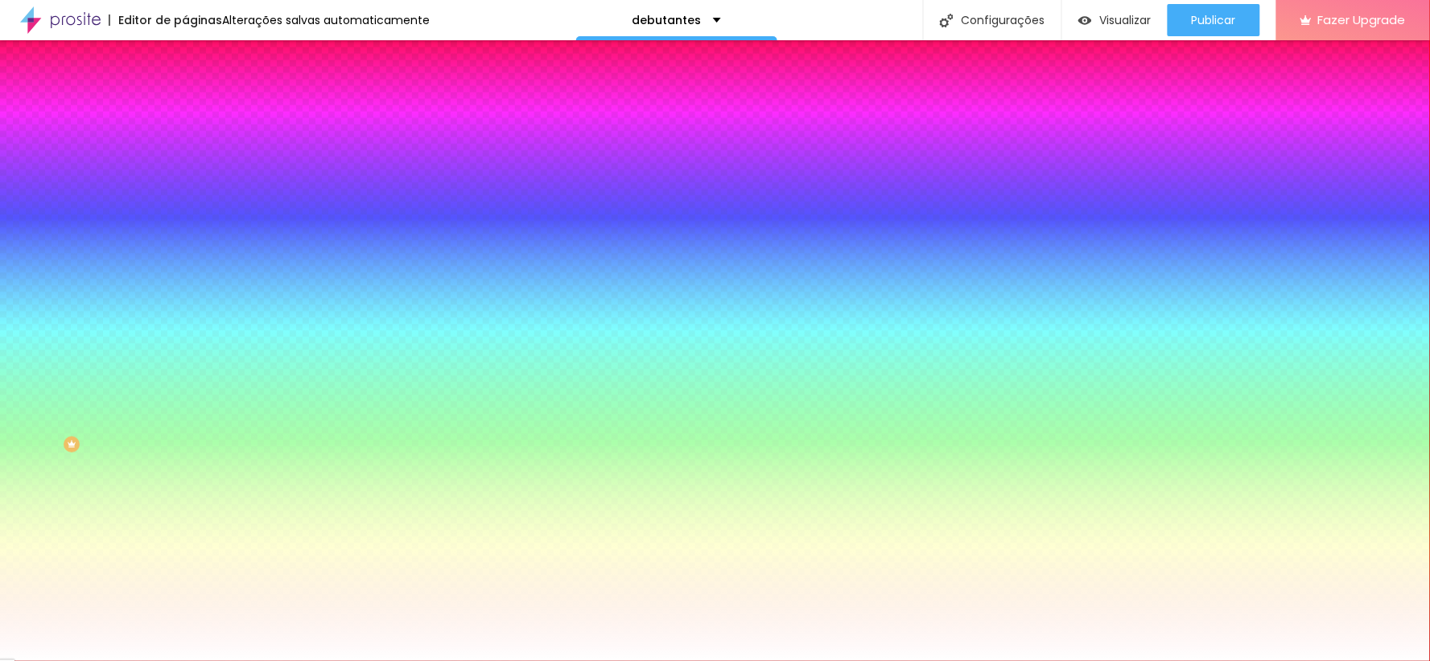
click at [185, 148] on span "Trocar imagem" at bounding box center [229, 141] width 88 height 14
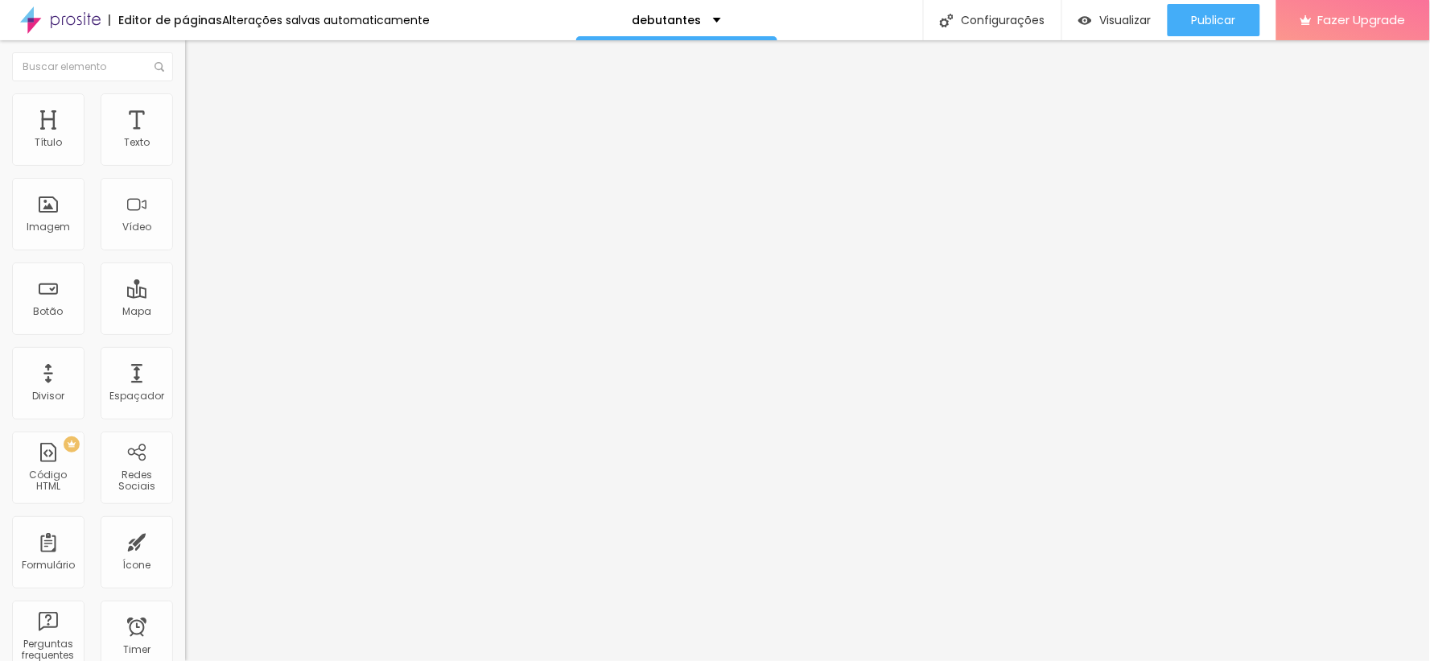
drag, startPoint x: 77, startPoint y: 71, endPoint x: 85, endPoint y: 92, distance: 22.4
click at [185, 89] on div "Editar Seção Conteúdo Estilo Avançado Modo Encaixotado Encaixotado Completo" at bounding box center [277, 350] width 185 height 621
drag, startPoint x: 87, startPoint y: 92, endPoint x: 97, endPoint y: 138, distance: 47.1
click at [185, 93] on img at bounding box center [192, 100] width 14 height 14
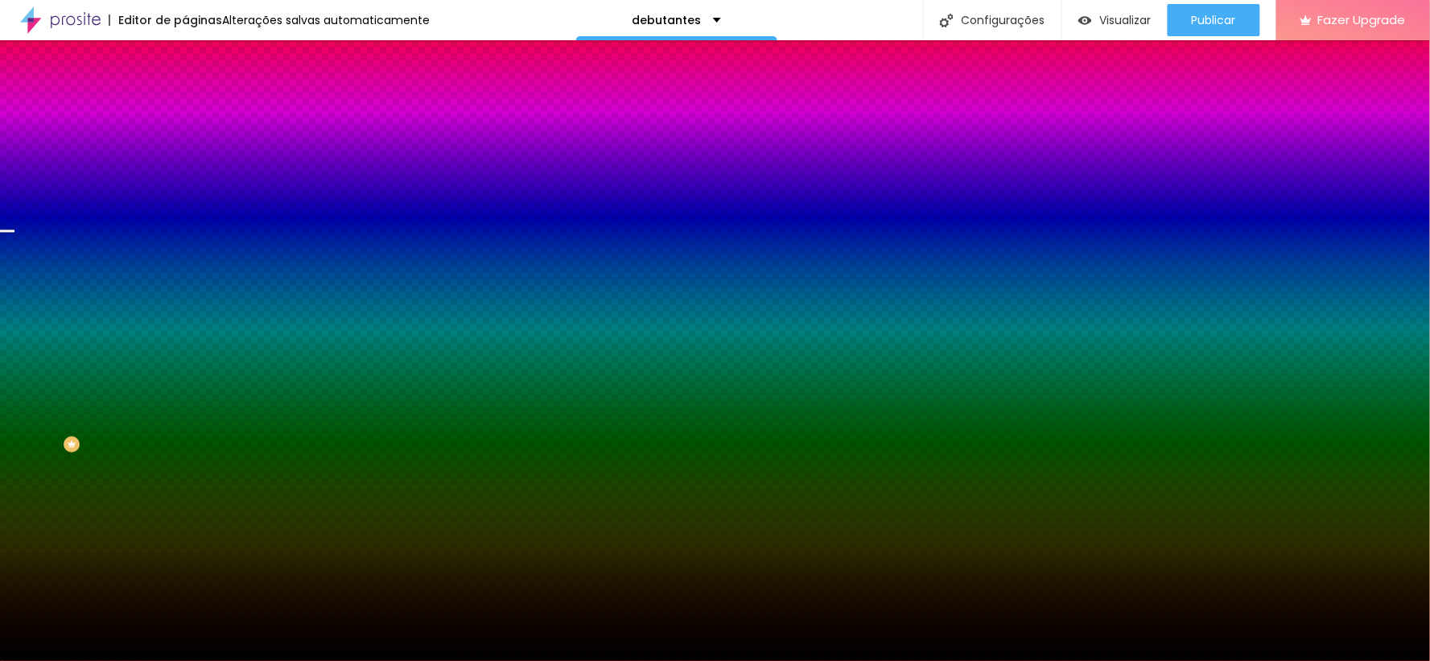
click at [185, 148] on span "Trocar imagem" at bounding box center [229, 141] width 88 height 14
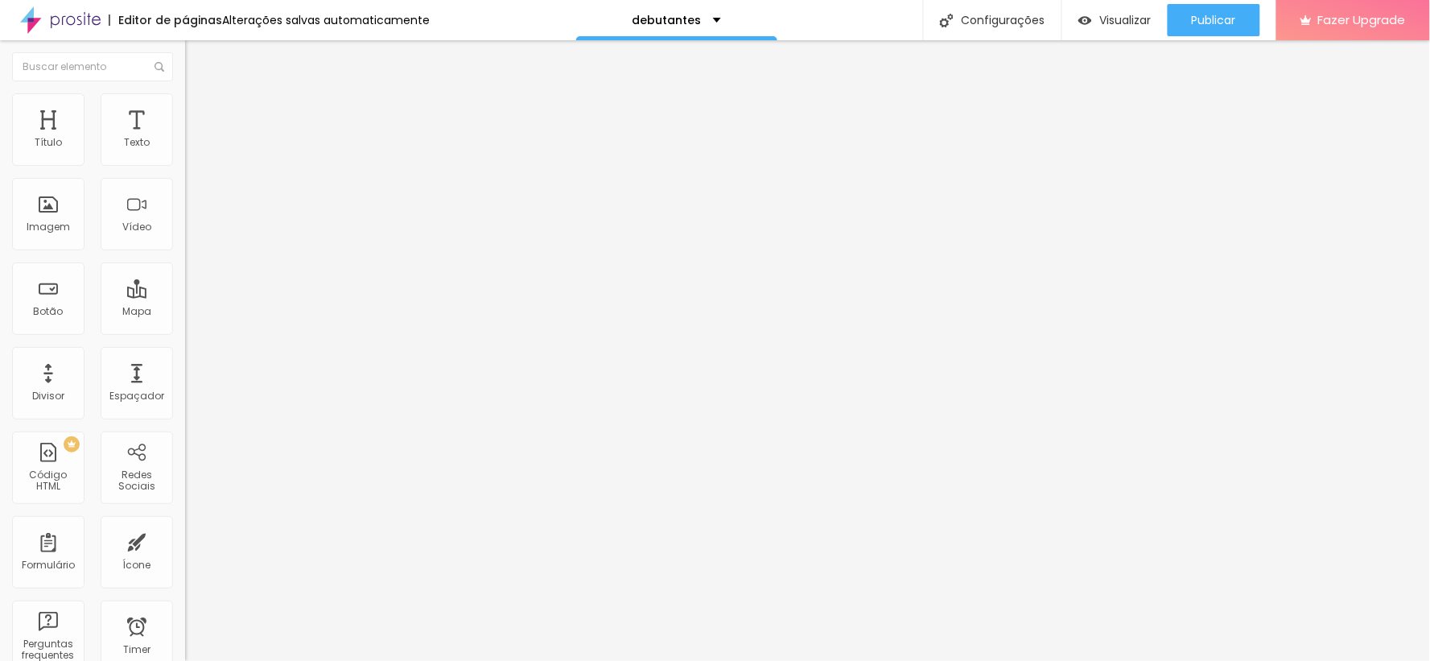
click at [185, 103] on img at bounding box center [192, 100] width 14 height 14
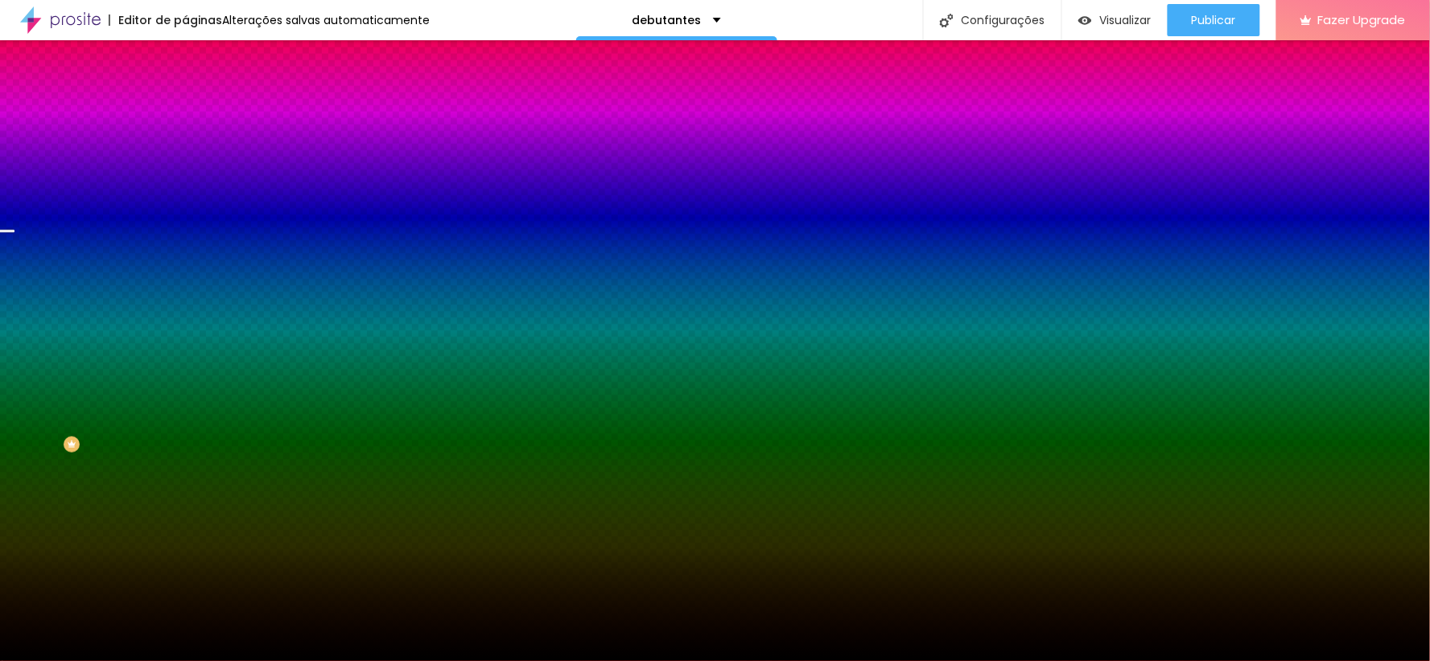
click at [185, 148] on span "Trocar imagem" at bounding box center [229, 141] width 88 height 14
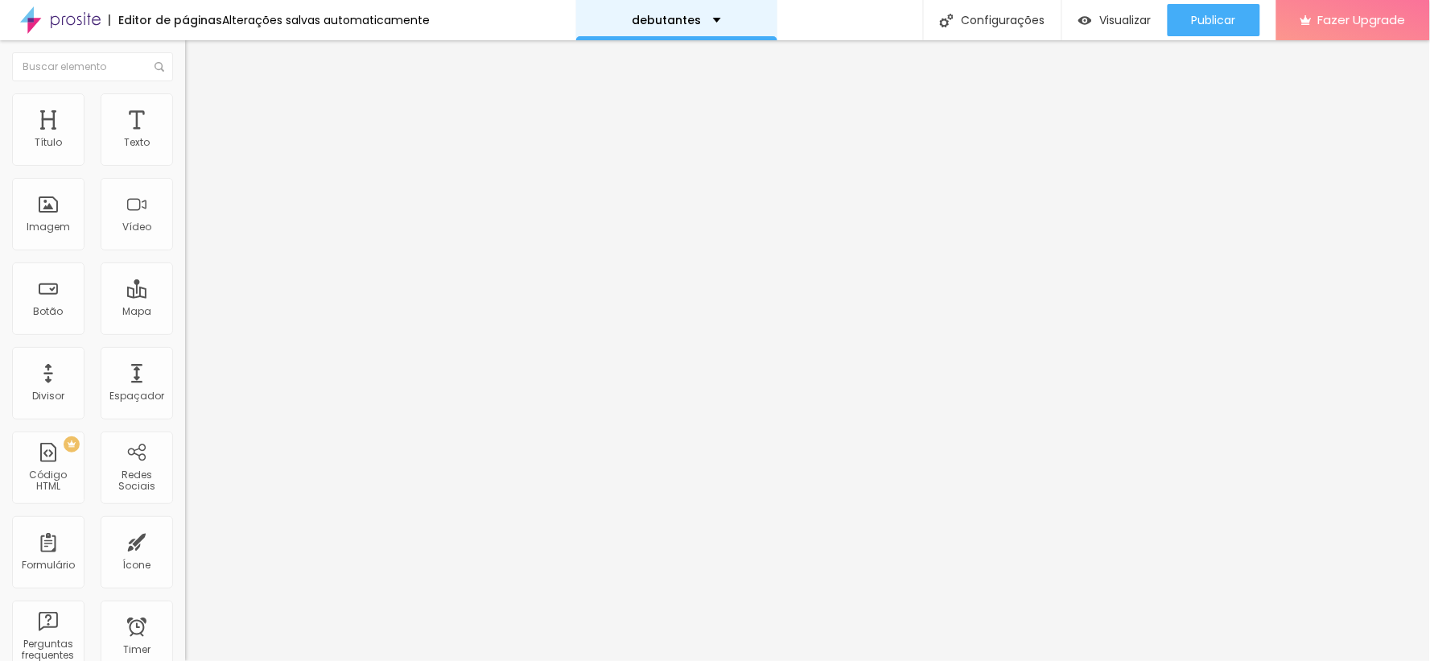
click at [707, 14] on div "debutantes" at bounding box center [676, 19] width 89 height 11
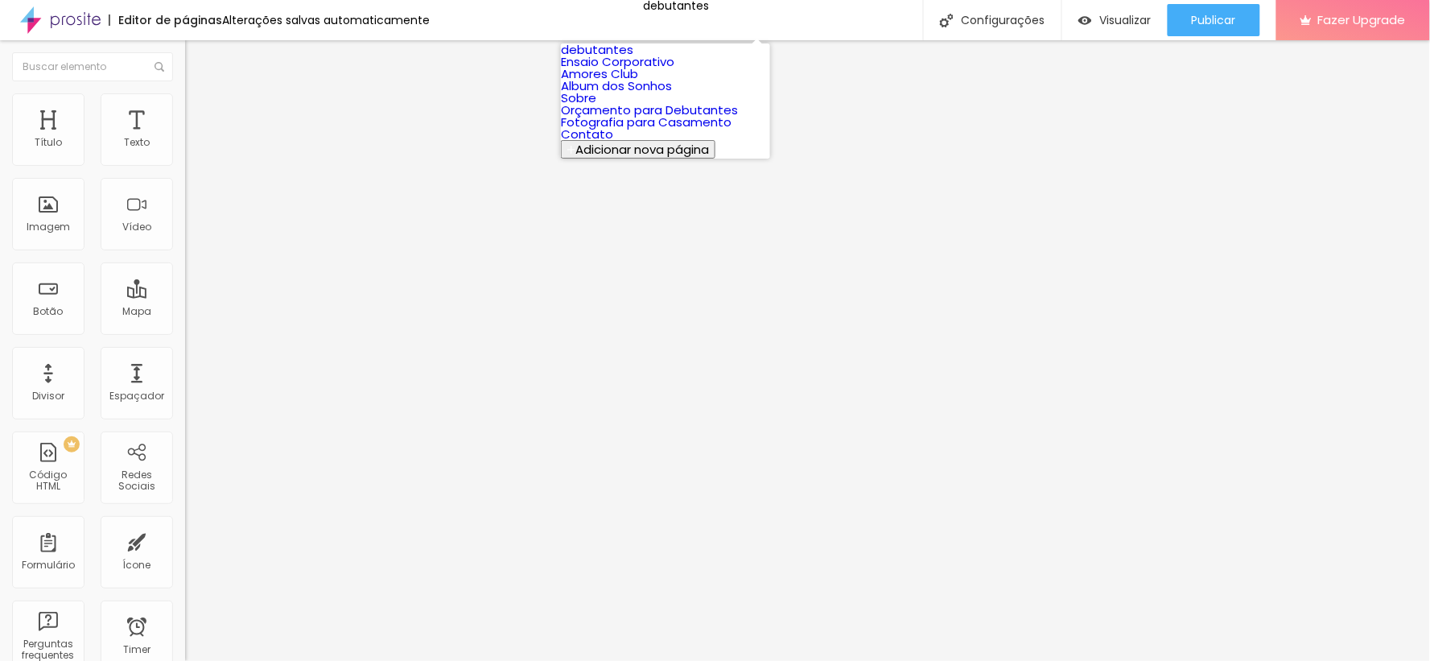
scroll to position [0, 0]
click at [675, 70] on link "Ensaio Corporativo" at bounding box center [618, 61] width 114 height 17
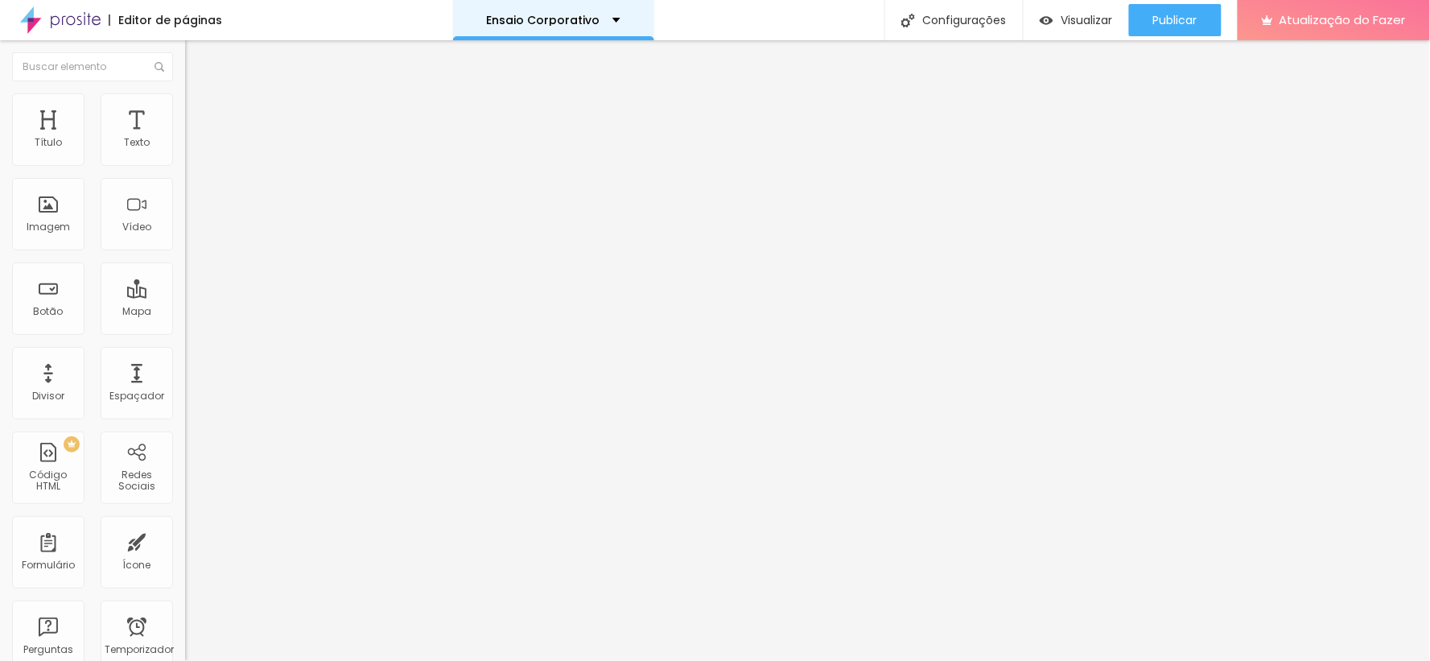
click at [596, 22] on div "Ensaio Corporativo" at bounding box center [554, 19] width 134 height 11
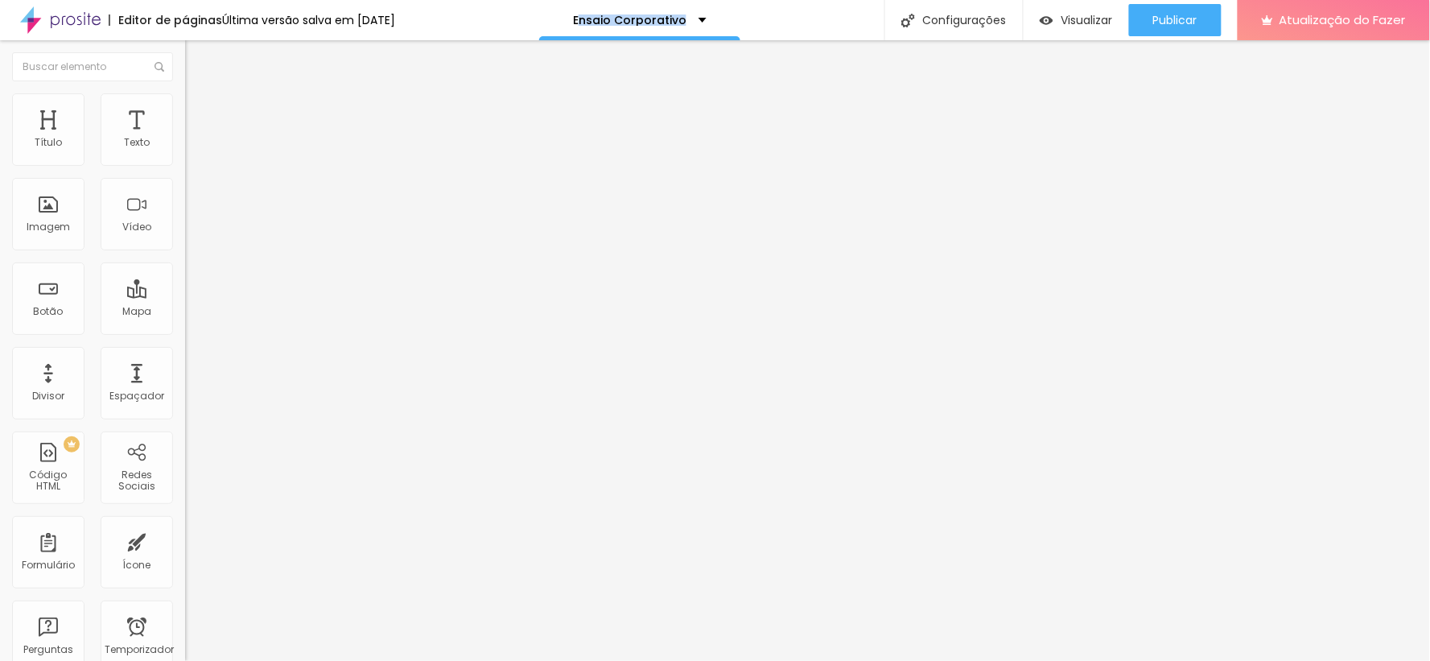
click at [800, 11] on div "Editor de páginas Última versão salva em 11/09/2025 Ensaio Corporativo Configur…" at bounding box center [715, 20] width 1430 height 40
click at [660, 27] on div "Ensaio Corporativo" at bounding box center [639, 20] width 201 height 40
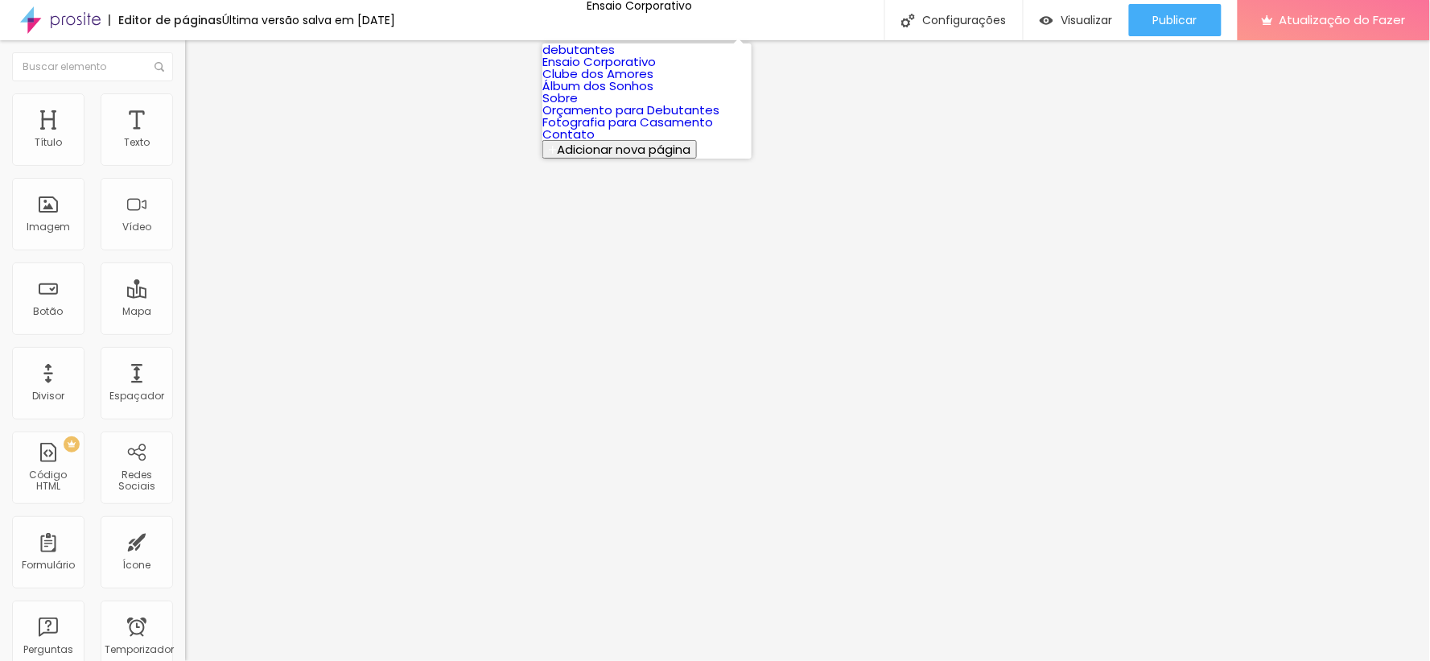
click at [615, 58] on link "debutantes" at bounding box center [579, 49] width 72 height 17
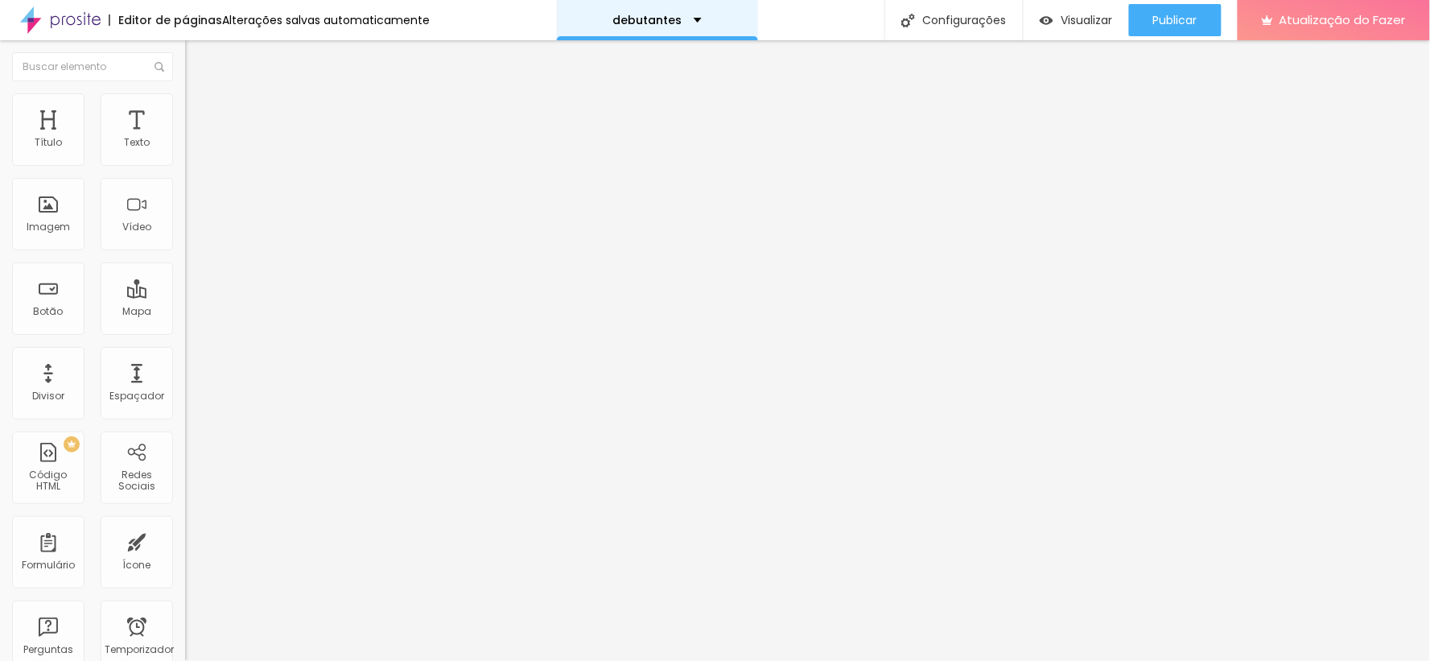
drag, startPoint x: 623, startPoint y: 19, endPoint x: 632, endPoint y: 19, distance: 8.9
drag, startPoint x: 632, startPoint y: 19, endPoint x: 622, endPoint y: 23, distance: 10.2
click at [622, 23] on font "debutantes" at bounding box center [647, 20] width 69 height 16
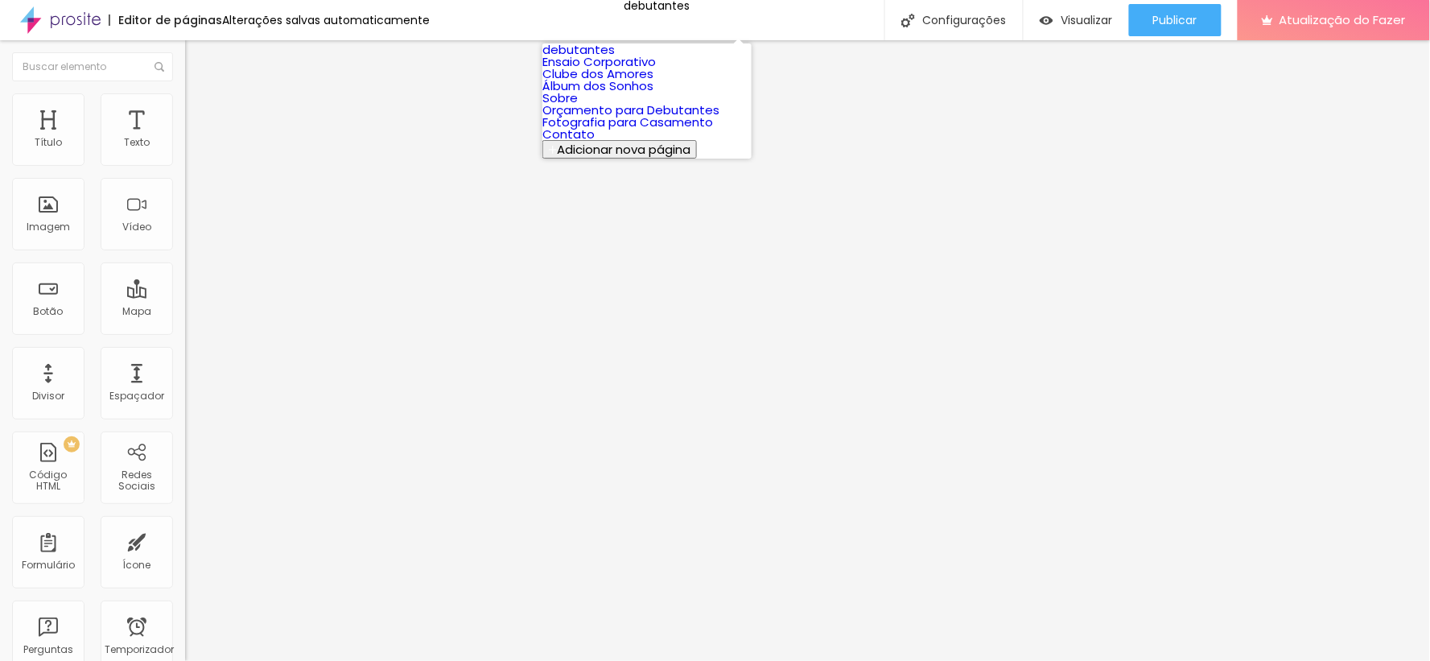
click at [615, 58] on link "debutantes" at bounding box center [579, 49] width 72 height 17
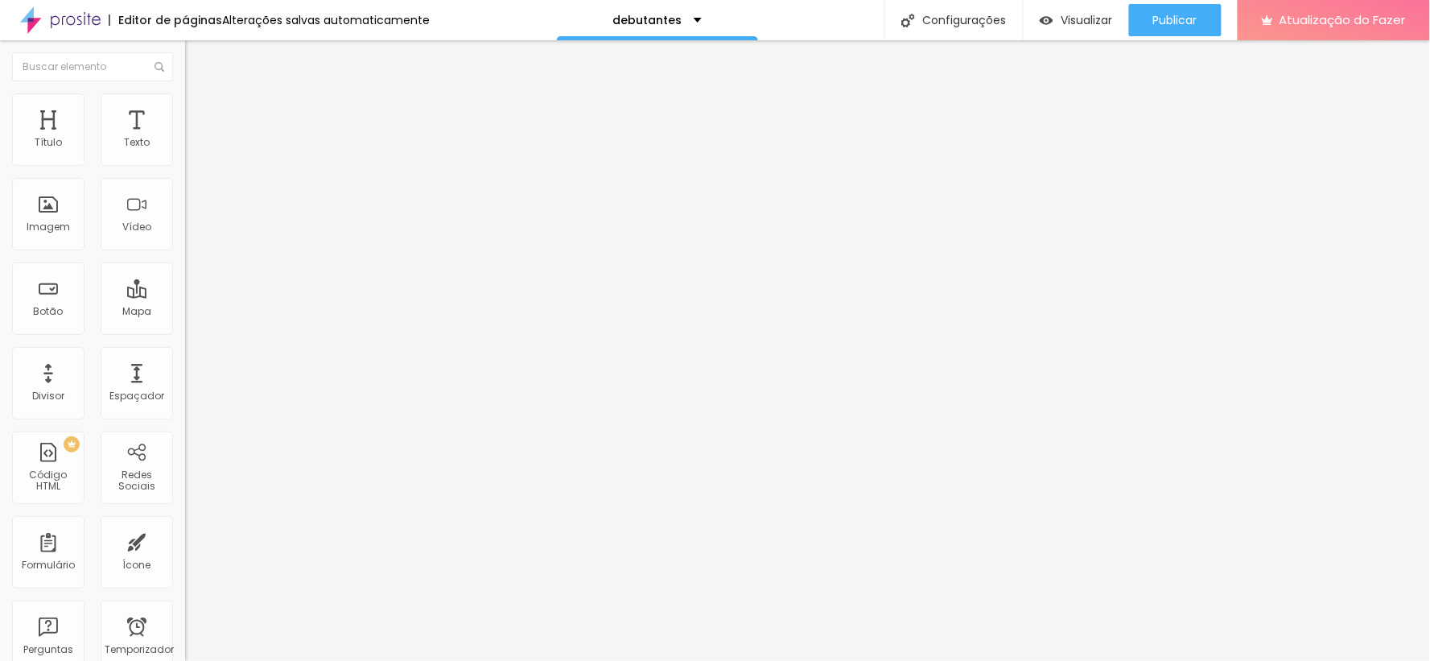
click at [184, 18] on font "Editor de páginas" at bounding box center [170, 20] width 104 height 16
drag, startPoint x: 82, startPoint y: 97, endPoint x: 89, endPoint y: 126, distance: 29.9
click at [185, 97] on li "Estilo" at bounding box center [277, 101] width 185 height 16
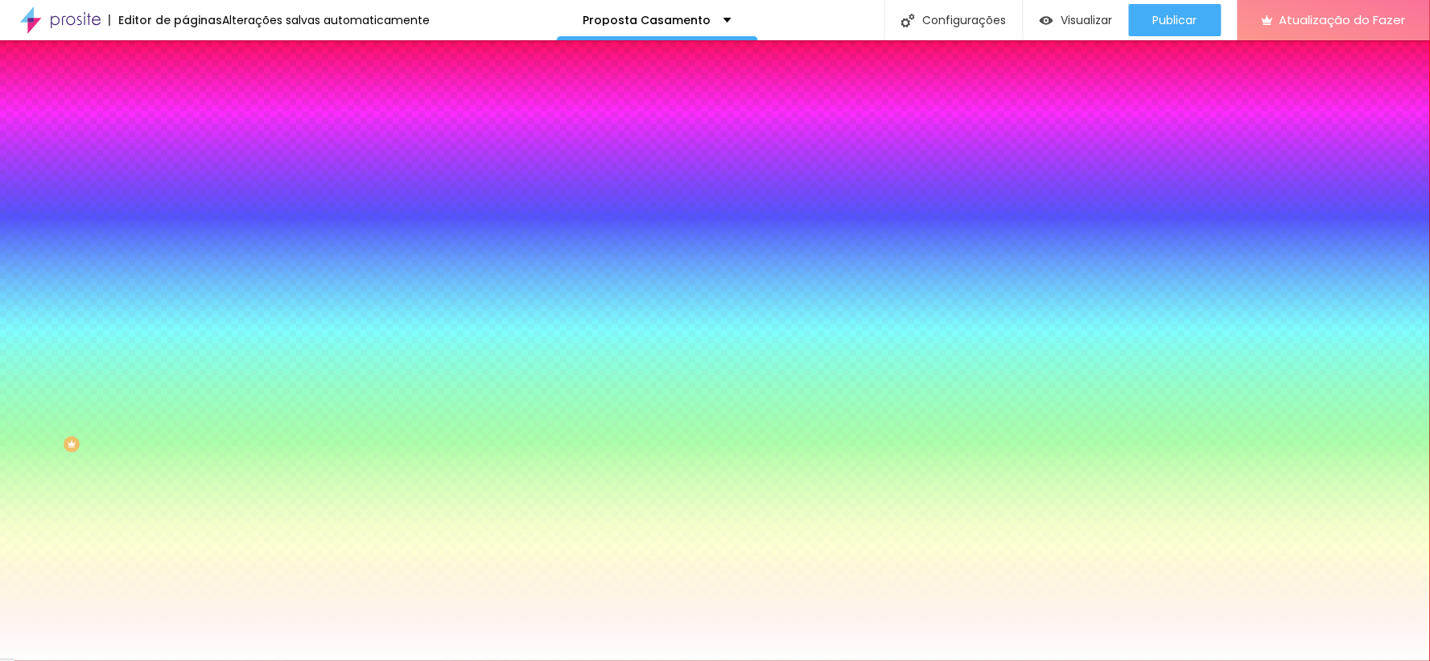
click at [195, 148] on font "Trocar imagem" at bounding box center [234, 141] width 78 height 14
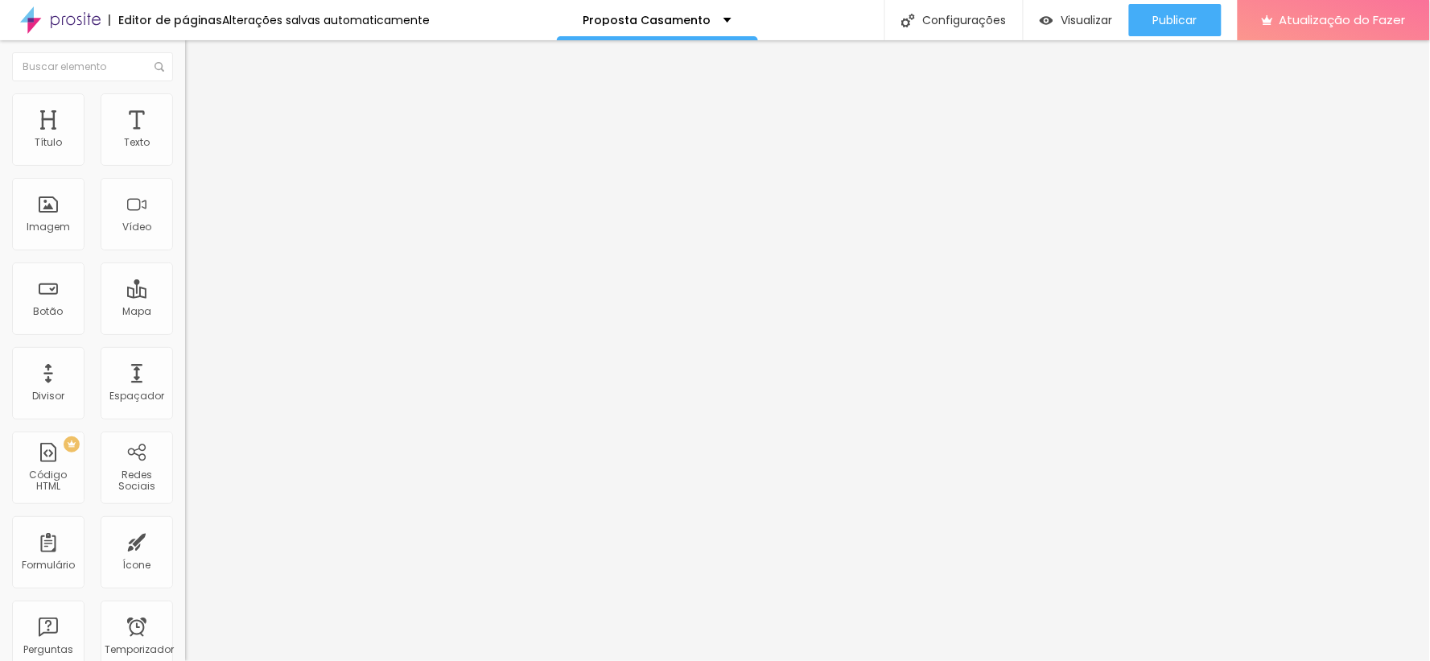
click at [185, 106] on li "Estilo" at bounding box center [277, 101] width 185 height 16
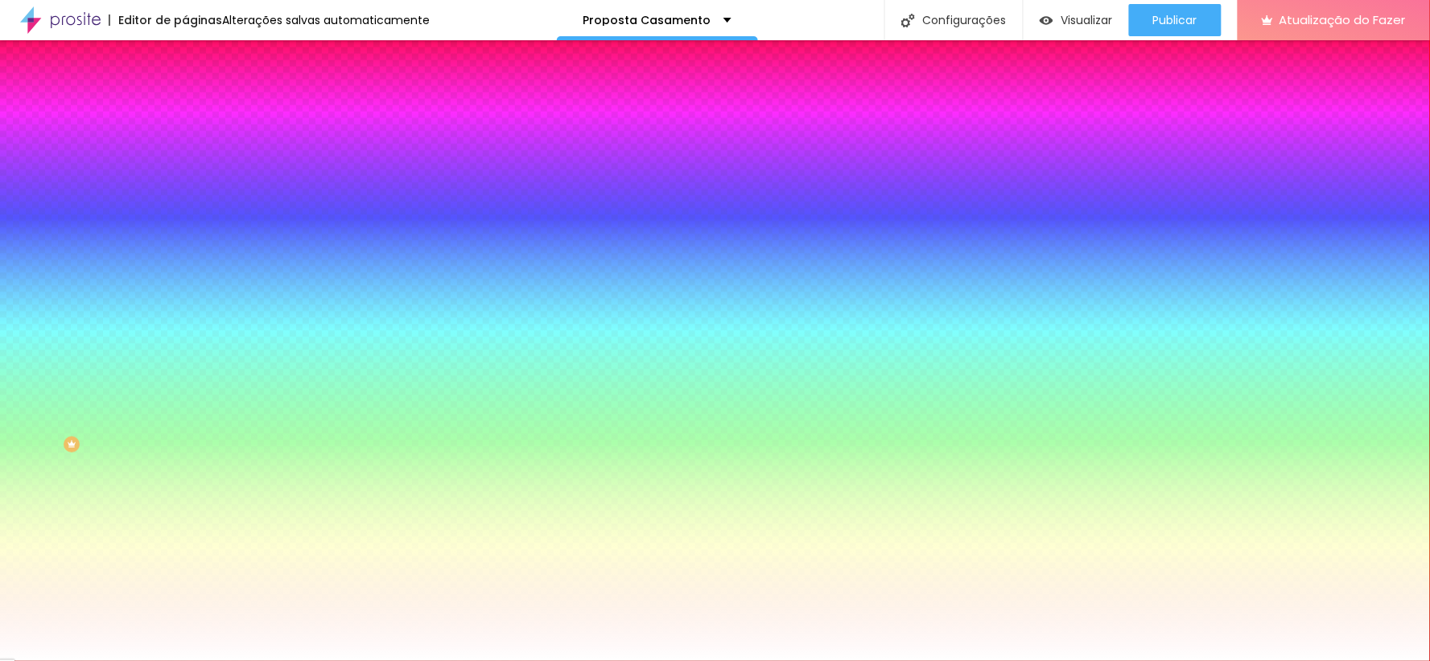
click at [195, 148] on font "Trocar imagem" at bounding box center [234, 141] width 78 height 14
drag, startPoint x: 609, startPoint y: 246, endPoint x: 616, endPoint y: 254, distance: 10.9
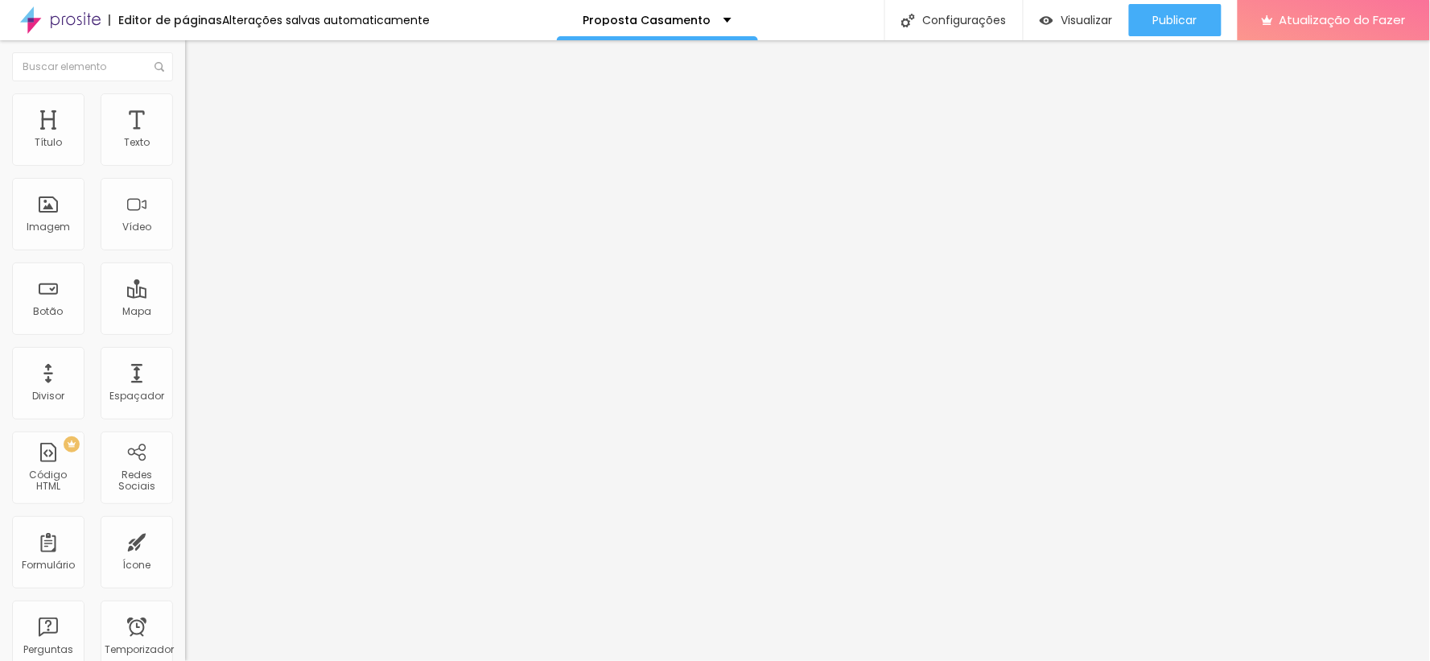
drag, startPoint x: 95, startPoint y: 86, endPoint x: 97, endPoint y: 135, distance: 49.1
click at [185, 93] on li "Estilo" at bounding box center [277, 101] width 185 height 16
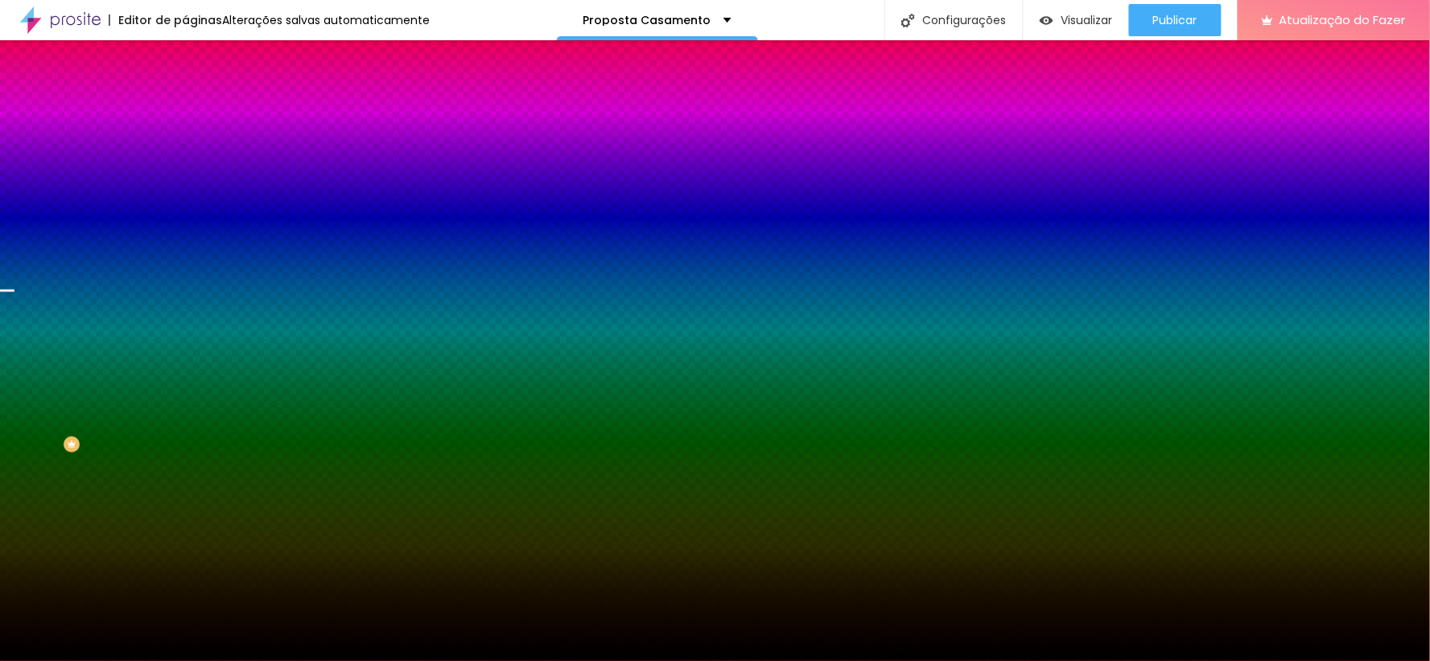
click at [185, 147] on div "Trocar imagem" at bounding box center [277, 140] width 185 height 11
click at [195, 148] on font "Trocar imagem" at bounding box center [234, 141] width 78 height 14
drag, startPoint x: 145, startPoint y: 223, endPoint x: 177, endPoint y: 228, distance: 32.6
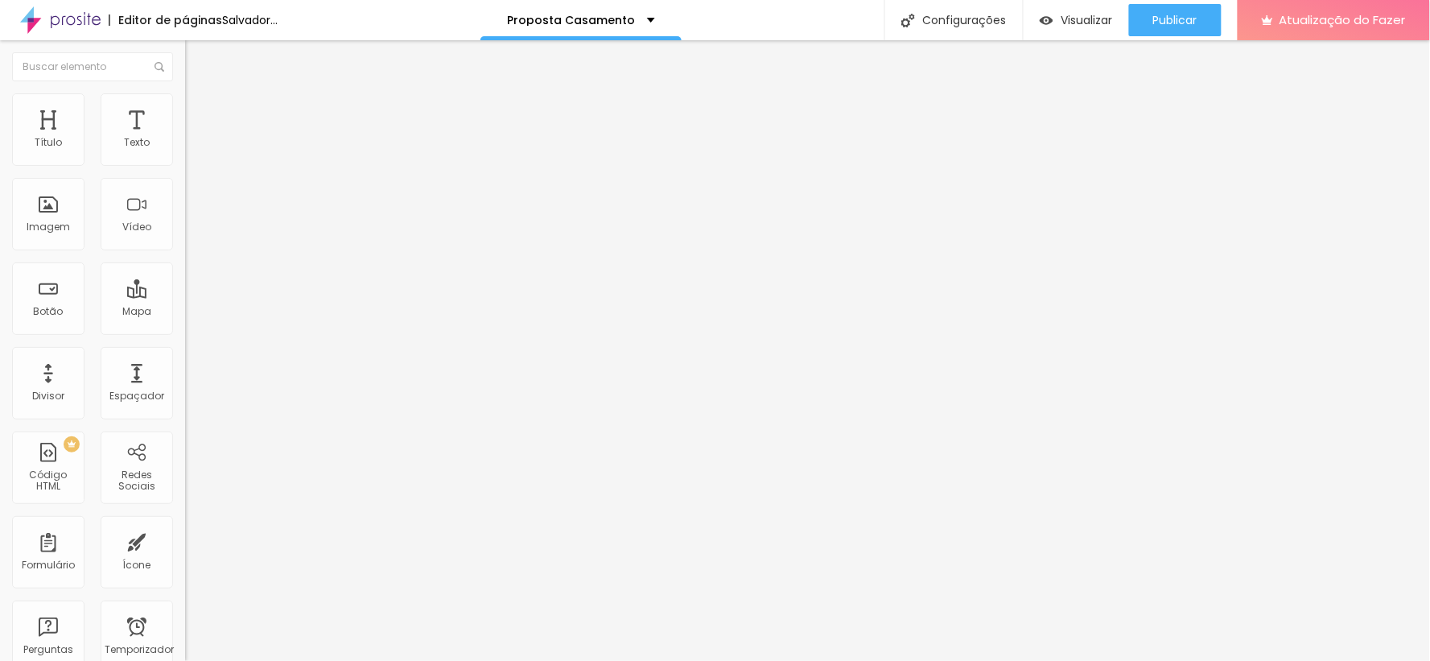
click at [195, 138] on font "Trocar imagem" at bounding box center [234, 132] width 78 height 14
click at [185, 151] on input "https://youtu.be/Pw02KvYE1lg" at bounding box center [281, 143] width 193 height 16
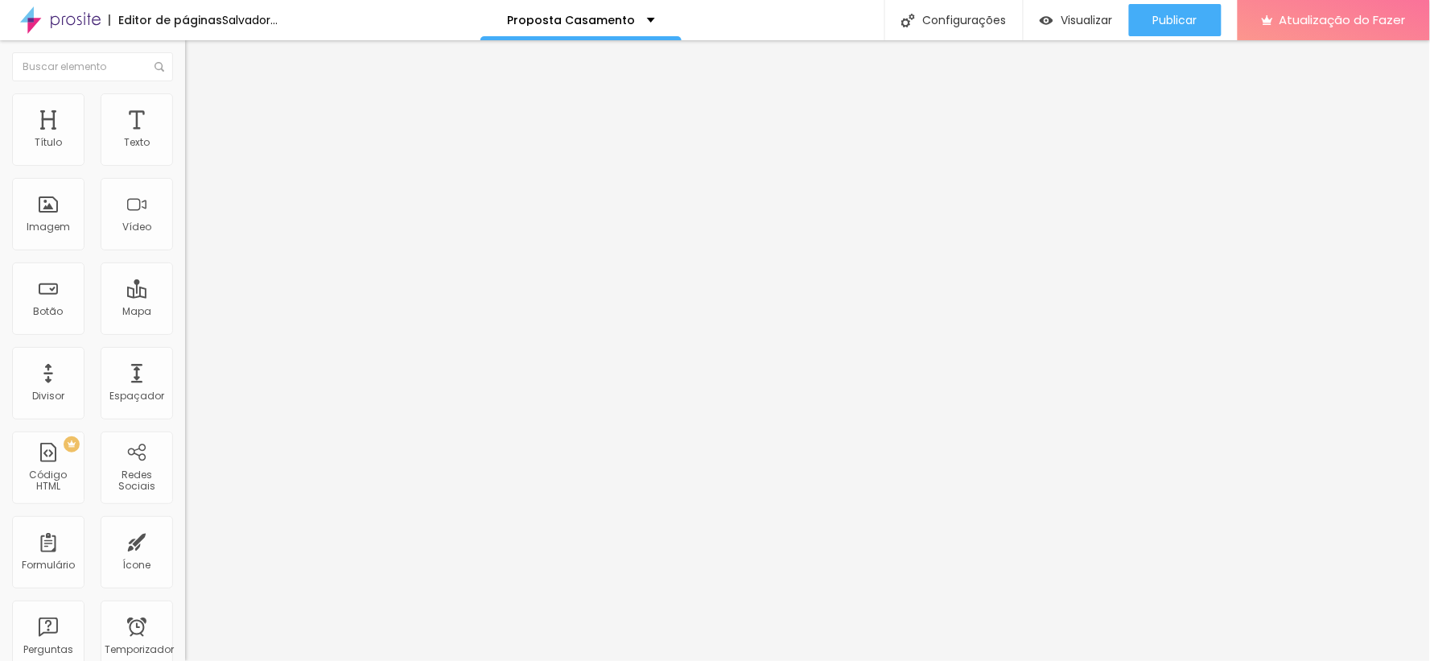
click at [185, 151] on input "https://youtu.be/Pw02KvYE1lg" at bounding box center [281, 143] width 193 height 16
paste input "VZvSbrXpj1s?si=WYY1DM-k-DpBzNA"
type input "https://youtu.be/VZvSbrXpj1s?si=WYY1DM-k-DpBzNAg"
click at [185, 303] on div at bounding box center [277, 303] width 185 height 0
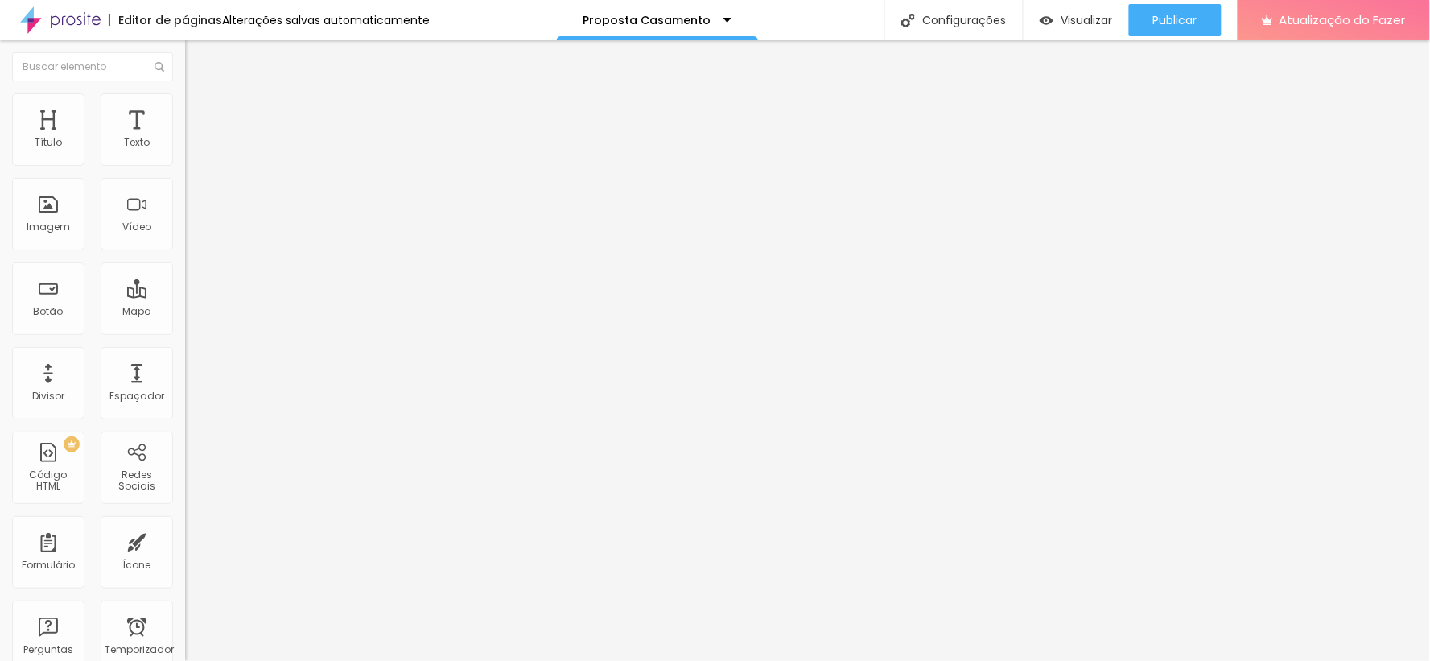
scroll to position [0, 0]
type input "63"
type input "56"
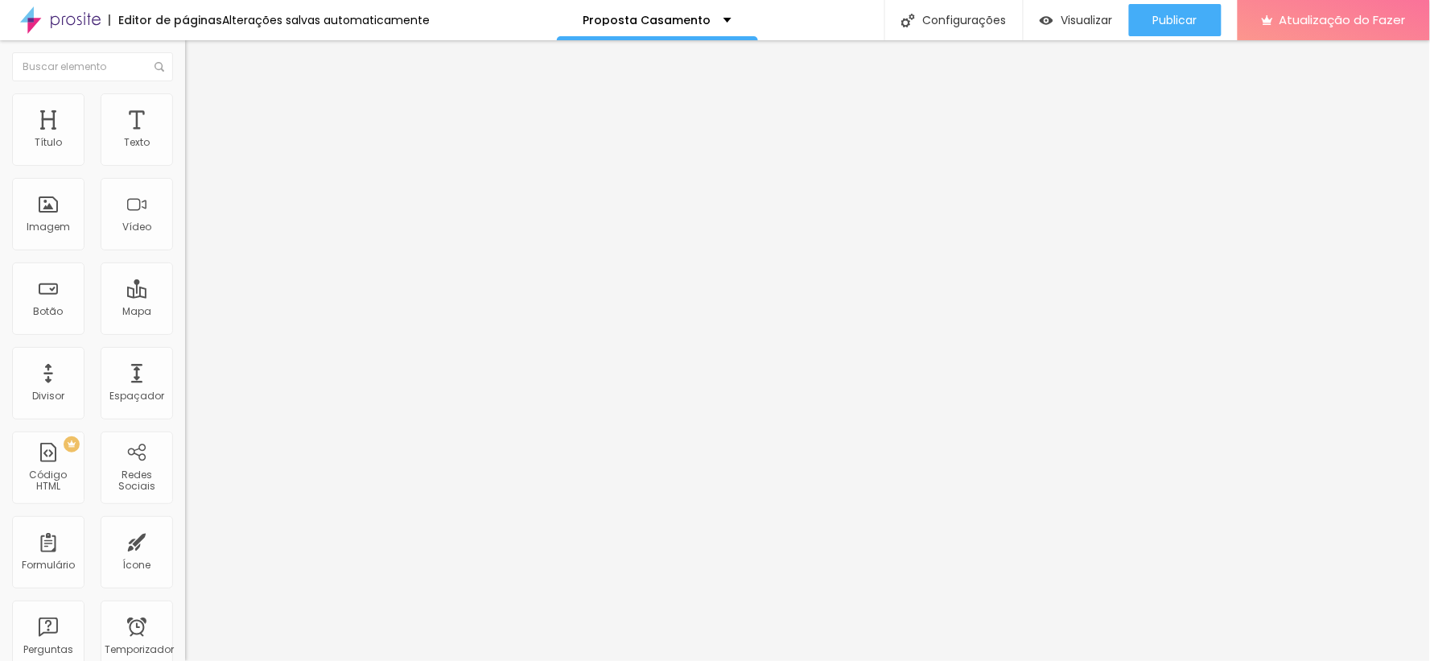
type input "55"
type input "57"
type input "59"
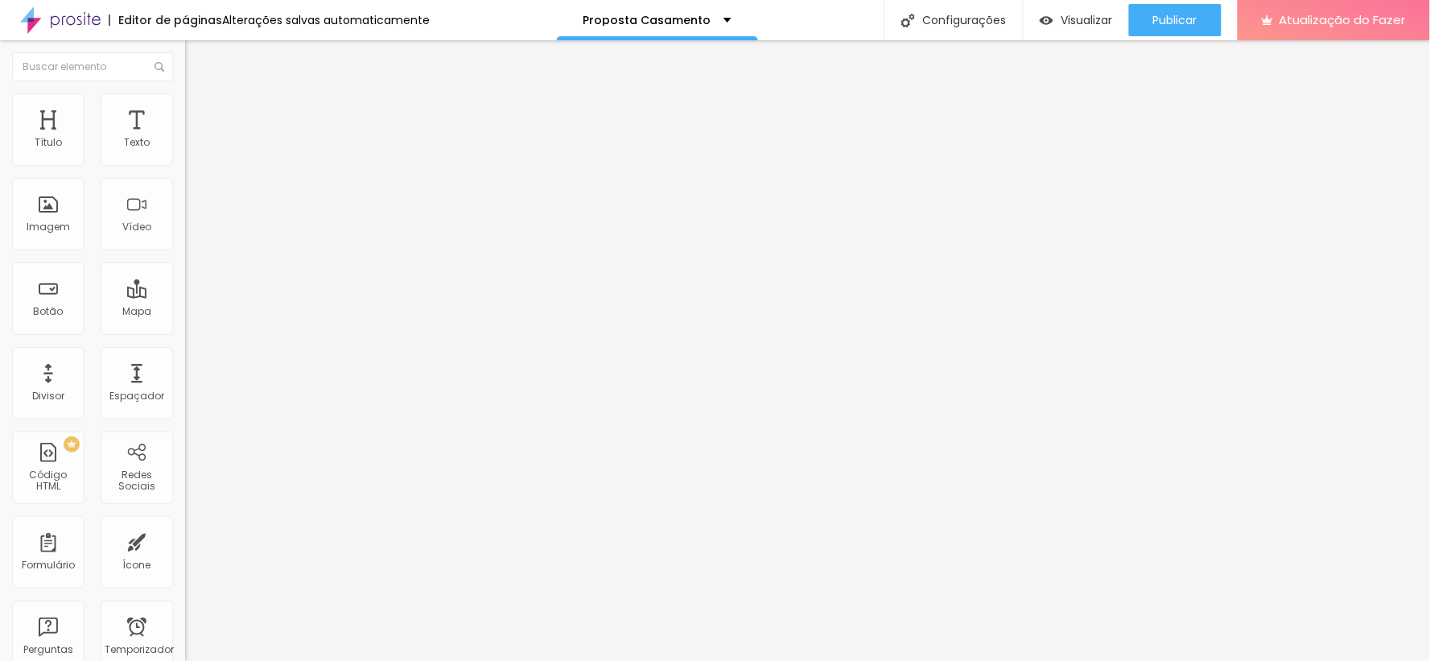
type input "59"
type input "60"
type input "61"
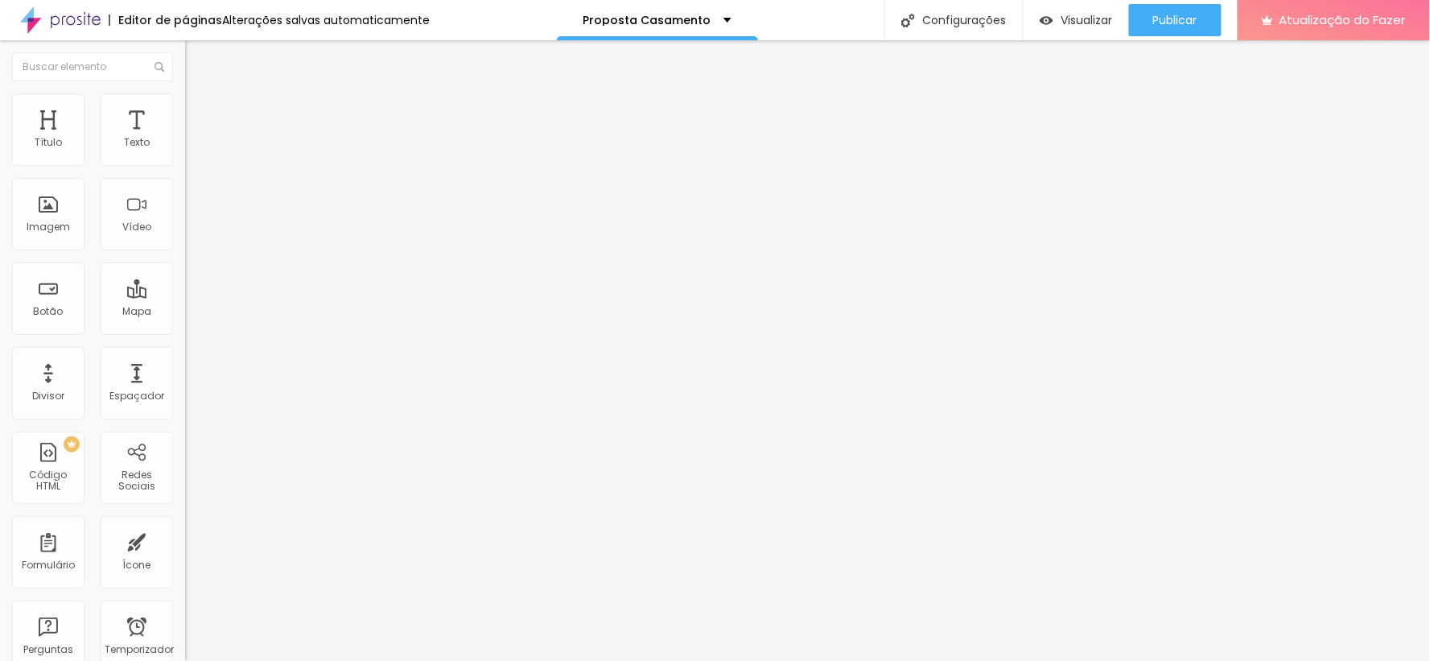
type input "62"
type input "63"
type input "61"
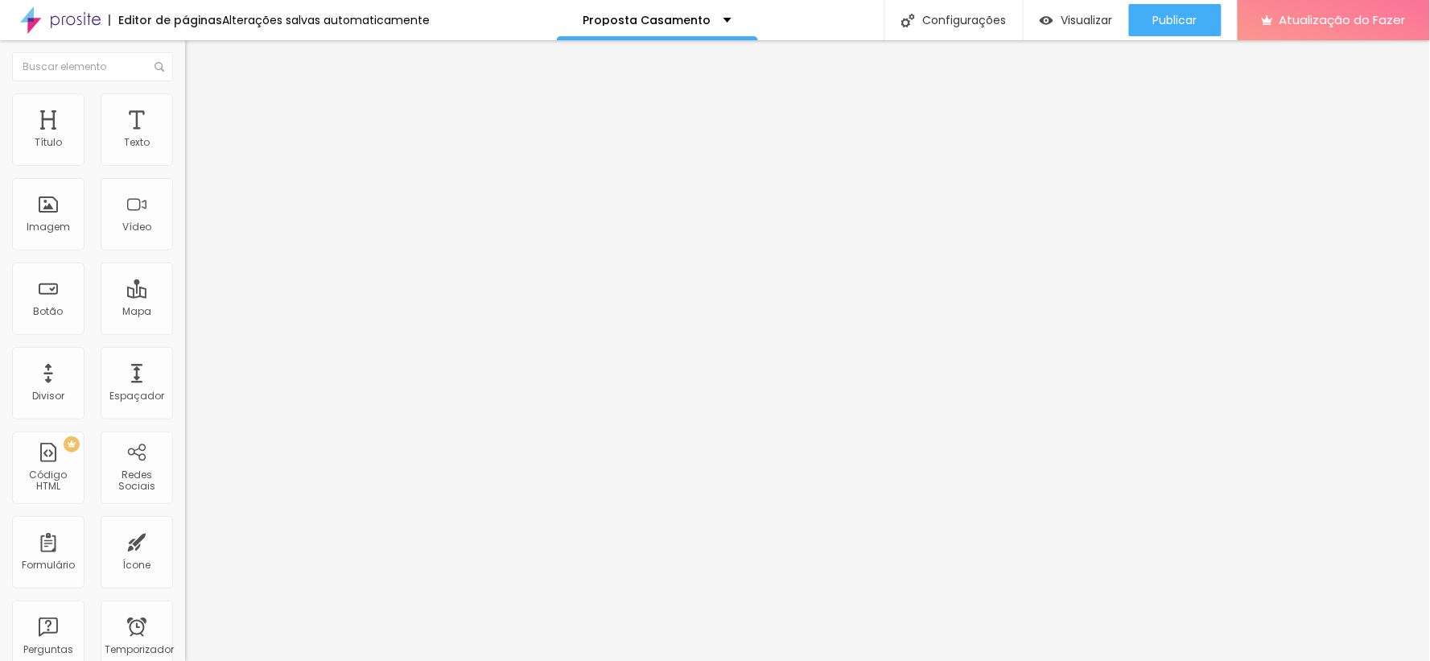
type input "61"
click at [185, 380] on input "range" at bounding box center [237, 386] width 104 height 13
type input "78"
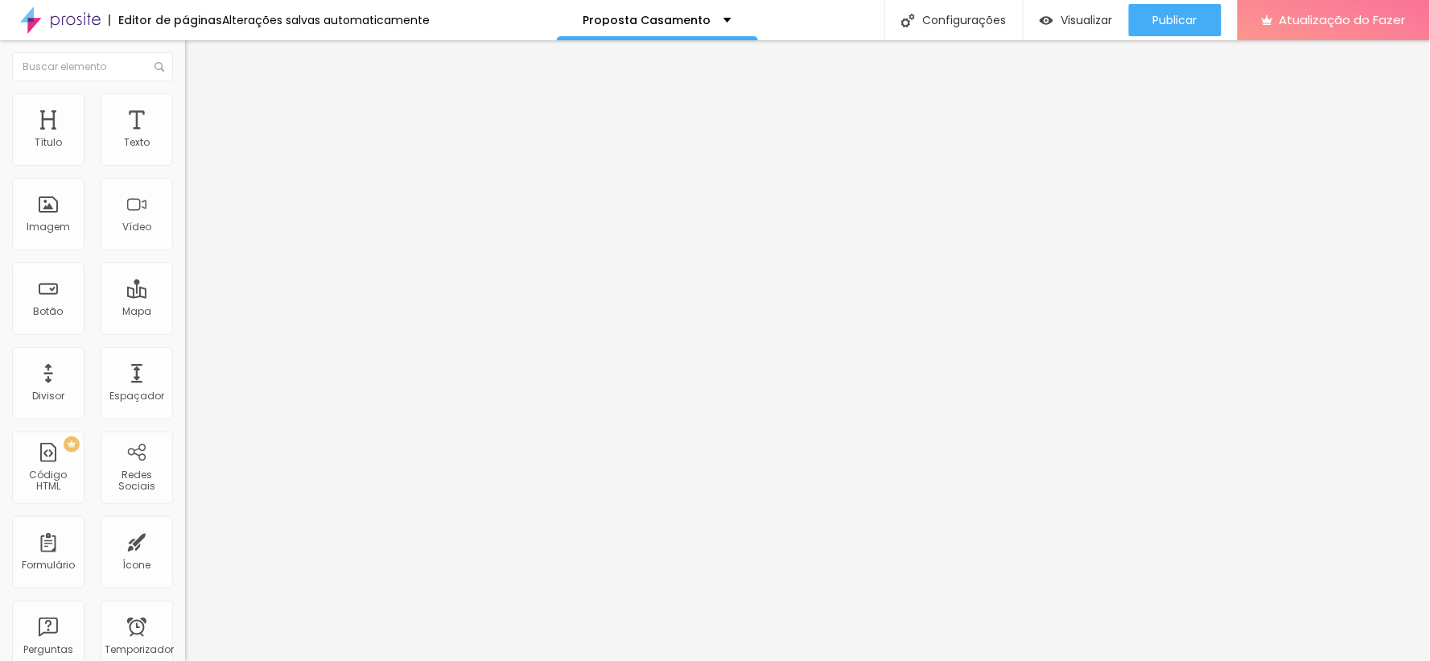
type input "77"
type input "76"
type input "74"
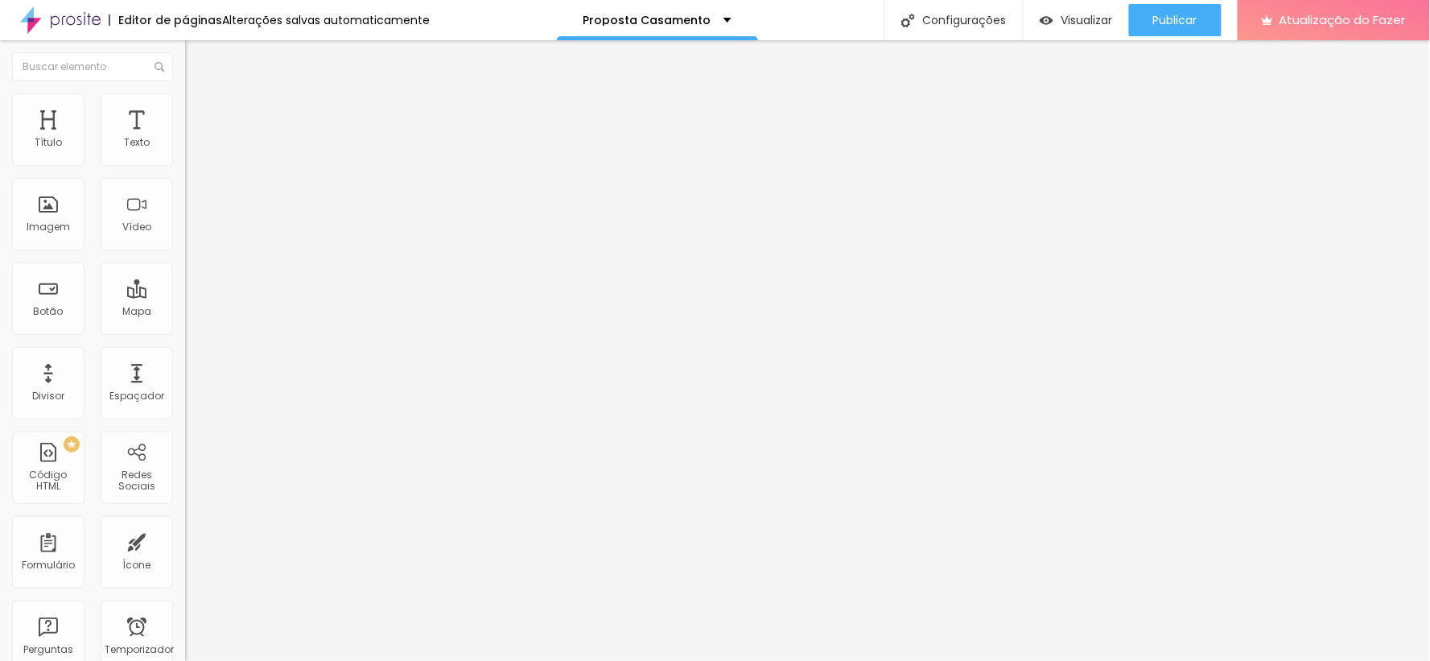
type input "74"
click at [185, 380] on input "range" at bounding box center [237, 386] width 104 height 13
click at [185, 98] on img at bounding box center [192, 100] width 14 height 14
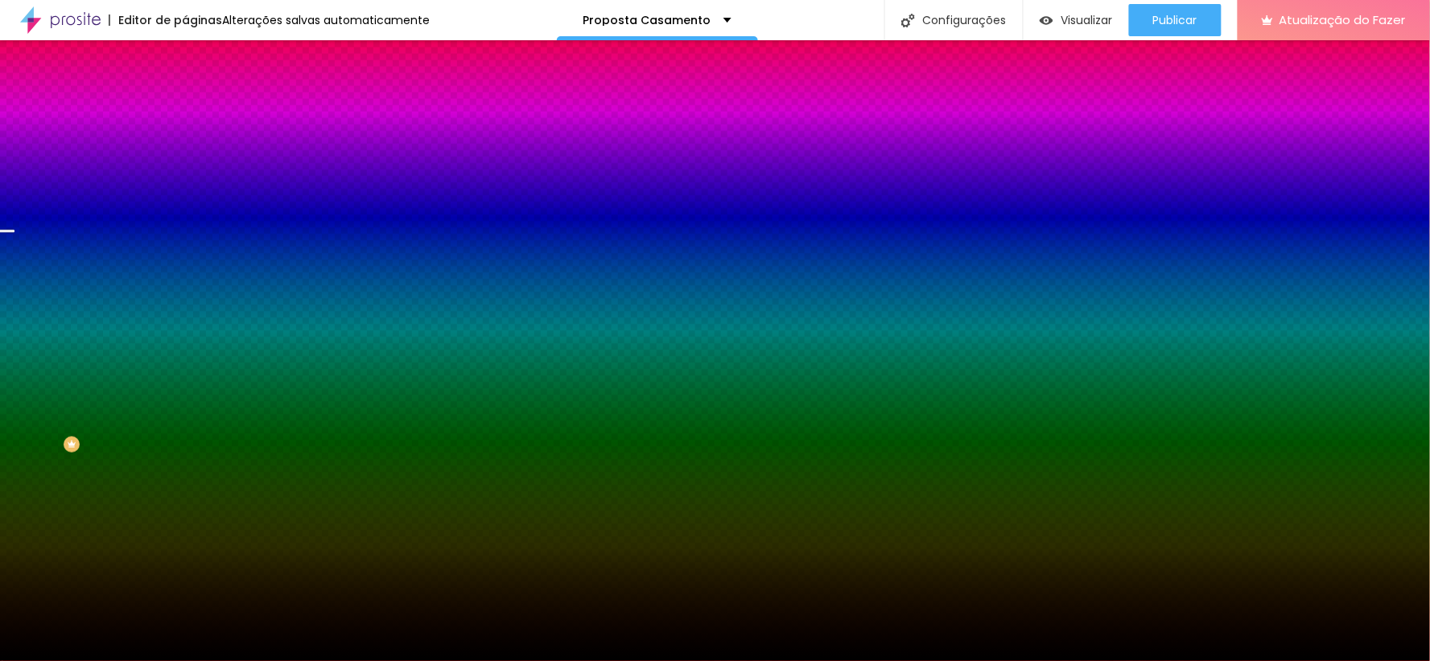
click at [195, 148] on font "Trocar imagem" at bounding box center [234, 141] width 78 height 14
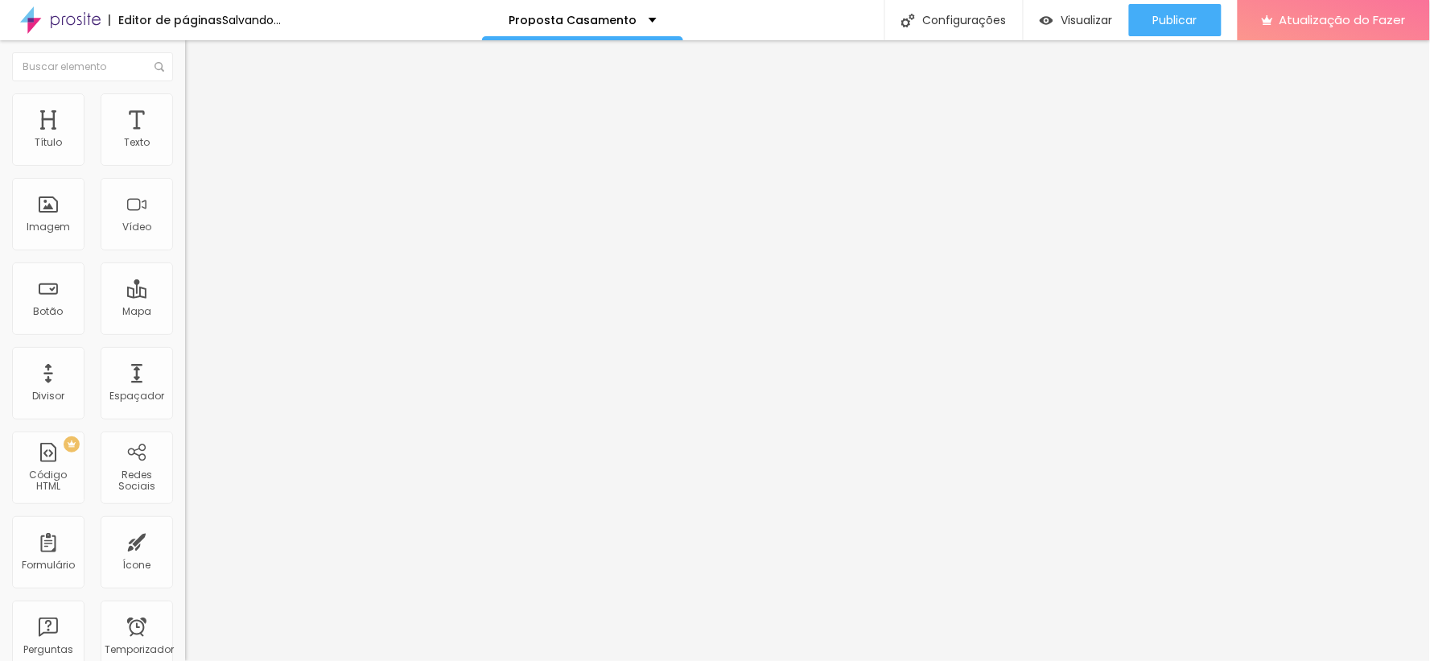
click at [185, 332] on input "https://" at bounding box center [281, 324] width 193 height 16
type input "https://wa.me/5521976417877"
click at [185, 331] on input "https://" at bounding box center [281, 324] width 193 height 16
type input "https://wa.me/5521976417877"
type input "24"
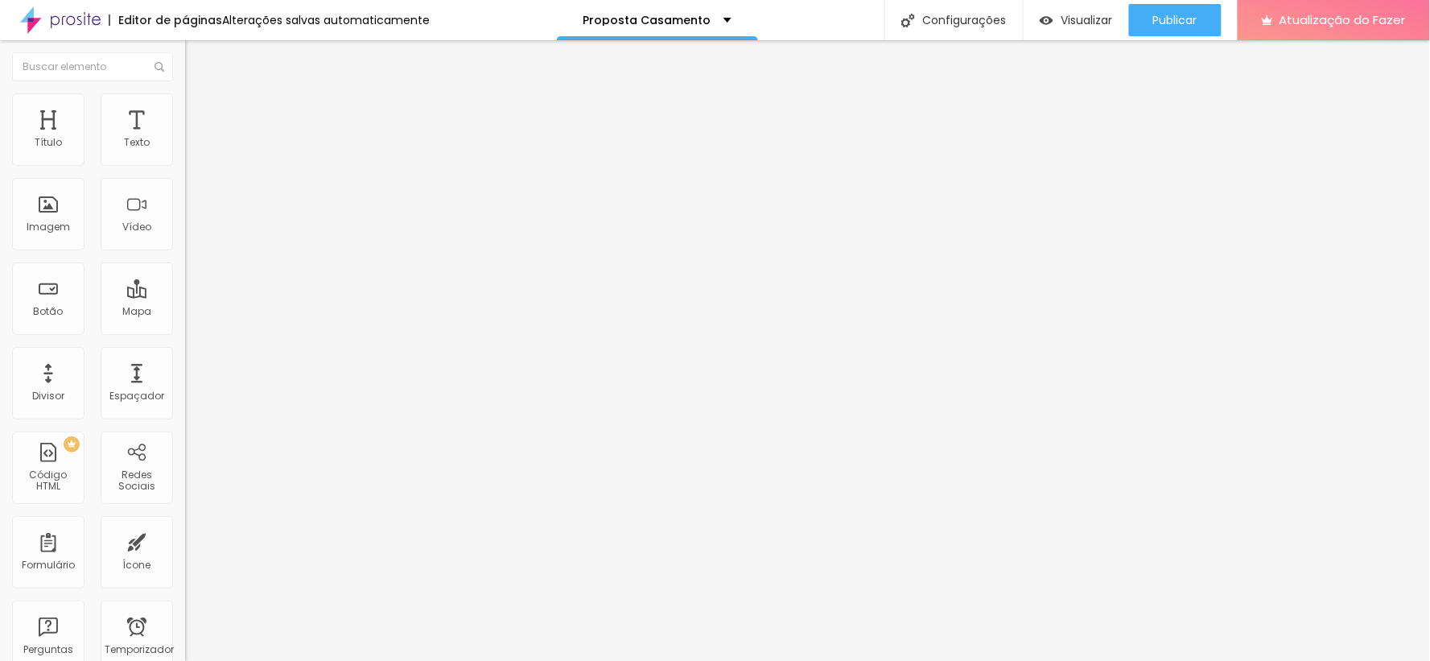
type input "24"
type input "23"
type input "22"
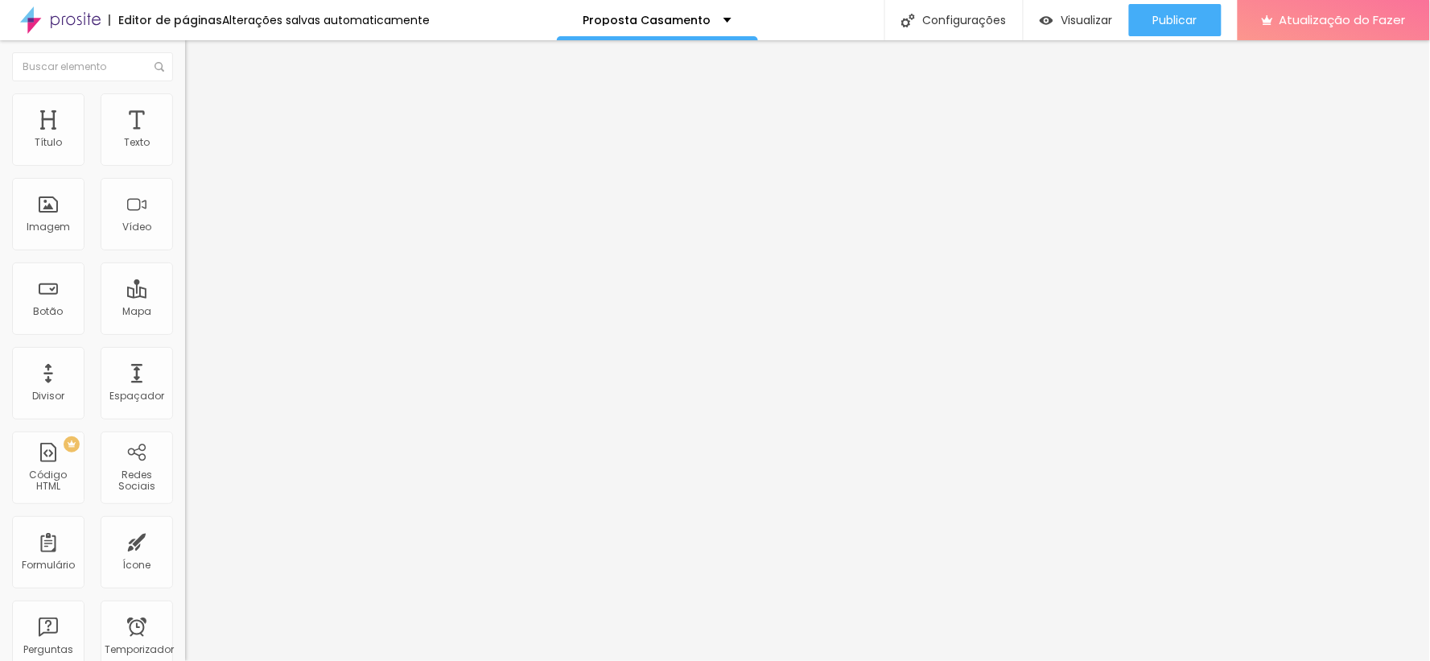
type input "21"
type input "22"
type input "23"
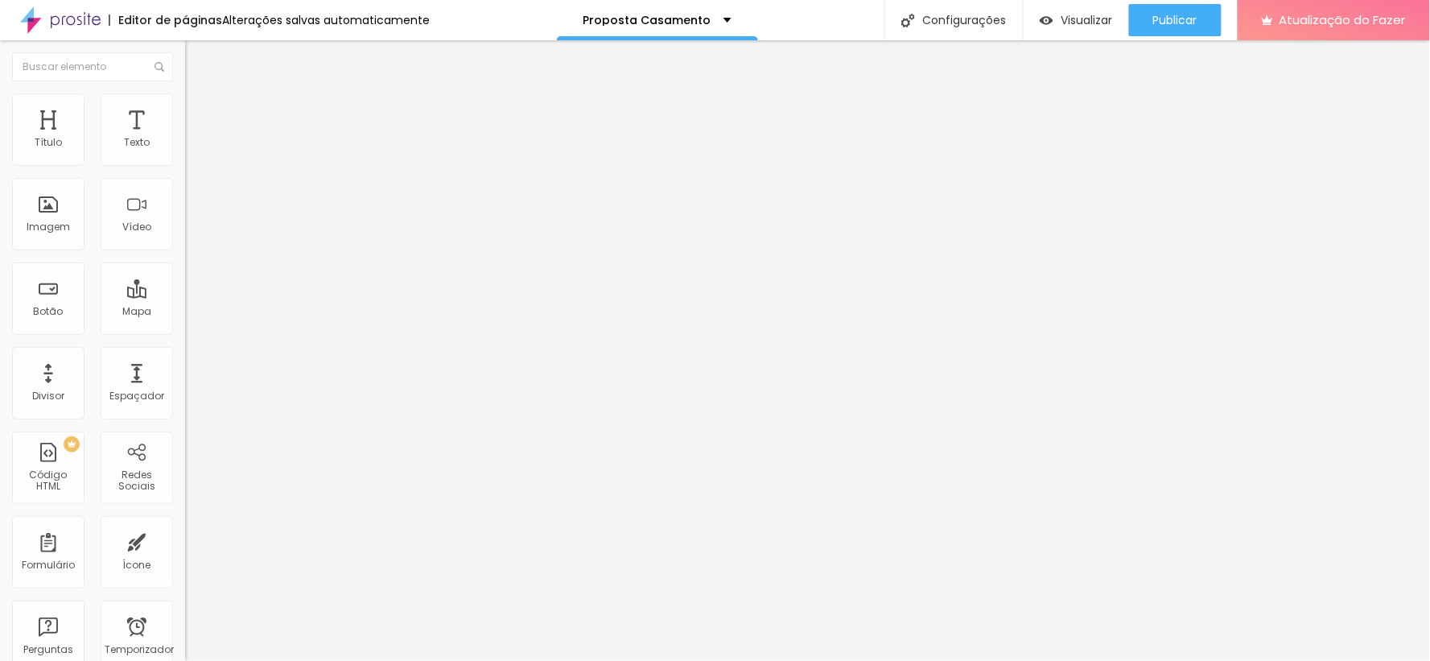
type input "23"
type input "24"
type input "25"
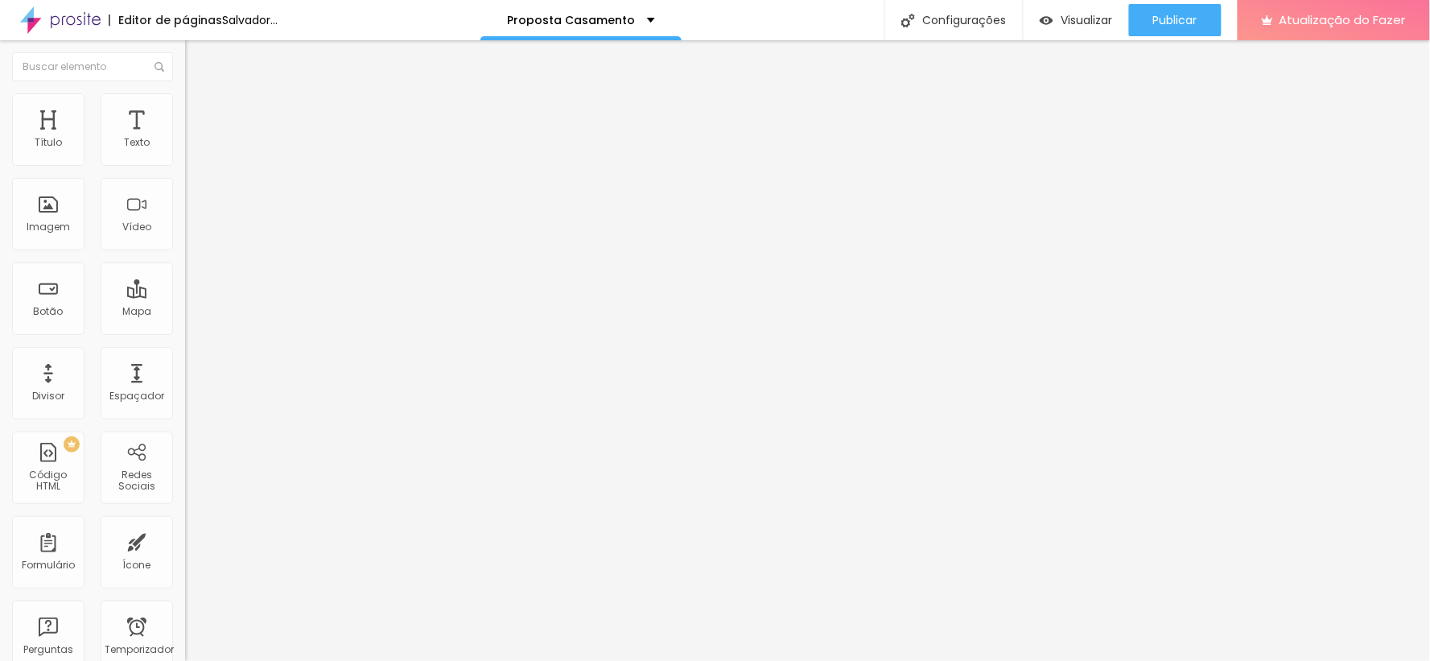
type input "24"
type input "23"
type input "24"
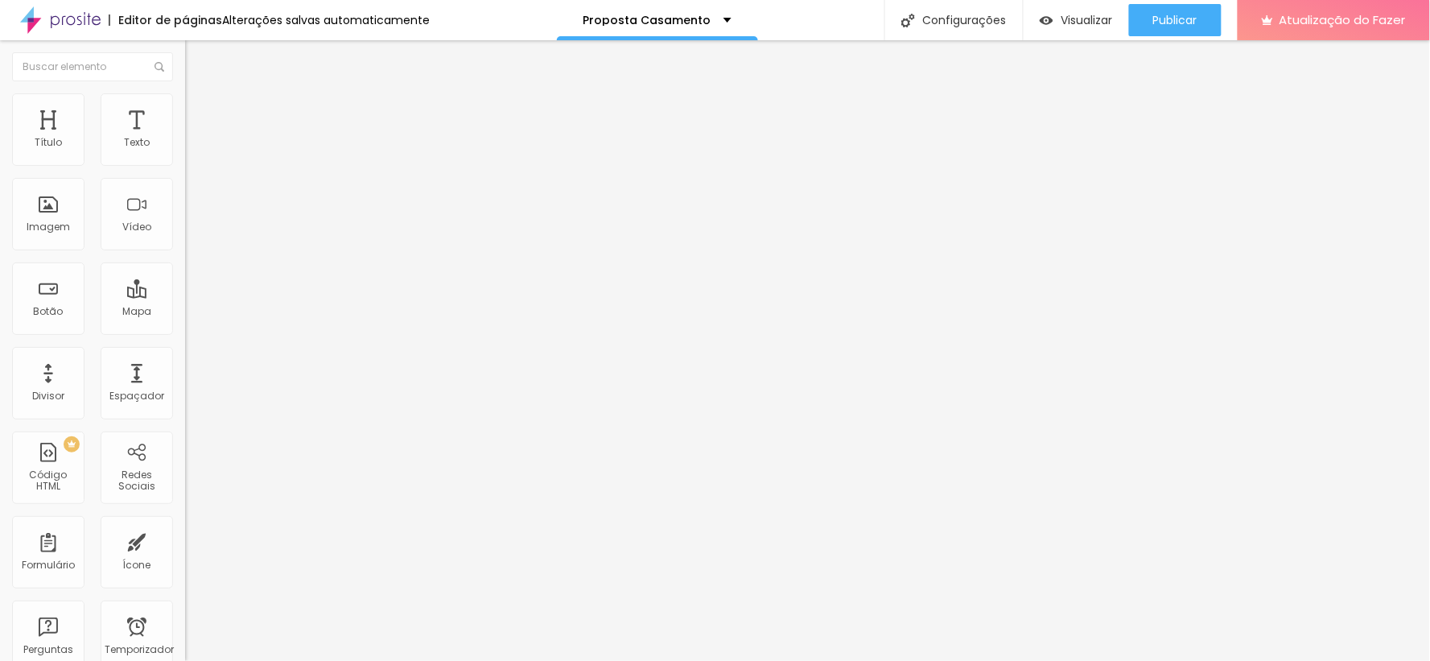
type input "24"
type input "25"
type input "26"
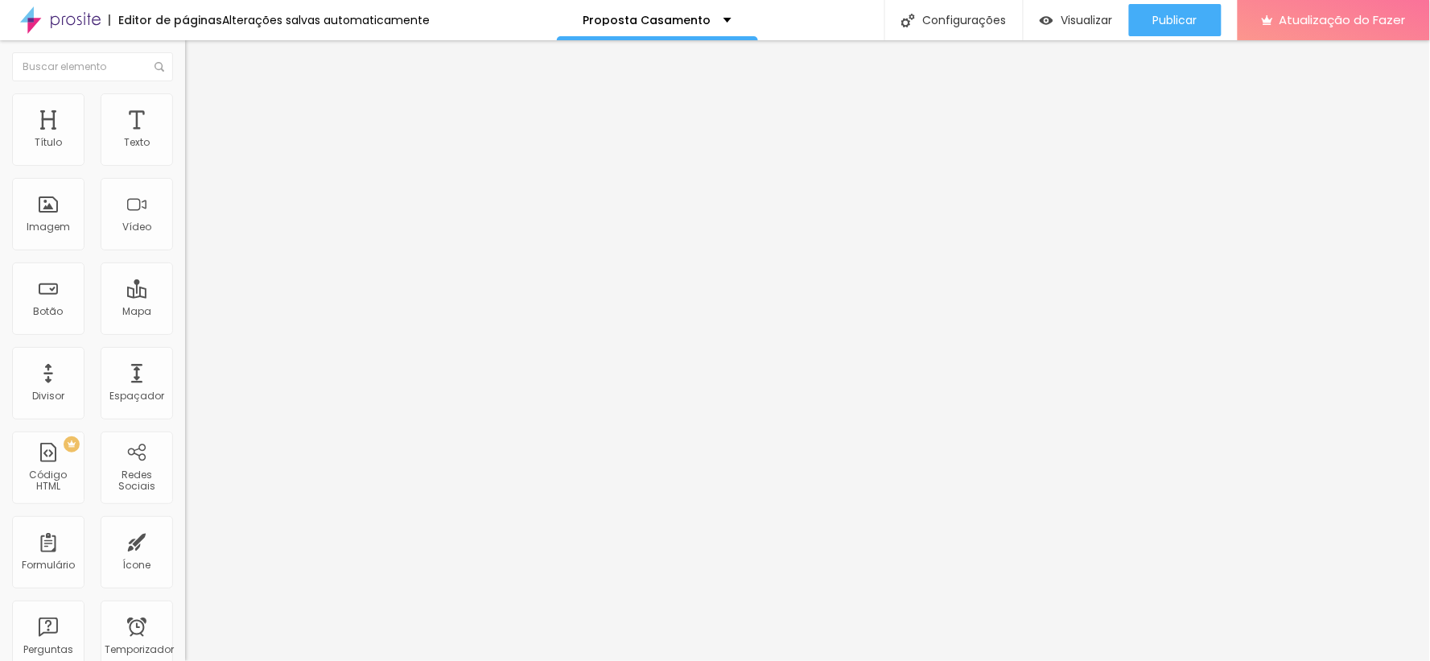
type input "25"
type input "24"
type input "23"
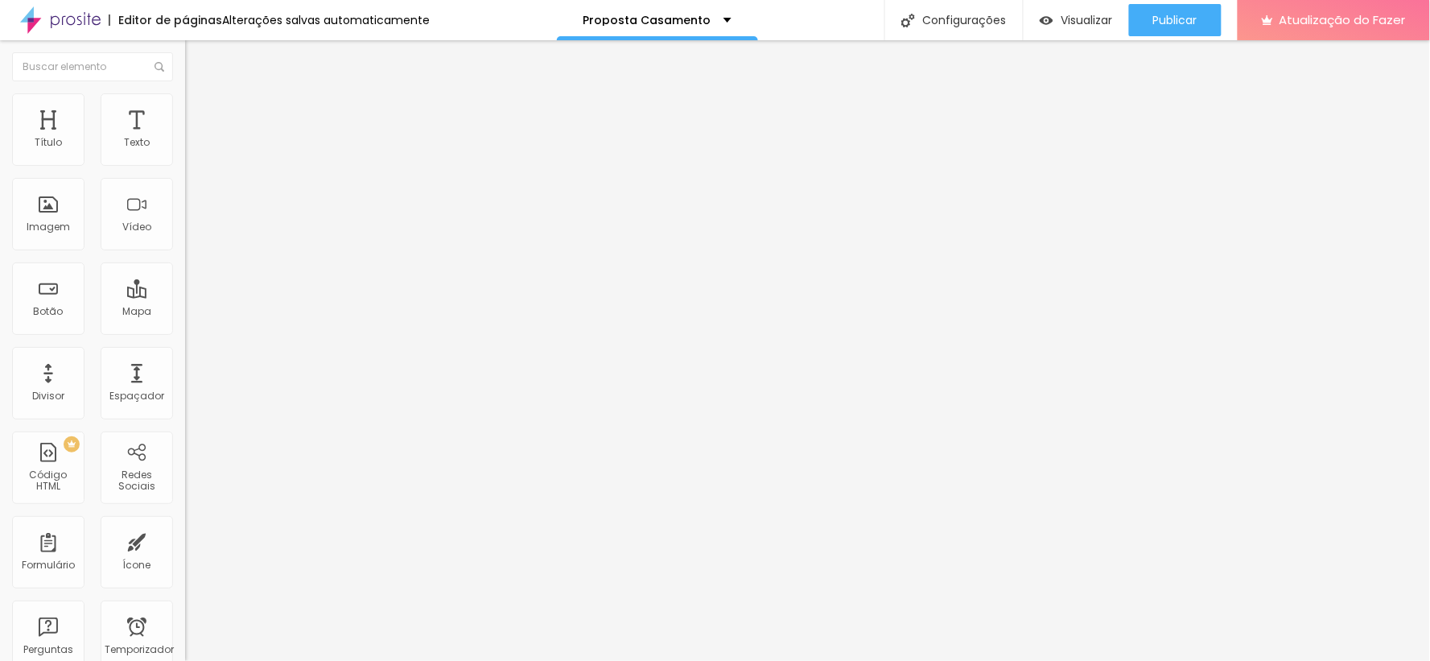
type input "23"
type input "22"
click at [185, 380] on input "range" at bounding box center [237, 386] width 104 height 13
type input "27"
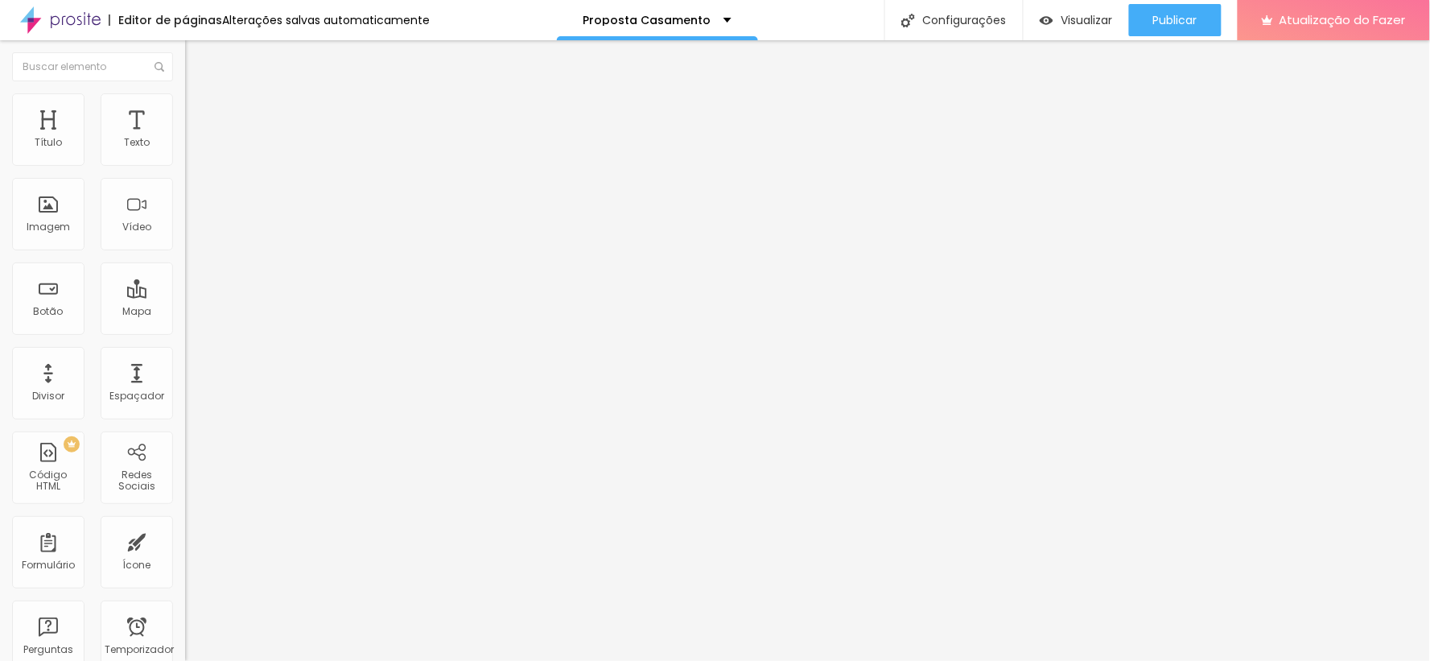
type input "27"
type input "32"
type input "33"
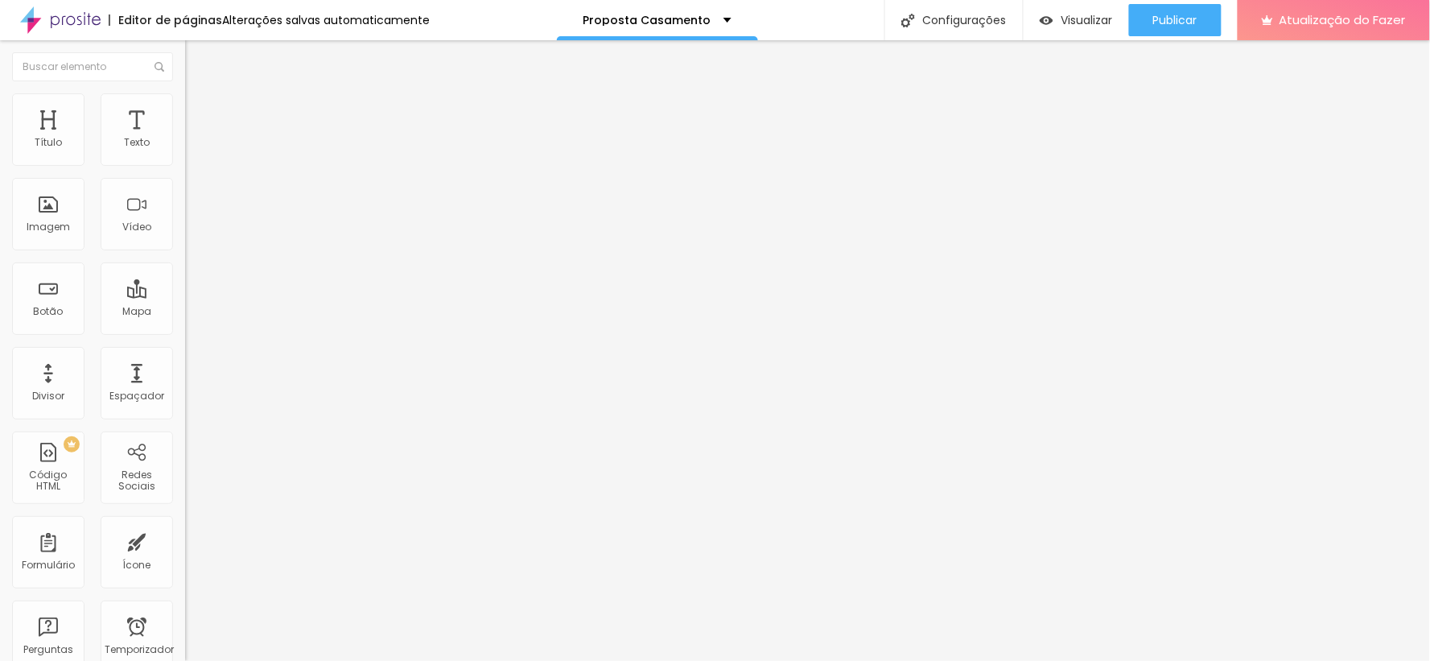
type input "34"
type input "35"
type input "34"
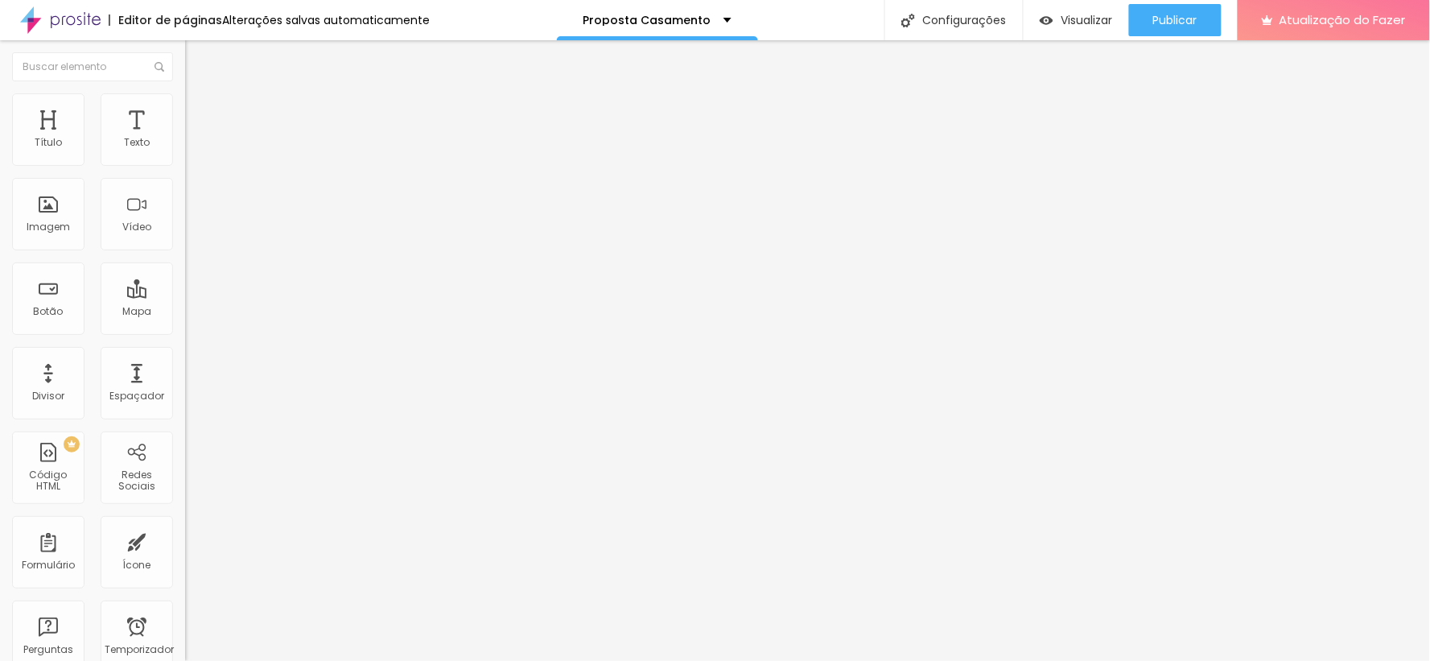
type input "34"
type input "33"
type input "32"
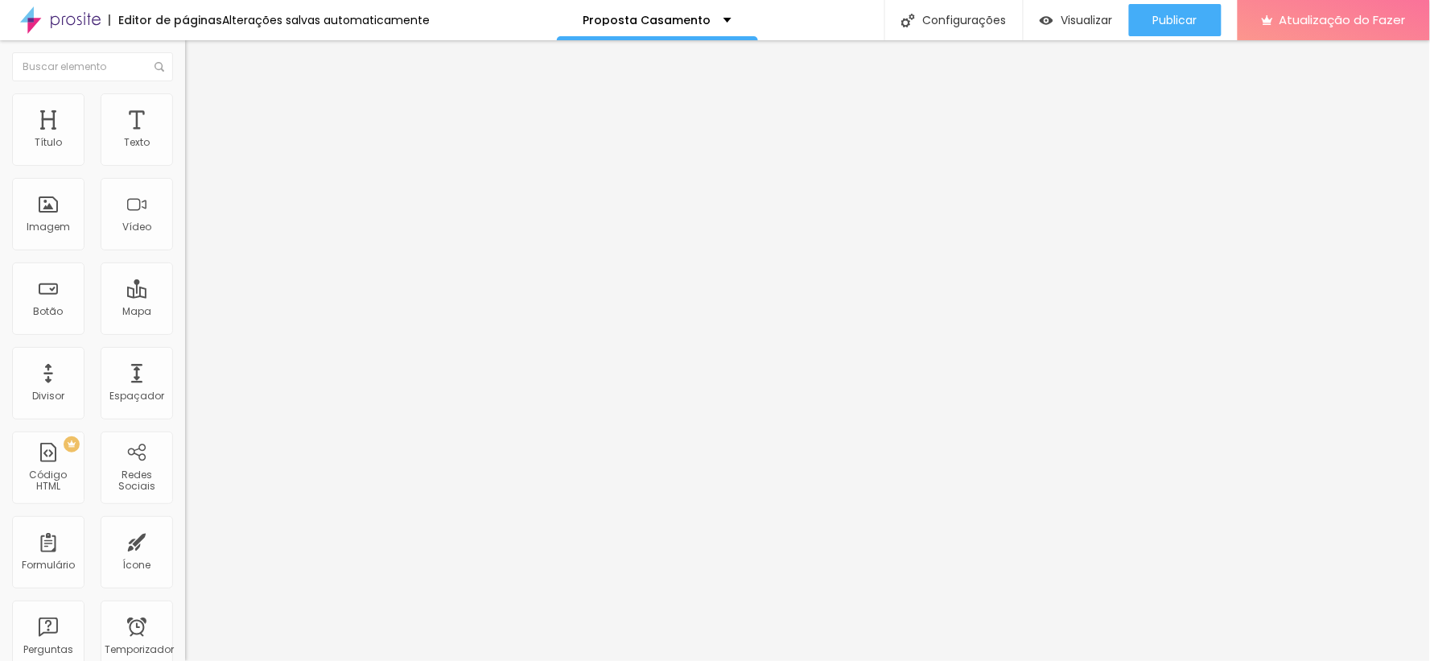
click at [185, 380] on input "range" at bounding box center [237, 386] width 104 height 13
type input "34"
type input "30"
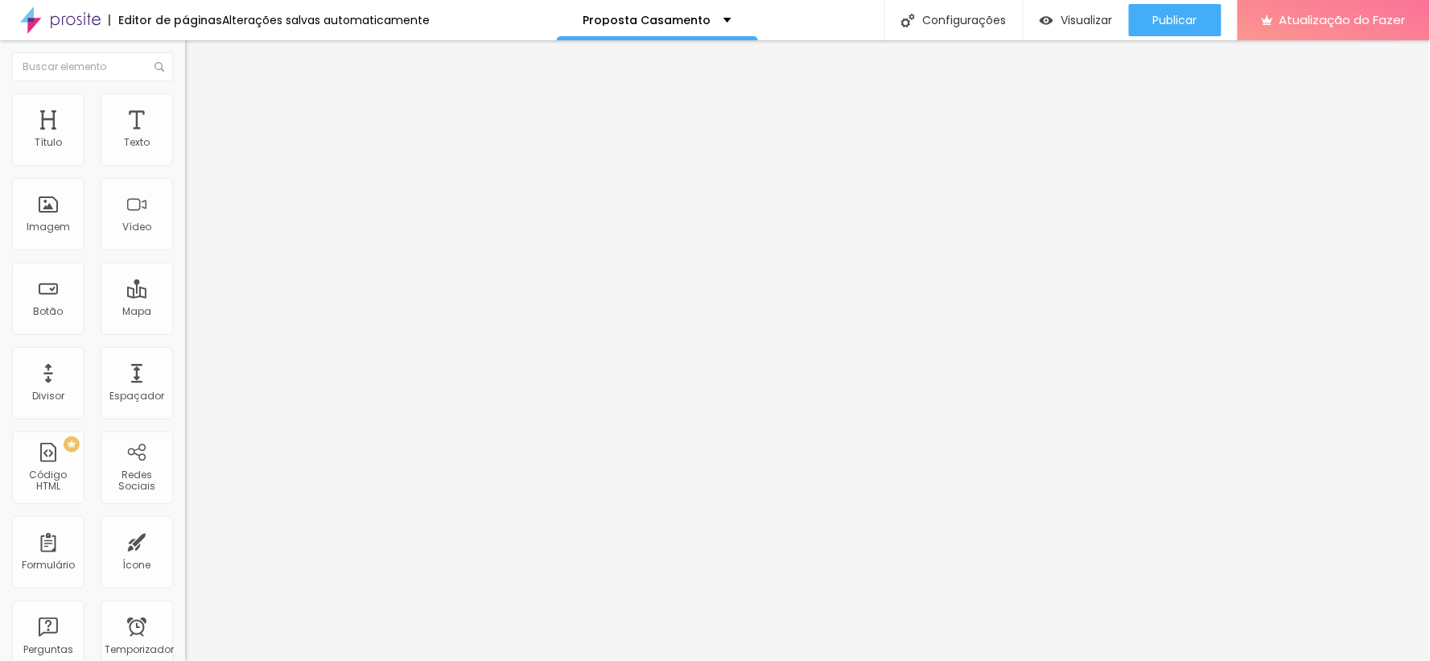
type input "29"
type input "27"
type input "26"
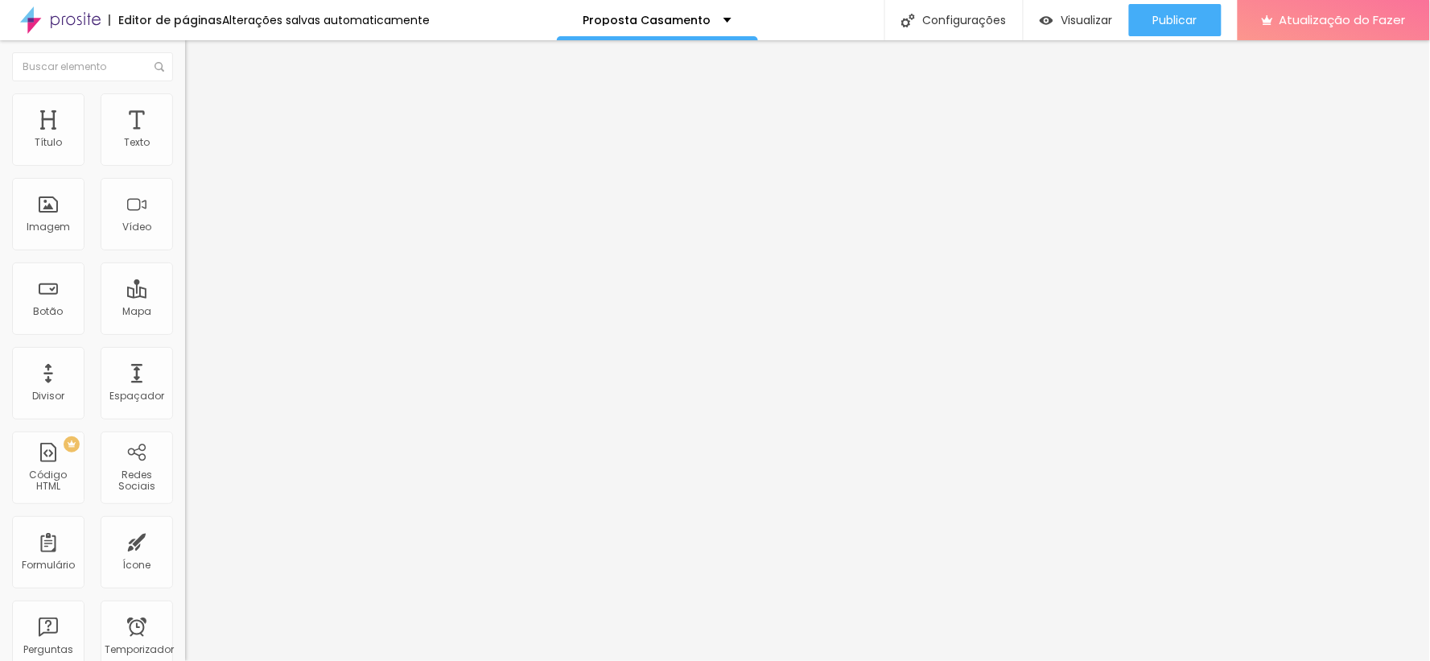
type input "26"
type input "27"
type input "30"
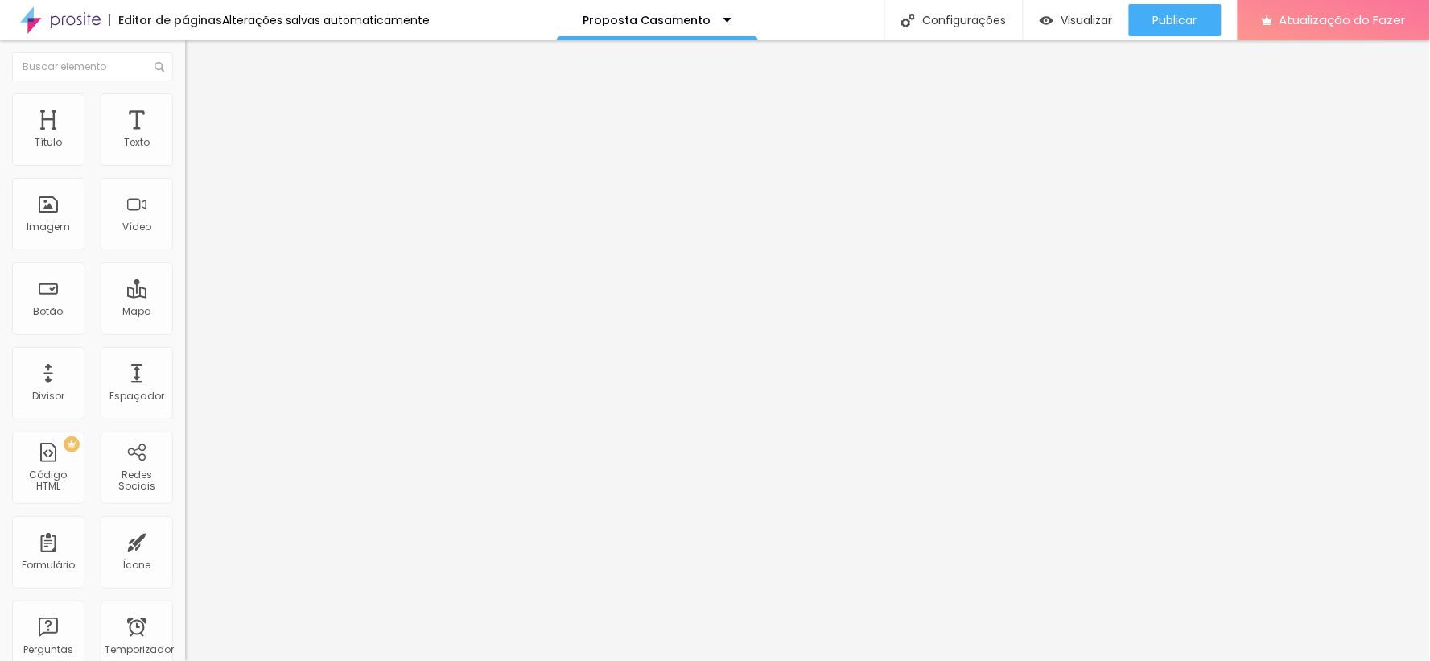
type input "31"
type input "30"
type input "42"
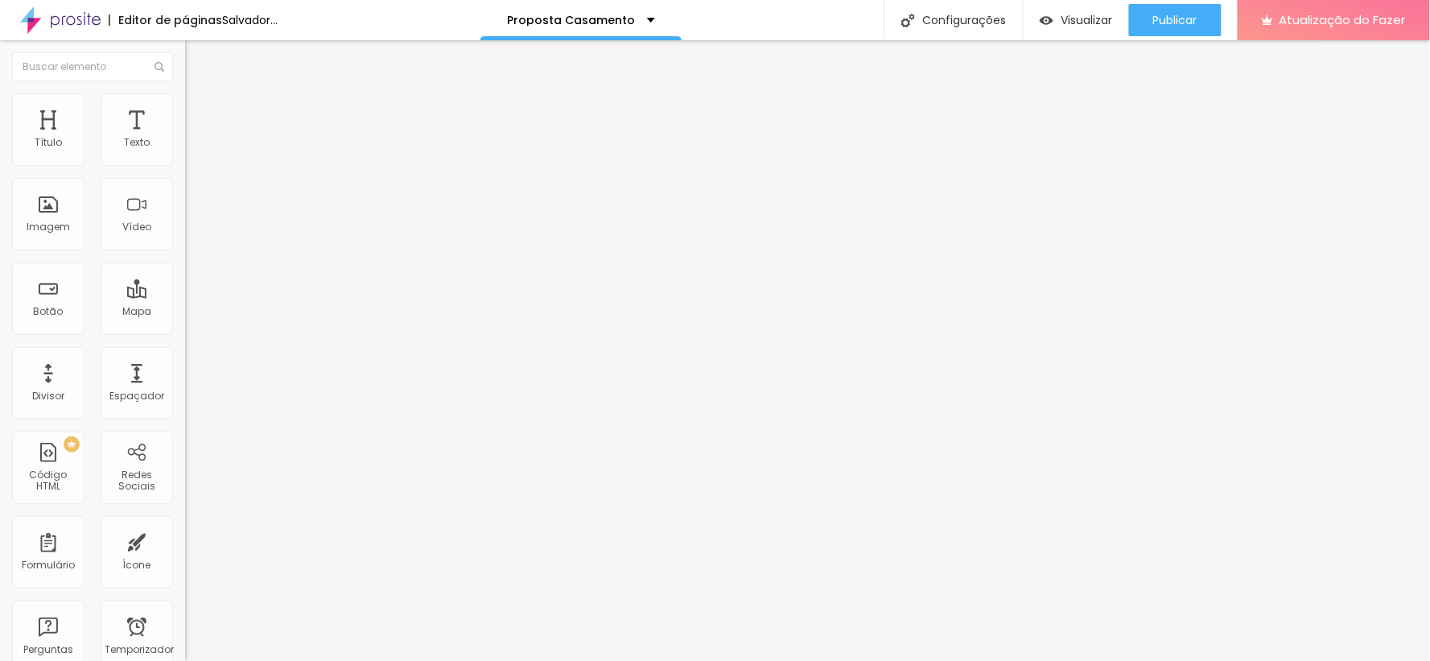
type input "42"
type input "44"
type input "42"
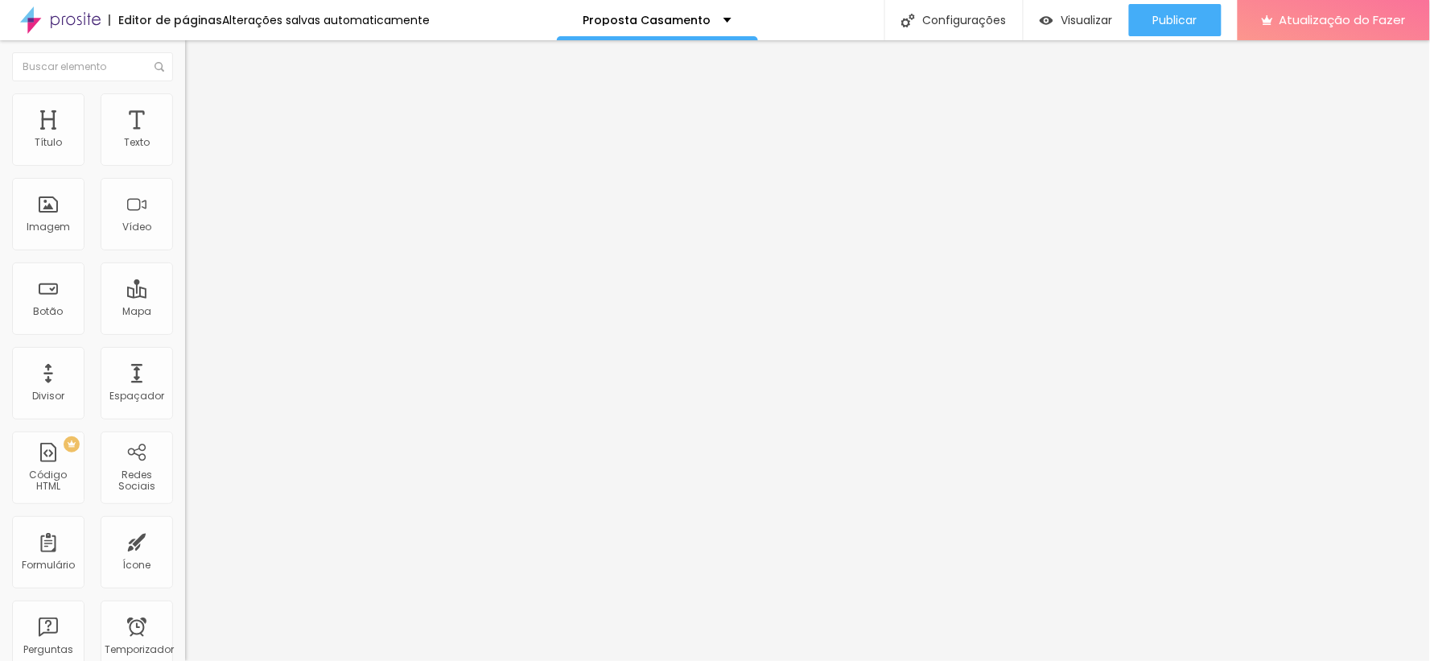
type input "40"
type input "38"
type input "37"
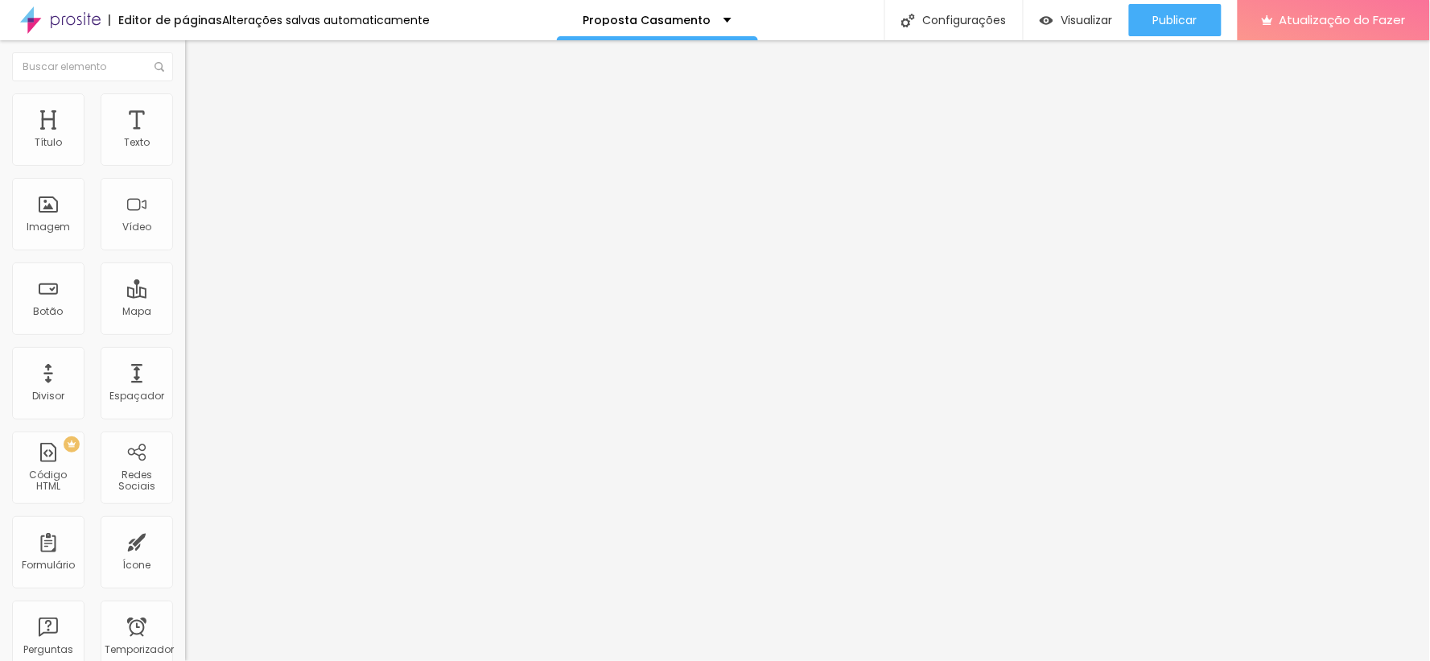
type input "37"
type input "36"
type input "35"
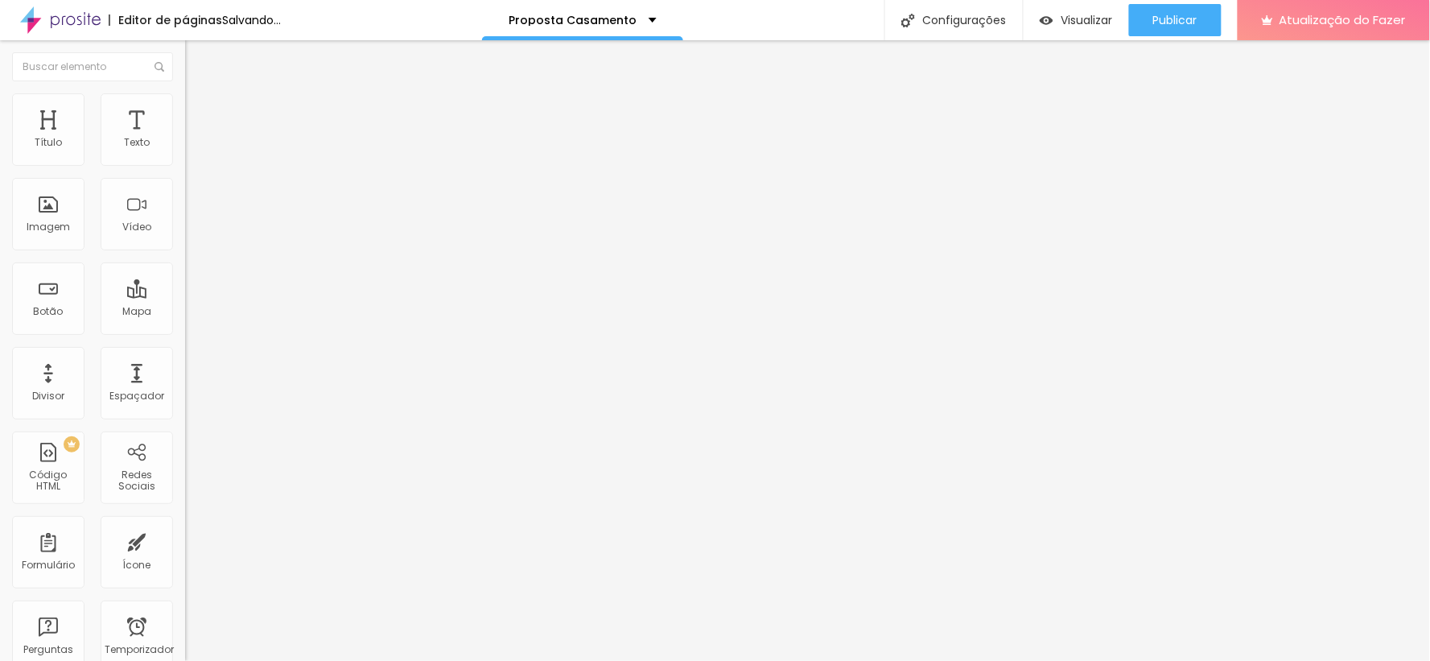
type input "33"
type input "32"
type input "31"
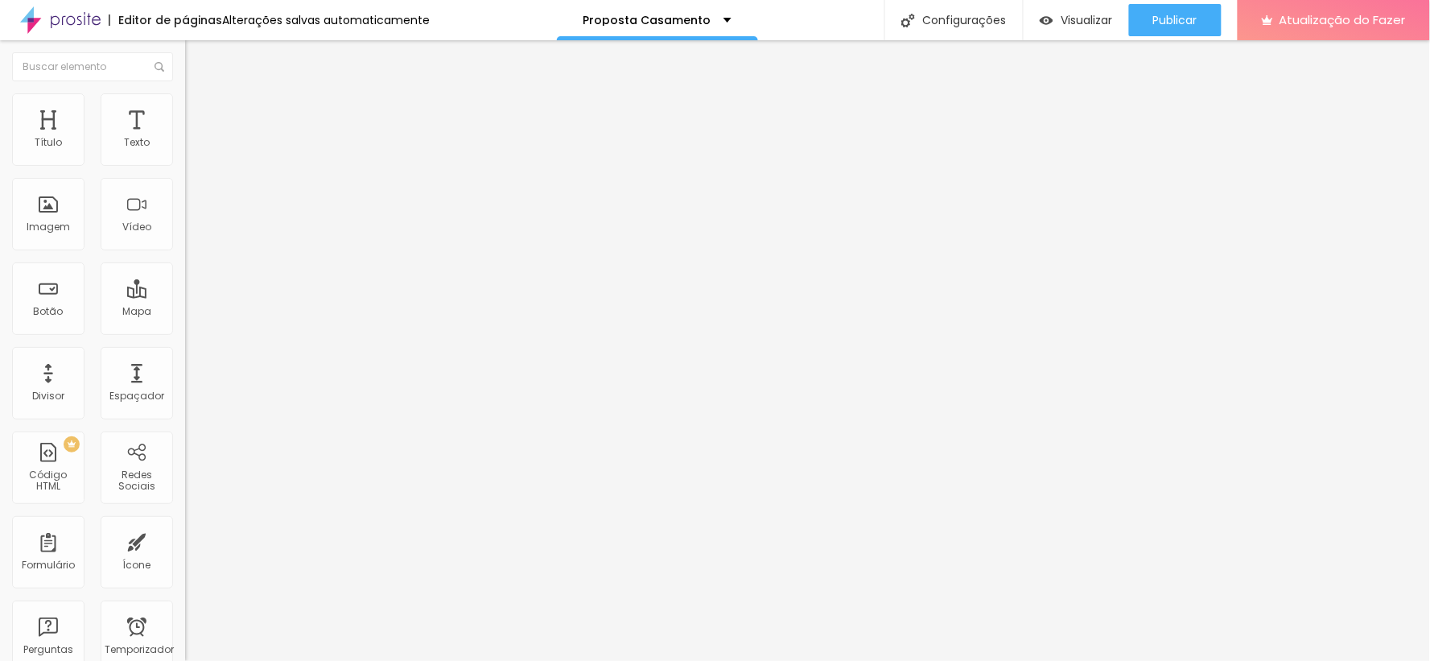
type input "31"
type input "30"
type input "29"
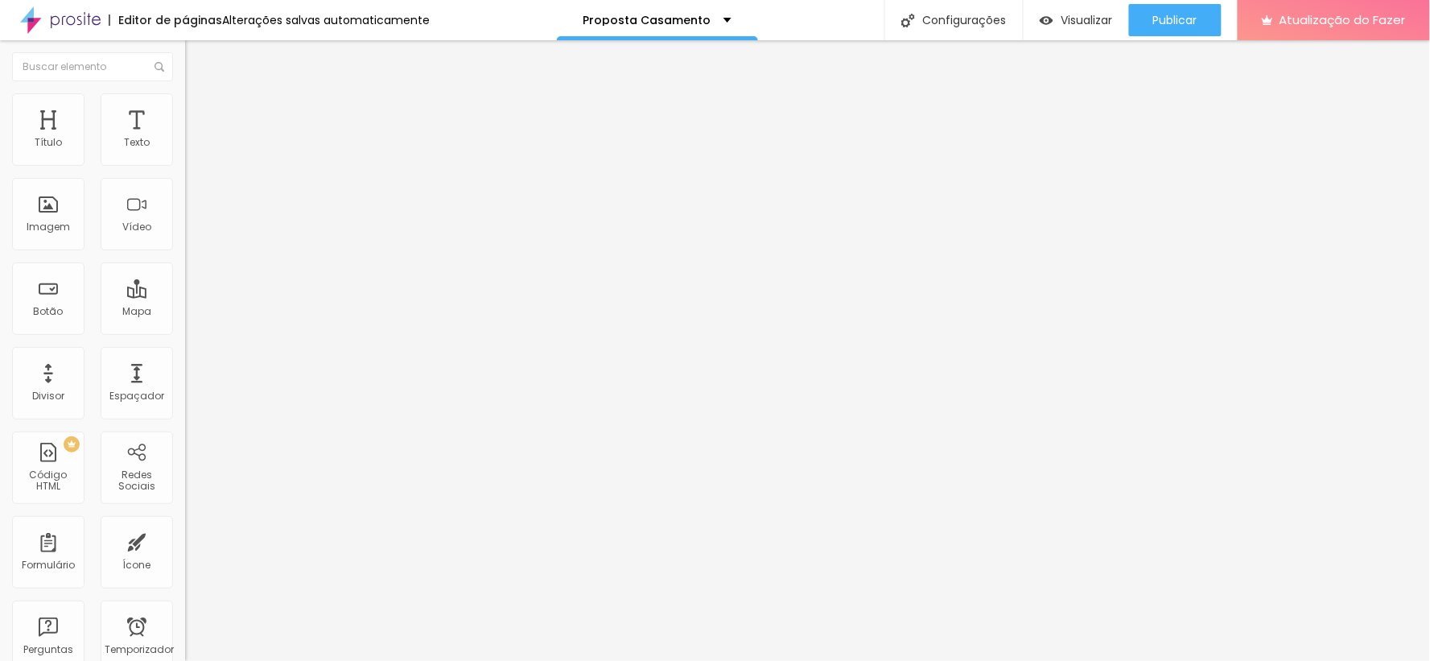
type input "28"
type input "27"
type input "28"
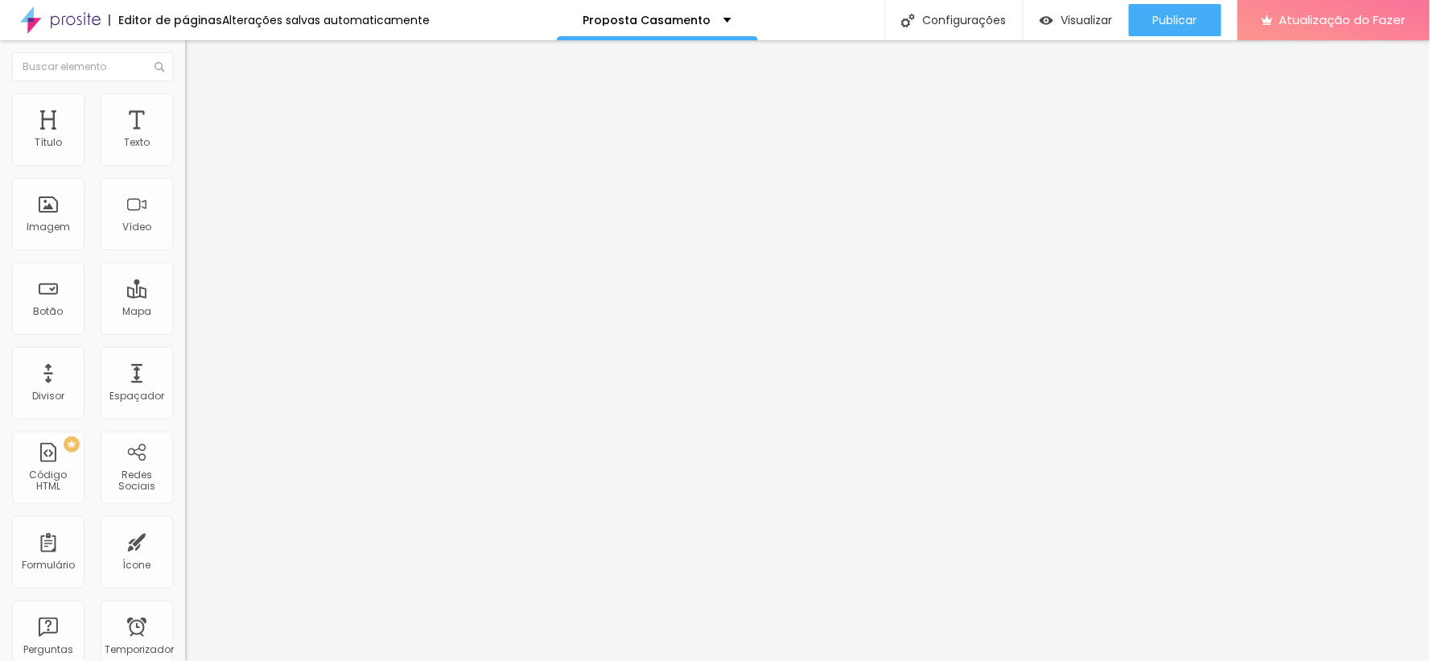
type input "28"
type input "29"
type input "28"
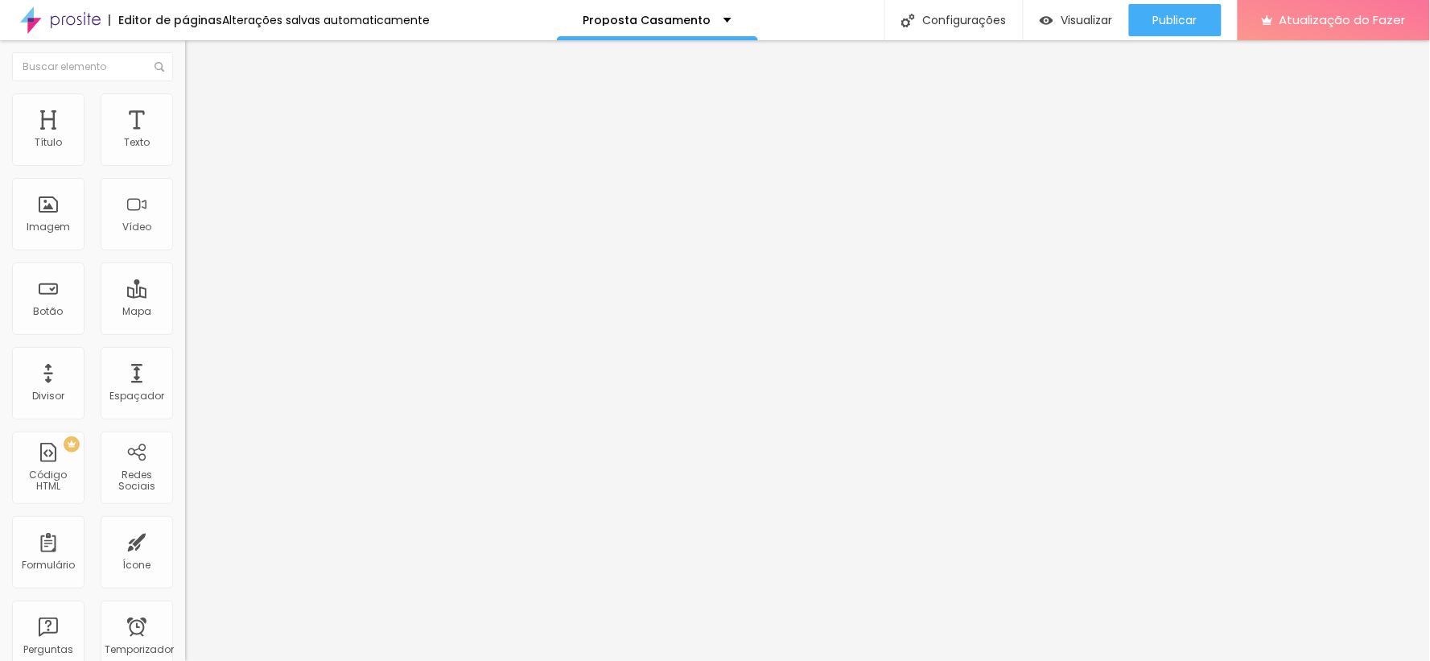
drag, startPoint x: 60, startPoint y: 335, endPoint x: 53, endPoint y: 330, distance: 8.7
type input "28"
click at [185, 380] on input "range" at bounding box center [237, 386] width 104 height 13
click at [195, 138] on font "Trocar imagem" at bounding box center [234, 132] width 78 height 14
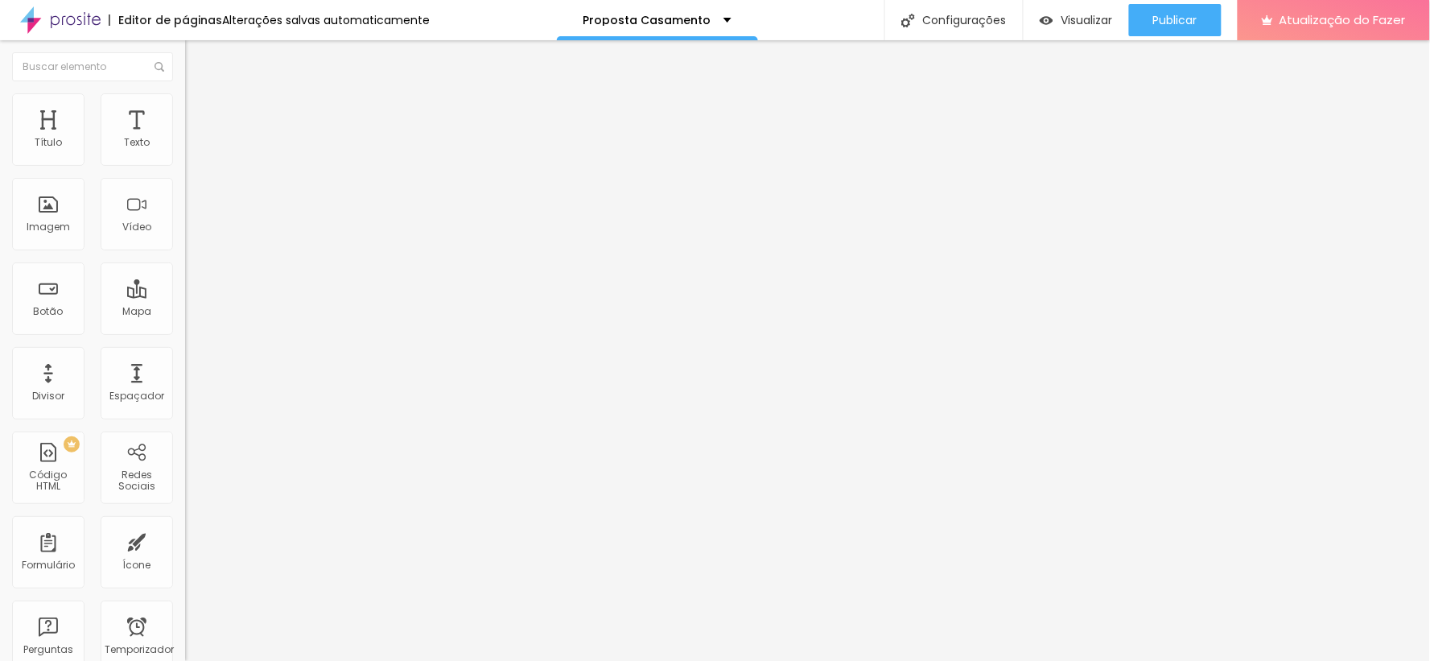
click at [195, 138] on font "Trocar imagem" at bounding box center [234, 132] width 78 height 14
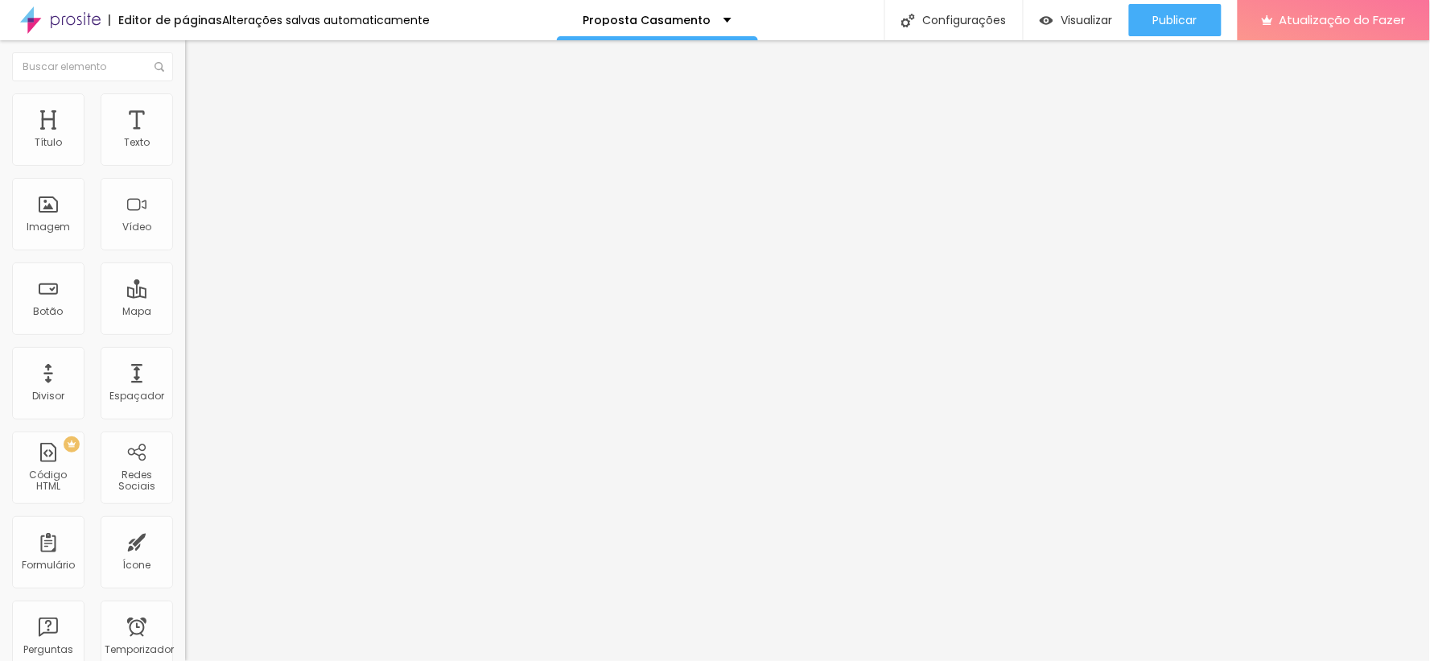
click at [195, 138] on font "Trocar imagem" at bounding box center [234, 132] width 78 height 14
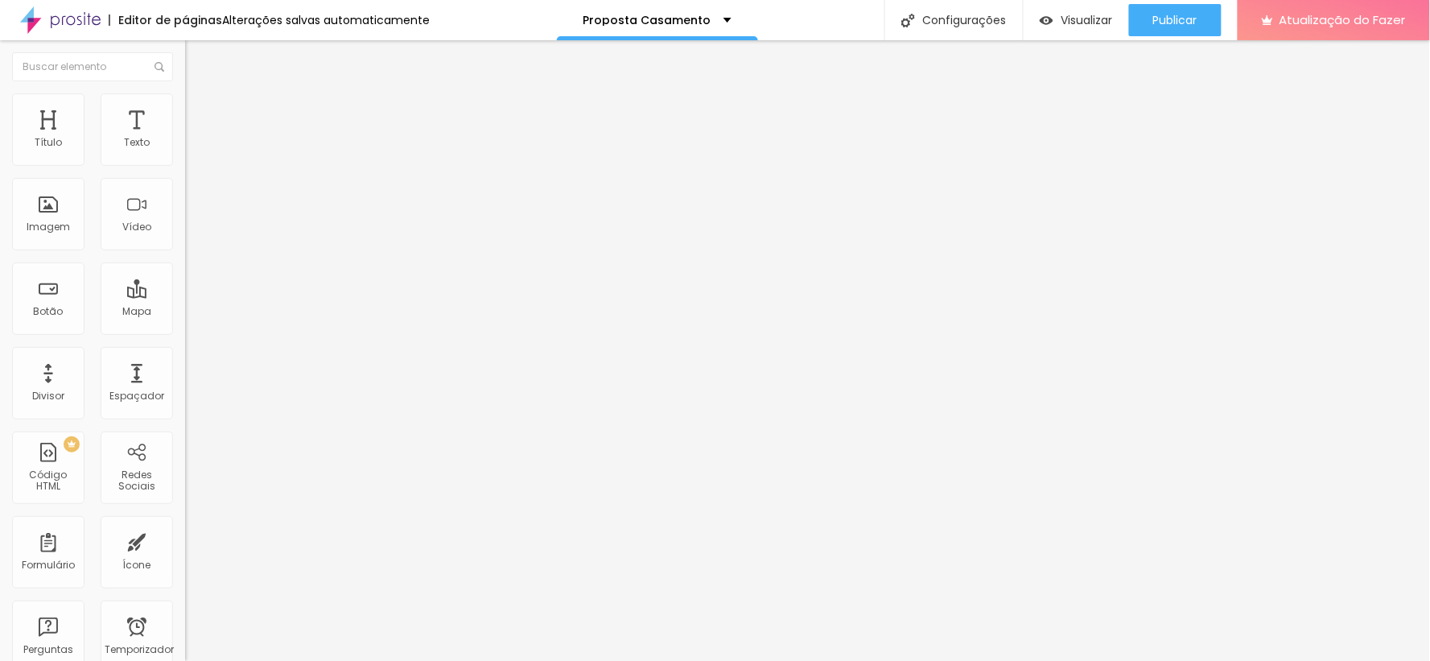
drag, startPoint x: 384, startPoint y: 419, endPoint x: 464, endPoint y: 446, distance: 84.0
drag, startPoint x: 463, startPoint y: 446, endPoint x: 422, endPoint y: 448, distance: 41.1
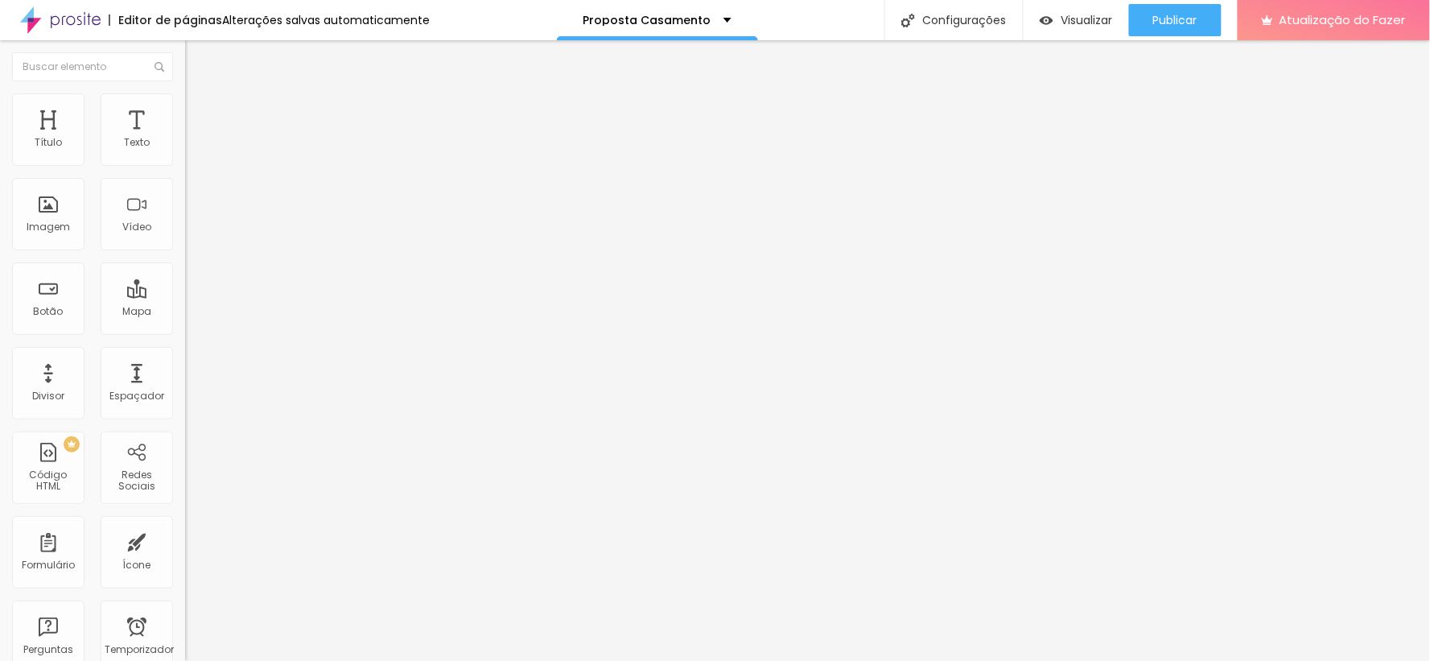
click at [195, 138] on font "Trocar imagem" at bounding box center [234, 132] width 78 height 14
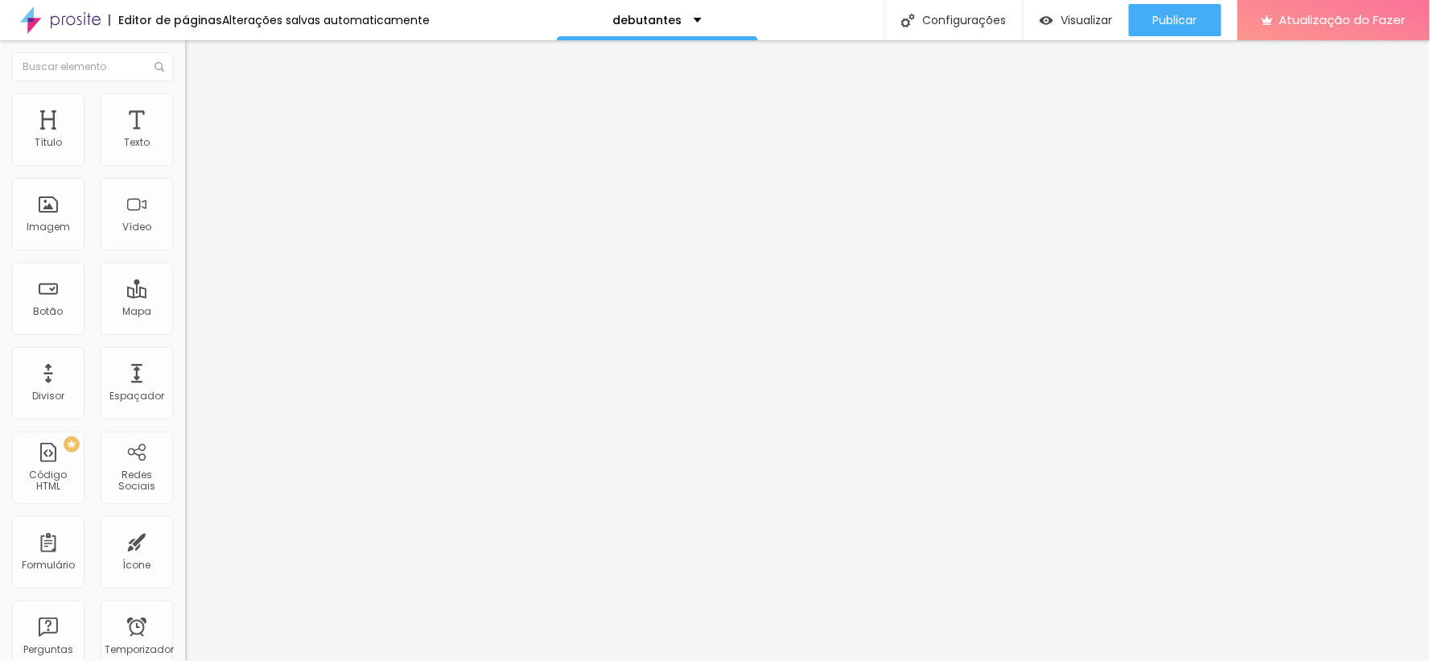
click at [775, 19] on div "Editor de páginas Alterações salvas automaticamente debutantes Configurações Co…" at bounding box center [715, 20] width 1430 height 40
type input "32"
type input "31"
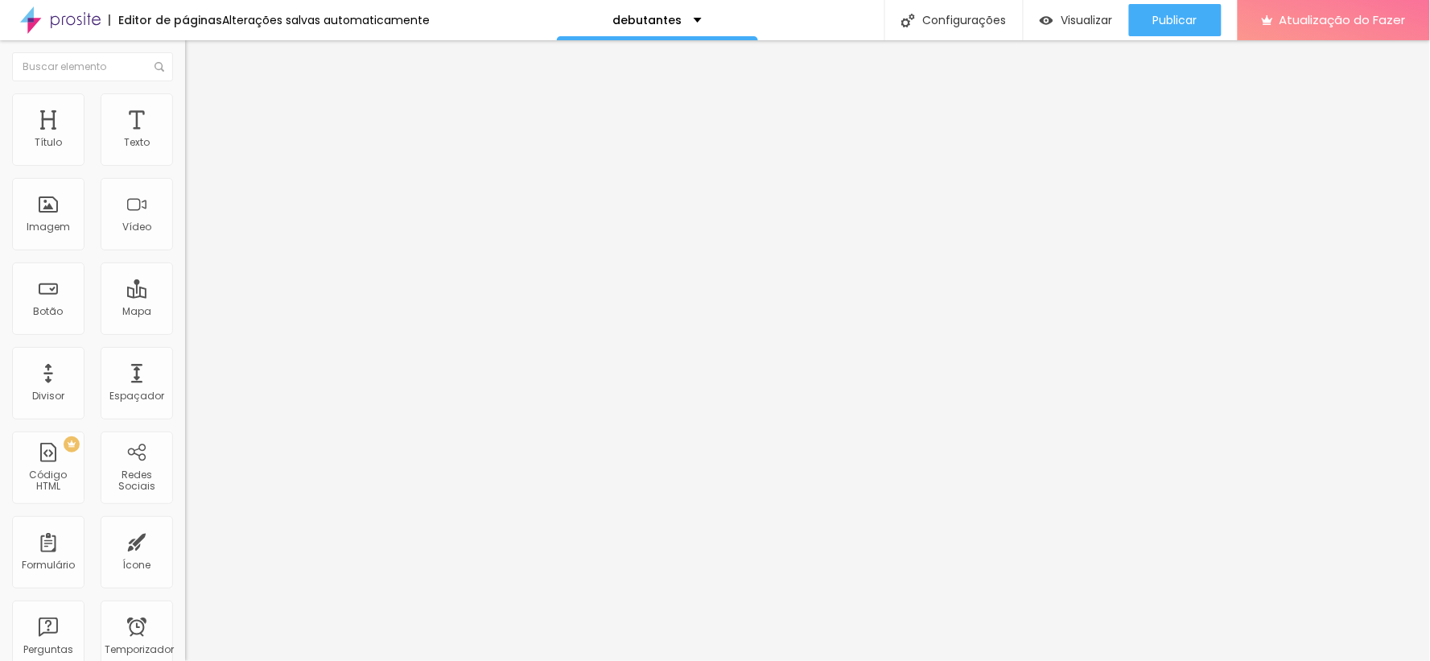
type input "30"
type input "29"
type input "27"
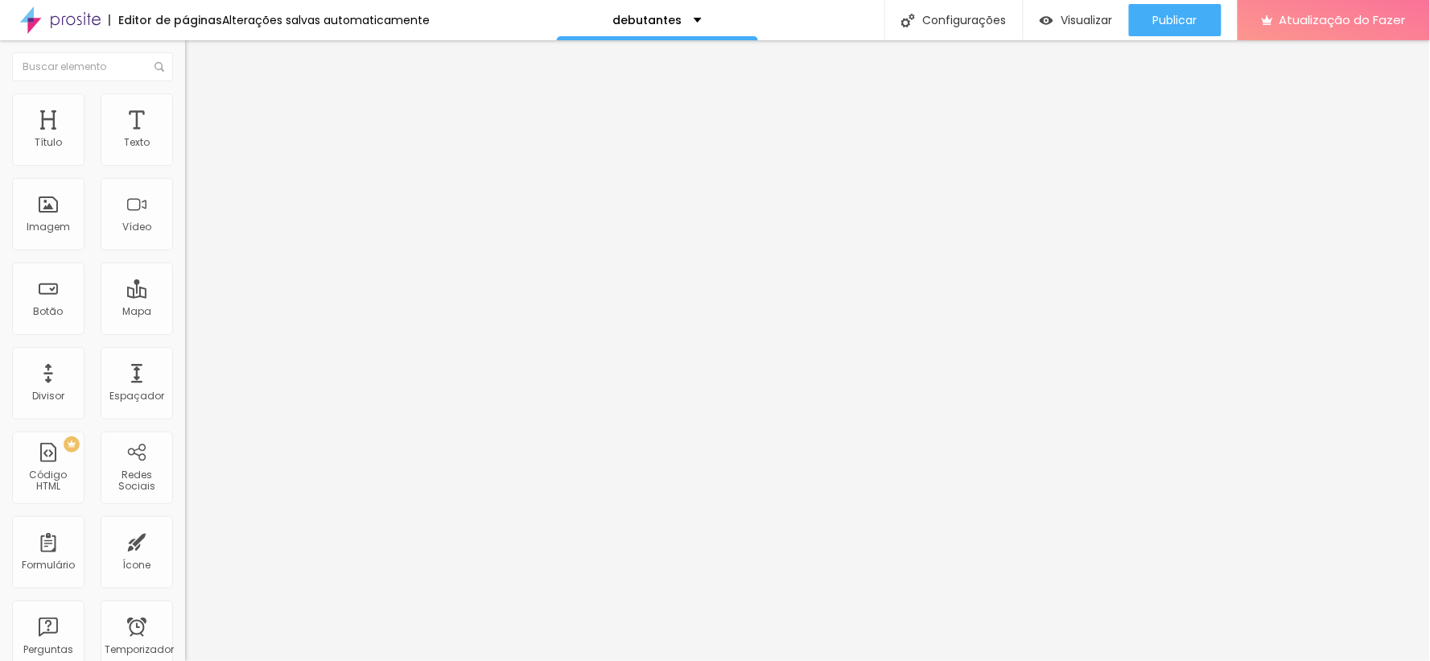
type input "27"
type input "28"
type input "29"
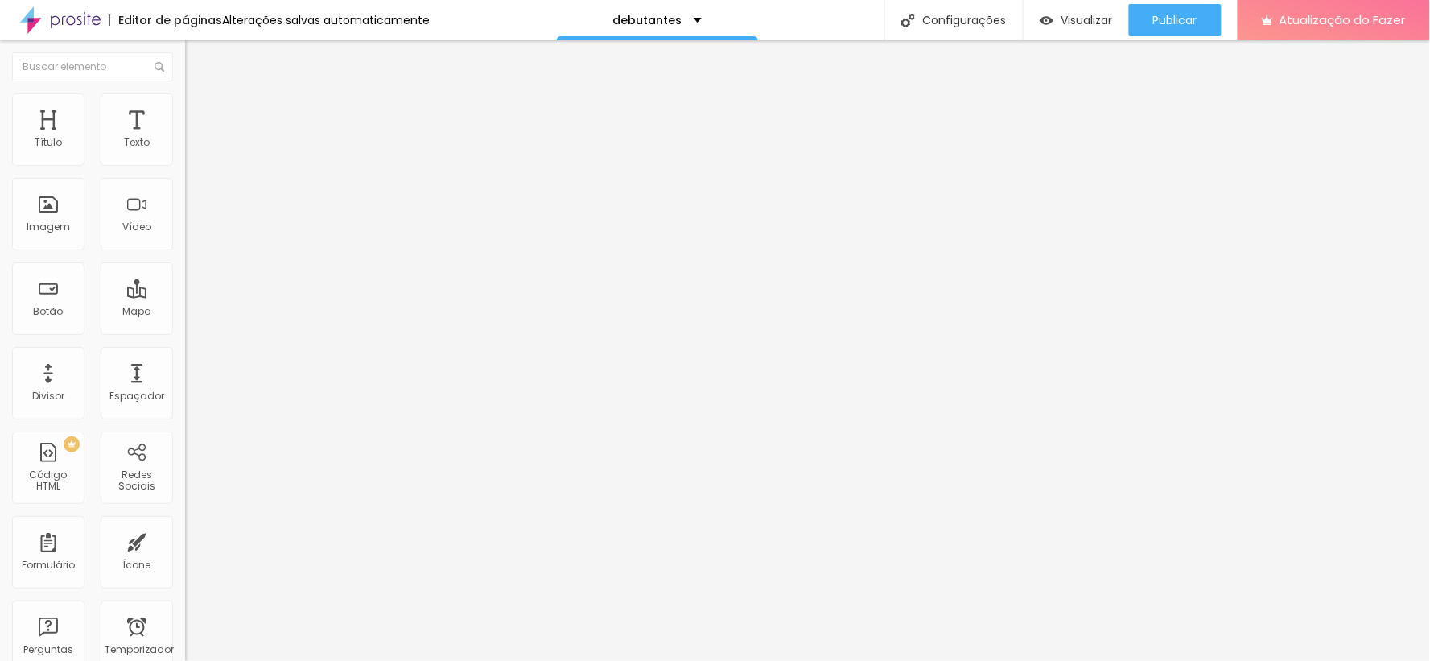
type input "27"
click at [185, 380] on input "range" at bounding box center [237, 386] width 104 height 13
click at [755, 17] on div "Editor de páginas Alterações salvas automaticamente debutantes Configurações Co…" at bounding box center [715, 20] width 1430 height 40
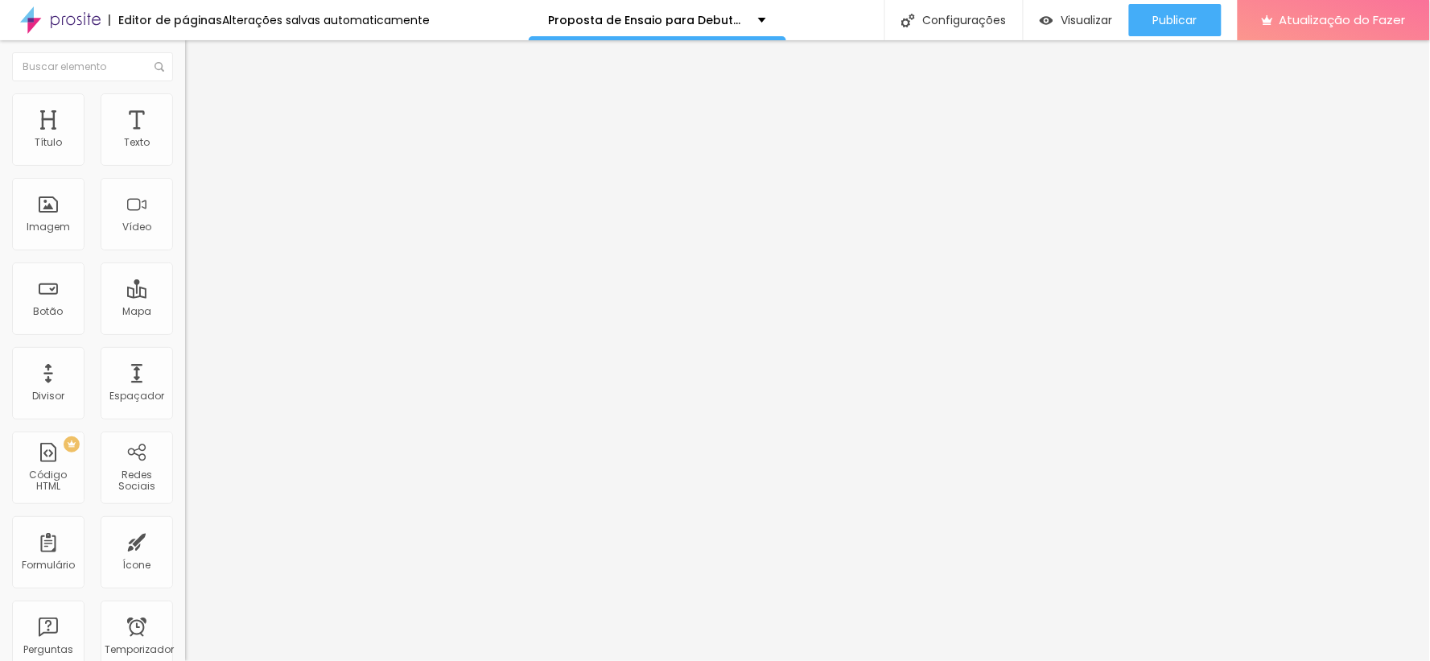
type input "66"
type input "65"
type input "64"
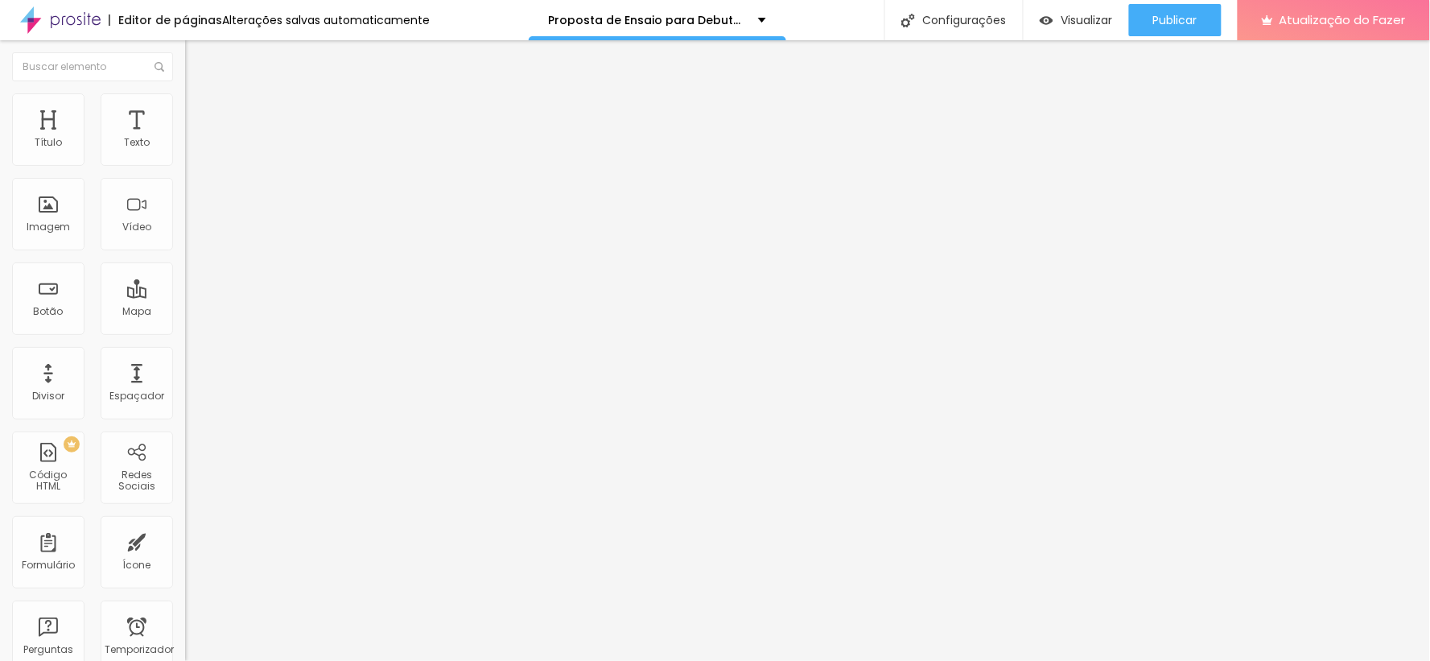
type input "64"
type input "62"
type input "60"
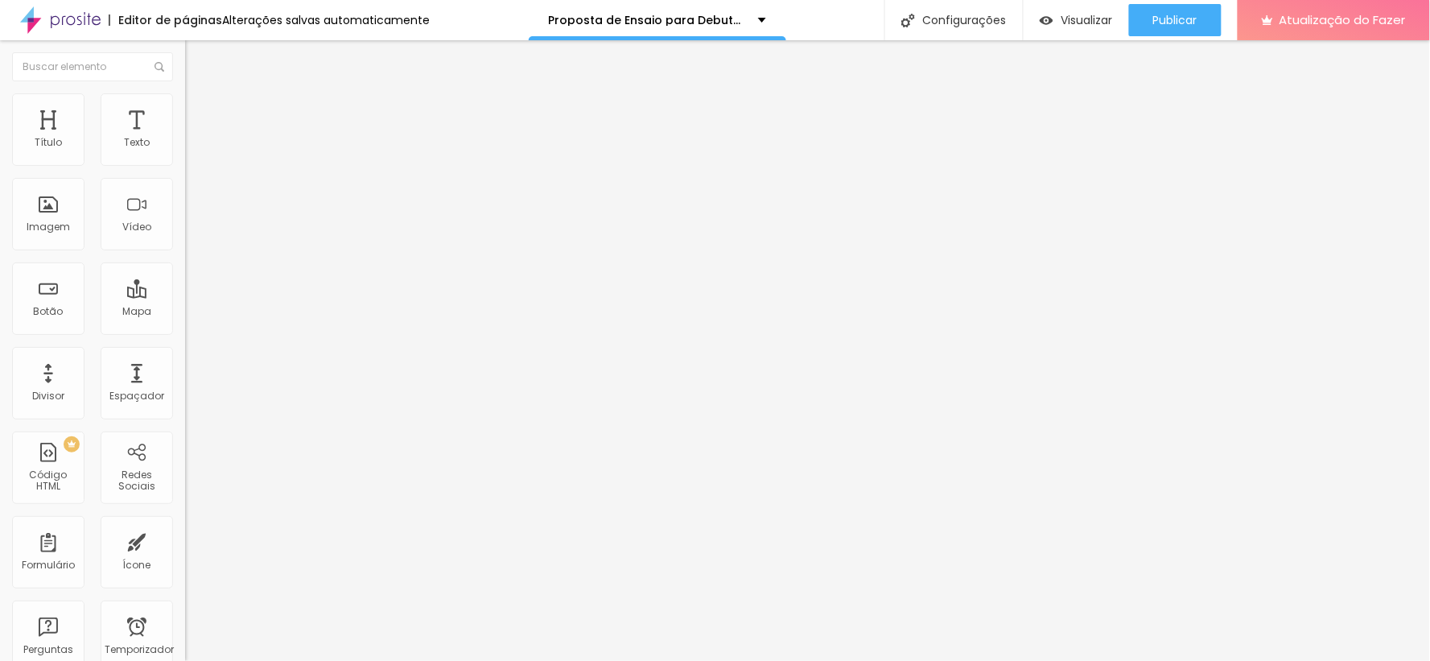
type input "62"
type input "63"
type input "62"
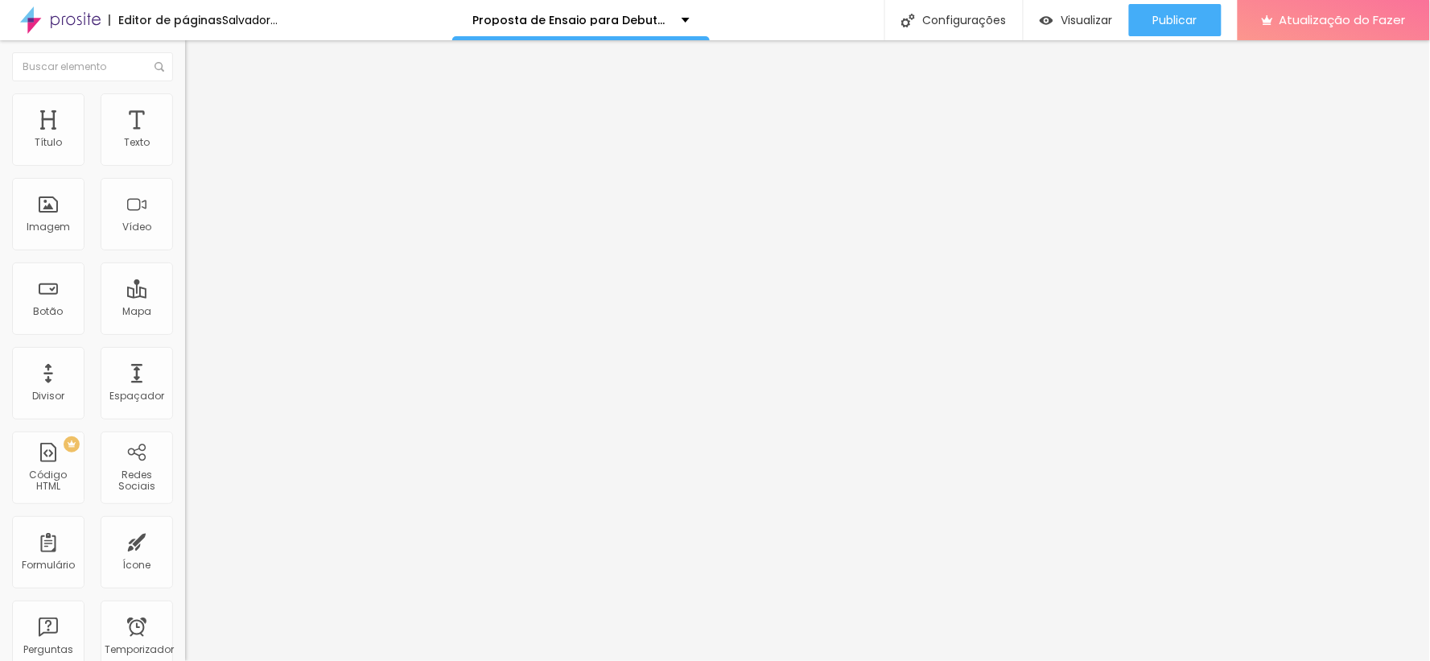
type input "62"
type input "61"
type input "60"
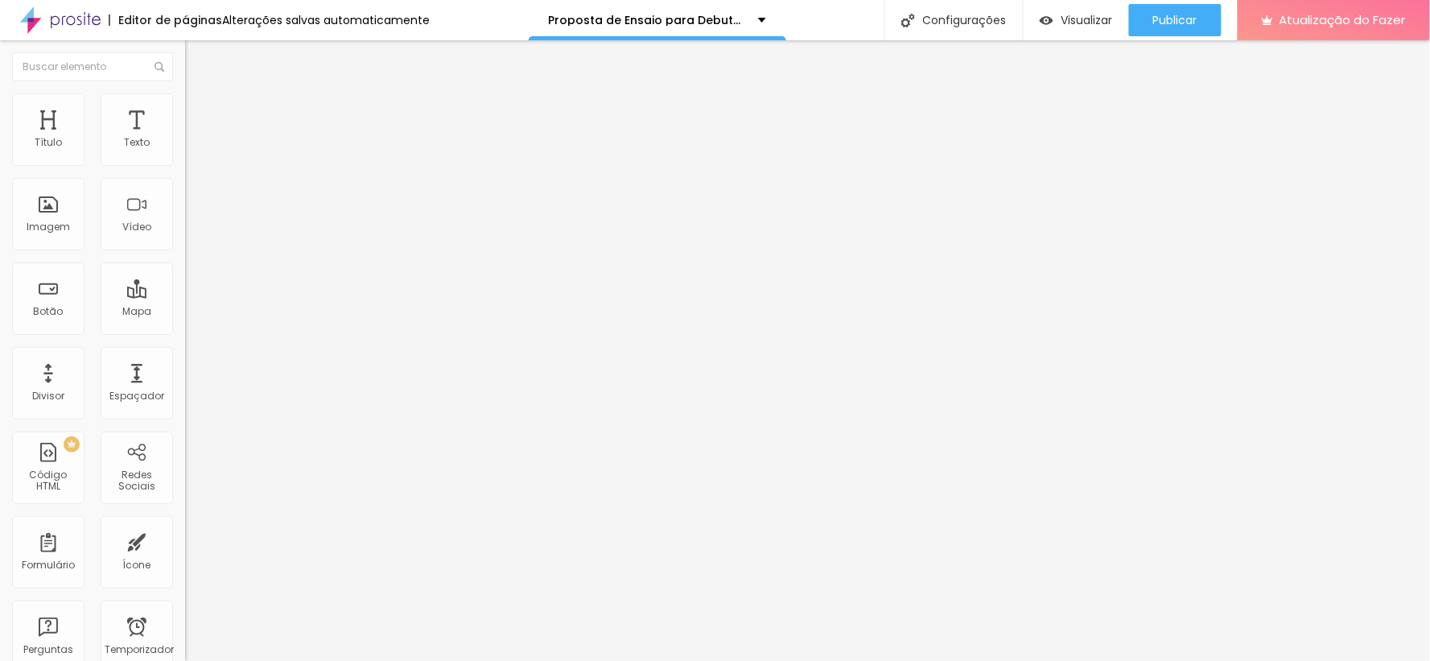
drag, startPoint x: 98, startPoint y: 341, endPoint x: 90, endPoint y: 340, distance: 8.2
type input "60"
click at [185, 380] on input "range" at bounding box center [237, 386] width 104 height 13
click at [185, 103] on ul "Conteúdo Estilo Avançado" at bounding box center [277, 101] width 185 height 48
click at [200, 110] on font "Estilo" at bounding box center [212, 104] width 25 height 14
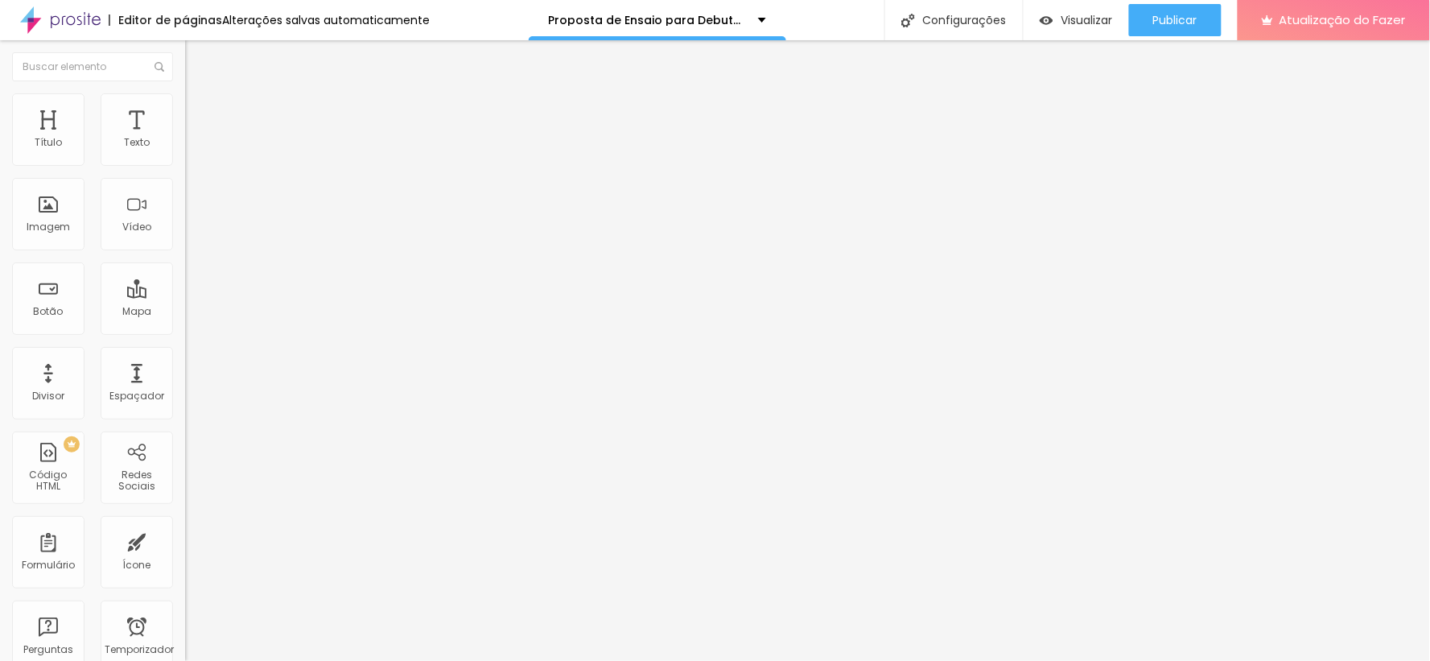
drag, startPoint x: 19, startPoint y: 92, endPoint x: 52, endPoint y: 137, distance: 55.4
click at [185, 93] on li "Conteúdo" at bounding box center [277, 85] width 185 height 16
click at [185, 151] on input "[URL][DOMAIN_NAME]" at bounding box center [281, 143] width 193 height 16
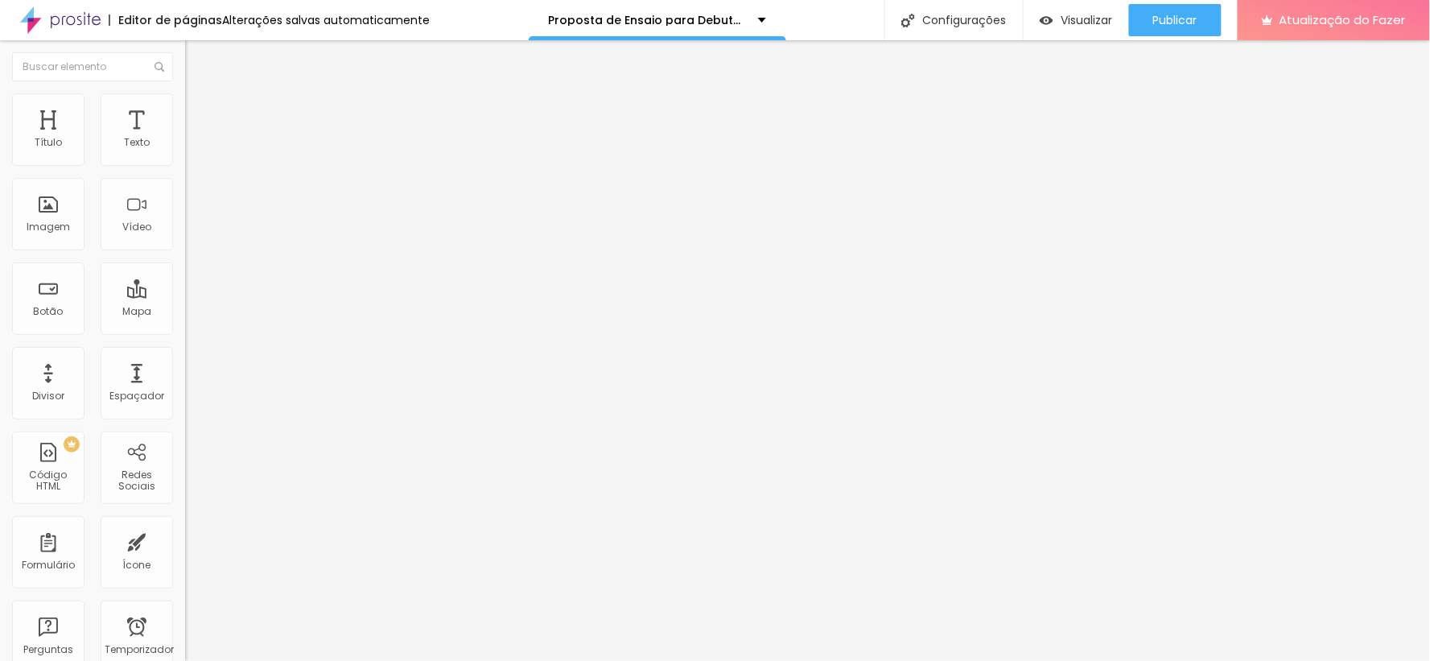
click at [185, 98] on li "Estilo" at bounding box center [277, 101] width 185 height 16
click at [185, 93] on li "Conteúdo" at bounding box center [277, 85] width 185 height 16
click at [185, 93] on img at bounding box center [192, 100] width 14 height 14
type input "93"
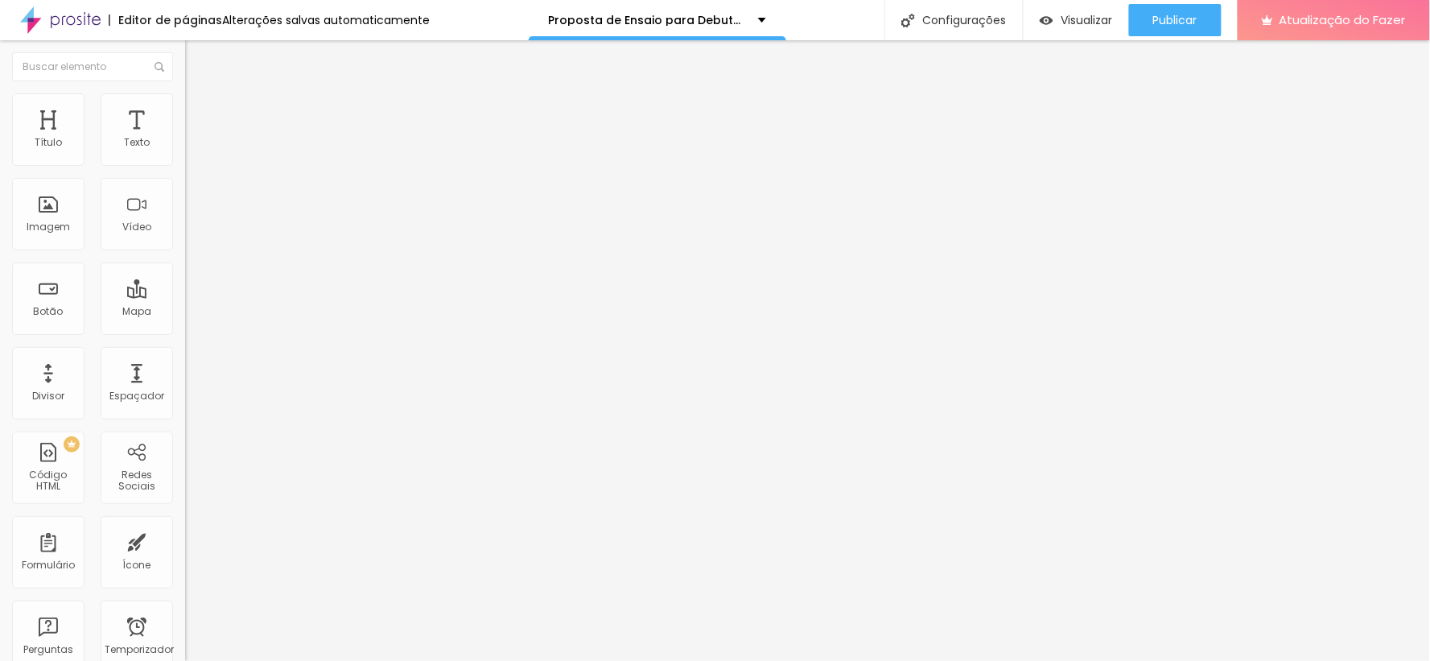
type input "90"
type input "87"
type input "86"
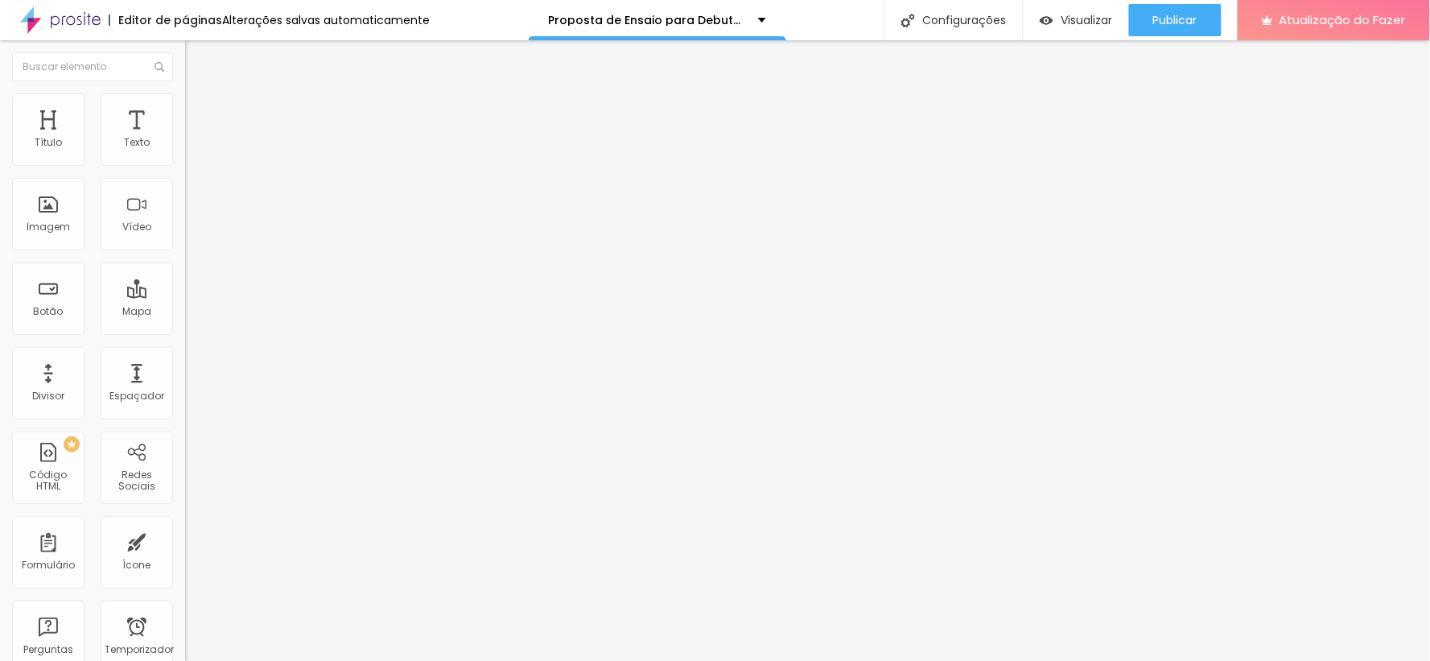
type input "86"
type input "87"
type input "89"
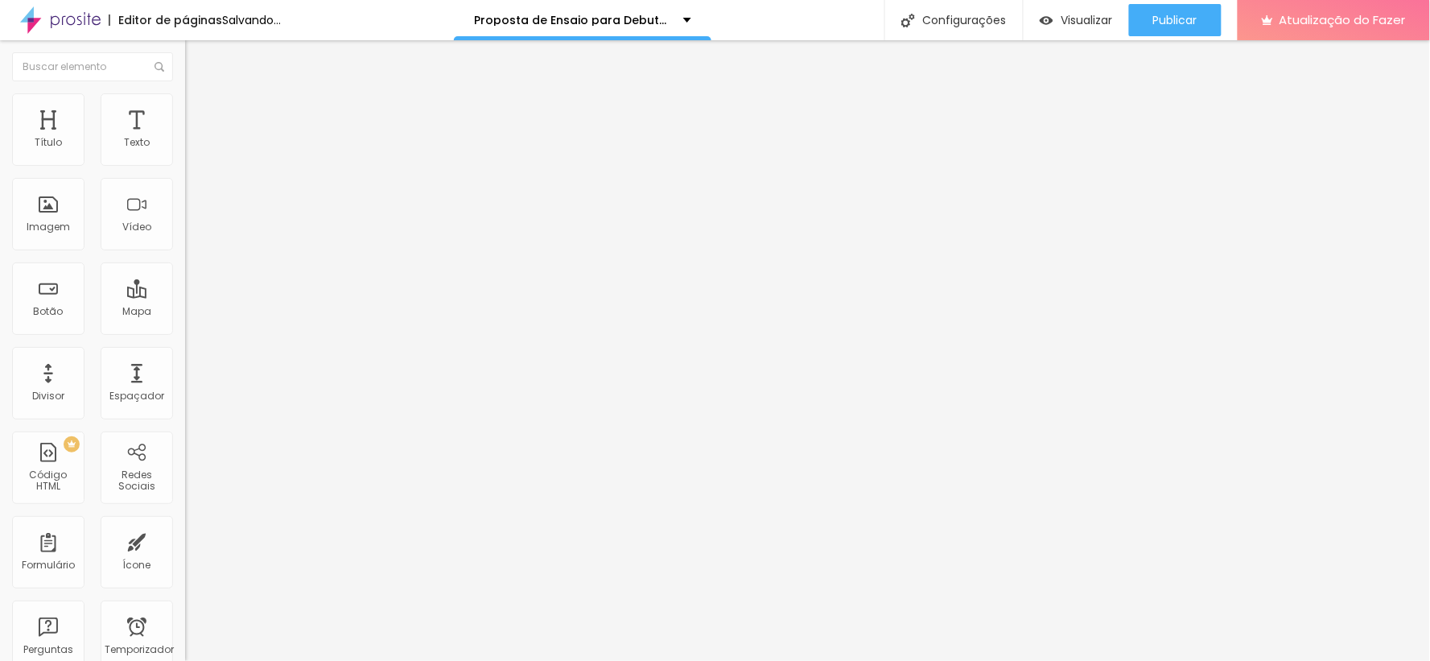
type input "90"
type input "91"
type input "100"
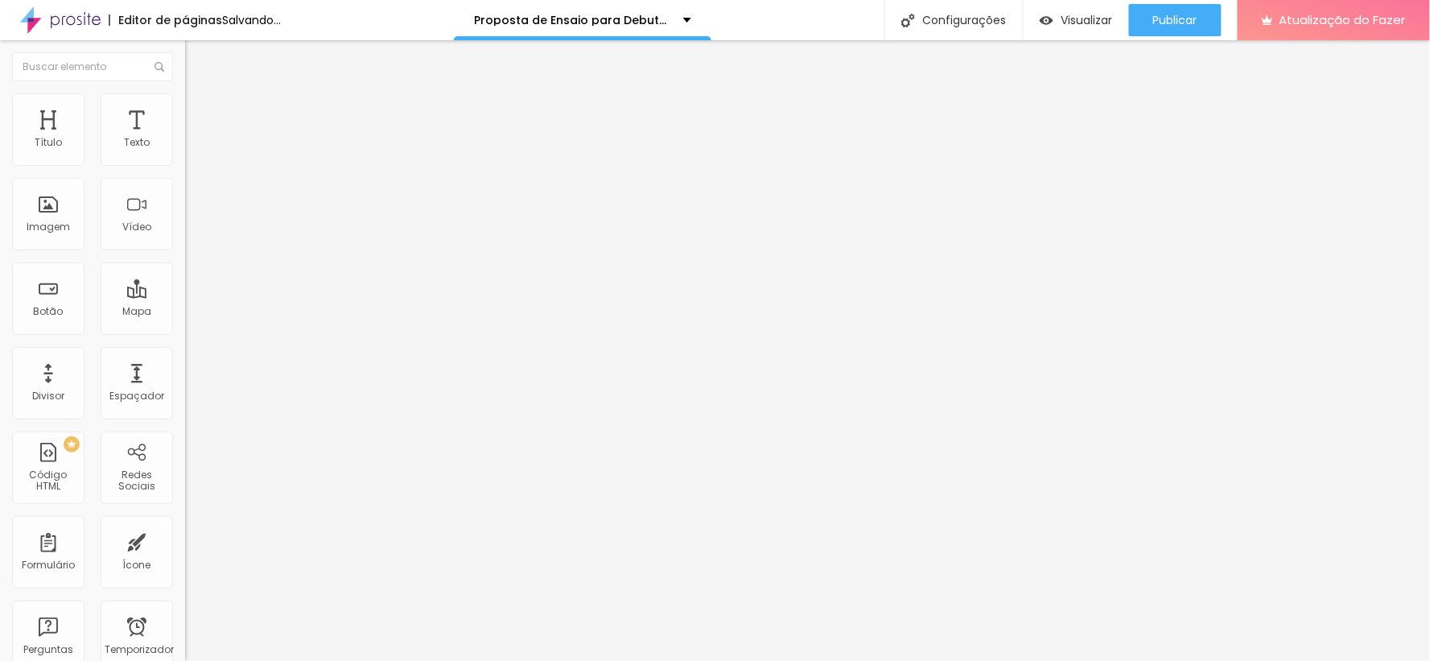
type input "100"
drag, startPoint x: 151, startPoint y: 170, endPoint x: 177, endPoint y: 163, distance: 26.6
click at [185, 163] on input "range" at bounding box center [237, 158] width 104 height 13
click at [185, 109] on img at bounding box center [192, 116] width 14 height 14
click at [200, 108] on font "Estilo" at bounding box center [212, 104] width 25 height 14
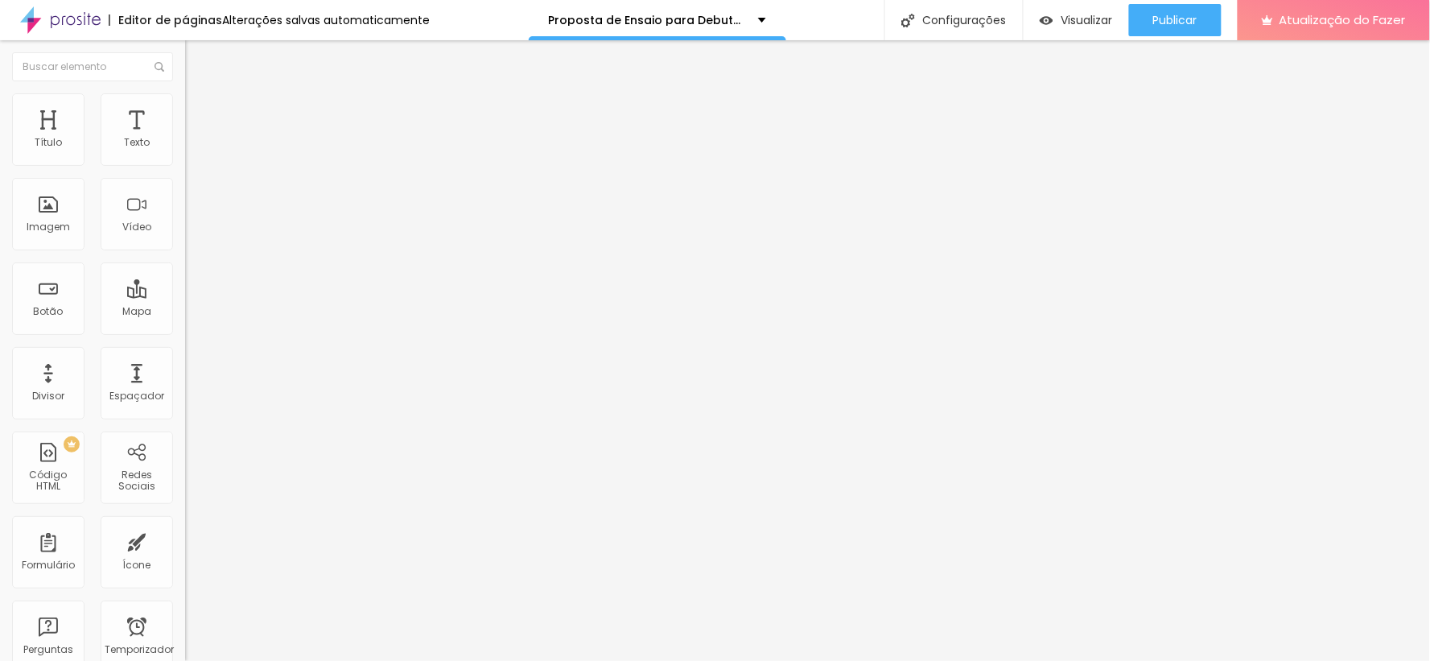
click at [185, 93] on li "Conteúdo" at bounding box center [277, 85] width 185 height 16
click at [49, 212] on div "Imagem" at bounding box center [48, 214] width 72 height 72
click at [51, 212] on div "Imagem" at bounding box center [48, 214] width 72 height 72
click at [195, 138] on font "Trocar imagem" at bounding box center [234, 132] width 78 height 14
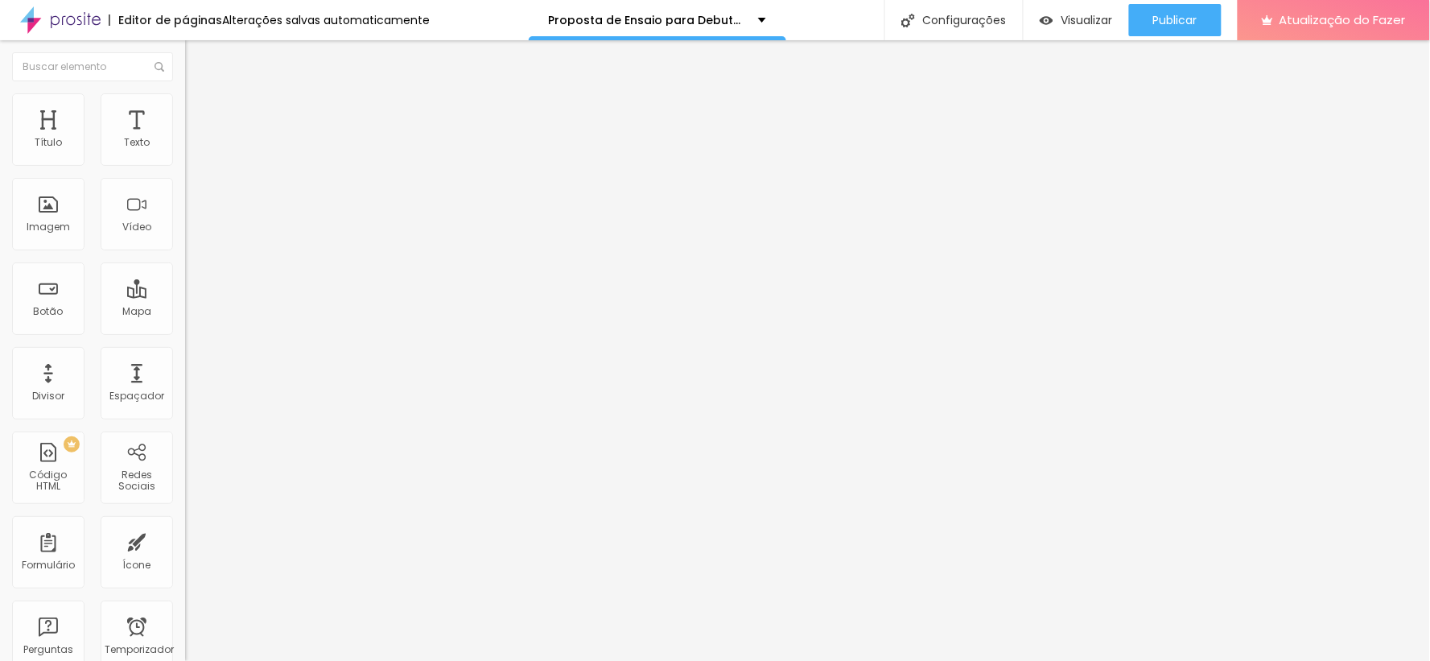
scroll to position [89, 0]
click at [185, 105] on li "Estilo" at bounding box center [277, 101] width 185 height 16
type input "90"
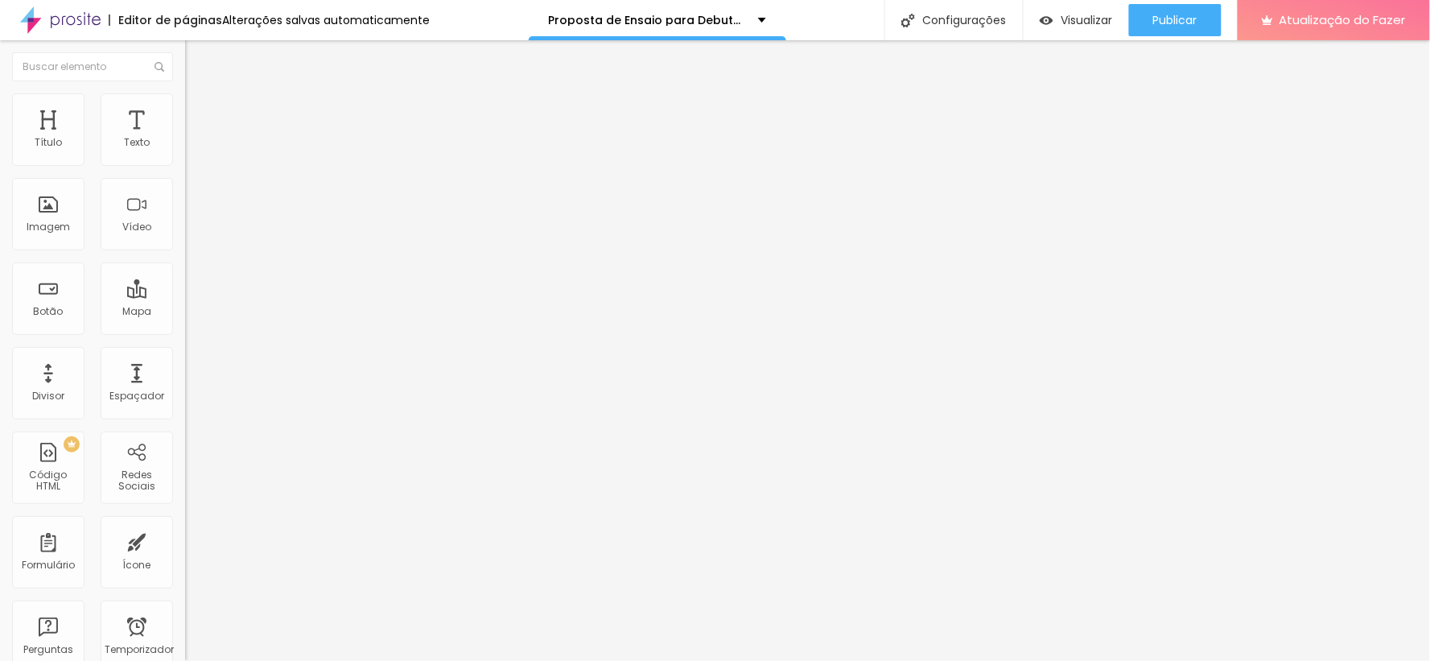
type input "90"
type input "85"
type input "80"
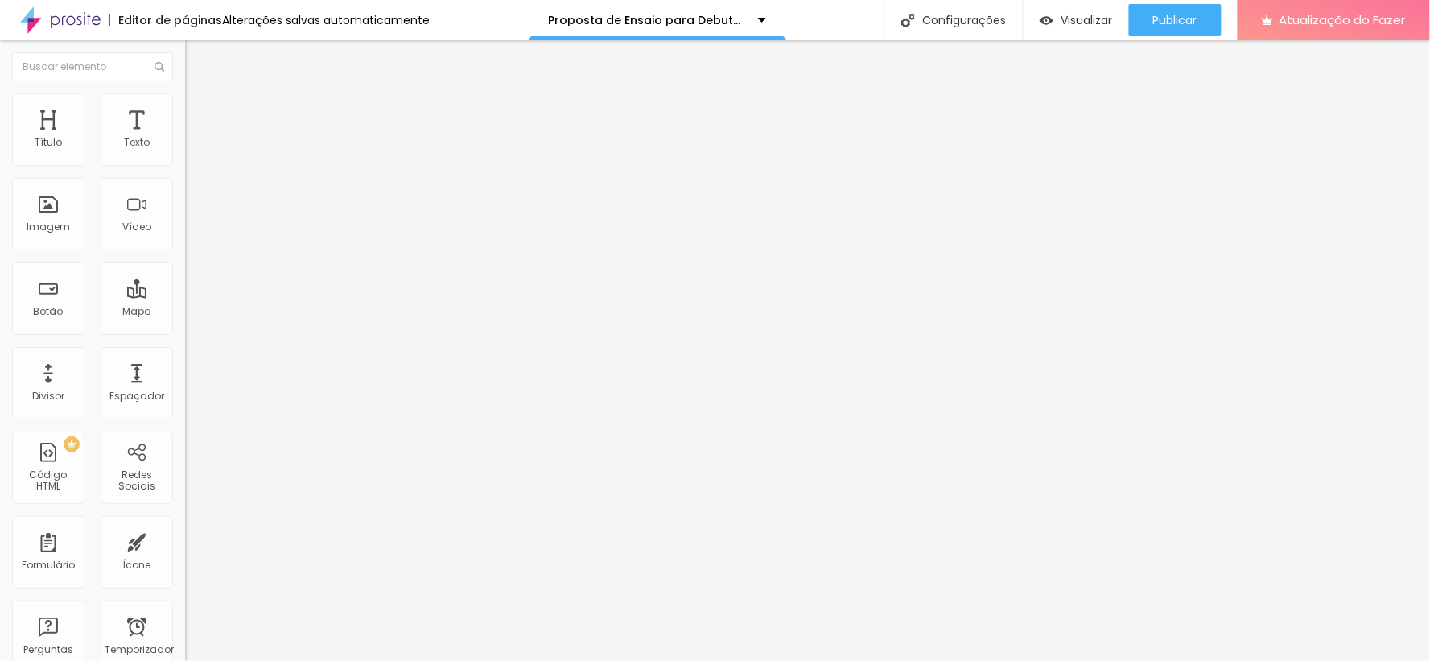
type input "75"
type input "70"
type input "65"
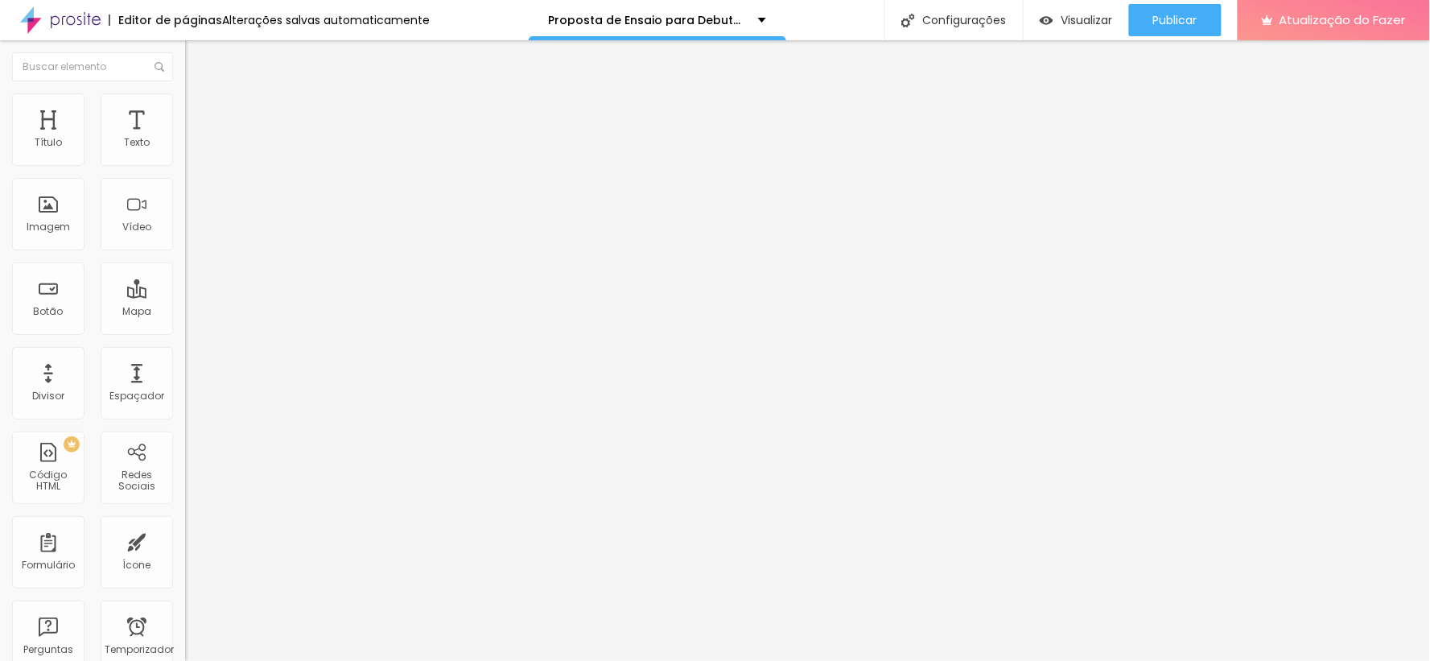
type input "65"
type input "70"
drag, startPoint x: 151, startPoint y: 169, endPoint x: 114, endPoint y: 167, distance: 37.1
type input "70"
click at [185, 165] on input "range" at bounding box center [237, 158] width 104 height 13
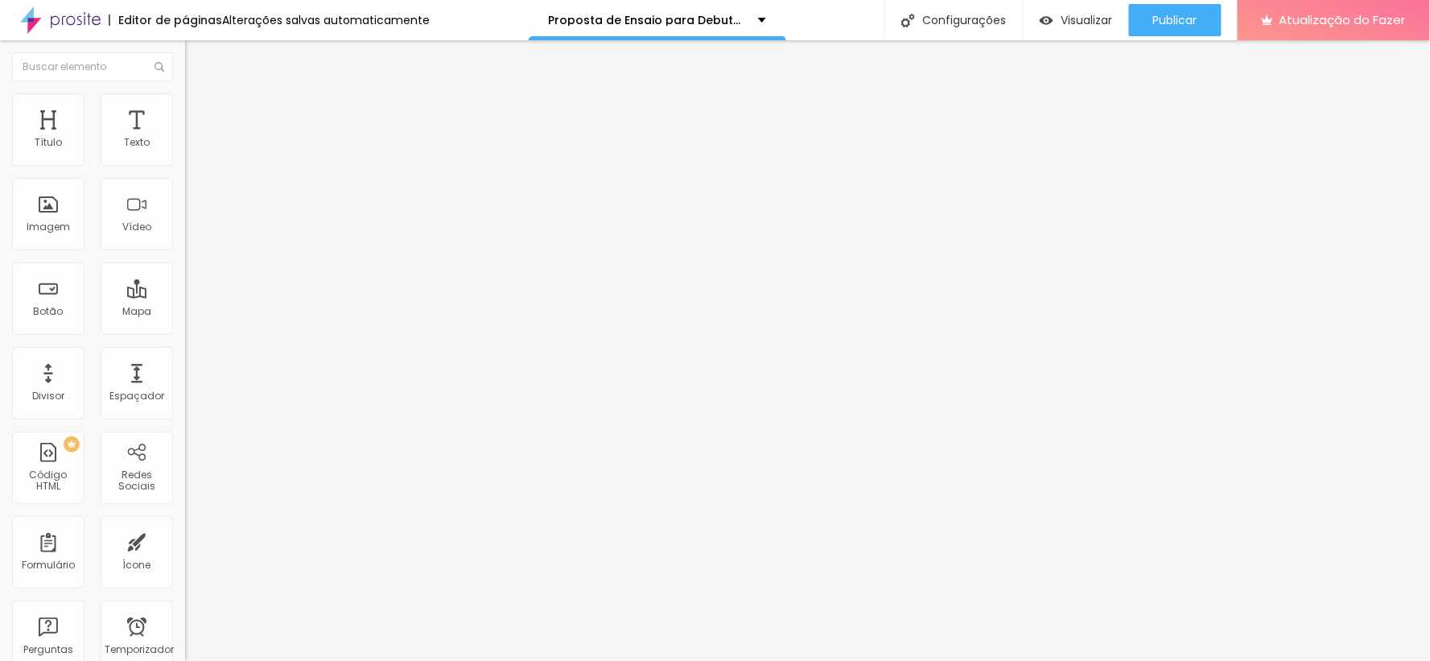
click at [185, 295] on div "Proporção 1:1 Quadrado Cinema 16:9 Padrão 4:3 Quadrado 1:1 Original" at bounding box center [277, 263] width 185 height 64
click at [185, 252] on span "1:1 Quadrado" at bounding box center [217, 245] width 64 height 14
click at [185, 271] on span "Padrão" at bounding box center [203, 265] width 36 height 14
click at [185, 99] on img at bounding box center [192, 100] width 14 height 14
type input "80"
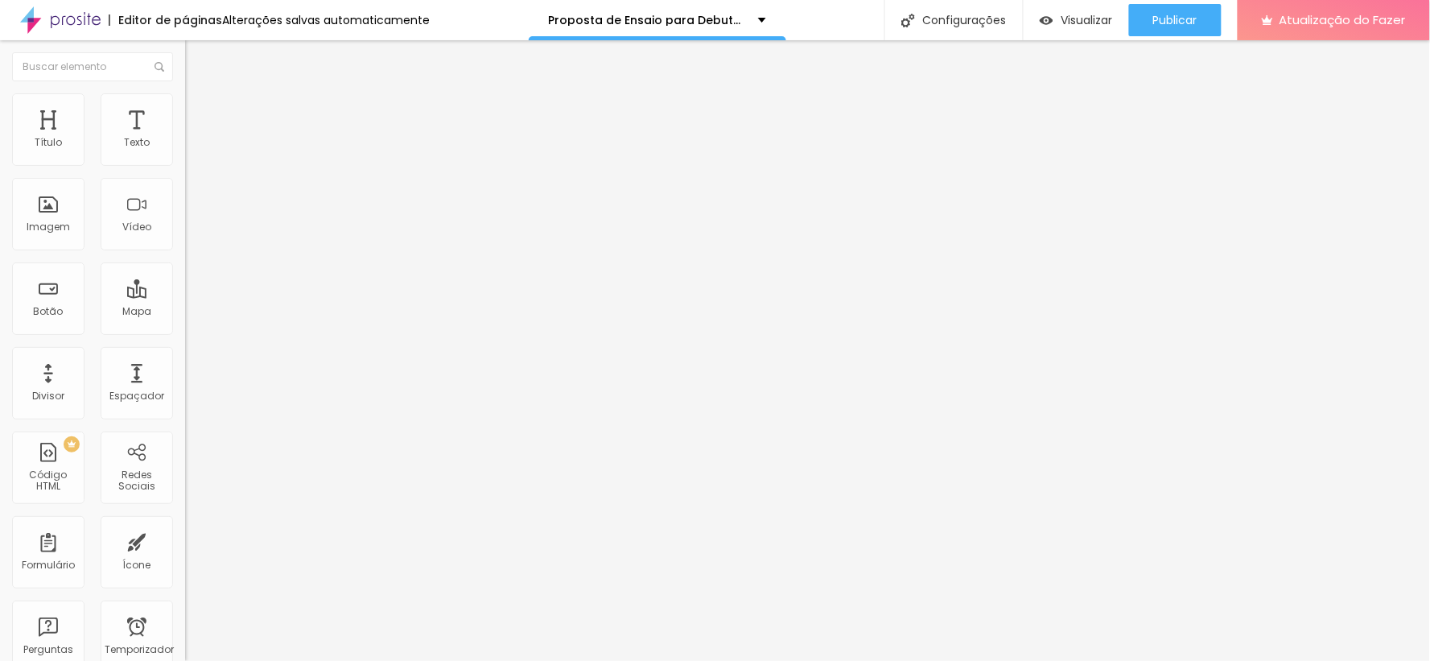
type input "80"
type input "85"
type input "90"
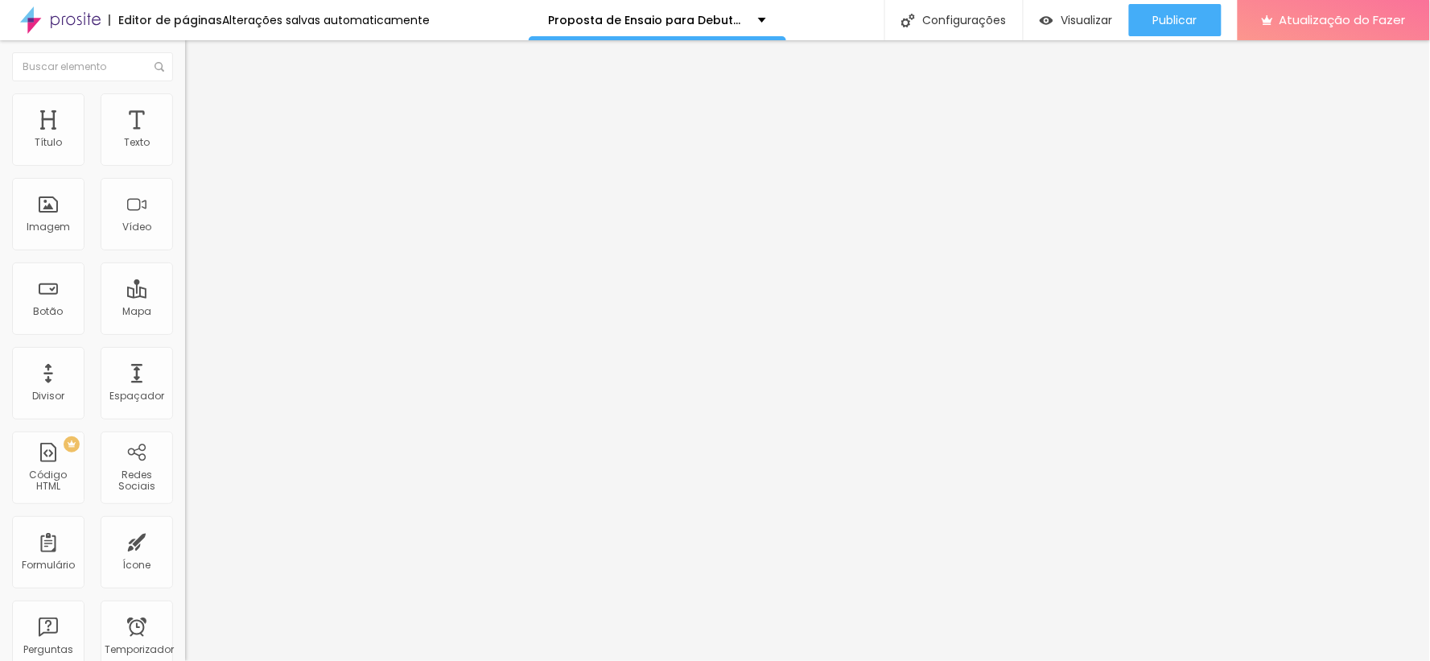
type input "95"
type input "100"
type input "95"
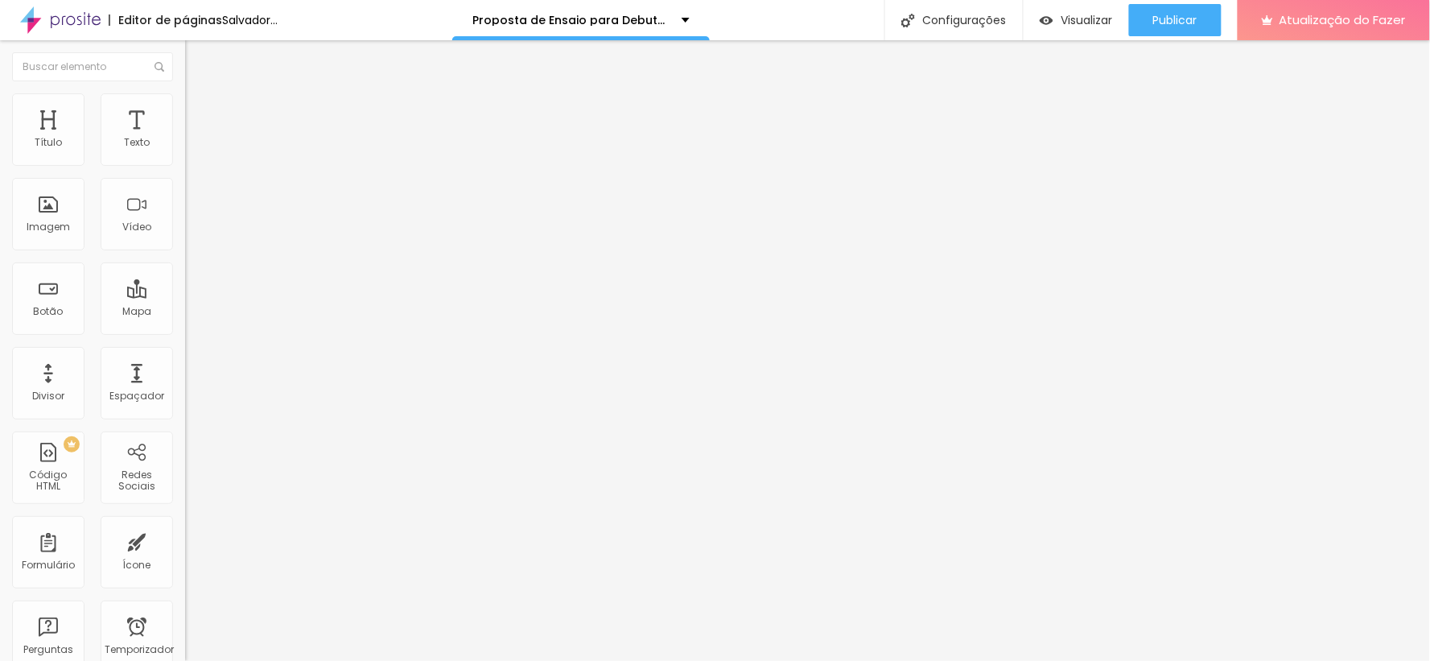
type input "95"
type input "100"
drag, startPoint x: 140, startPoint y: 175, endPoint x: 174, endPoint y: 180, distance: 34.3
type input "100"
click at [185, 165] on input "range" at bounding box center [237, 158] width 104 height 13
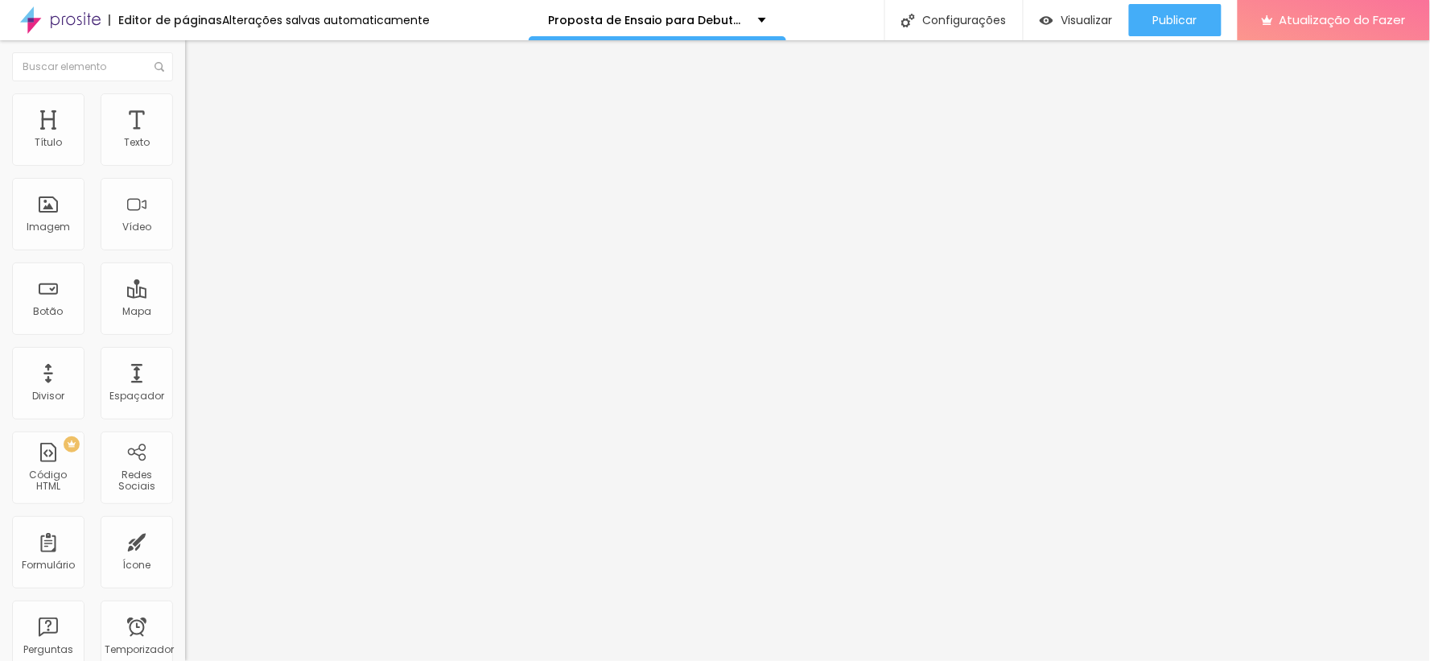
click at [185, 102] on img at bounding box center [192, 100] width 14 height 14
click at [185, 109] on li "Avançado" at bounding box center [277, 117] width 185 height 16
click at [185, 92] on img at bounding box center [192, 84] width 14 height 14
click at [185, 93] on li "Estilo" at bounding box center [277, 101] width 185 height 16
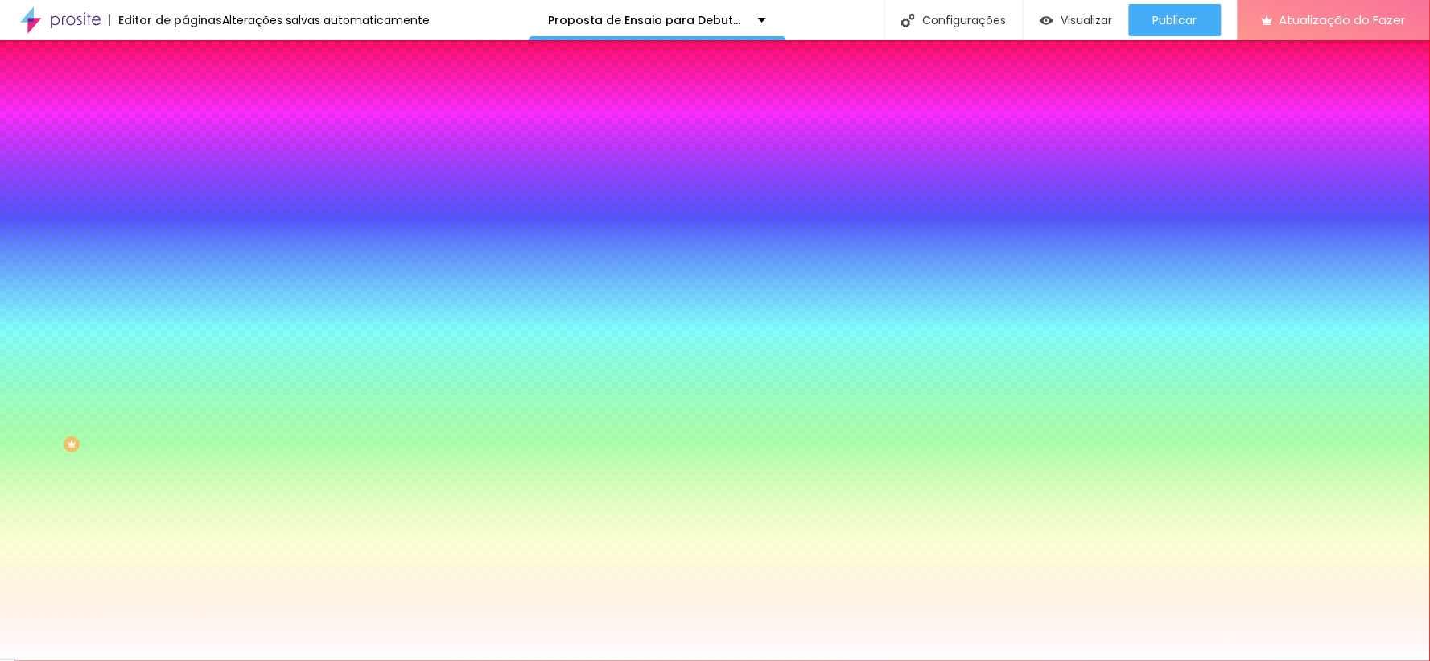
click at [185, 92] on img at bounding box center [192, 84] width 14 height 14
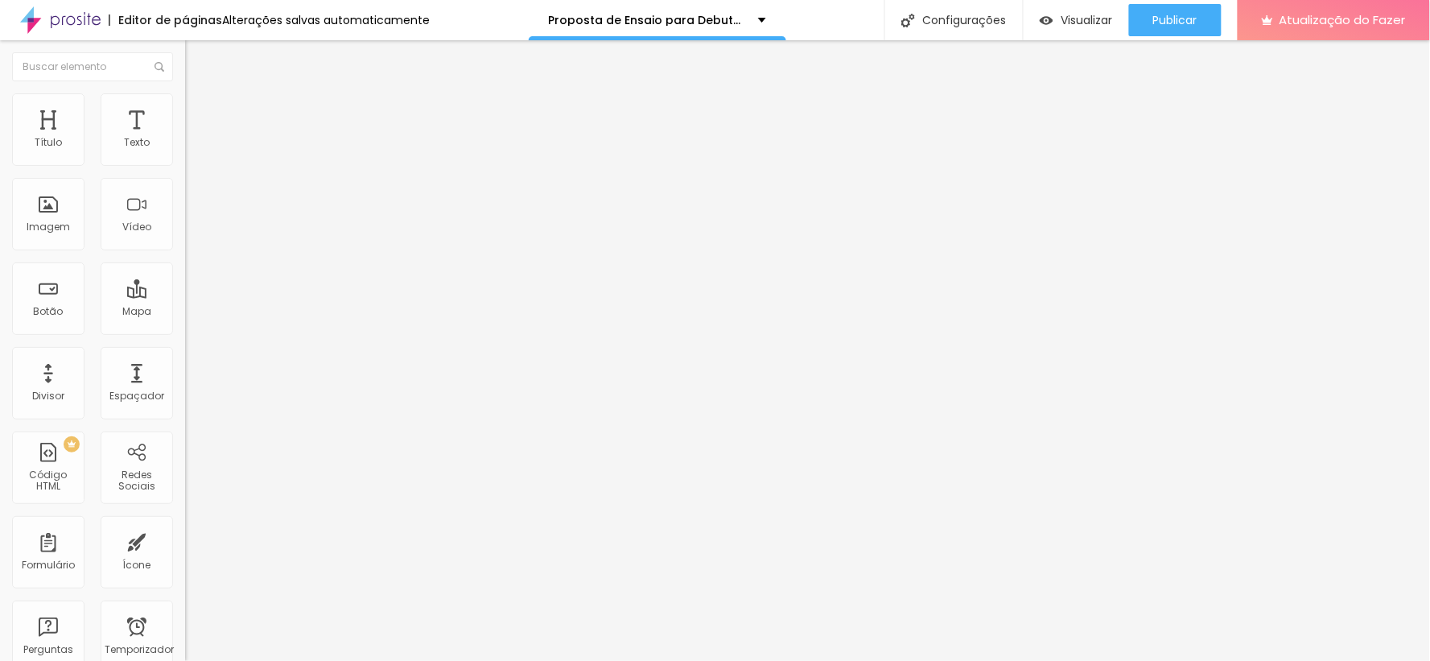
click at [185, 147] on font "Encaixotado" at bounding box center [216, 140] width 63 height 14
click at [185, 171] on span "Completo" at bounding box center [209, 165] width 49 height 14
click at [185, 156] on font "Encaixotado" at bounding box center [216, 149] width 63 height 14
click at [200, 110] on font "Estilo" at bounding box center [212, 104] width 25 height 14
click at [195, 138] on font "Trocar imagem" at bounding box center [234, 132] width 78 height 14
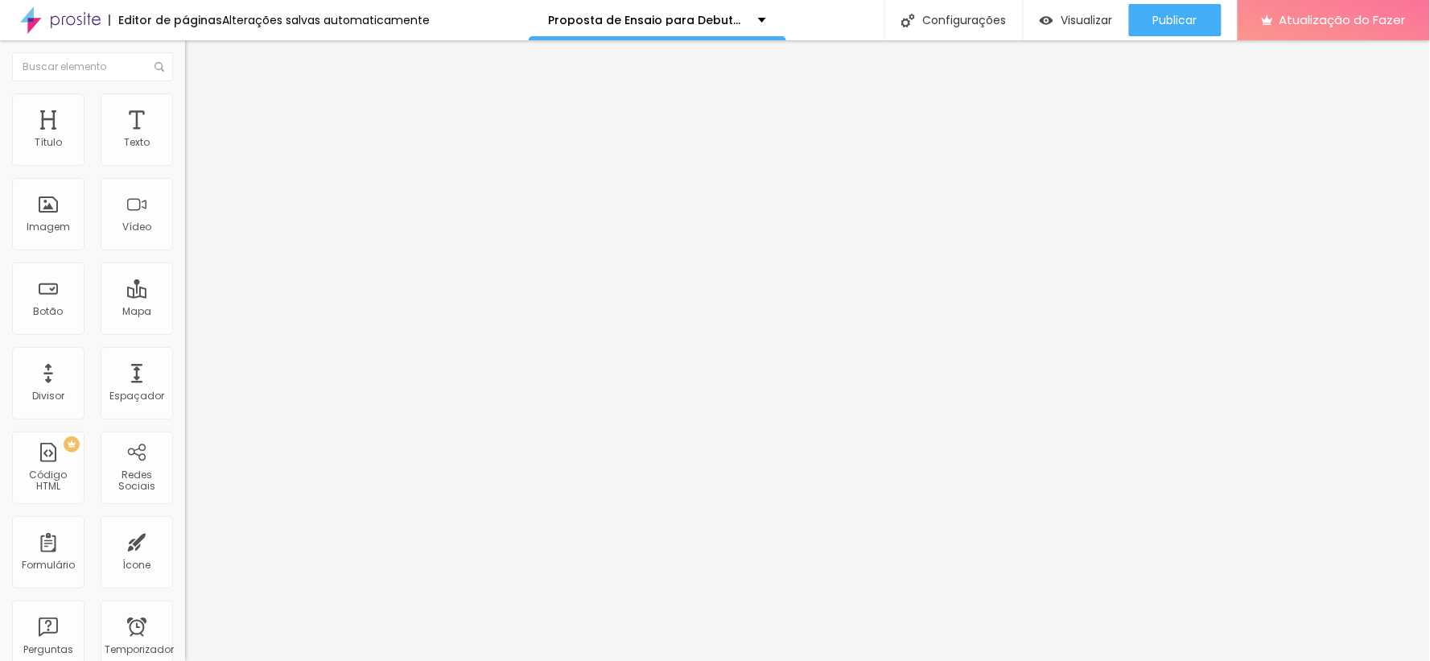
scroll to position [179, 0]
click at [185, 109] on img at bounding box center [192, 116] width 14 height 14
click at [185, 93] on img at bounding box center [192, 100] width 14 height 14
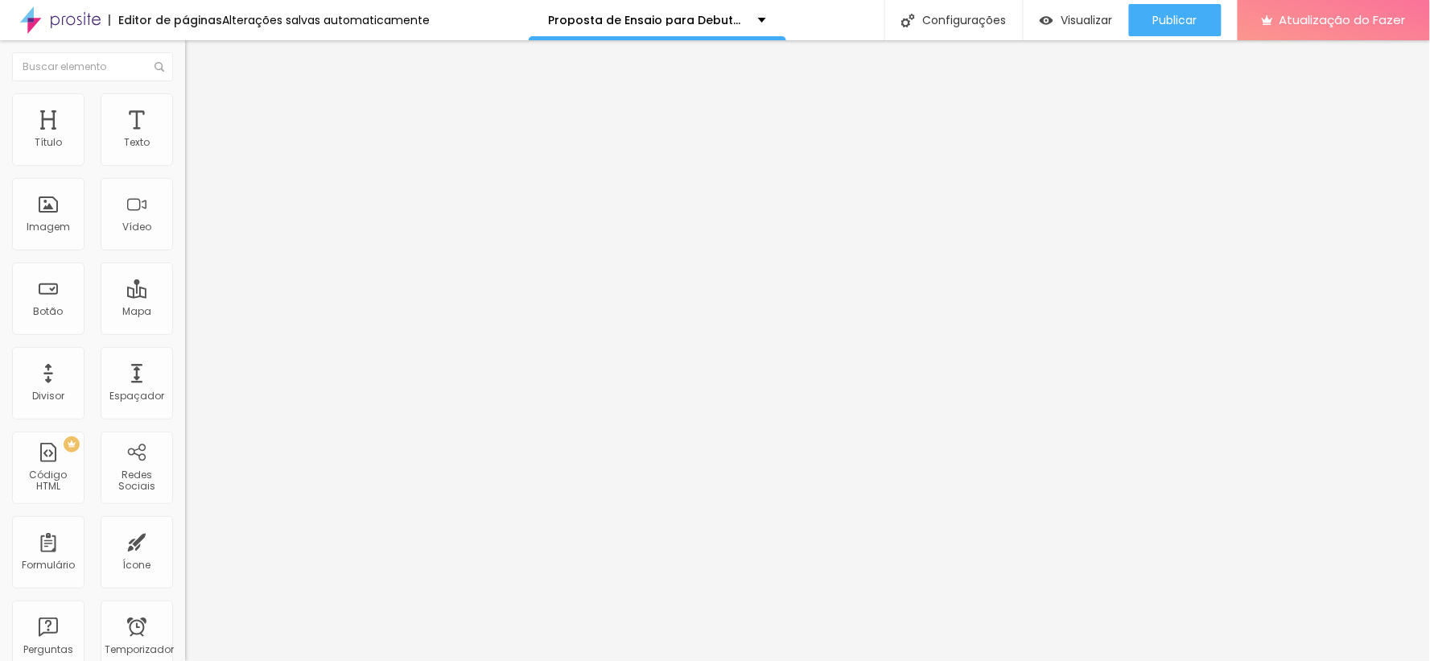
drag, startPoint x: 70, startPoint y: 197, endPoint x: 122, endPoint y: 197, distance: 52.3
click at [185, 353] on div at bounding box center [277, 360] width 185 height 14
type input "163"
type input "158"
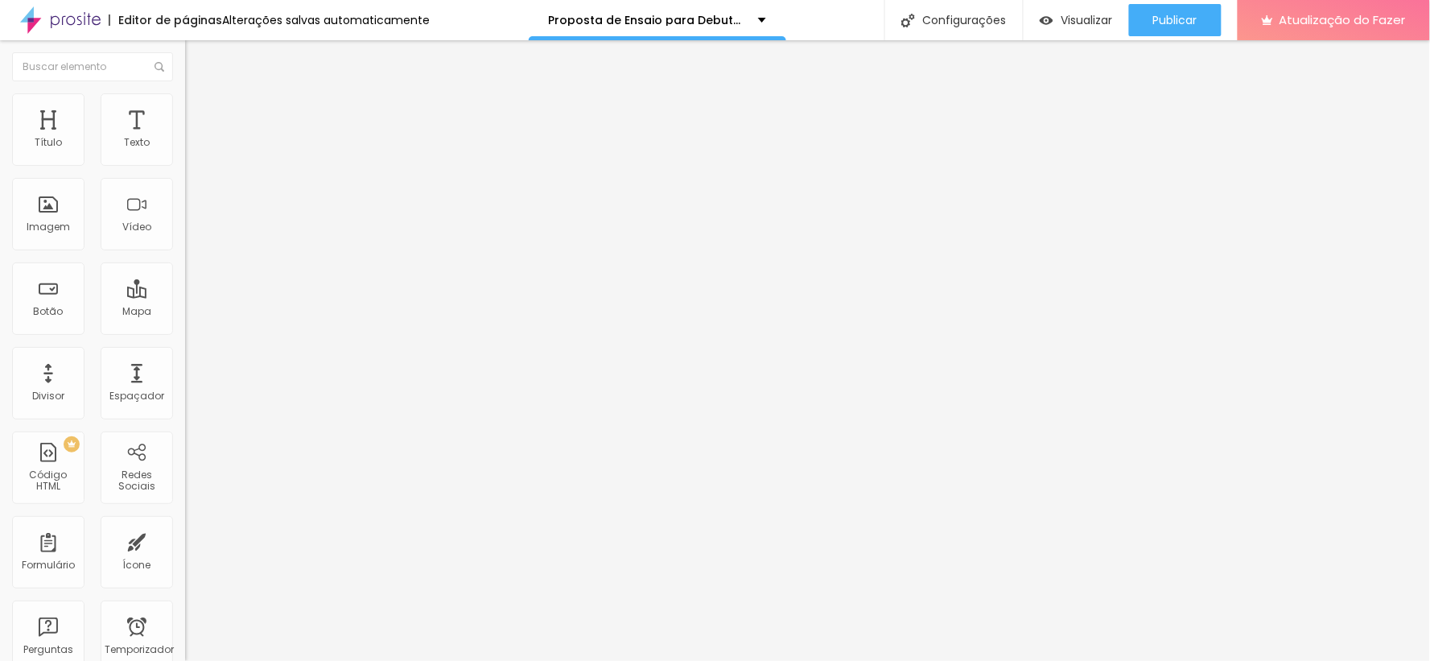
type input "158"
drag, startPoint x: 118, startPoint y: 199, endPoint x: 101, endPoint y: 203, distance: 17.4
type input "140"
click at [185, 353] on input "range" at bounding box center [237, 359] width 104 height 13
type input "140"
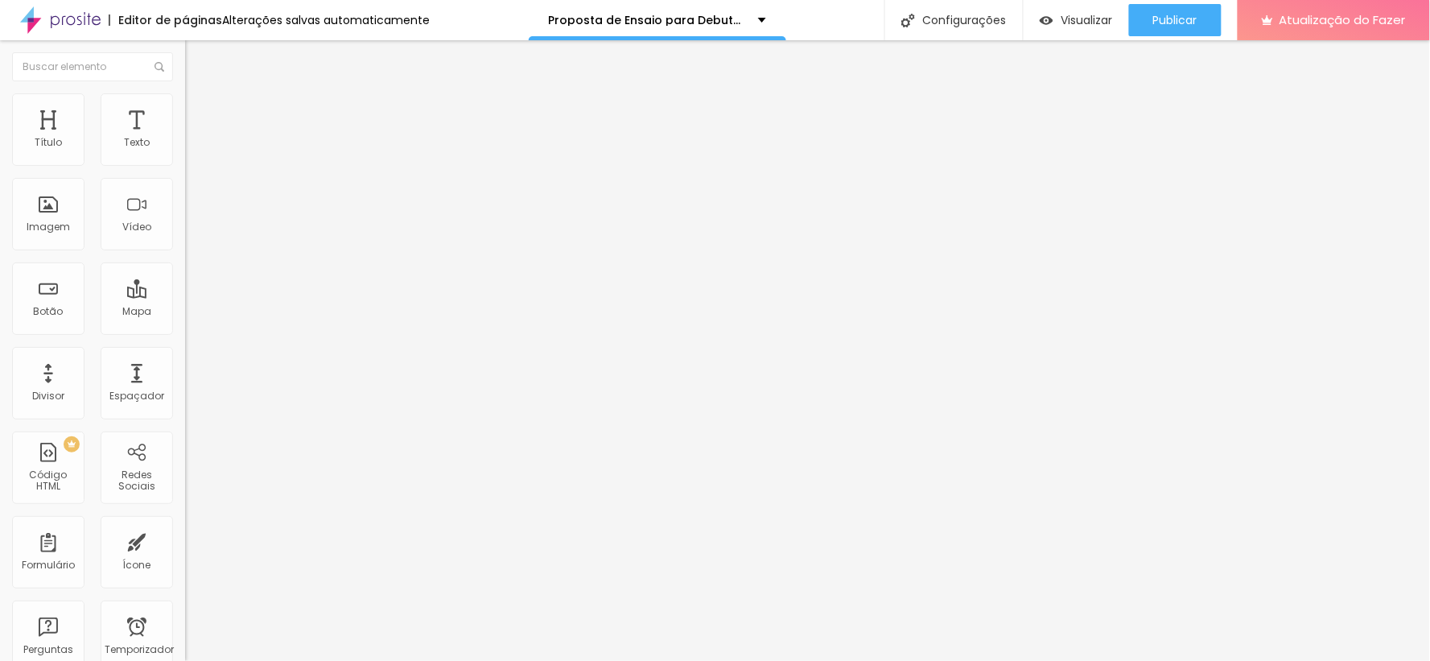
type input "100"
type input "85"
type input "84"
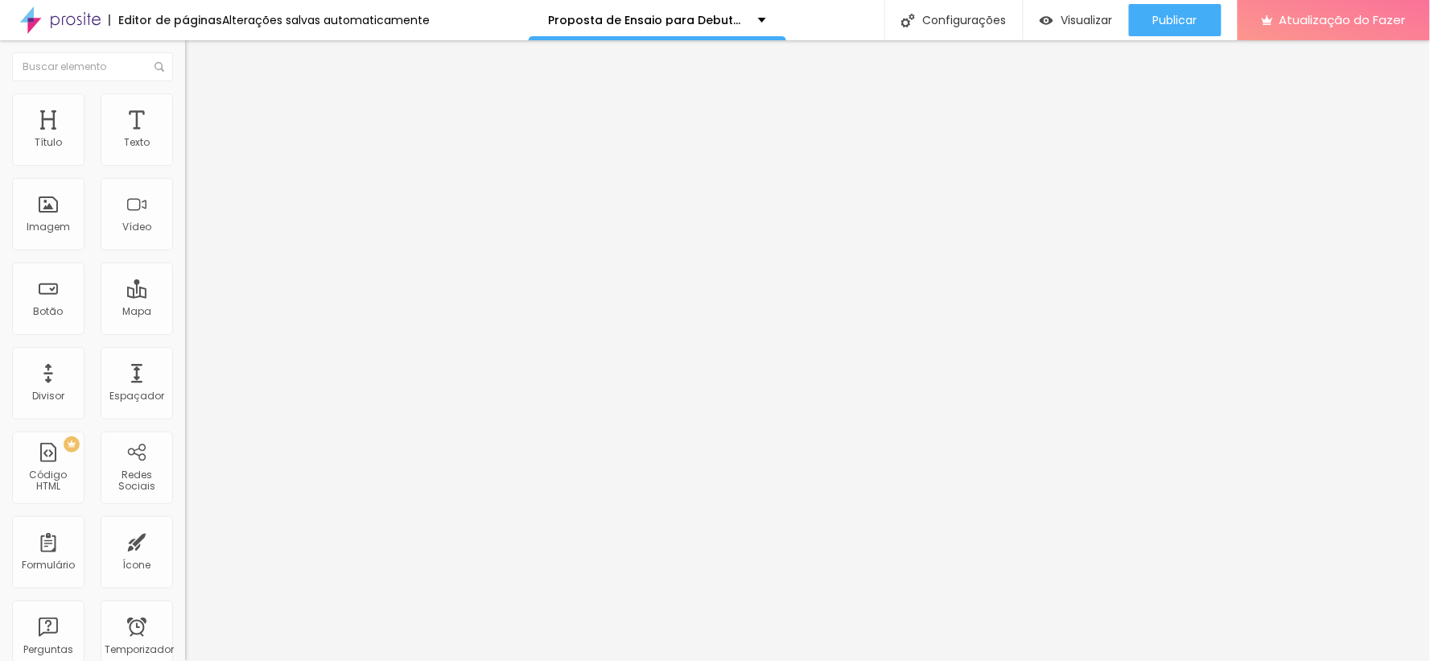
type input "84"
type input "74"
type input "60"
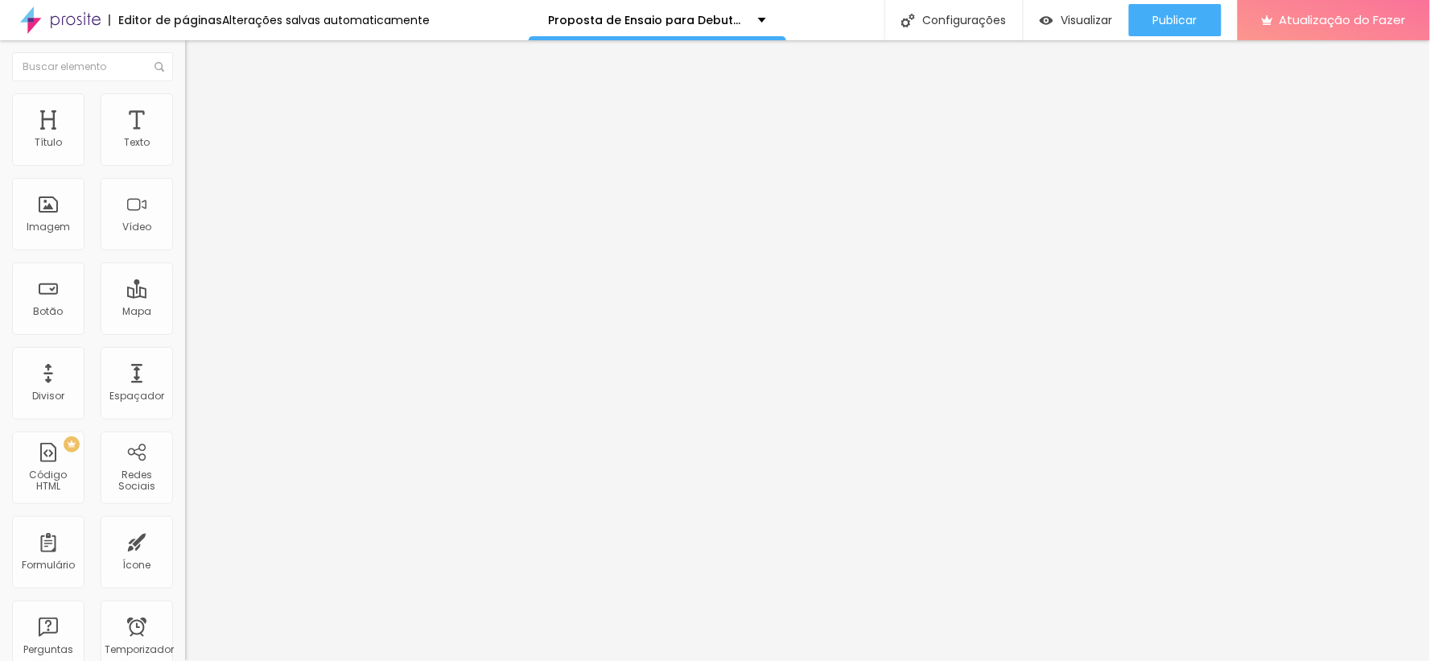
type input "54"
type input "49"
type input "47"
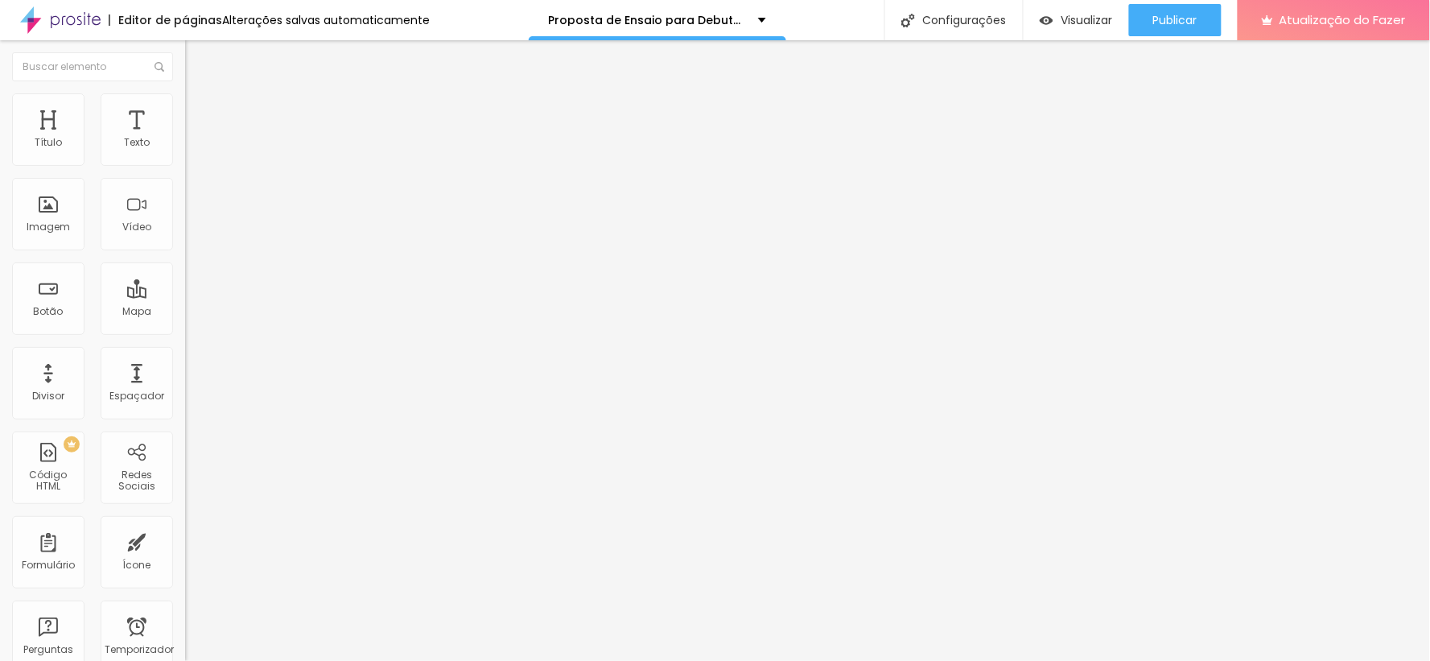
type input "47"
type input "41"
type input "40"
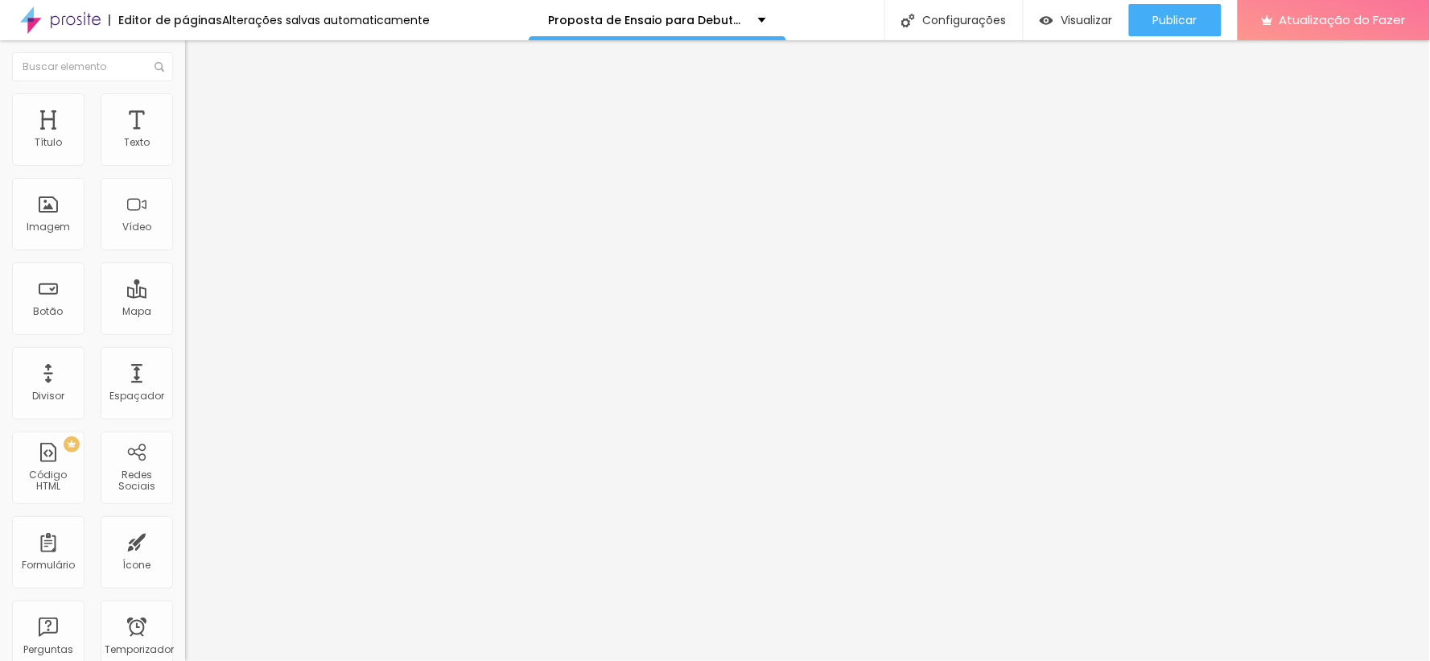
type input "34"
type input "32"
type input "31"
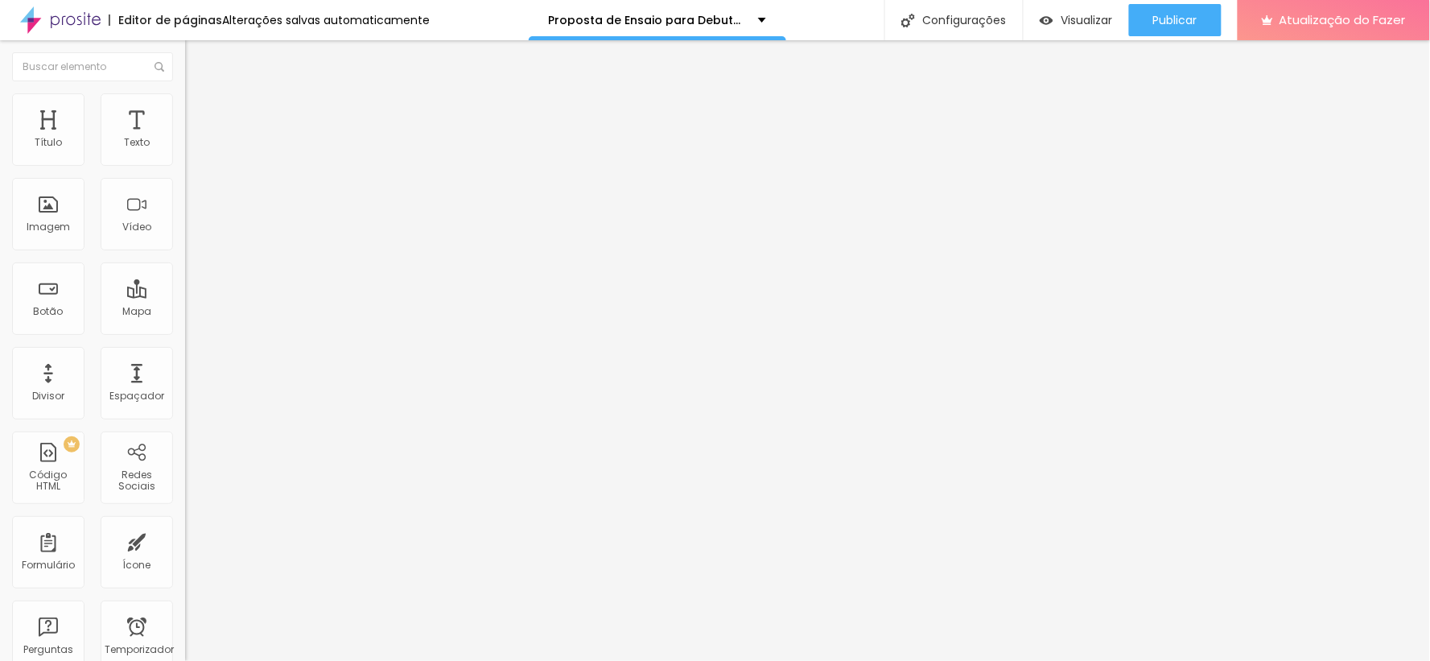
type input "31"
type input "32"
type input "38"
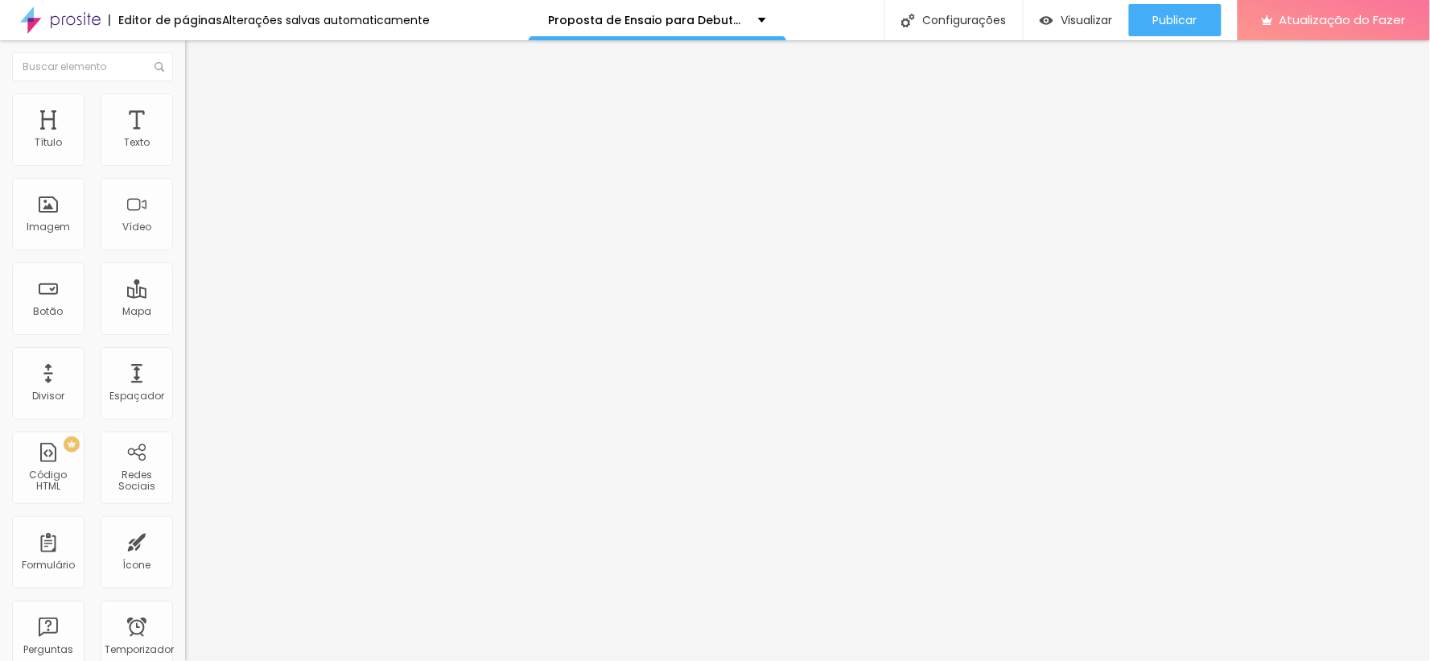
type input "67"
type input "76"
type input "80"
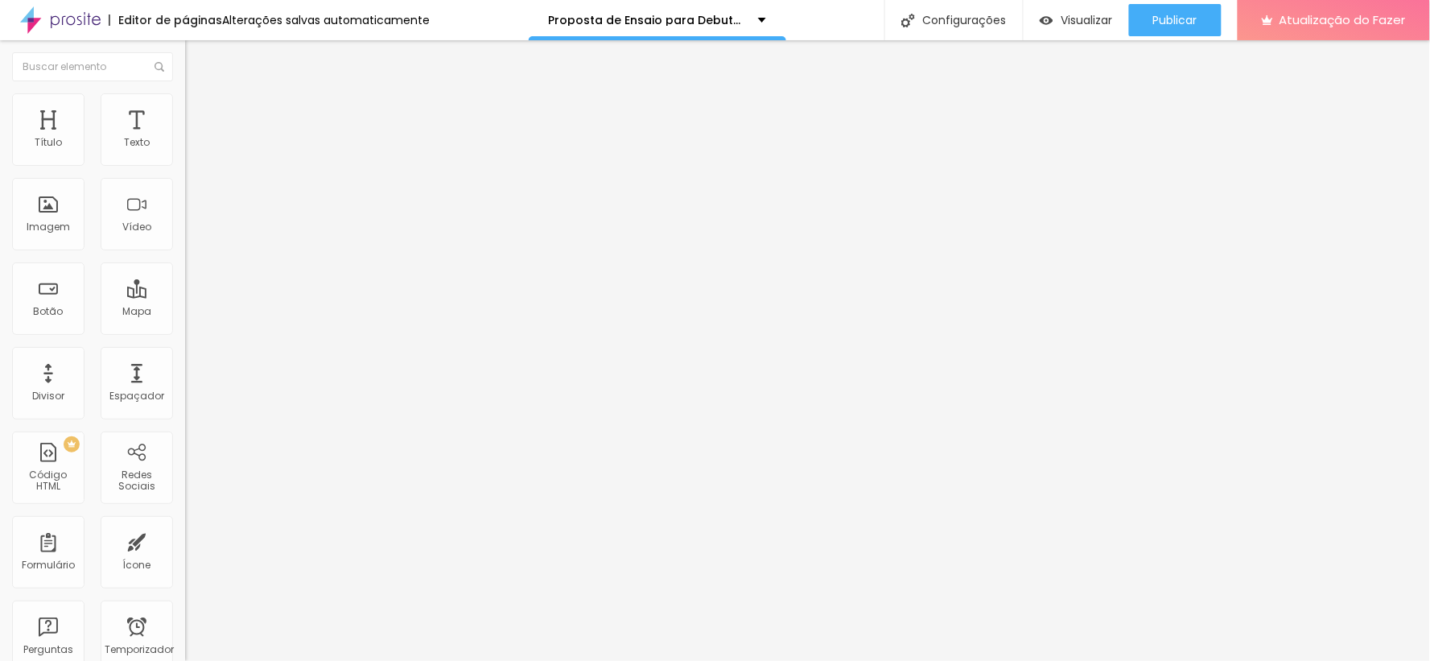
type input "80"
type input "84"
type input "85"
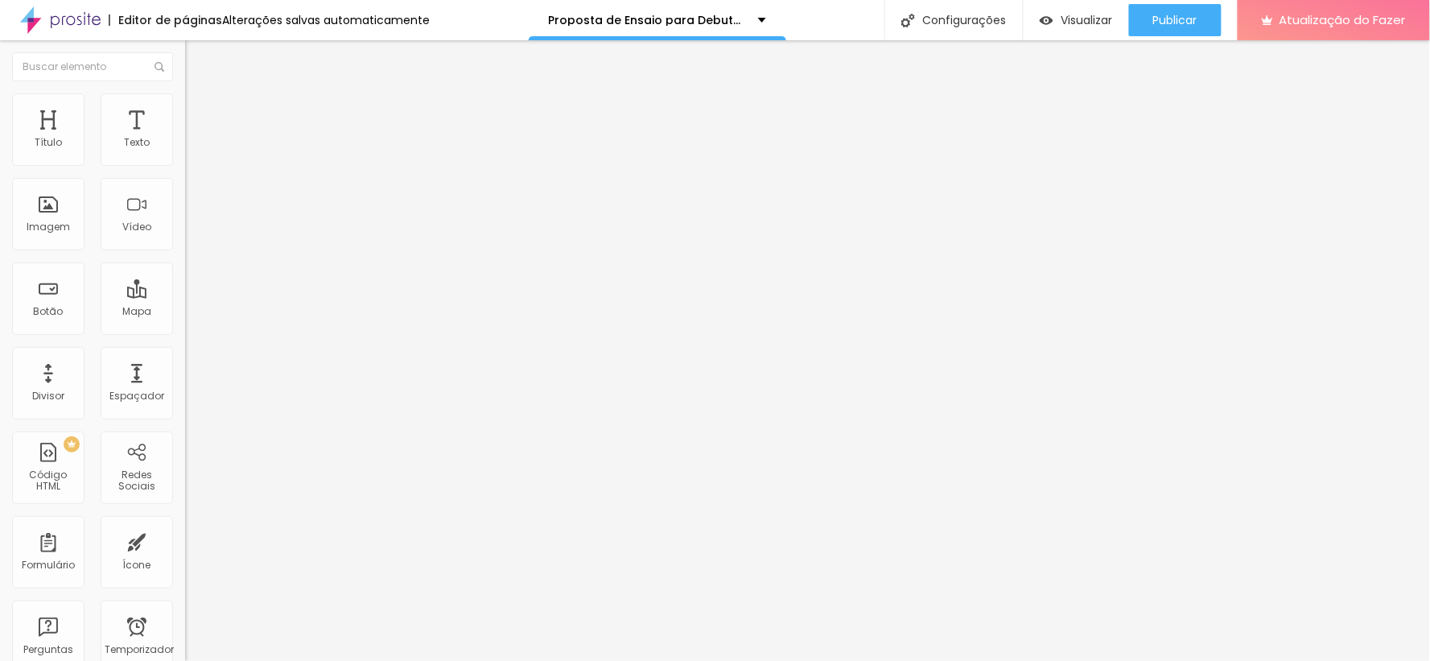
type input "87"
type input "85"
type input "84"
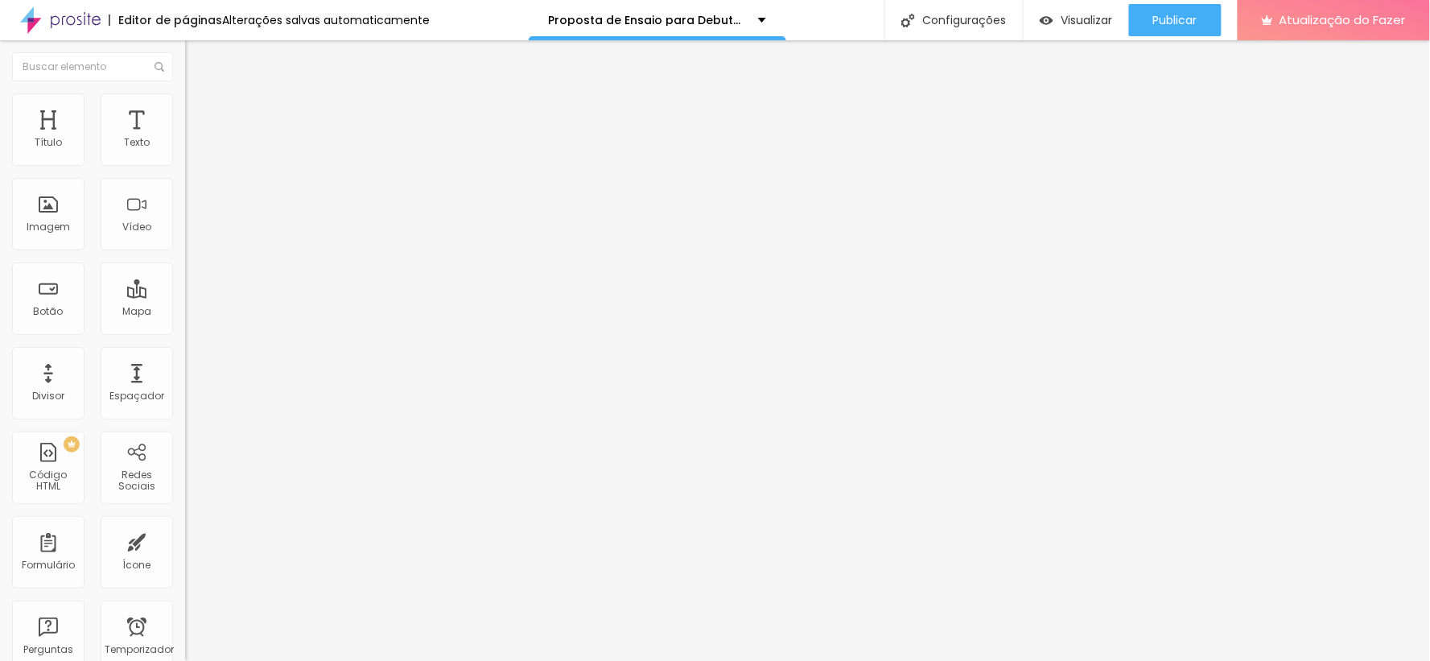
type input "84"
type input "76"
type input "69"
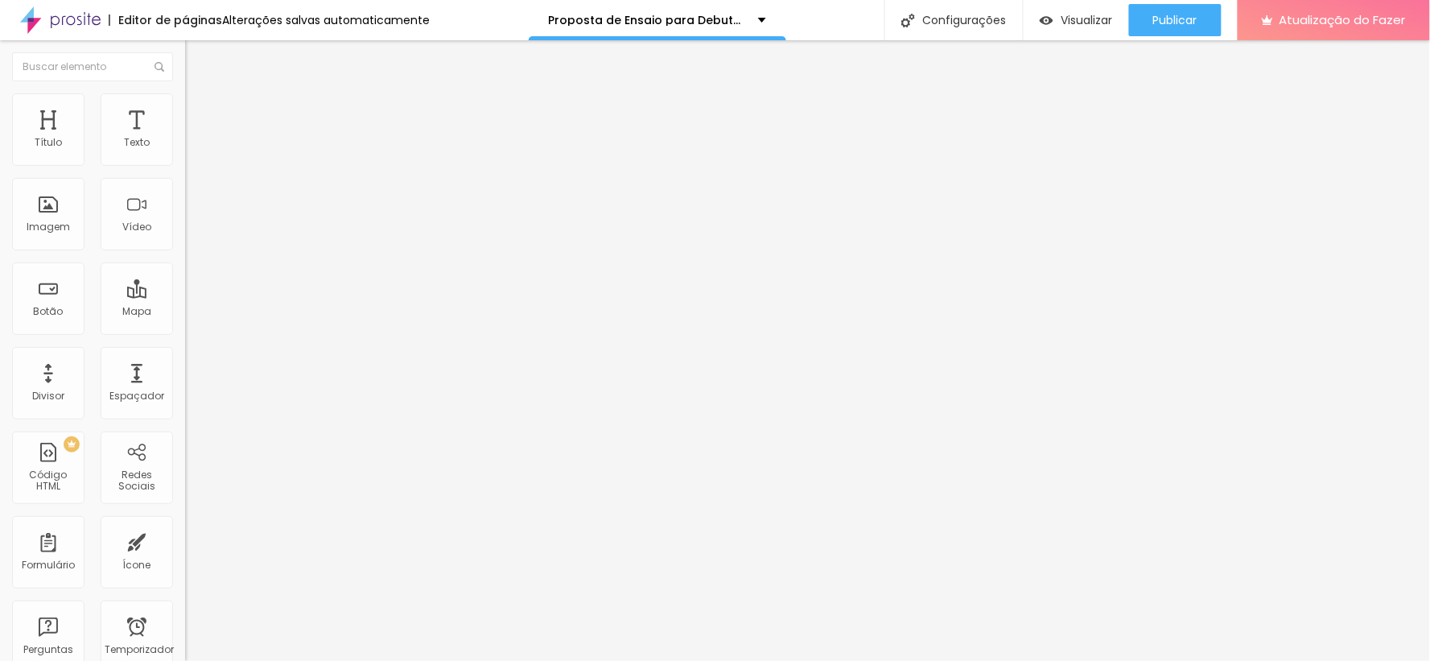
type input "52"
type input "51"
type input "45"
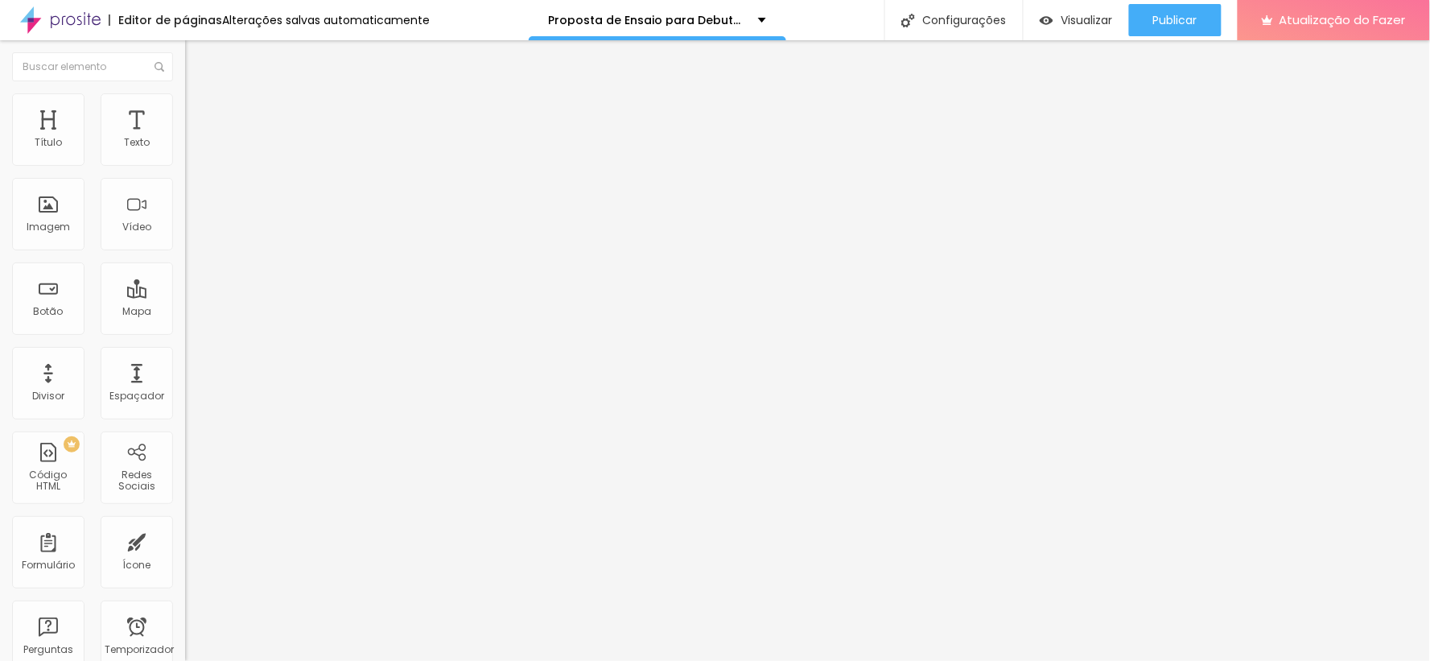
type input "45"
type input "41"
type input "38"
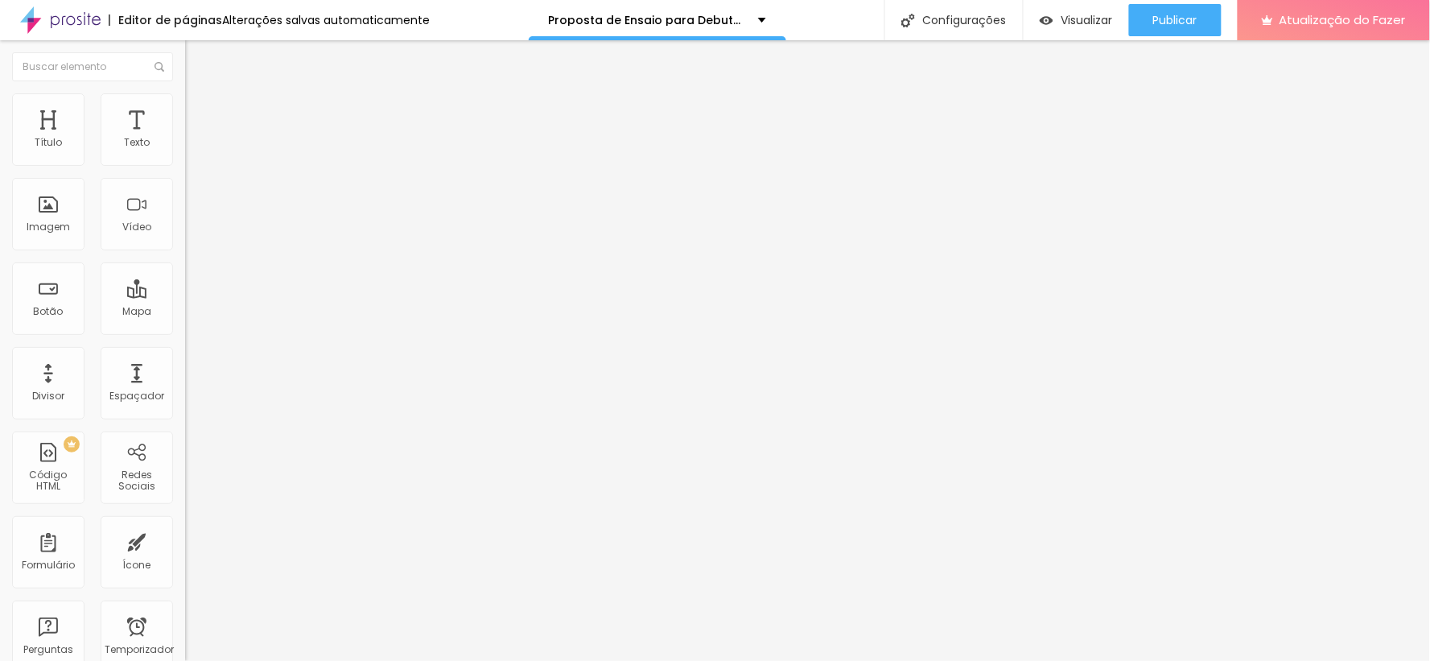
type input "32"
type input "25"
type input "16"
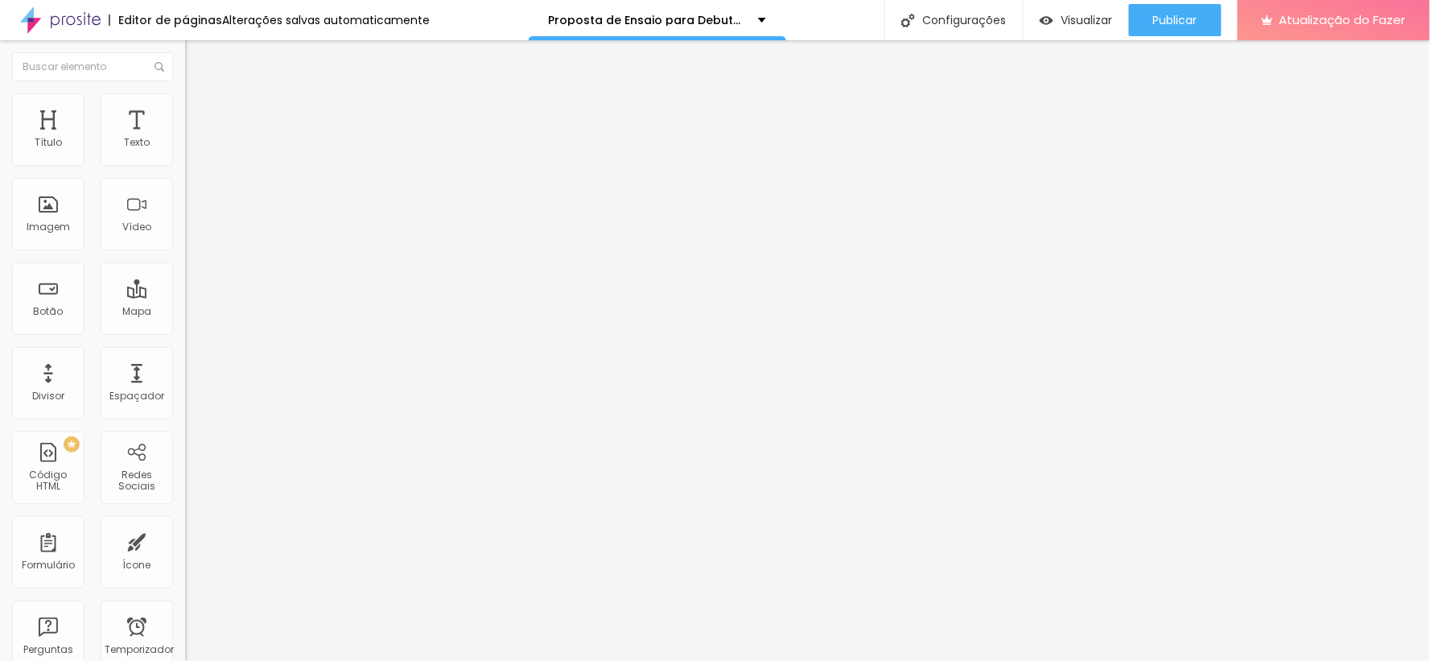
type input "16"
type input "7"
type input "0"
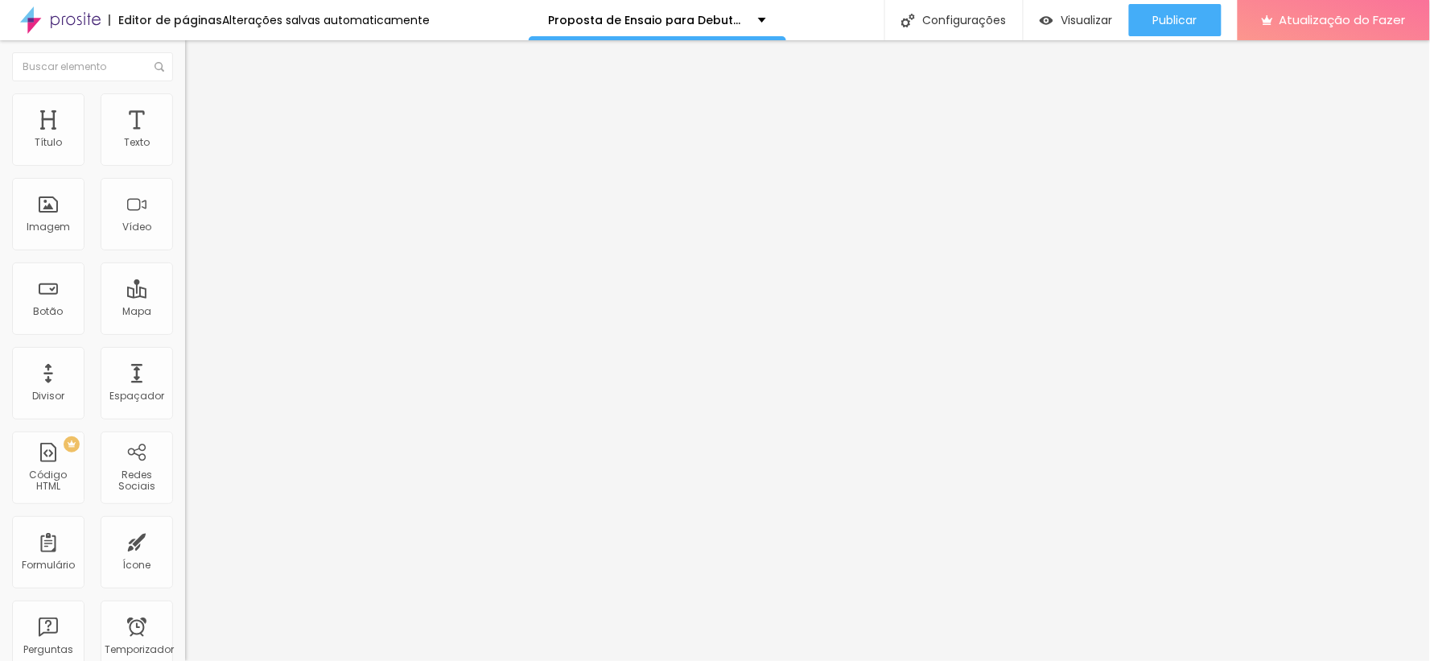
type input "47"
type input "157"
type input "173"
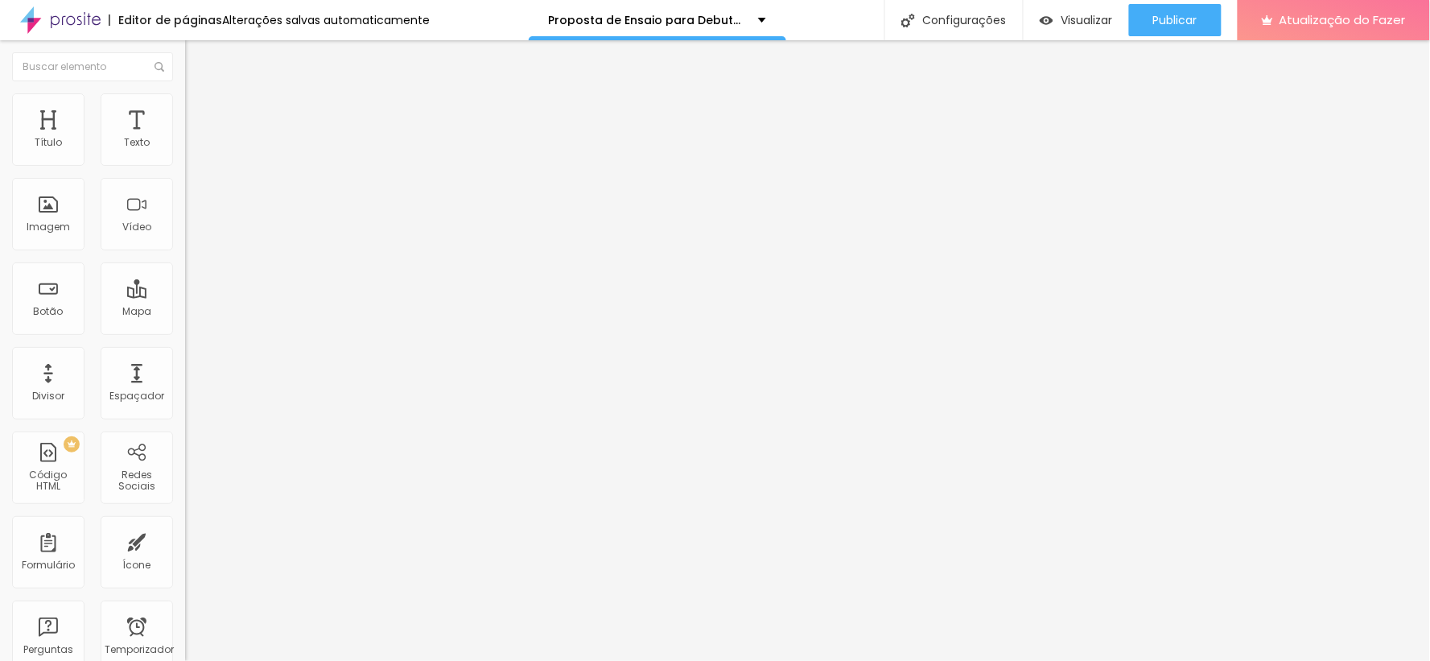
type input "173"
type input "181"
type input "190"
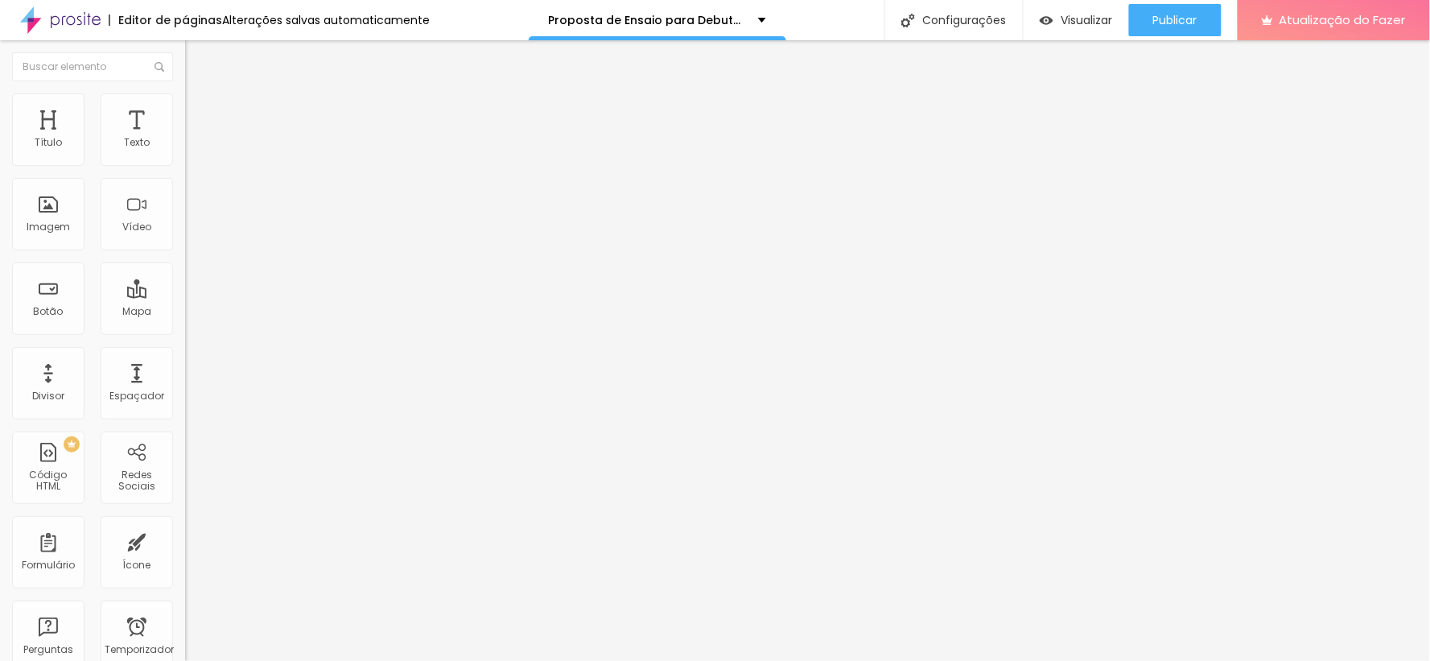
type input "197"
type input "200"
type input "155"
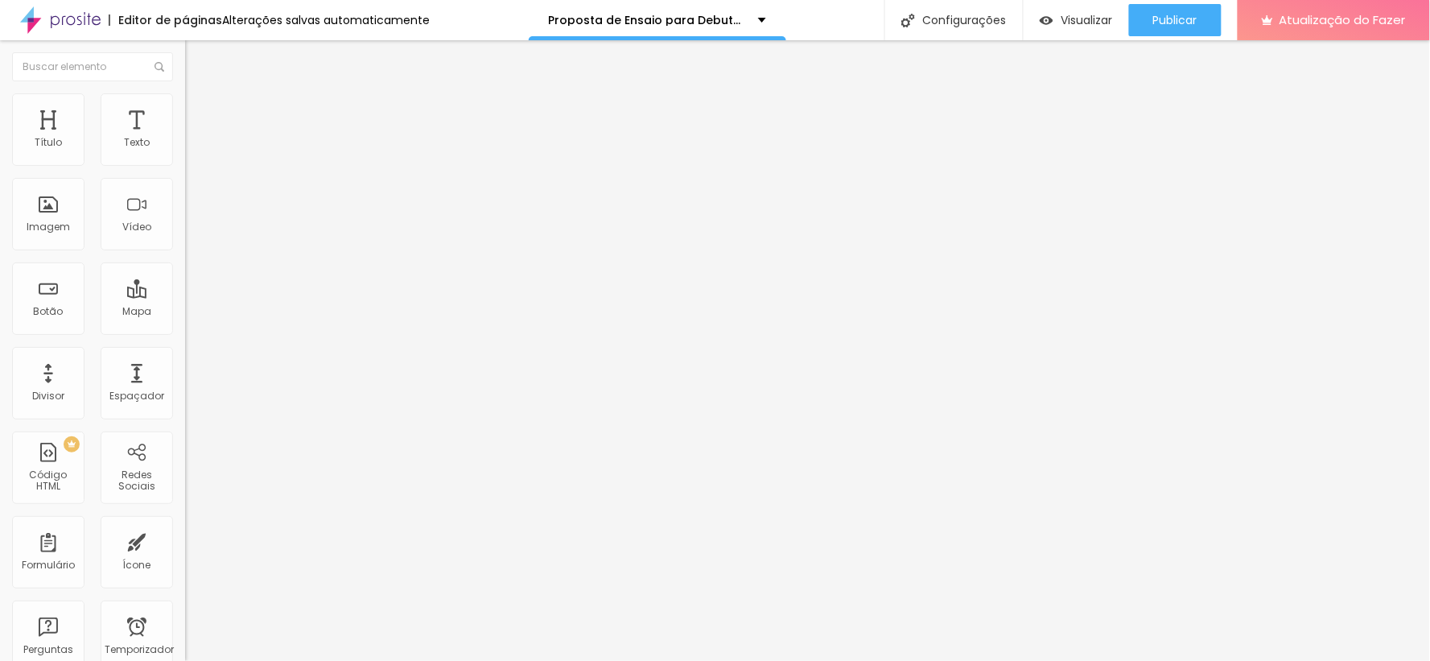
type input "155"
type input "10"
type input "0"
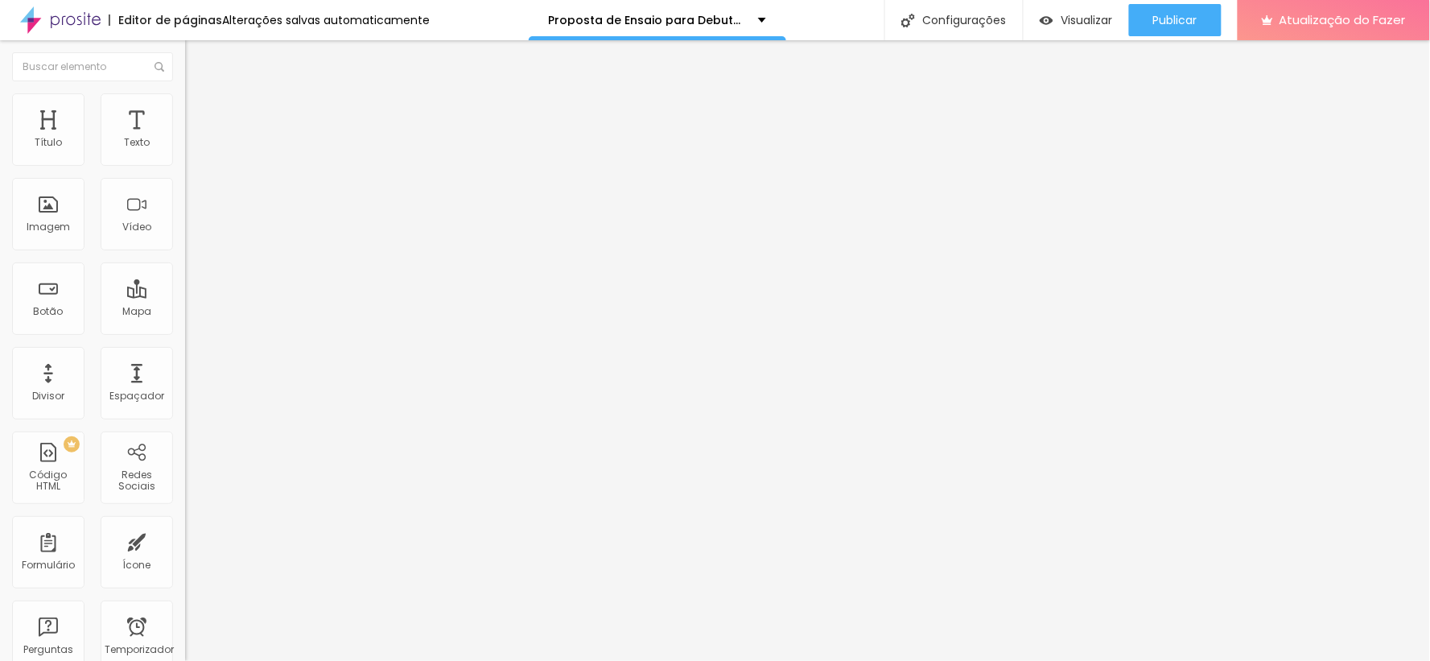
drag, startPoint x: 86, startPoint y: 203, endPoint x: 0, endPoint y: 200, distance: 86.2
type input "0"
click at [185, 353] on input "range" at bounding box center [237, 359] width 104 height 13
click at [185, 93] on li "Conteúdo" at bounding box center [277, 85] width 185 height 16
click at [185, 109] on li "Estilo" at bounding box center [277, 101] width 185 height 16
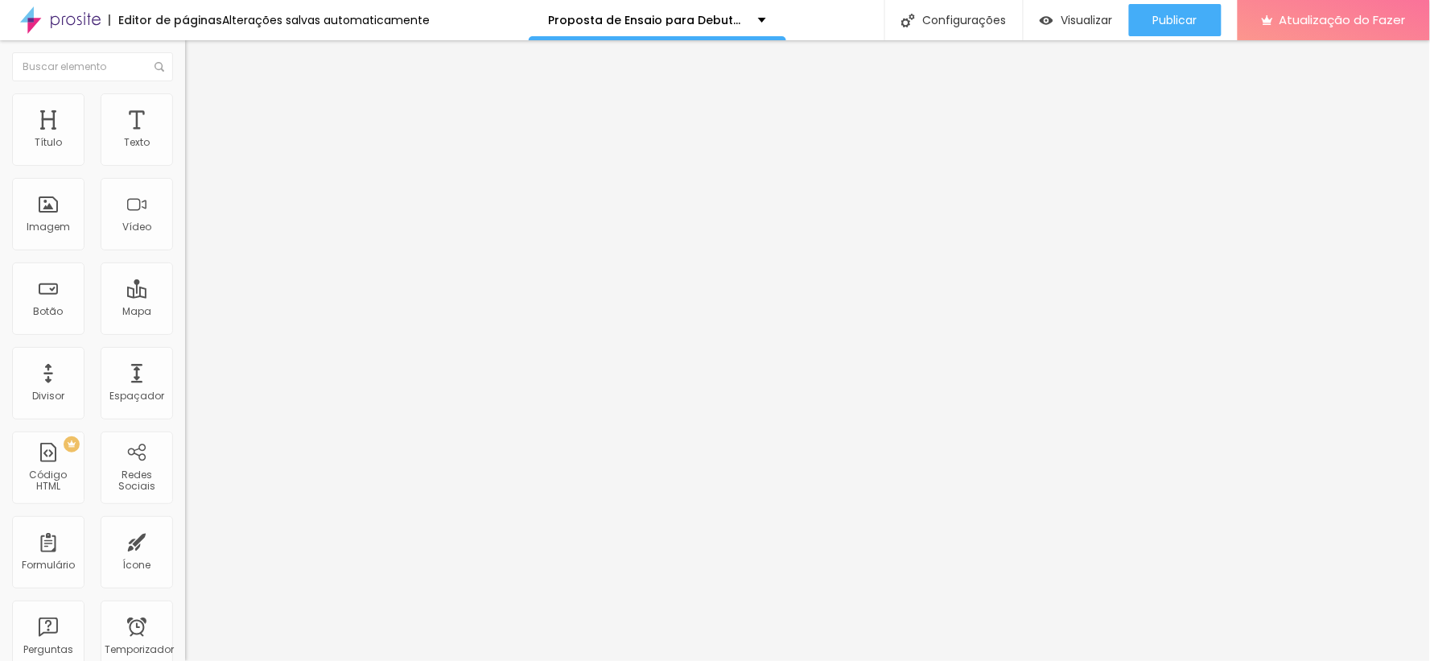
click at [200, 95] on font "Conteúdo" at bounding box center [225, 88] width 50 height 14
click at [195, 138] on font "Trocar imagem" at bounding box center [234, 132] width 78 height 14
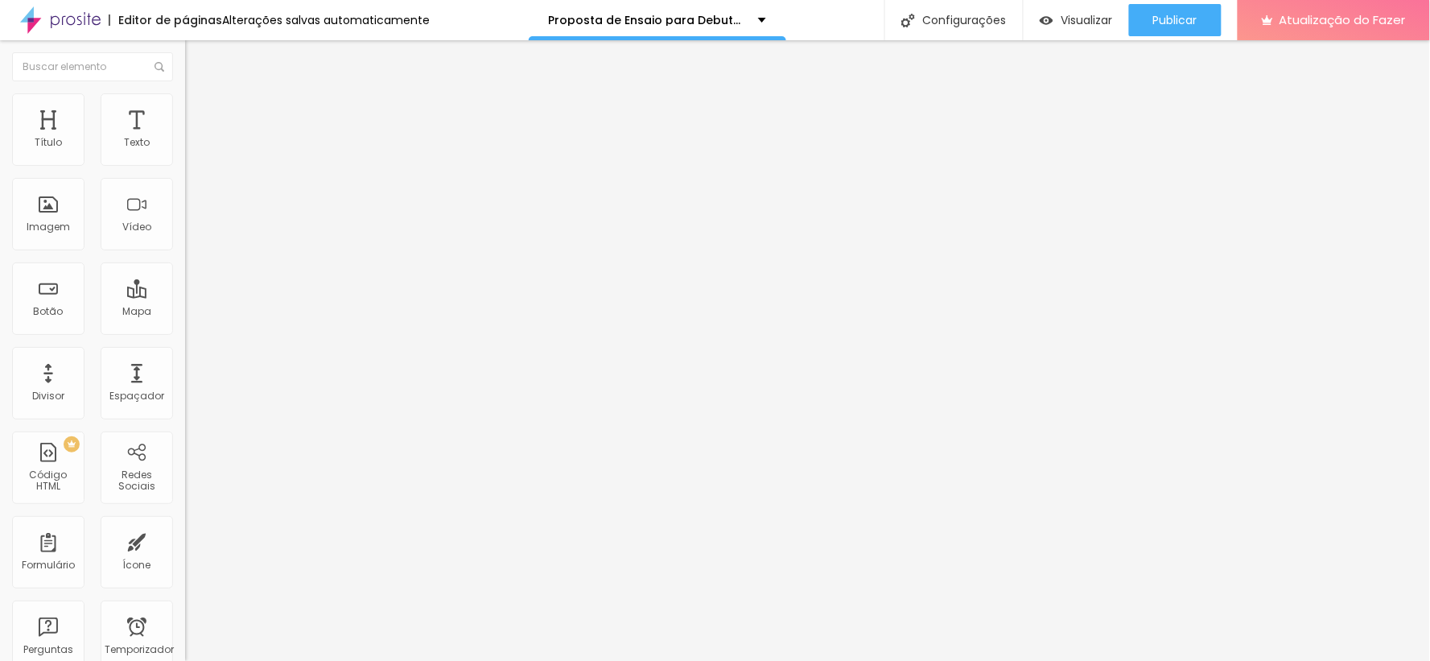
click at [185, 95] on img at bounding box center [192, 100] width 14 height 14
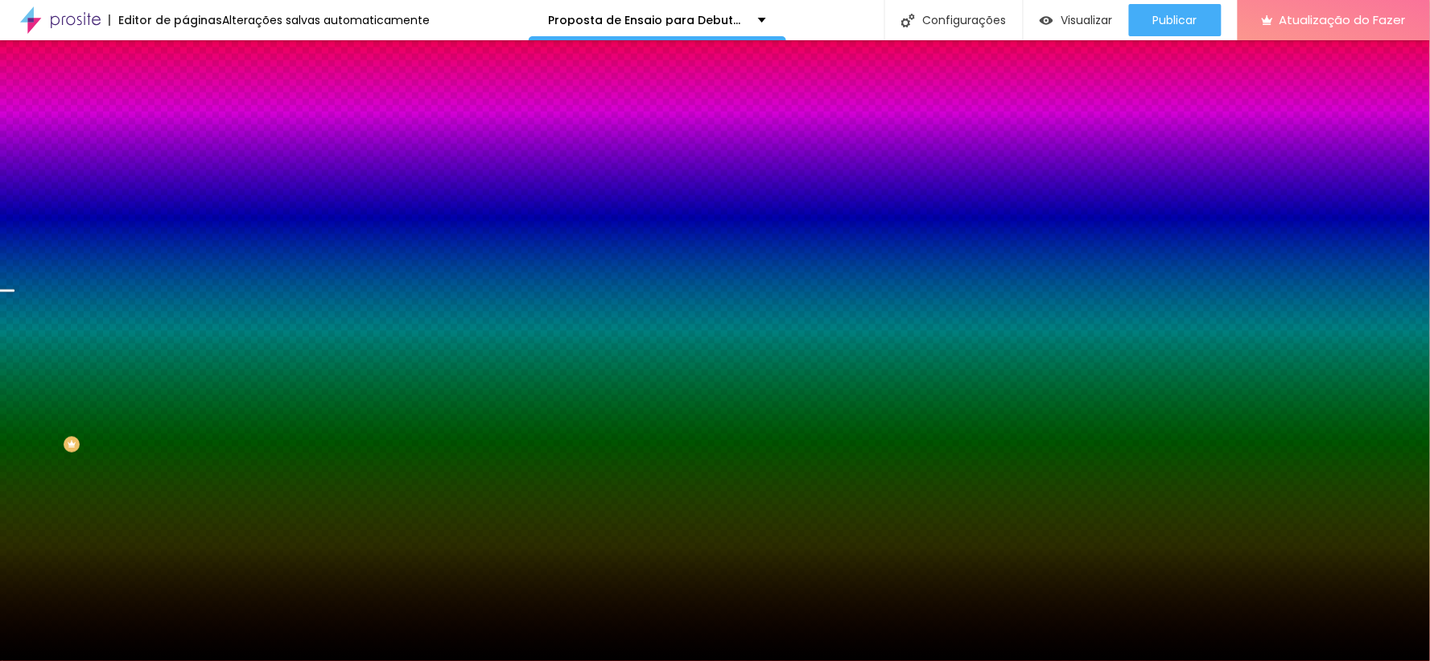
click at [195, 148] on font "Trocar imagem" at bounding box center [234, 141] width 78 height 14
click at [197, 52] on img "button" at bounding box center [203, 58] width 13 height 13
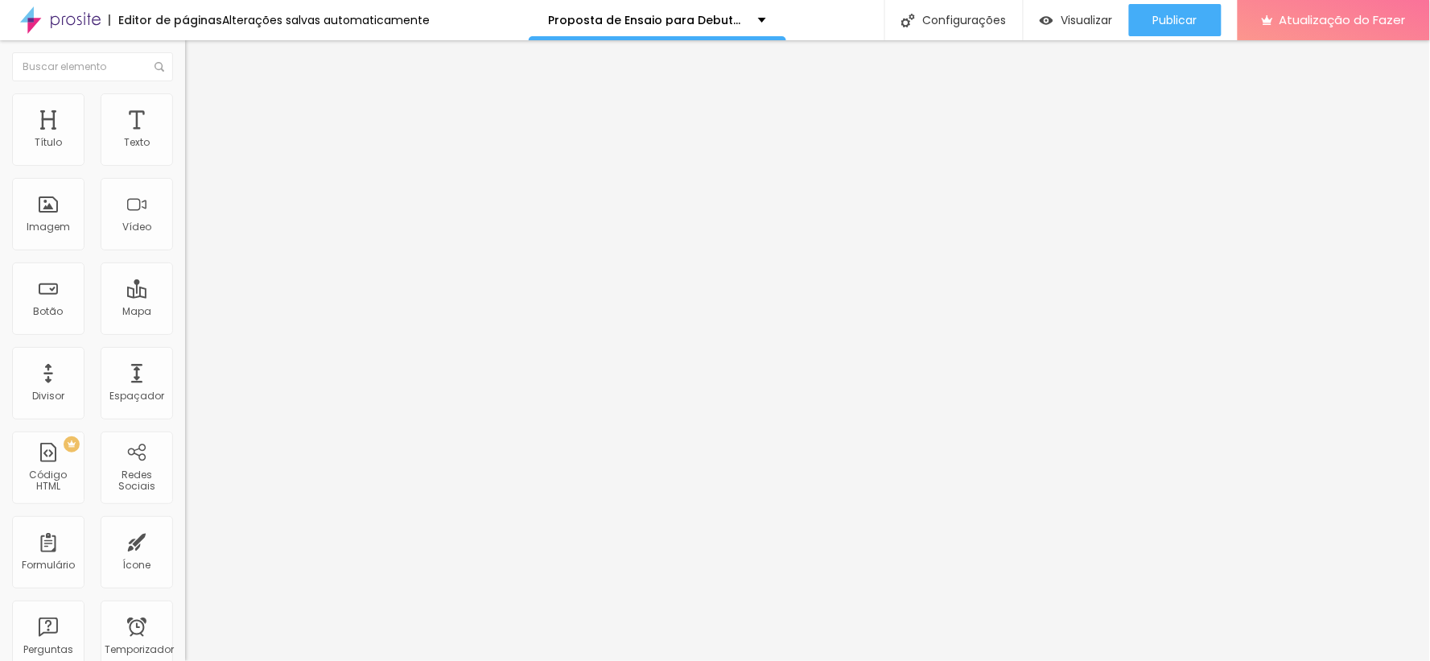
click at [185, 99] on img at bounding box center [192, 100] width 14 height 14
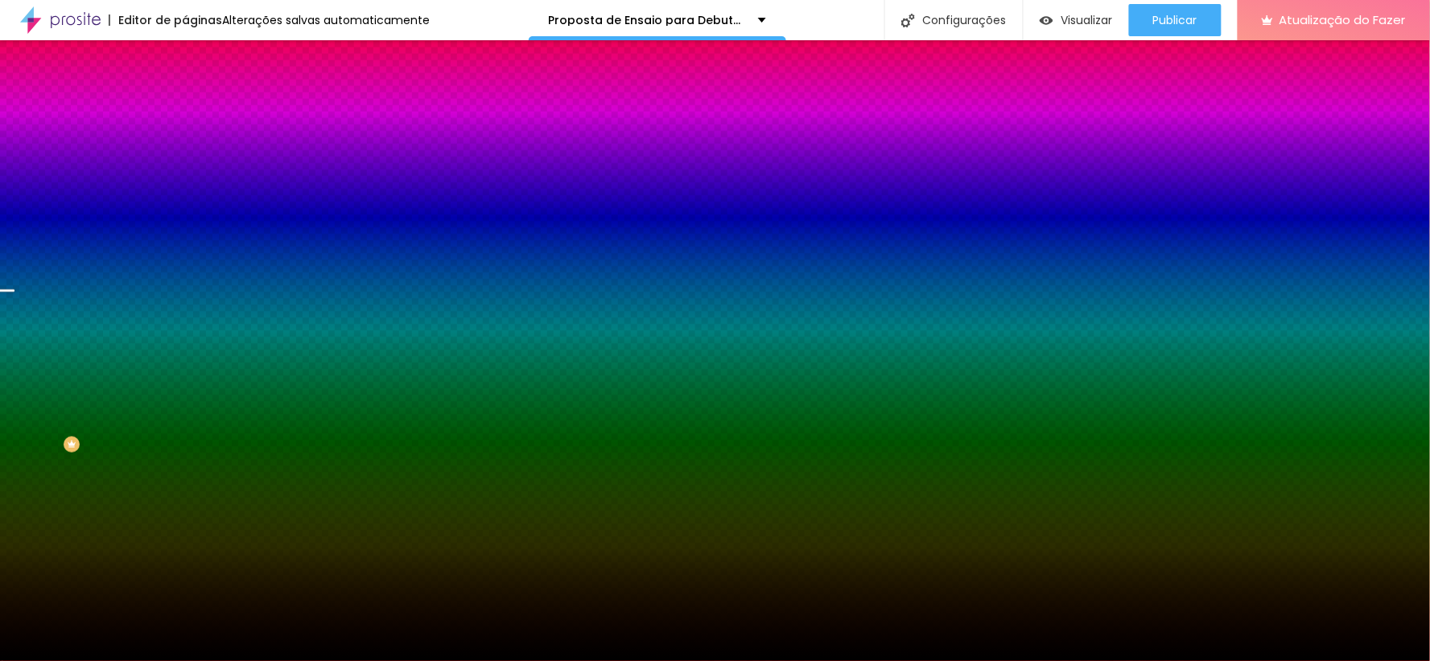
click at [185, 148] on span "Trocar imagem" at bounding box center [229, 141] width 88 height 14
drag, startPoint x: 596, startPoint y: 237, endPoint x: 609, endPoint y: 239, distance: 13.1
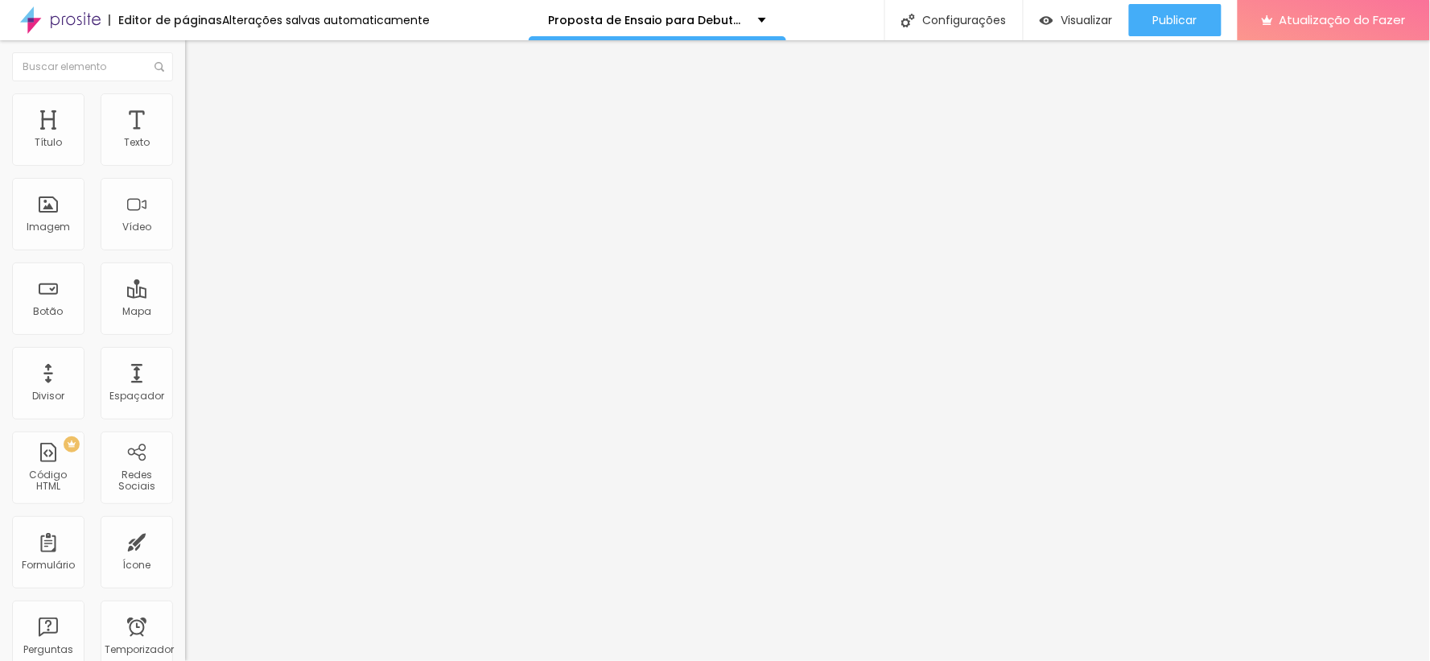
click at [185, 97] on img at bounding box center [192, 100] width 14 height 14
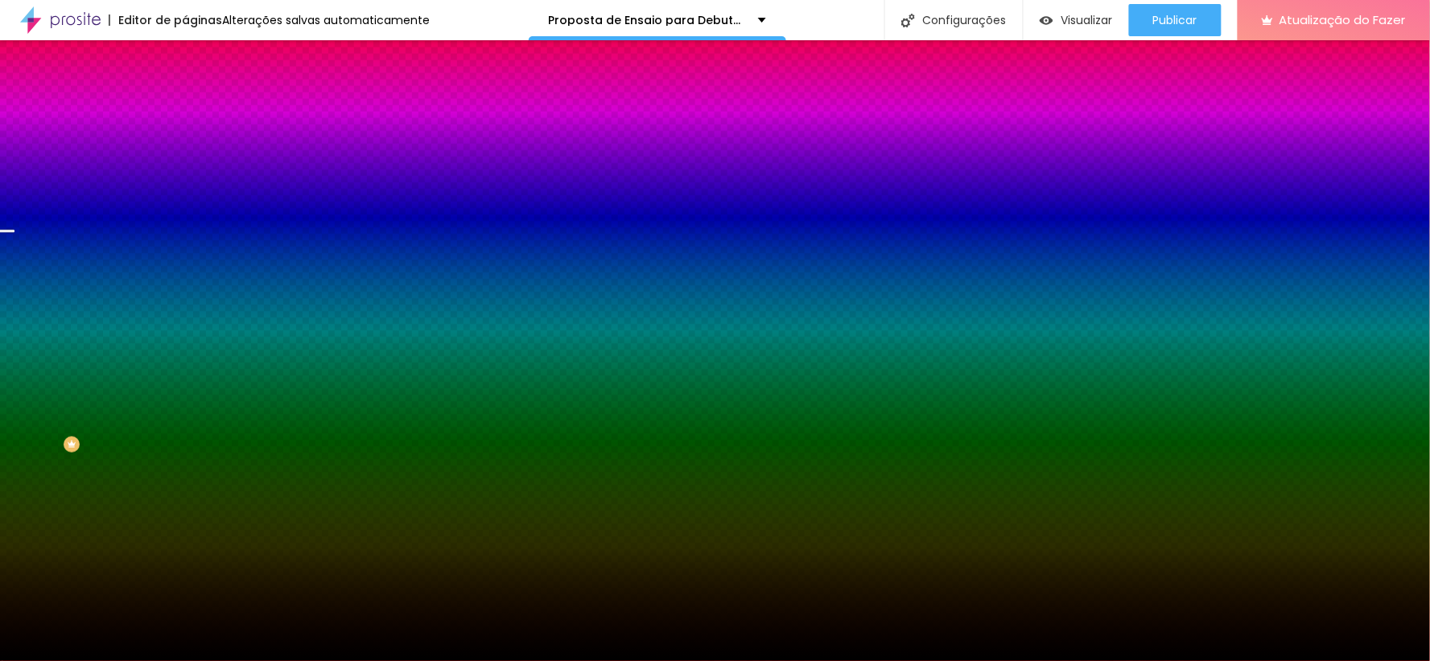
click at [195, 148] on font "Trocar imagem" at bounding box center [234, 141] width 78 height 14
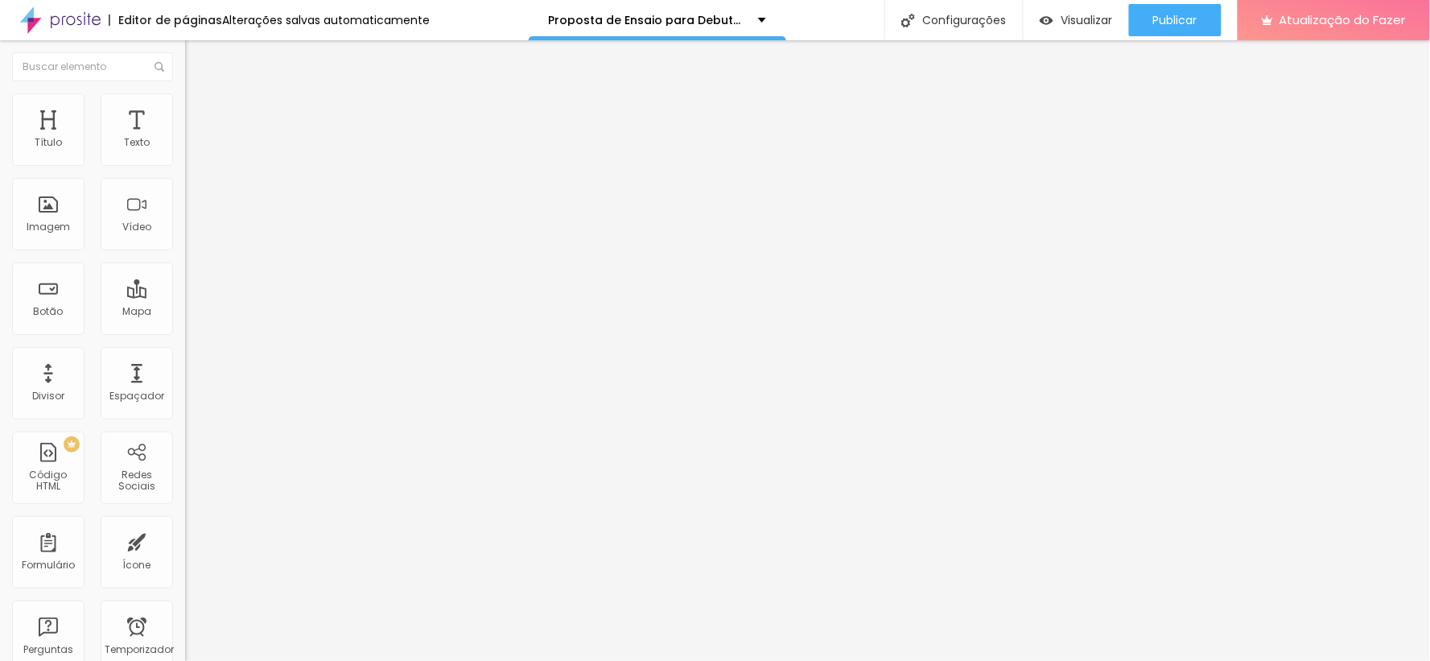
click at [185, 103] on ul "Conteúdo Estilo Avançado" at bounding box center [277, 101] width 185 height 48
click at [200, 111] on font "Estilo" at bounding box center [212, 104] width 25 height 14
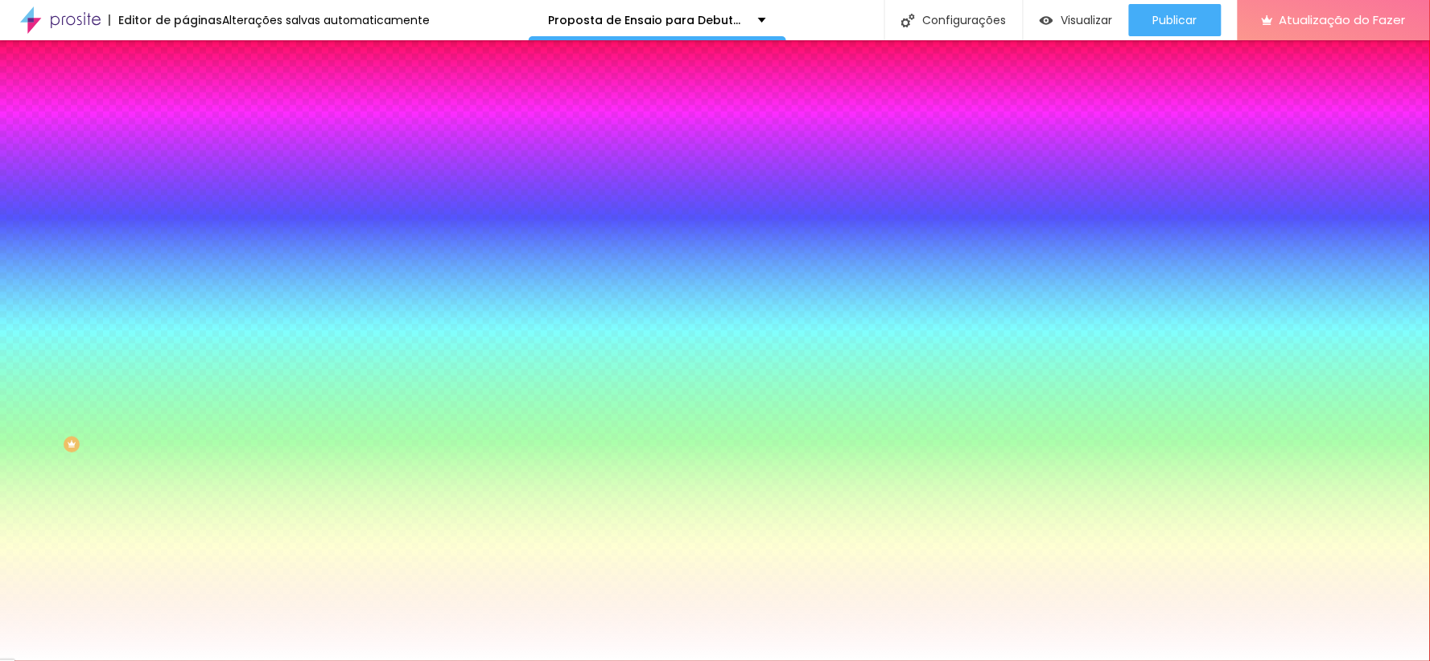
click at [195, 148] on font "Trocar imagem" at bounding box center [234, 141] width 78 height 14
drag, startPoint x: 161, startPoint y: 221, endPoint x: 171, endPoint y: 230, distance: 13.7
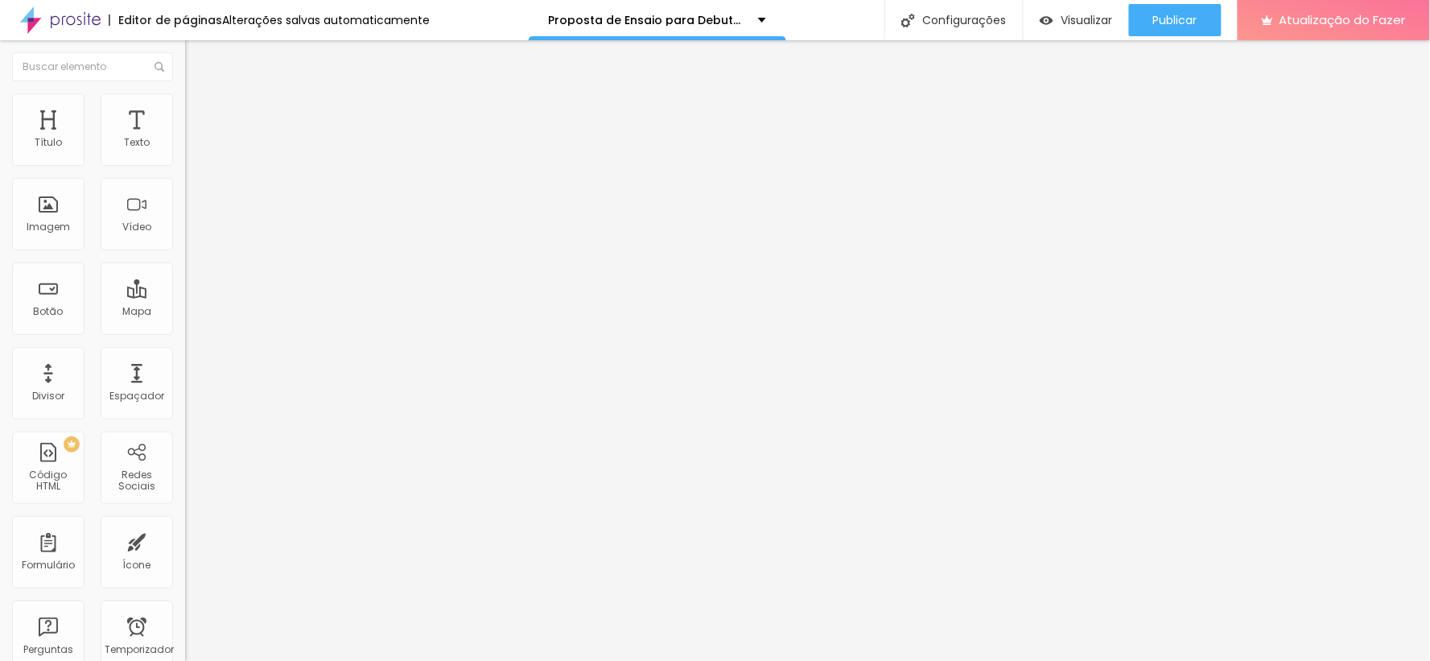
click at [185, 108] on ul "Conteúdo Estilo Avançado" at bounding box center [277, 101] width 185 height 48
click at [200, 111] on font "Estilo" at bounding box center [212, 104] width 25 height 14
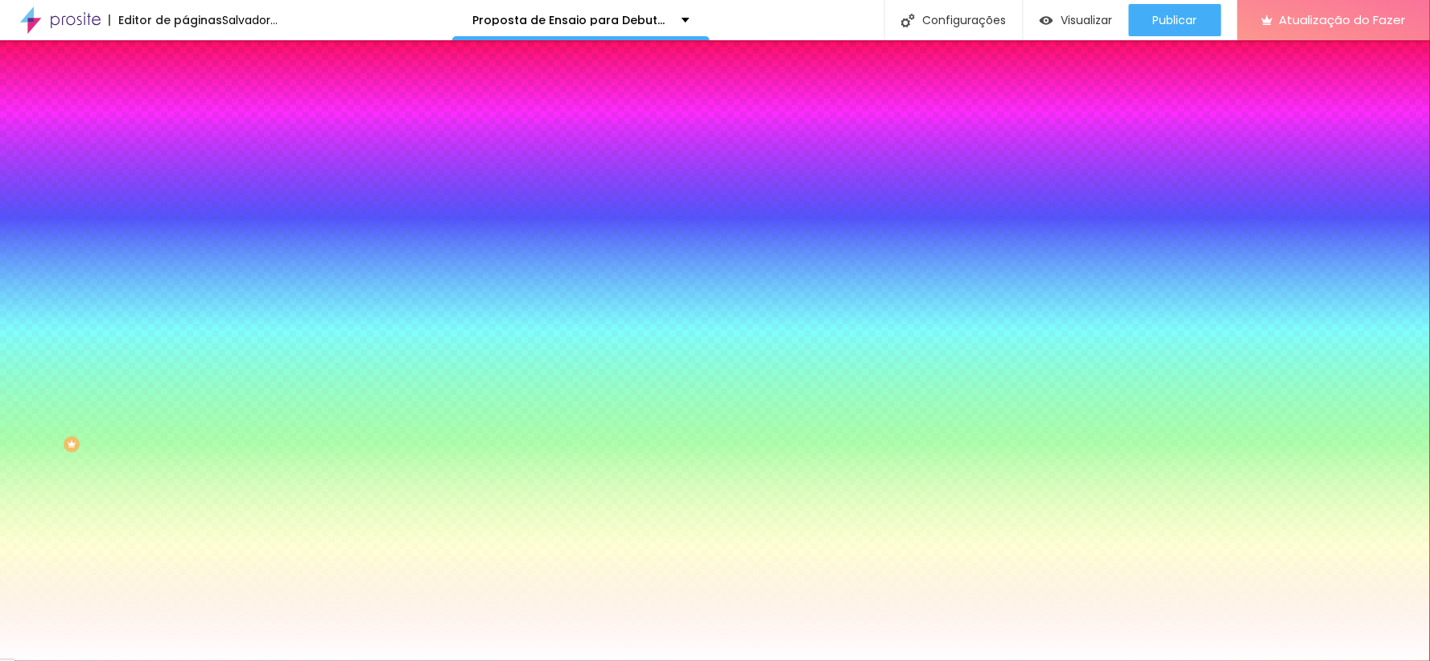
click at [185, 148] on span "Trocar imagem" at bounding box center [229, 141] width 88 height 14
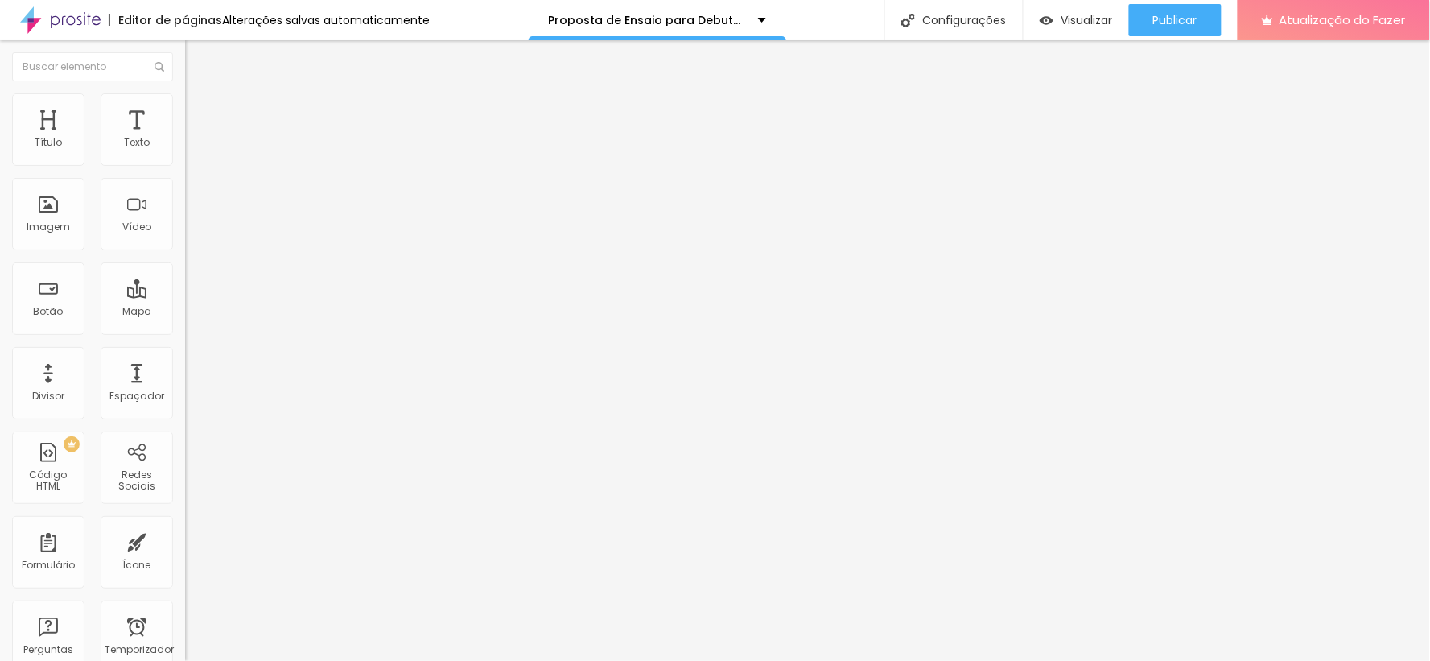
click at [185, 380] on div at bounding box center [277, 387] width 185 height 14
type input "22"
type input "21"
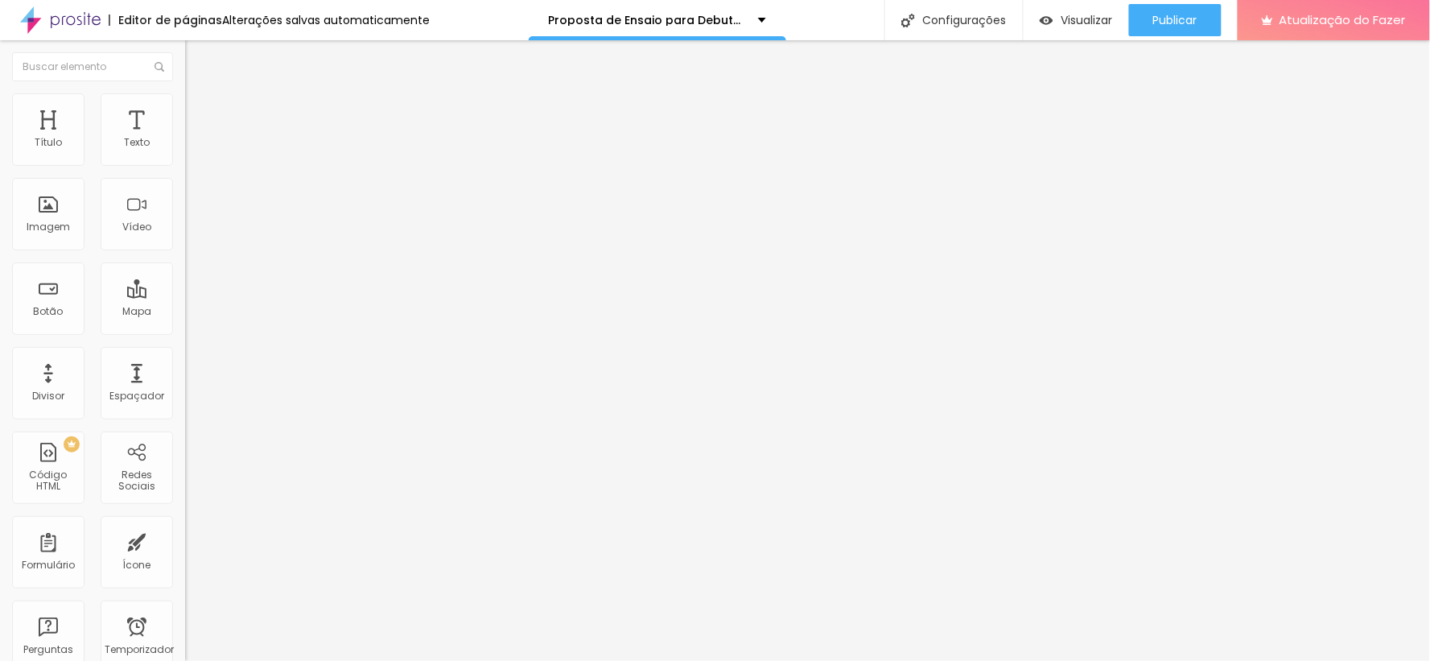
type input "22"
type input "23"
type input "25"
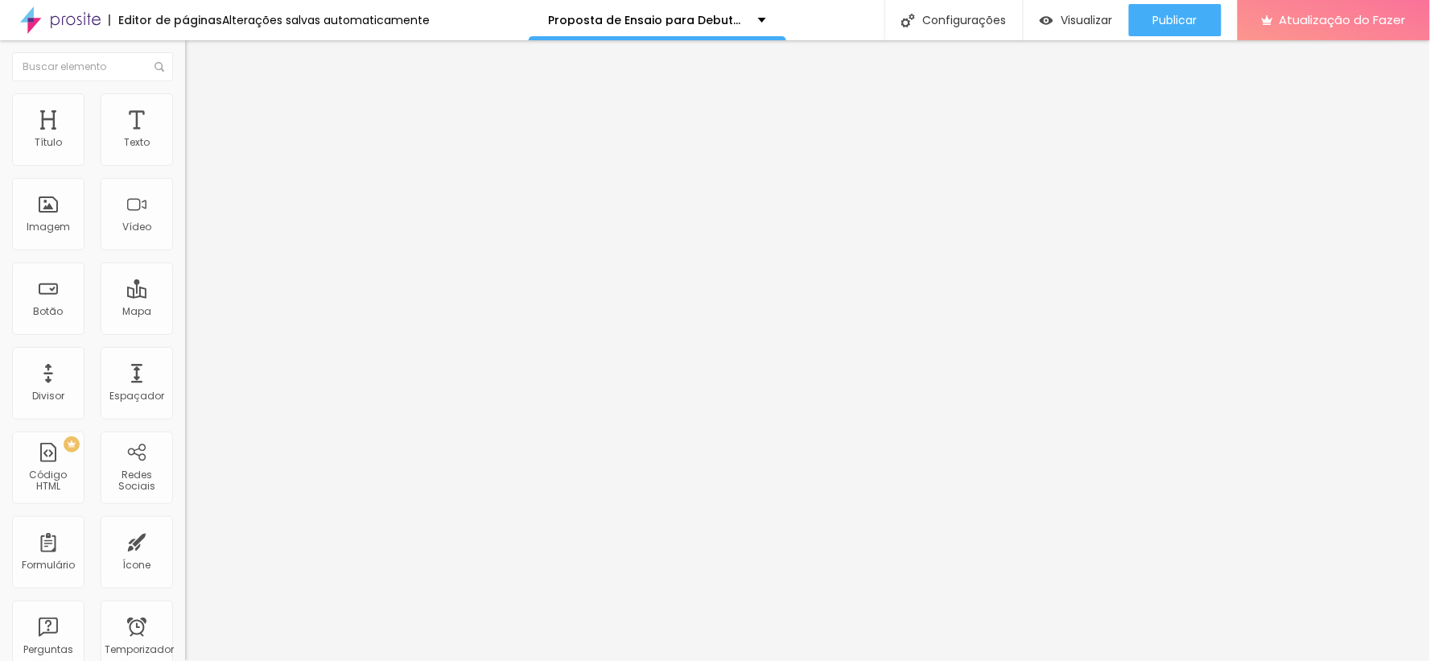
type input "25"
type input "26"
type input "28"
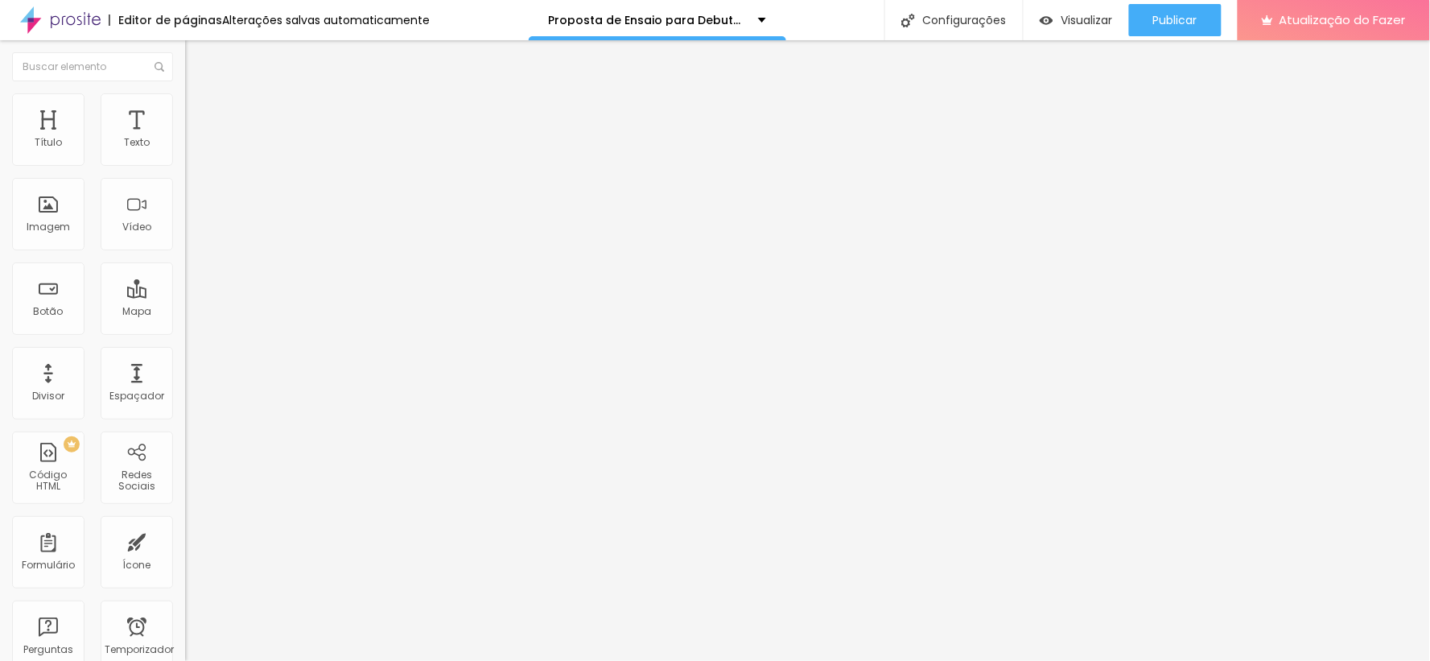
type input "29"
type input "28"
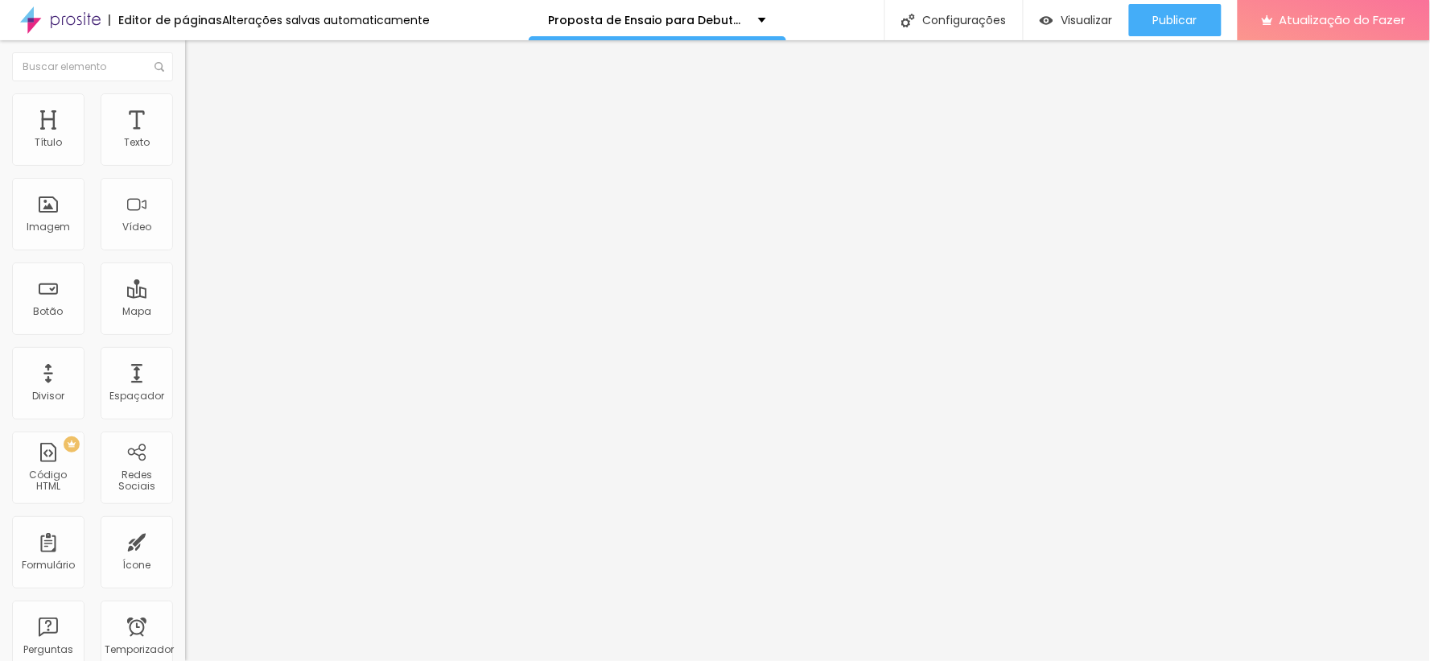
click at [185, 380] on input "range" at bounding box center [237, 386] width 104 height 13
click at [185, 92] on img at bounding box center [192, 84] width 14 height 14
type input "86"
type input "78"
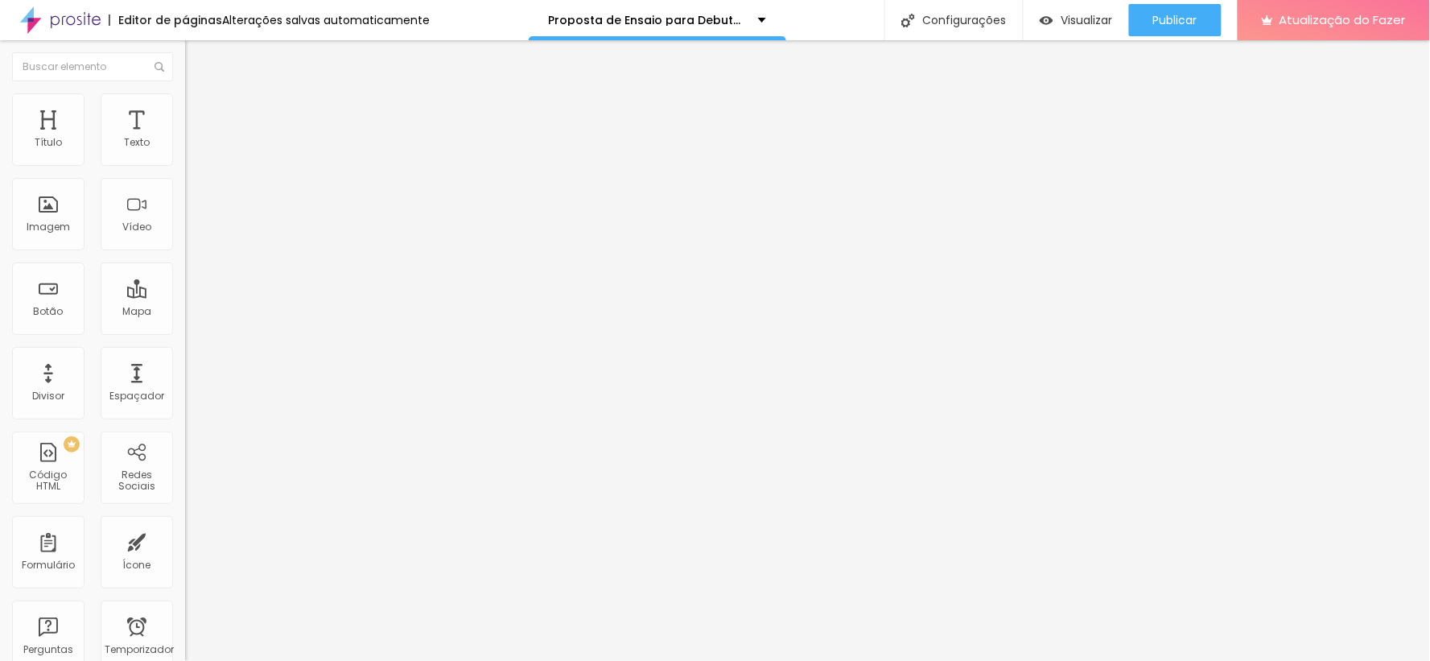
type input "78"
type input "77"
type input "75"
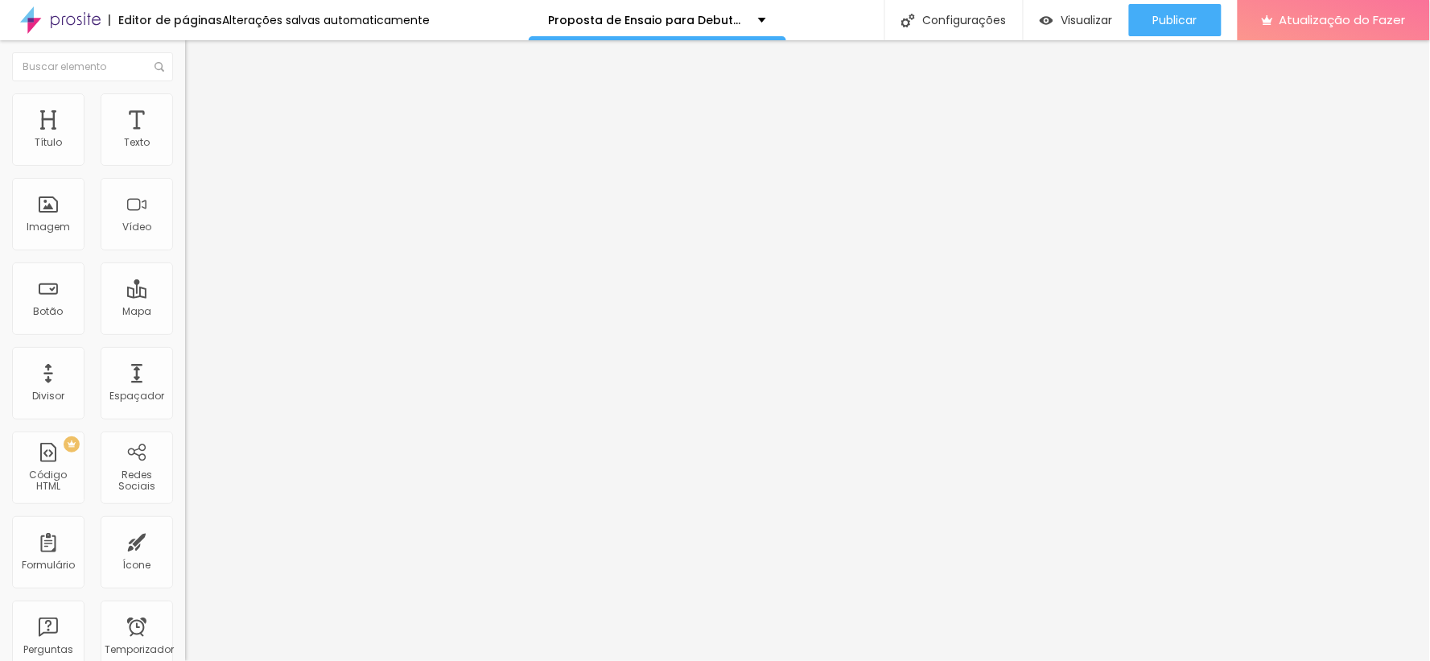
type input "74"
type input "73"
type input "72"
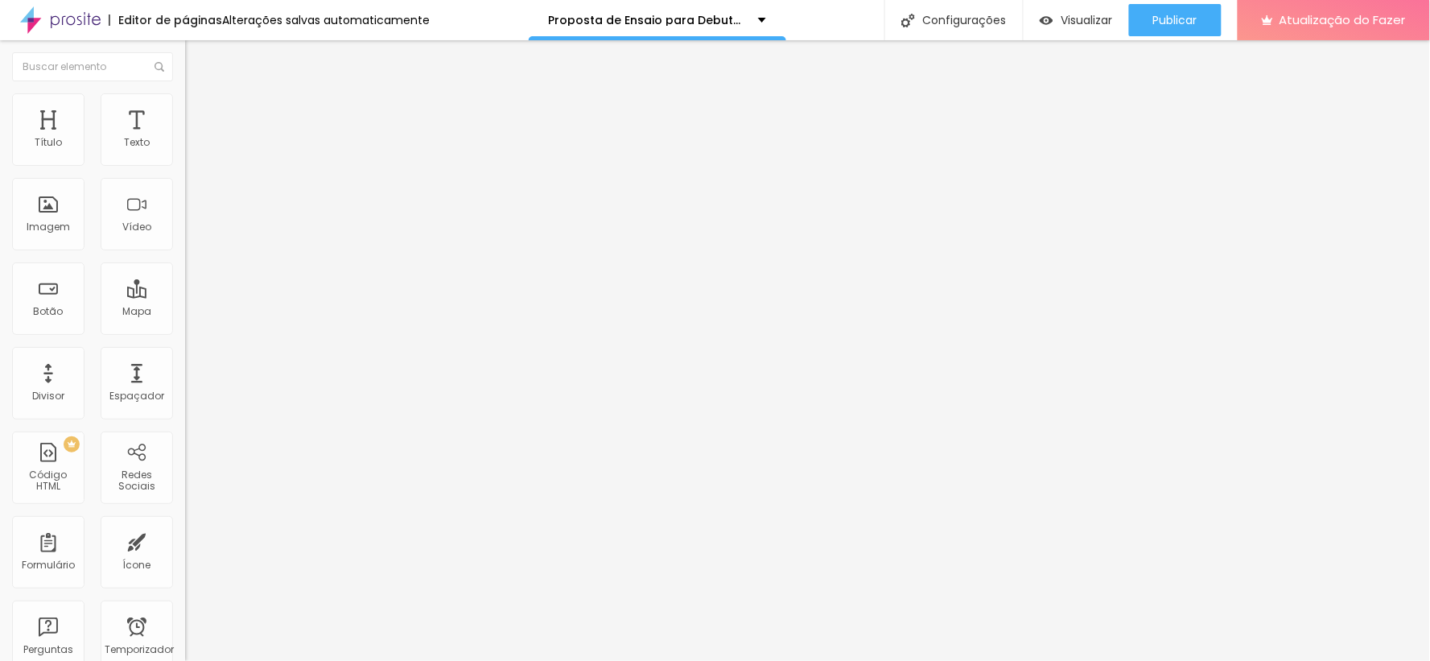
type input "72"
type input "71"
drag, startPoint x: 121, startPoint y: 335, endPoint x: 105, endPoint y: 332, distance: 15.5
click at [185, 380] on input "range" at bounding box center [237, 386] width 104 height 13
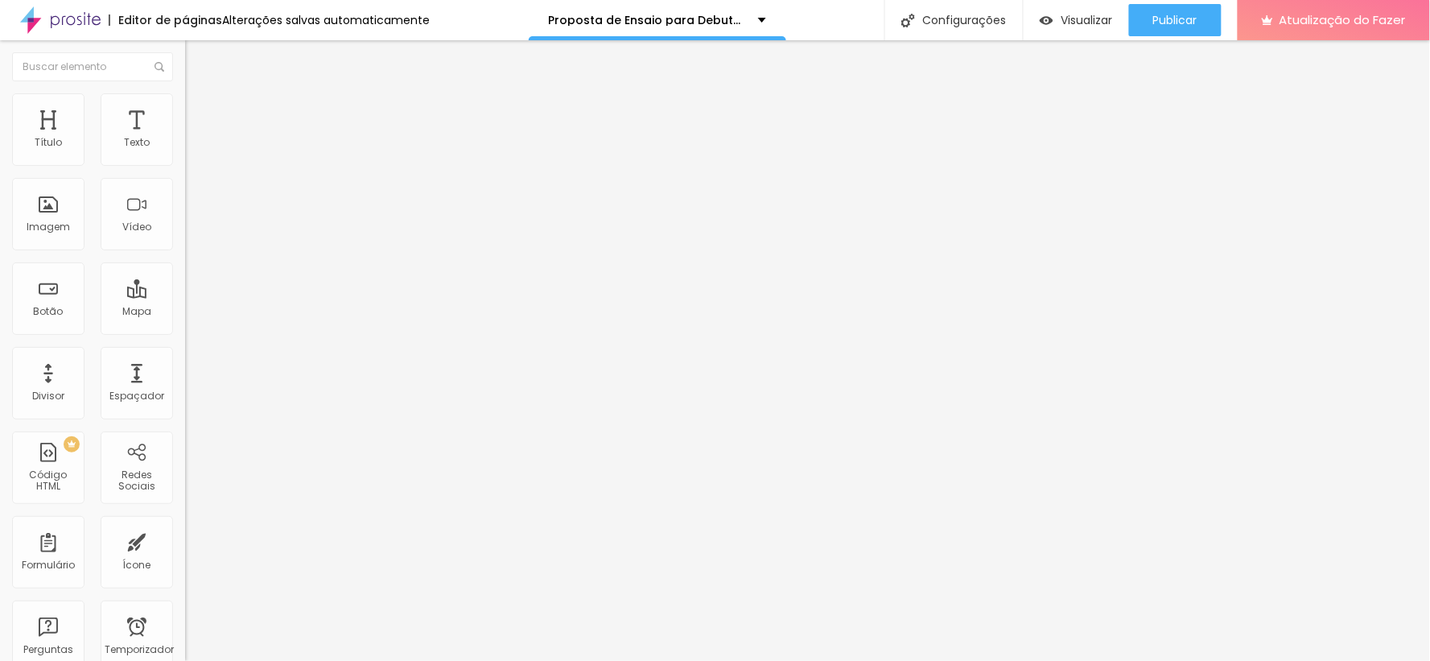
click at [185, 97] on img at bounding box center [192, 100] width 14 height 14
click at [185, 92] on img at bounding box center [192, 84] width 14 height 14
click at [185, 331] on input "https://" at bounding box center [281, 324] width 193 height 16
click at [185, 332] on input "https://" at bounding box center [281, 324] width 193 height 16
click at [185, 328] on input "https://" at bounding box center [281, 324] width 193 height 16
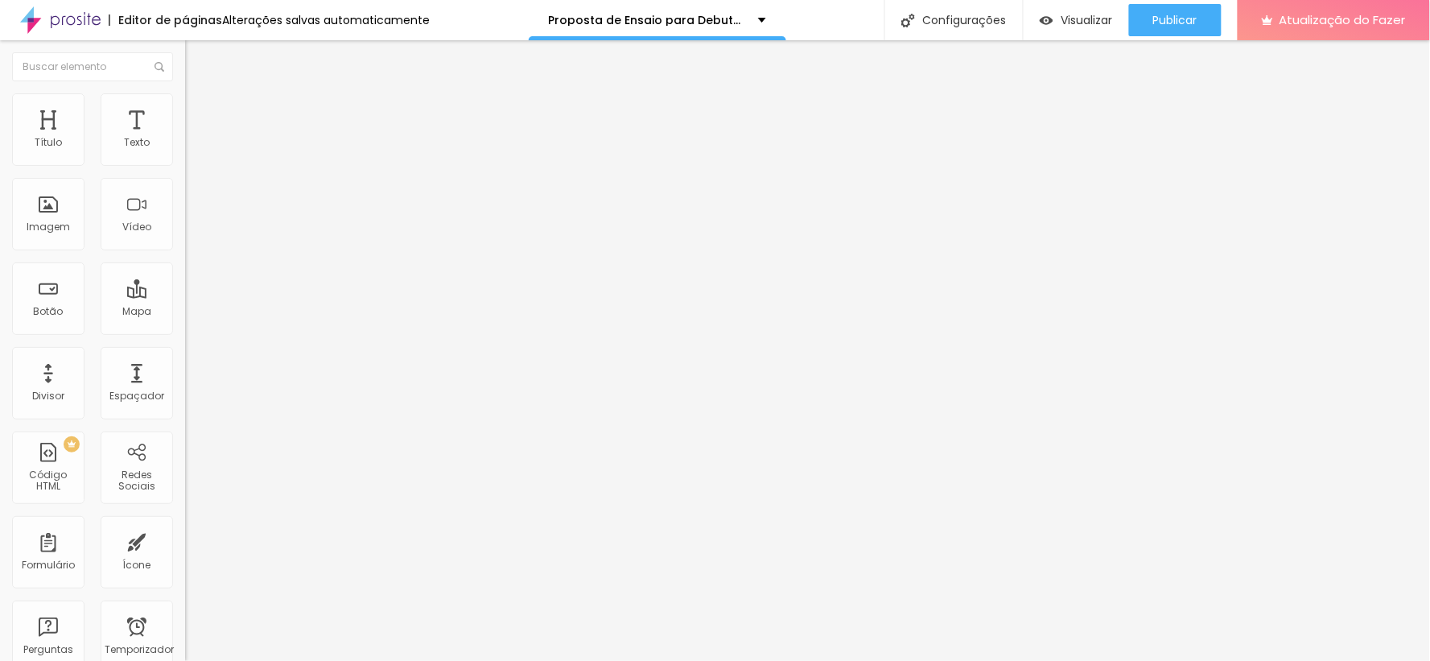
click at [185, 332] on input "https://" at bounding box center [281, 324] width 193 height 16
click at [185, 380] on input "range" at bounding box center [237, 386] width 104 height 13
drag, startPoint x: 114, startPoint y: 341, endPoint x: 101, endPoint y: 341, distance: 12.9
click at [185, 380] on input "range" at bounding box center [237, 386] width 104 height 13
drag, startPoint x: 113, startPoint y: 336, endPoint x: 101, endPoint y: 338, distance: 12.2
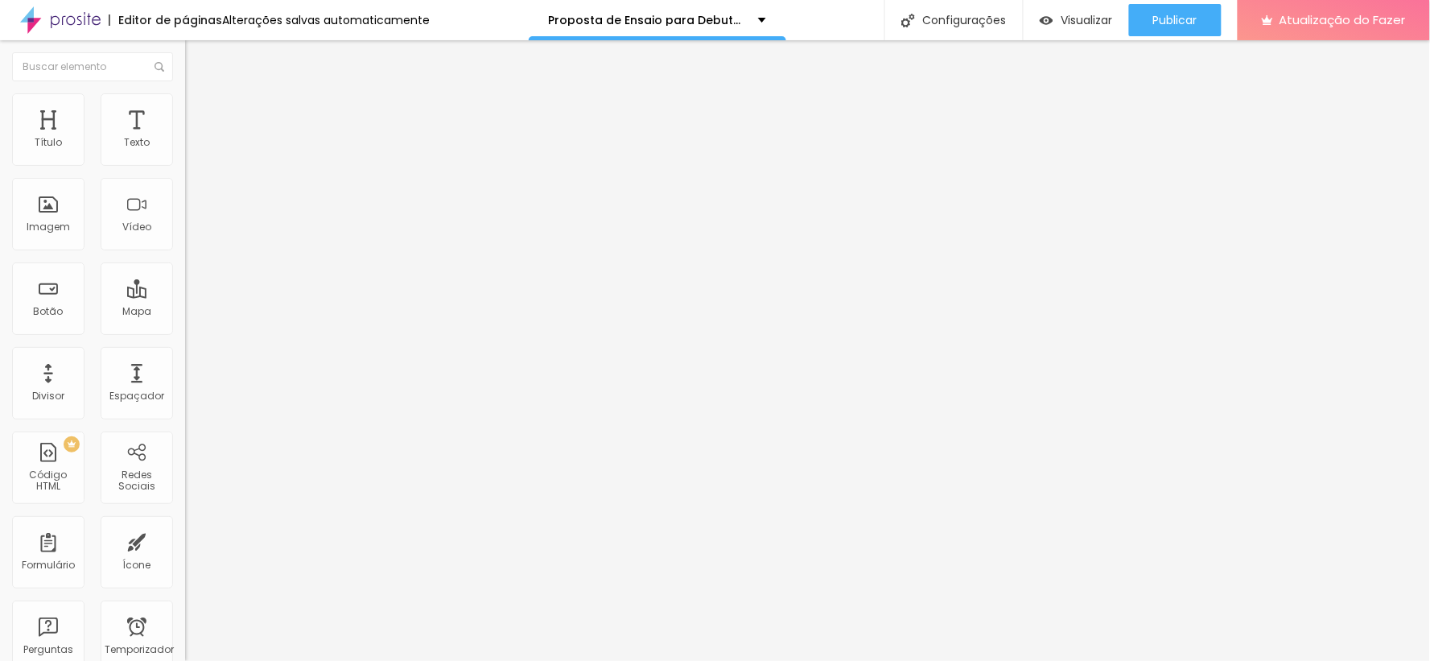
click at [185, 380] on input "range" at bounding box center [237, 386] width 104 height 13
drag, startPoint x: 117, startPoint y: 333, endPoint x: 97, endPoint y: 333, distance: 20.1
click at [185, 380] on div at bounding box center [277, 387] width 185 height 14
drag, startPoint x: 110, startPoint y: 341, endPoint x: 101, endPoint y: 340, distance: 9.8
click at [185, 380] on input "range" at bounding box center [237, 386] width 104 height 13
